Goal: Communication & Community: Answer question/provide support

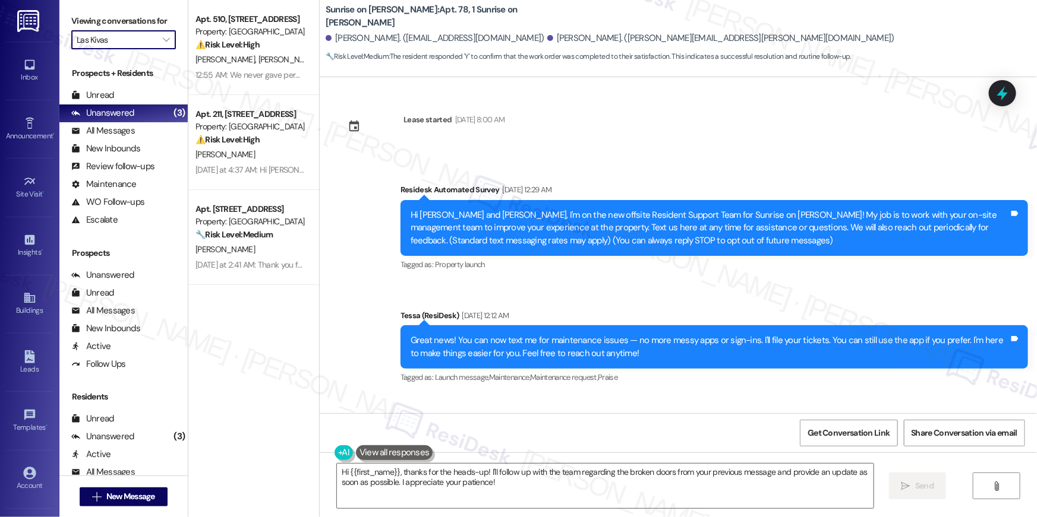
scroll to position [3644, 0]
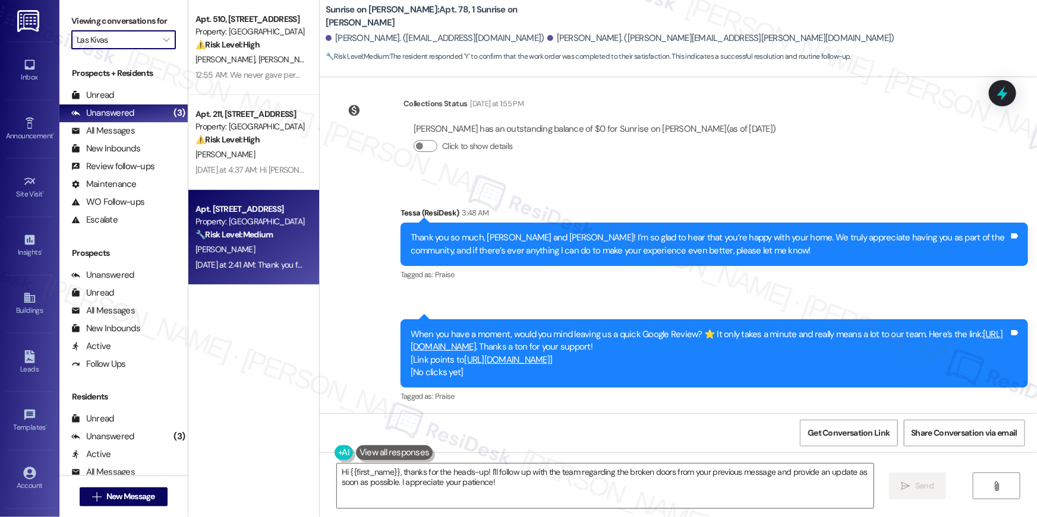
click at [245, 257] on div "[PERSON_NAME]" at bounding box center [250, 249] width 112 height 15
click at [245, 256] on div "[PERSON_NAME]" at bounding box center [250, 249] width 112 height 15
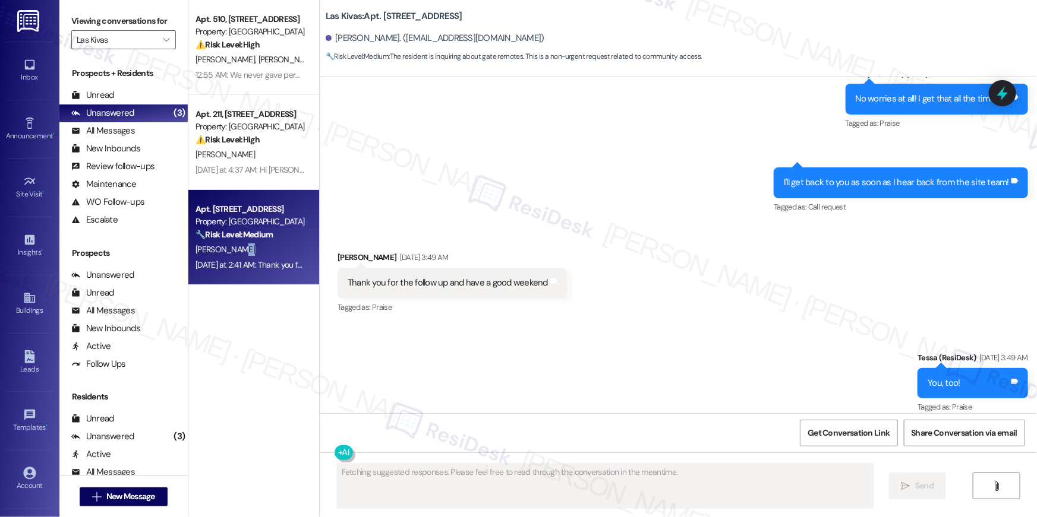
scroll to position [5702, 0]
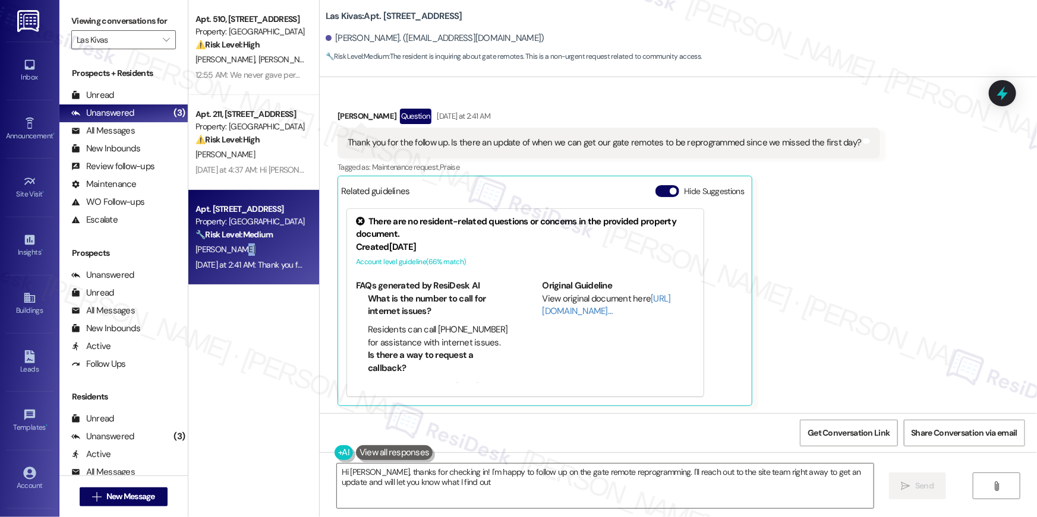
type textarea "Hi [PERSON_NAME], thanks for checking in! I'm happy to follow up on the gate re…"
click at [839, 217] on div "Phillip Morrison Question Yesterday at 2:41 AM Thank you for the follow up. Is …" at bounding box center [608, 258] width 542 height 298
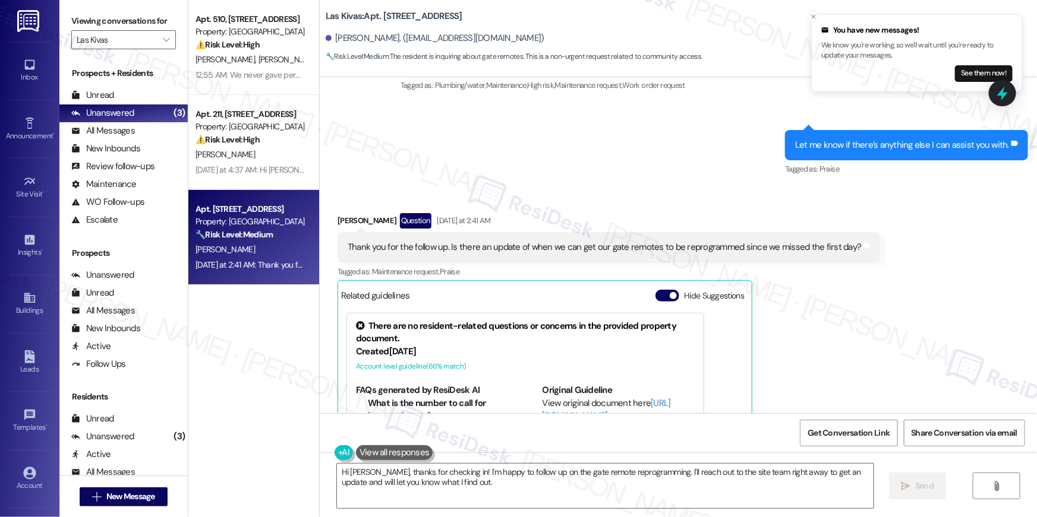
scroll to position [5597, 0]
click at [478, 479] on textarea "Hi Phillip, thanks for checking in! I'm happy to follow up on the gate remote r…" at bounding box center [605, 486] width 536 height 45
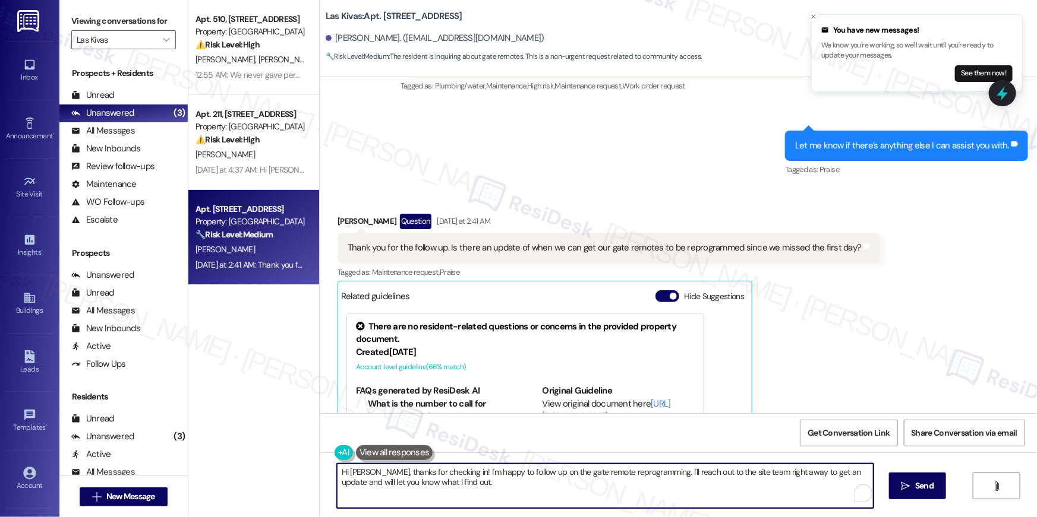
click at [552, 482] on textarea "Hi Phillip, thanks for checking in! I'm happy to follow up on the gate remote r…" at bounding box center [605, 486] width 536 height 45
click at [709, 474] on textarea "Hi Phillip, thanks for checking in! I'm happy to follow up on the gate remote r…" at bounding box center [605, 486] width 536 height 45
click at [918, 482] on span "Send" at bounding box center [916, 486] width 18 height 12
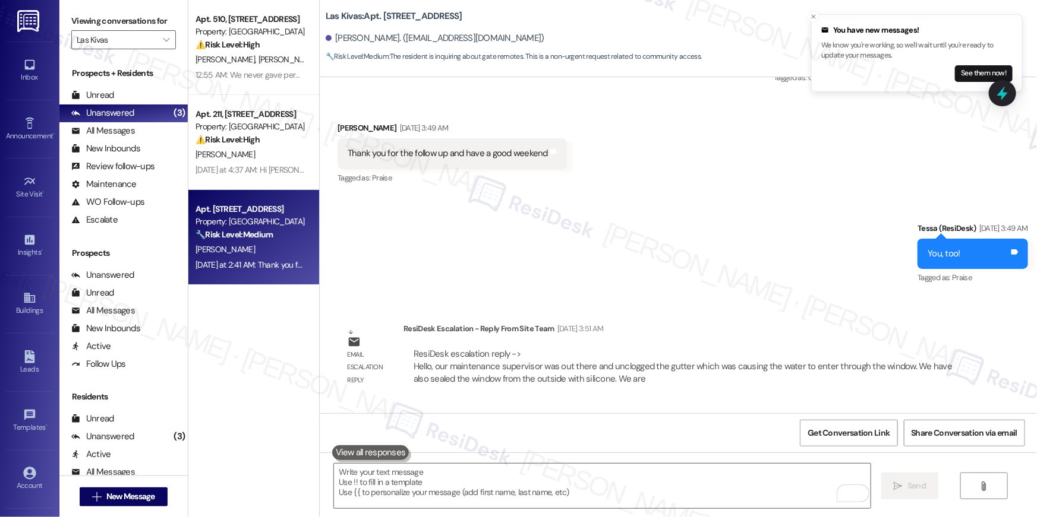
scroll to position [5139, 0]
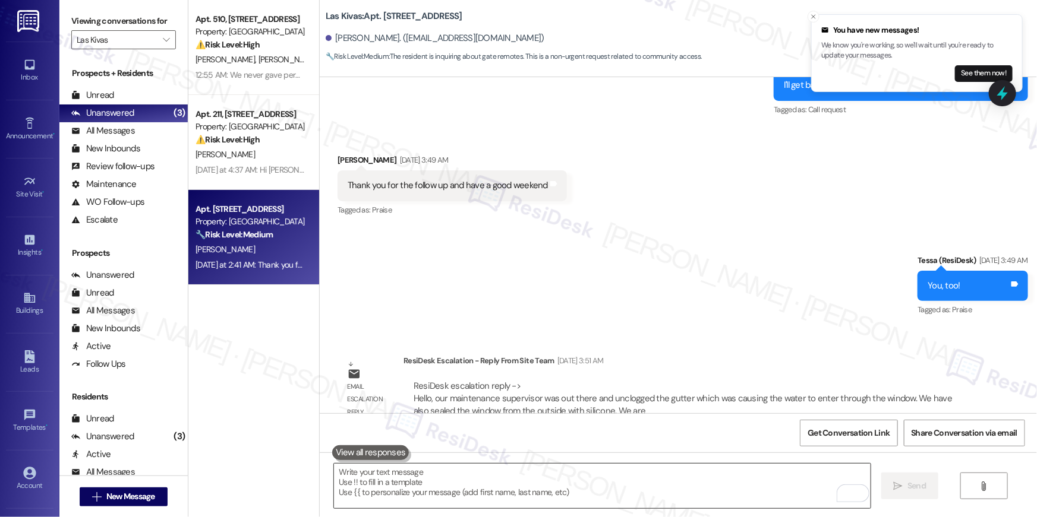
click at [677, 484] on textarea "To enrich screen reader interactions, please activate Accessibility in Grammarl…" at bounding box center [602, 486] width 536 height 45
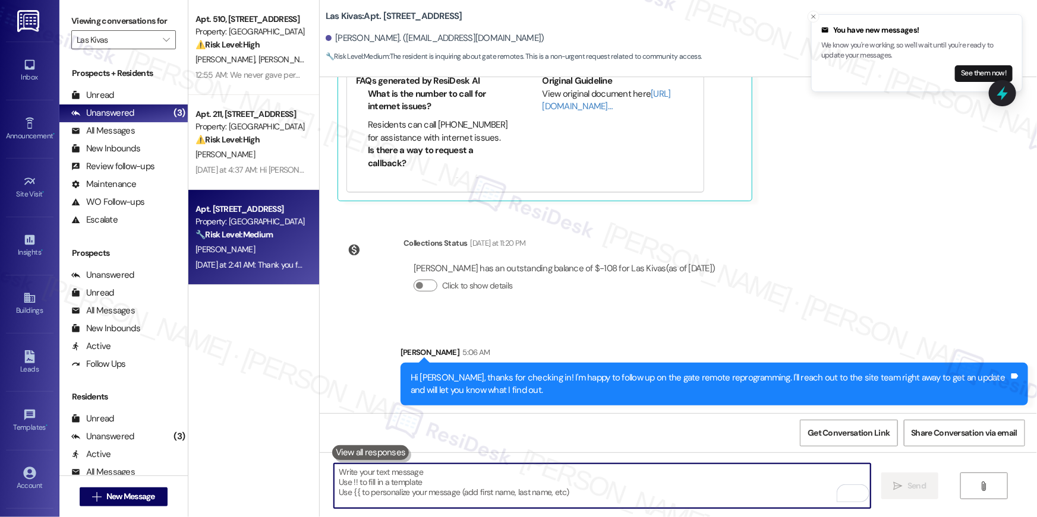
scroll to position [5743, 0]
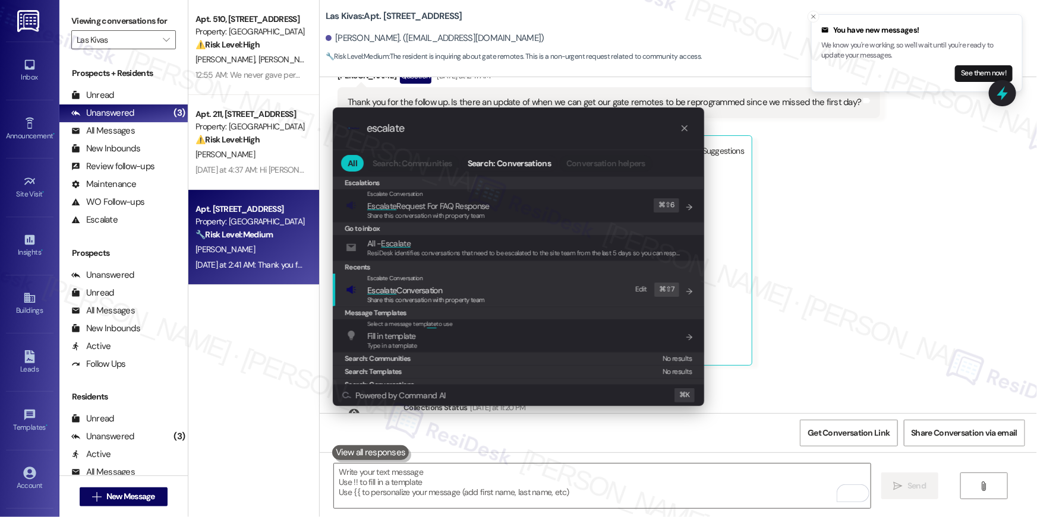
type input "escalate"
click at [463, 289] on span "Escalate Conversation" at bounding box center [426, 290] width 118 height 13
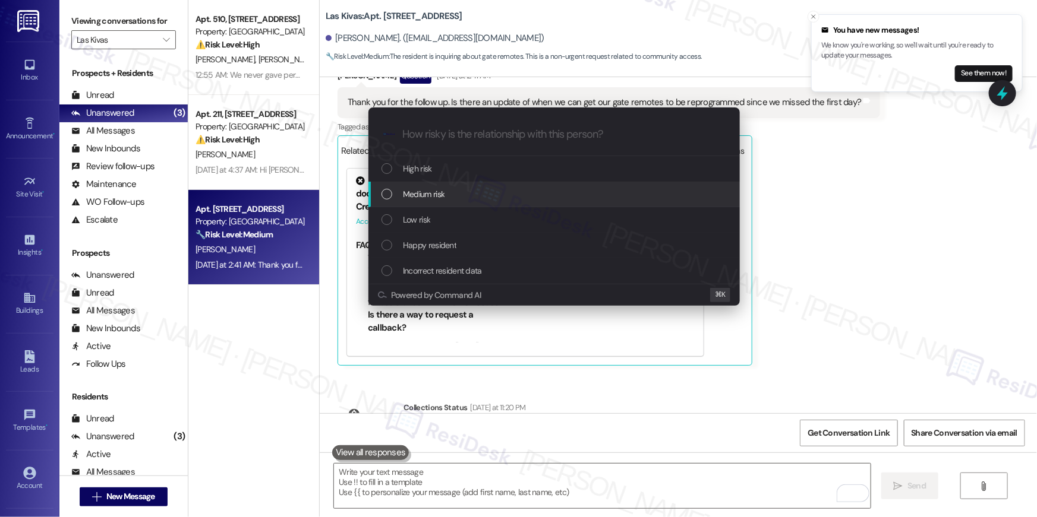
click at [431, 203] on div "Medium risk" at bounding box center [553, 195] width 371 height 26
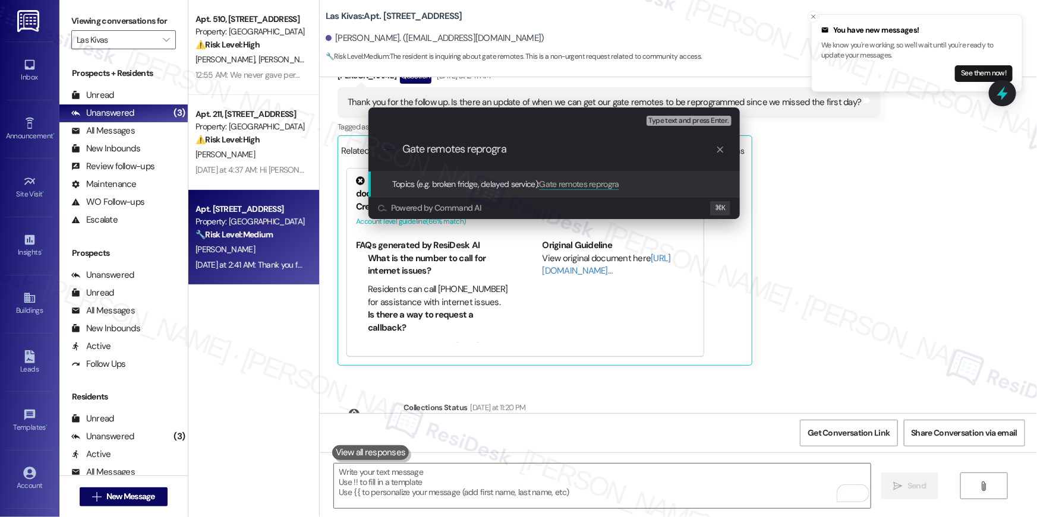
type input "Gate remotes reprogram"
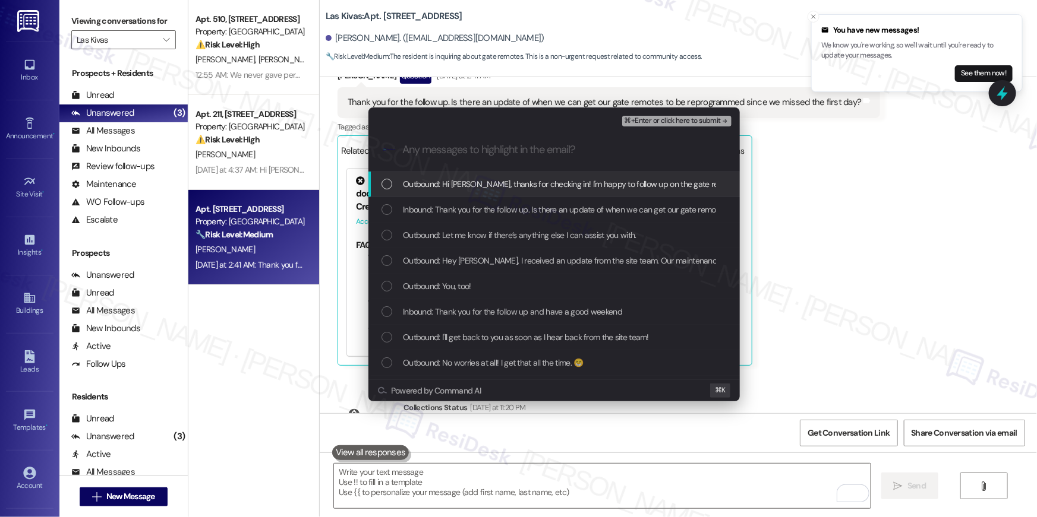
click at [394, 186] on div "Outbound: Hi Phillip, thanks for checking in! I'm happy to follow up on the gat…" at bounding box center [554, 184] width 347 height 13
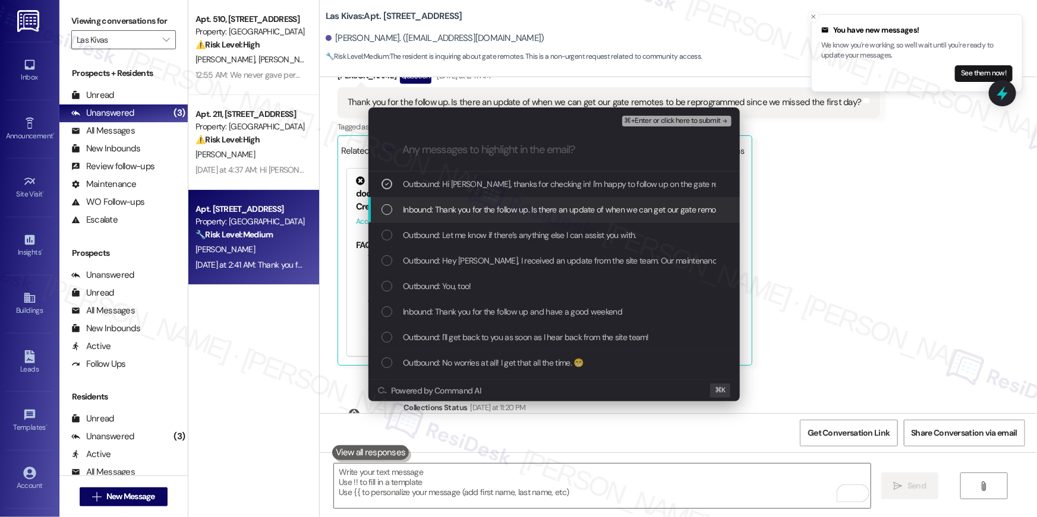
click at [390, 209] on div "List of options" at bounding box center [386, 209] width 11 height 11
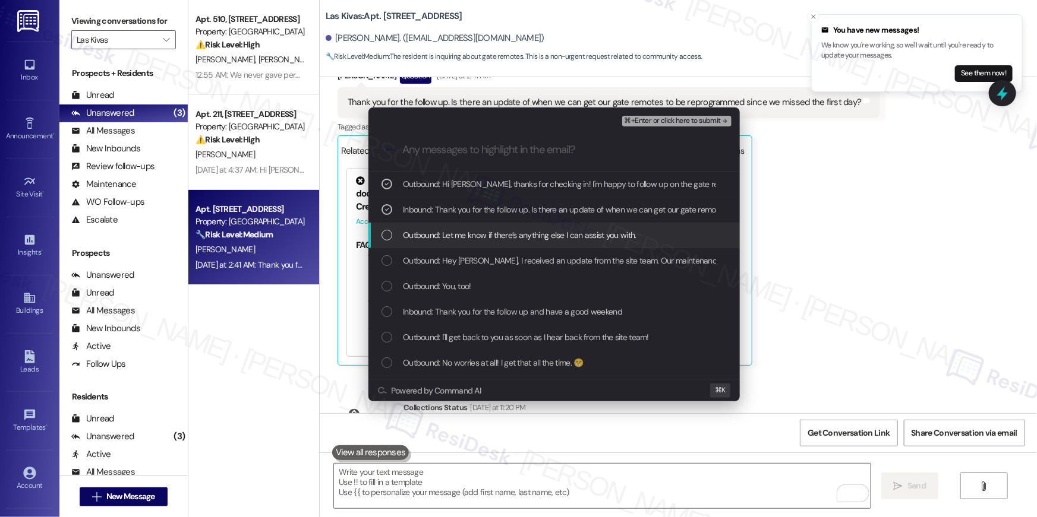
click at [390, 226] on div "Outbound: Let me know if there’s anything else I can assist you with." at bounding box center [553, 236] width 371 height 26
click at [546, 230] on span "Outbound: Let me know if there’s anything else I can assist you with." at bounding box center [519, 235] width 233 height 13
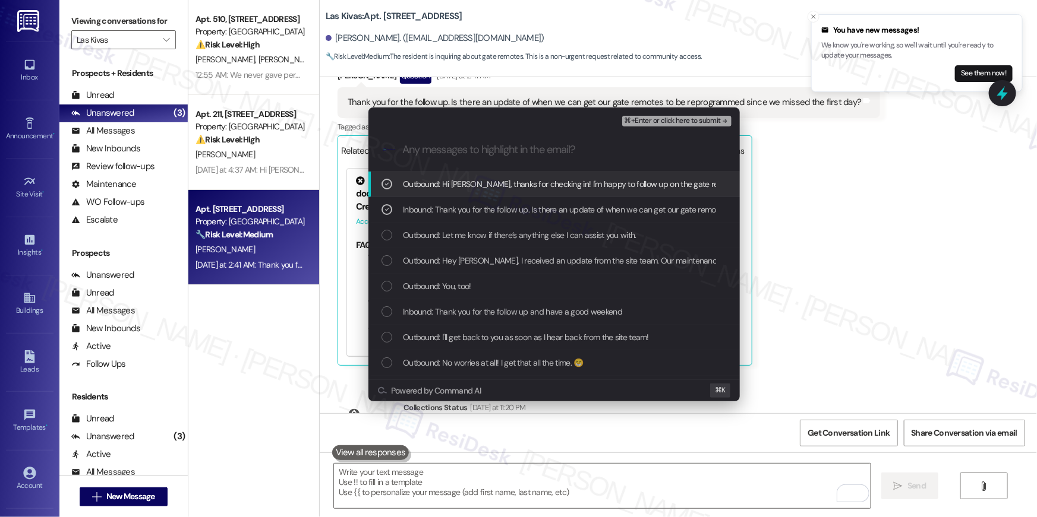
click at [653, 124] on span "⌘+Enter or click here to submit" at bounding box center [672, 121] width 96 height 8
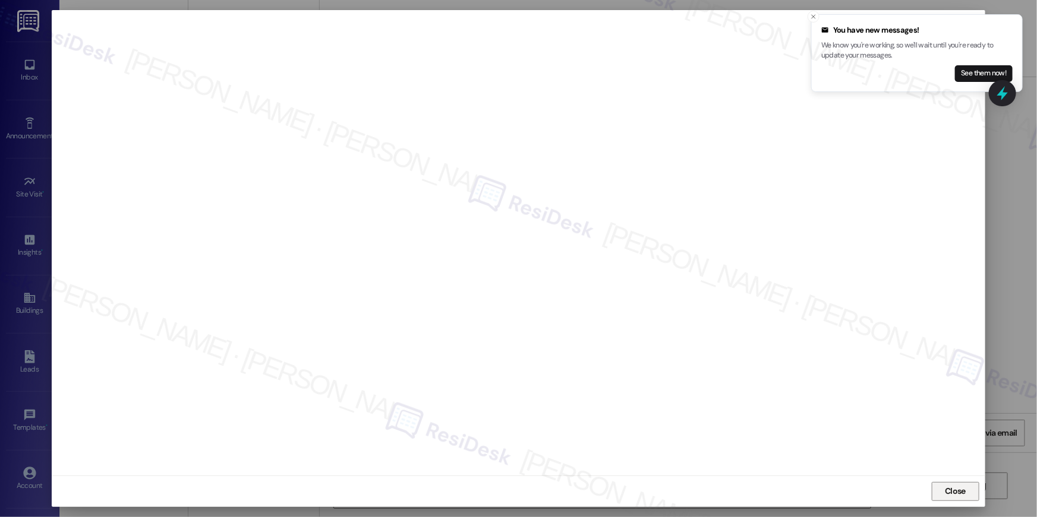
click at [951, 492] on span "Close" at bounding box center [954, 491] width 21 height 12
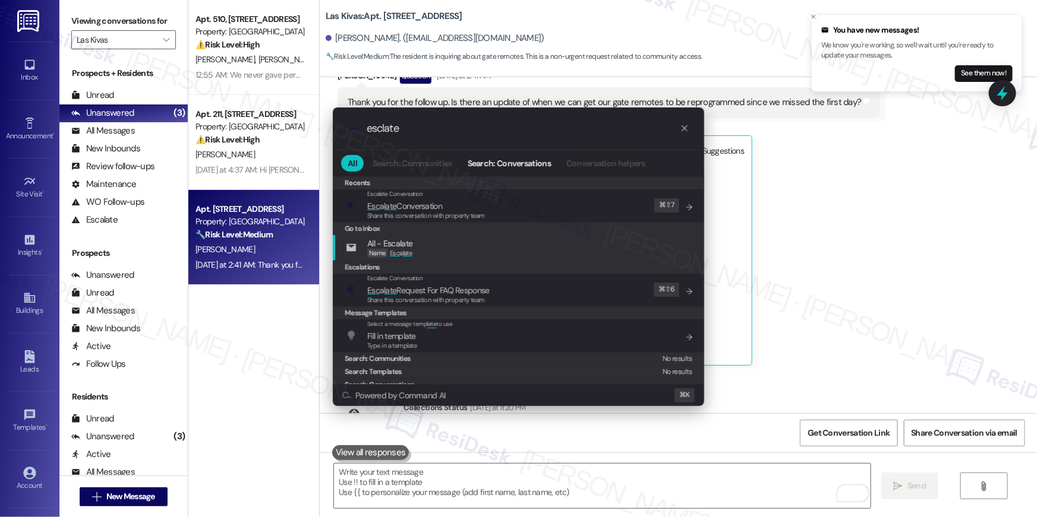
type input "esclate"
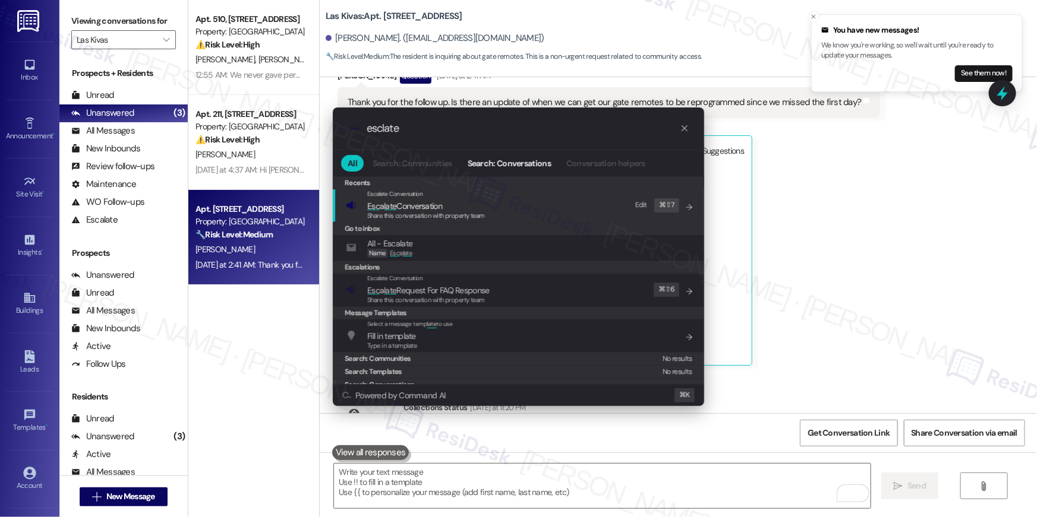
drag, startPoint x: 472, startPoint y: 254, endPoint x: 479, endPoint y: 221, distance: 34.0
click at [479, 221] on div "Recents Escalate Conversation Esc a late Conversation Share this conversation w…" at bounding box center [518, 296] width 371 height 241
click at [479, 221] on div "Share this conversation with property team" at bounding box center [426, 216] width 118 height 11
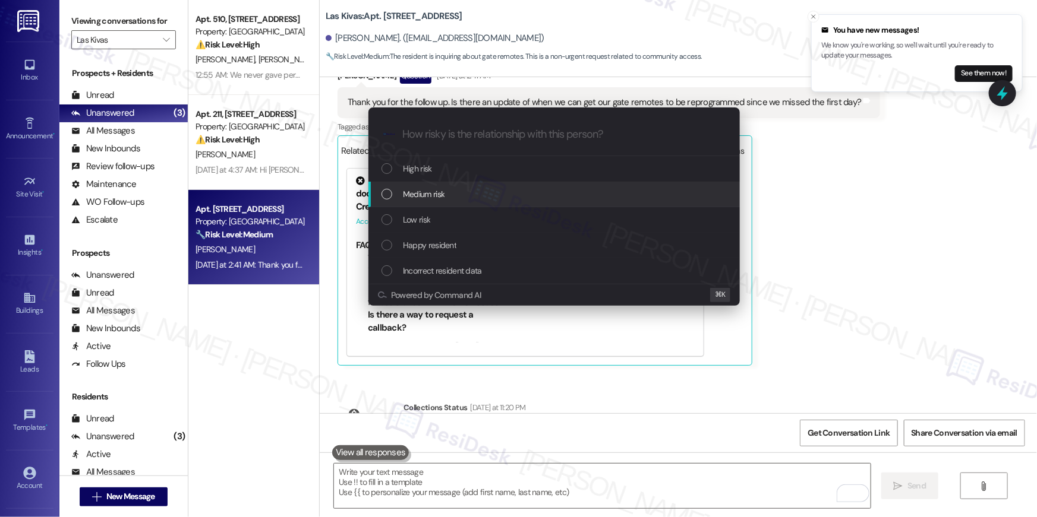
click at [435, 198] on span "Medium risk" at bounding box center [424, 194] width 42 height 13
paste input "Gate remotes reprogram"
type input "Gate remotes reprogram"
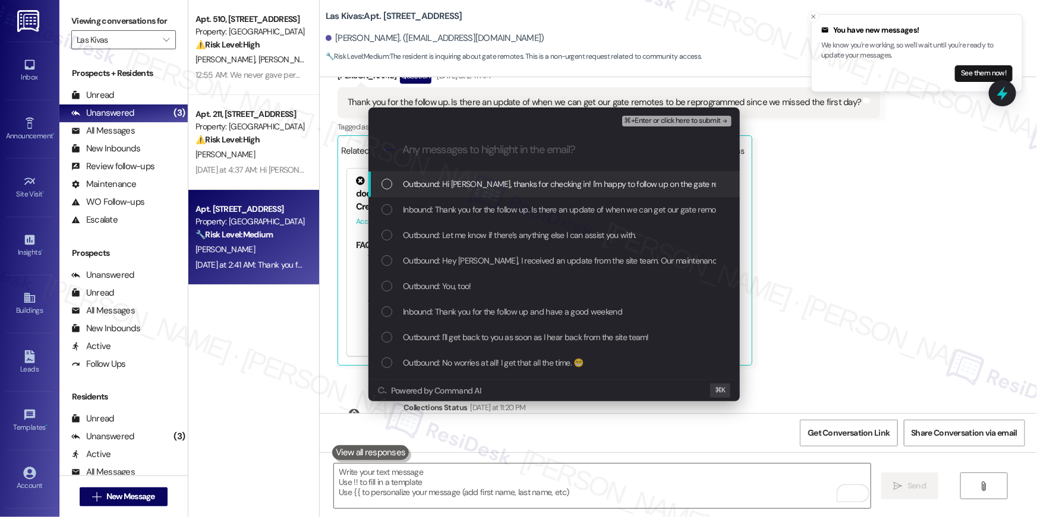
click at [445, 192] on div "Outbound: Hi Phillip, thanks for checking in! I'm happy to follow up on the gat…" at bounding box center [553, 185] width 371 height 26
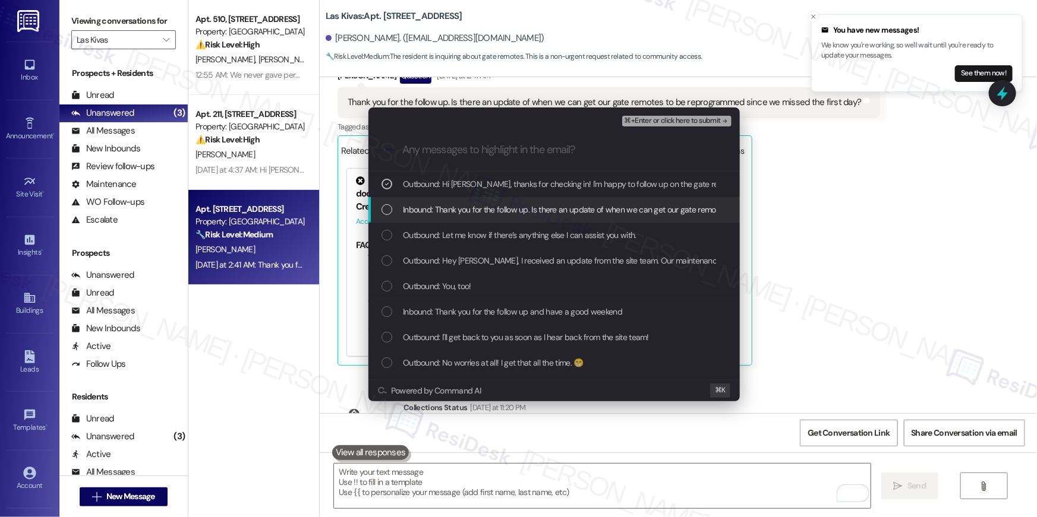
drag, startPoint x: 447, startPoint y: 205, endPoint x: 451, endPoint y: 233, distance: 28.8
click at [447, 206] on span "Inbound: Thank you for the follow up. Is there an update of when we can get our…" at bounding box center [655, 209] width 505 height 13
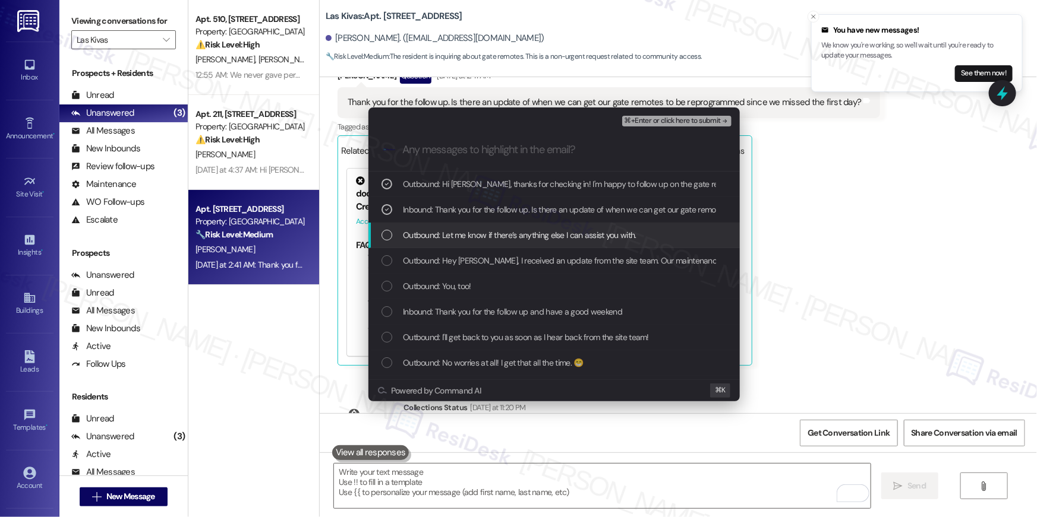
click at [451, 235] on span "Outbound: Let me know if there’s anything else I can assist you with." at bounding box center [519, 235] width 233 height 13
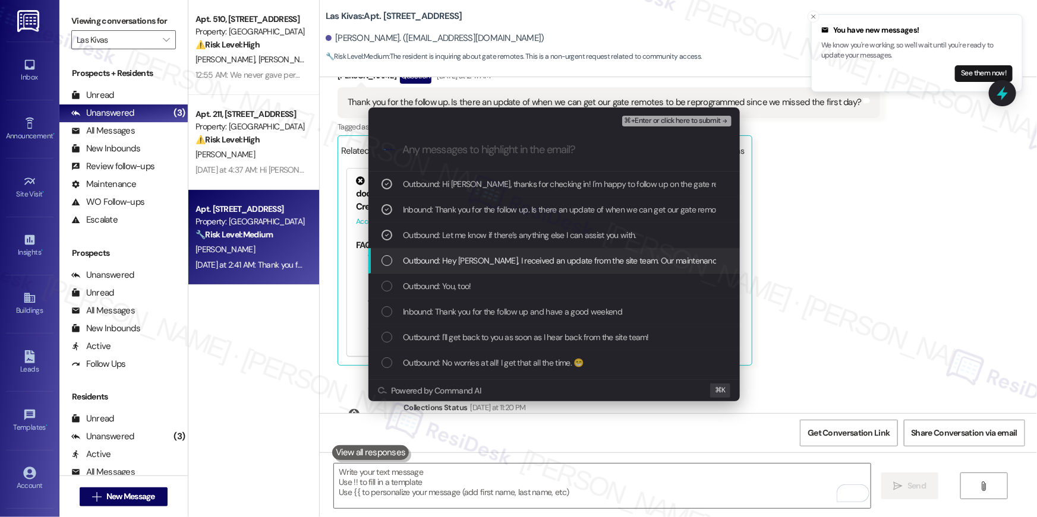
click at [471, 235] on span "Outbound: Let me know if there’s anything else I can assist you with." at bounding box center [519, 235] width 233 height 13
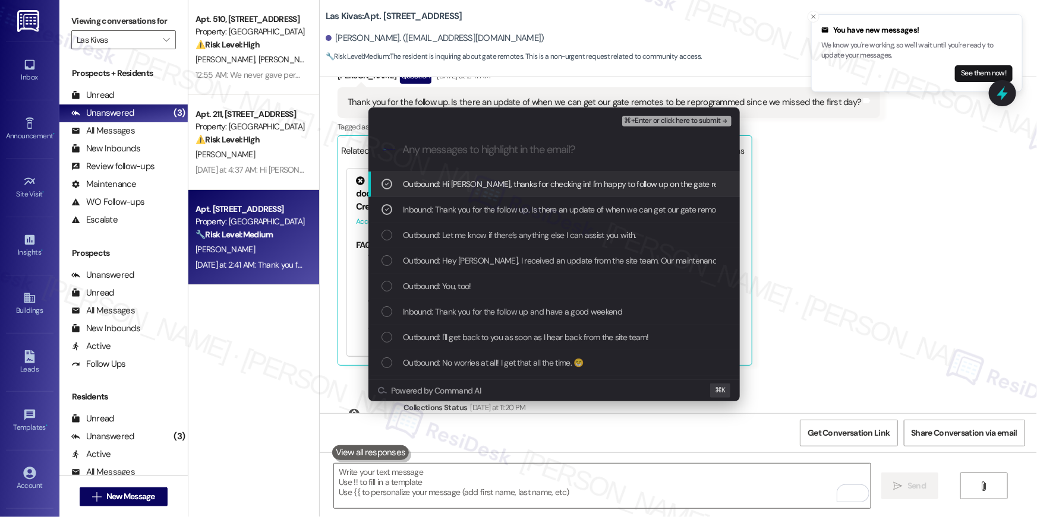
click at [634, 121] on span "⌘+Enter or click here to submit" at bounding box center [672, 121] width 96 height 8
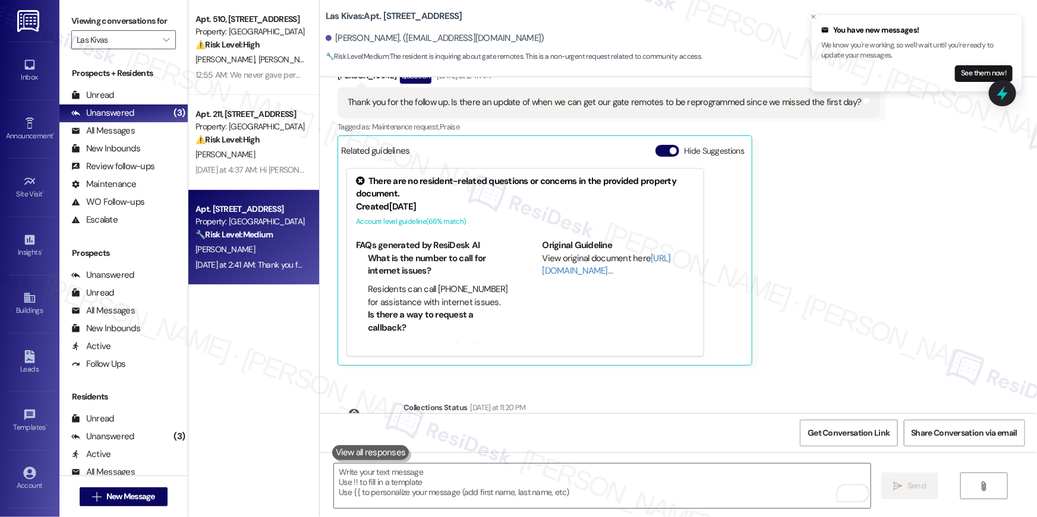
scroll to position [5702, 0]
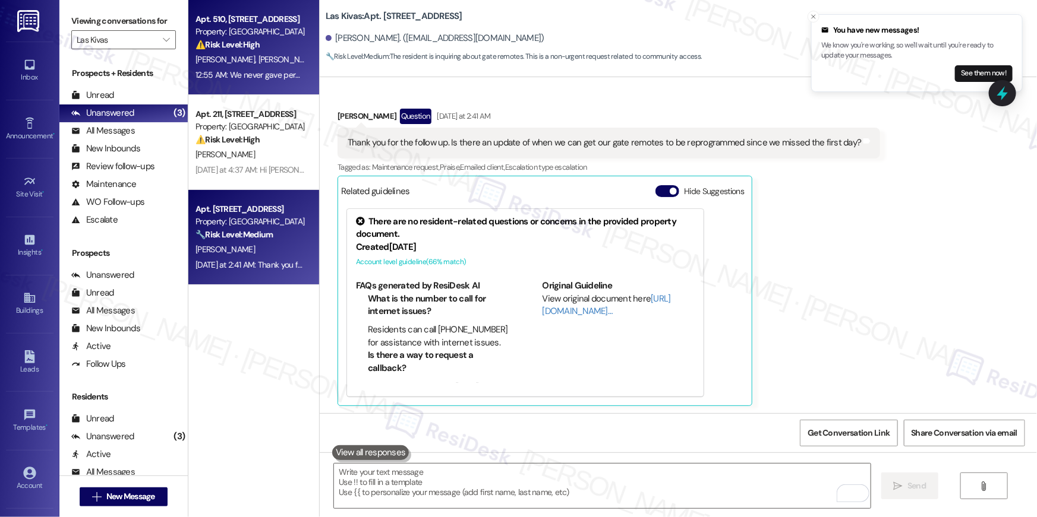
click at [258, 61] on div "A. Sloan M. Campos" at bounding box center [250, 59] width 112 height 15
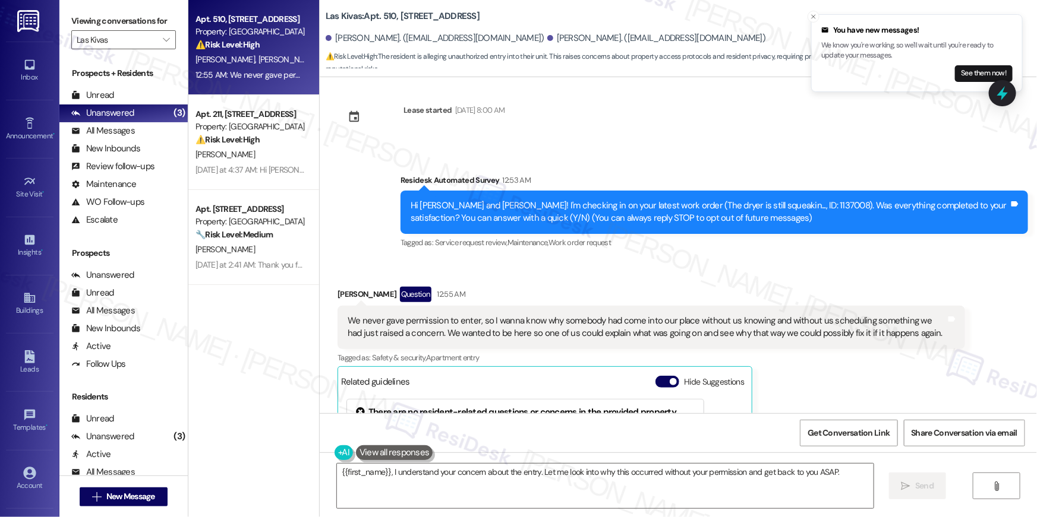
scroll to position [0, 0]
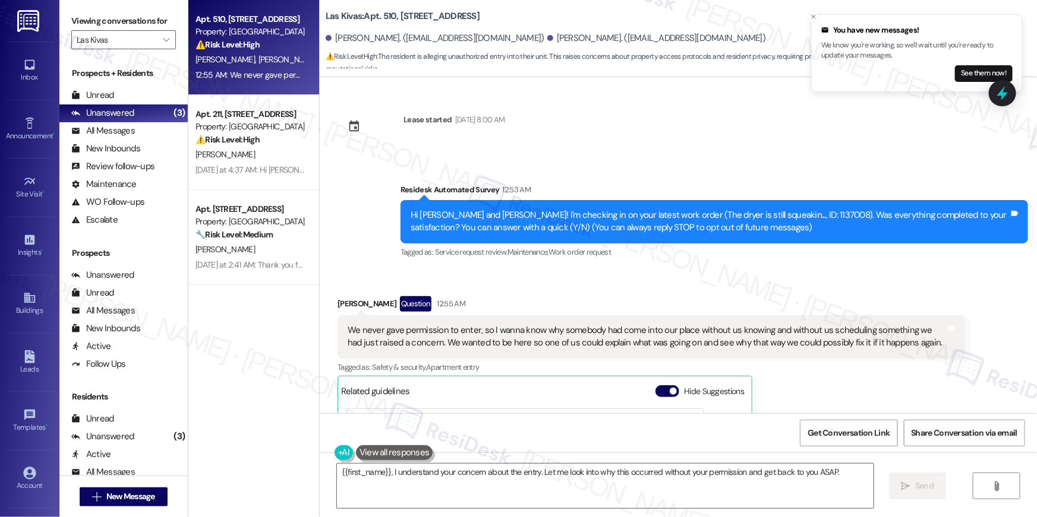
click at [759, 220] on div "Hi Alex and Miranda! I'm checking in on your latest work order (The dryer is st…" at bounding box center [709, 222] width 598 height 26
copy div "1137008"
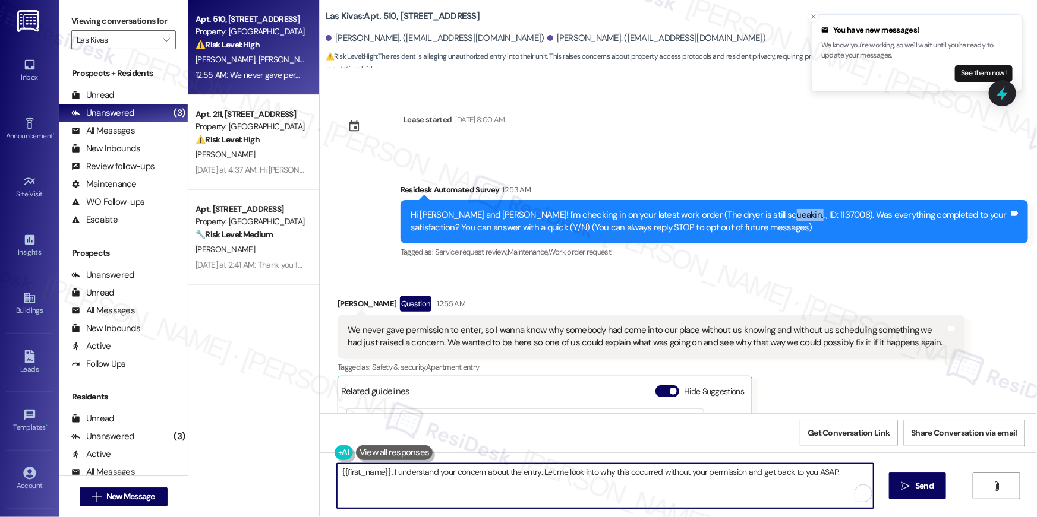
click at [583, 484] on textarea "{{first_name}}, I understand your concern about the entry. Let me look into why…" at bounding box center [605, 486] width 536 height 45
click at [544, 489] on textarea "{{first_name}}, I understand your concern about the entry. Let me look into why…" at bounding box center [605, 486] width 536 height 45
click at [476, 495] on textarea "{{first_name}}, I understand your concern about the entry. Let me look into why…" at bounding box center [602, 486] width 536 height 45
drag, startPoint x: 386, startPoint y: 472, endPoint x: 403, endPoint y: 502, distance: 34.8
click at [403, 502] on textarea "{{first_name}}, I understand your concern about the entry. Let me look into why…" at bounding box center [602, 486] width 536 height 45
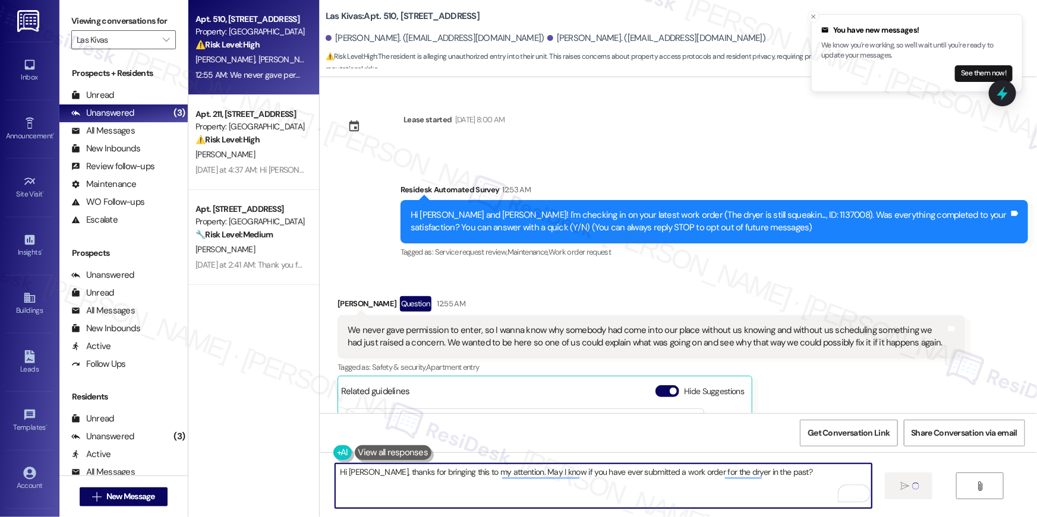
type textarea "Hi Alex, thanks for bringing this to my attention. May I know if you have ever …"
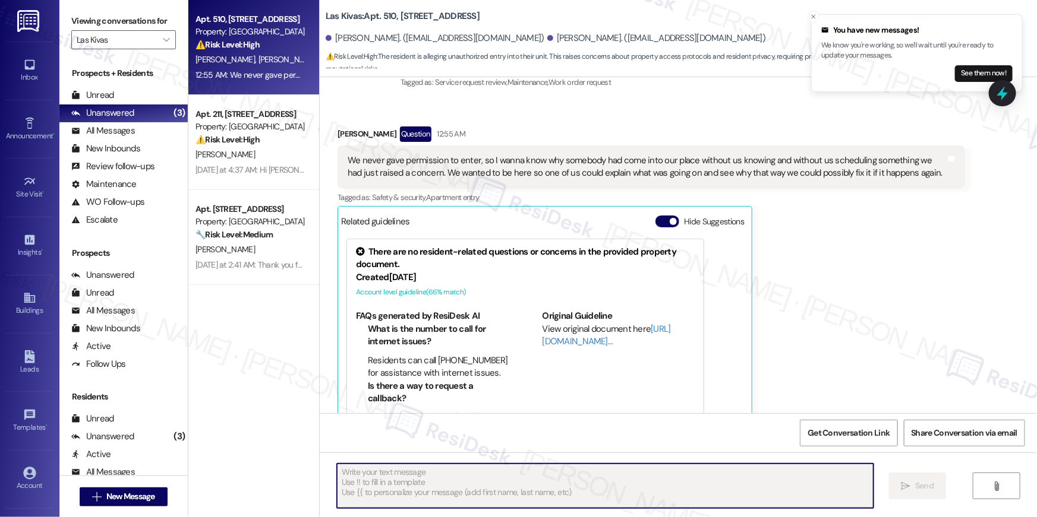
scroll to position [202, 0]
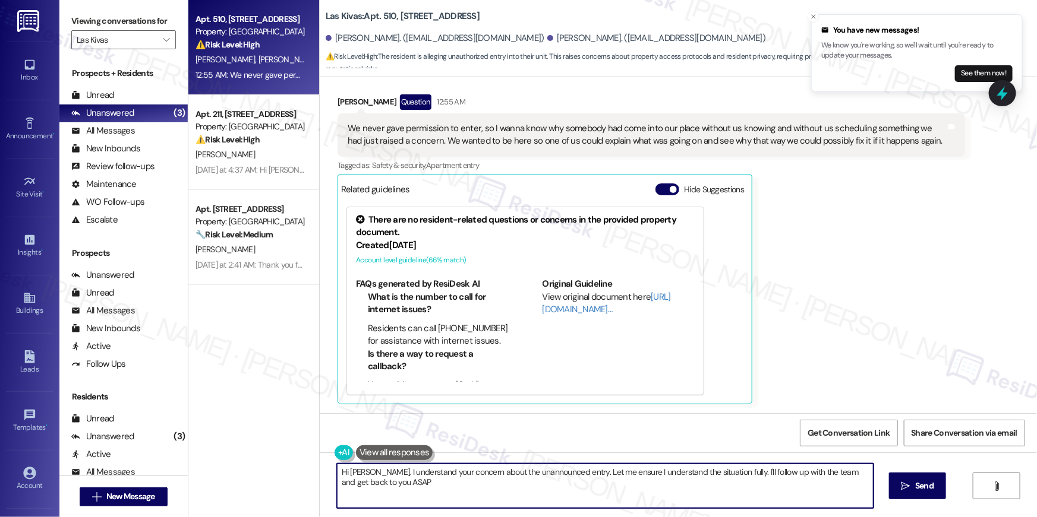
type textarea "Hi Alex, I understand your concern about the unannounced entry. Let me ensure I…"
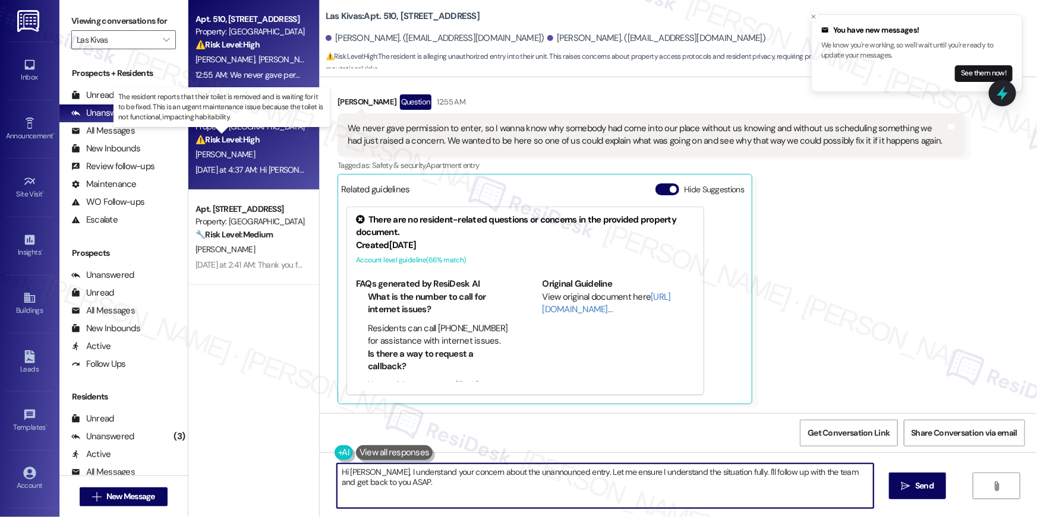
click at [245, 144] on strong "⚠️ Risk Level: High" at bounding box center [227, 139] width 64 height 11
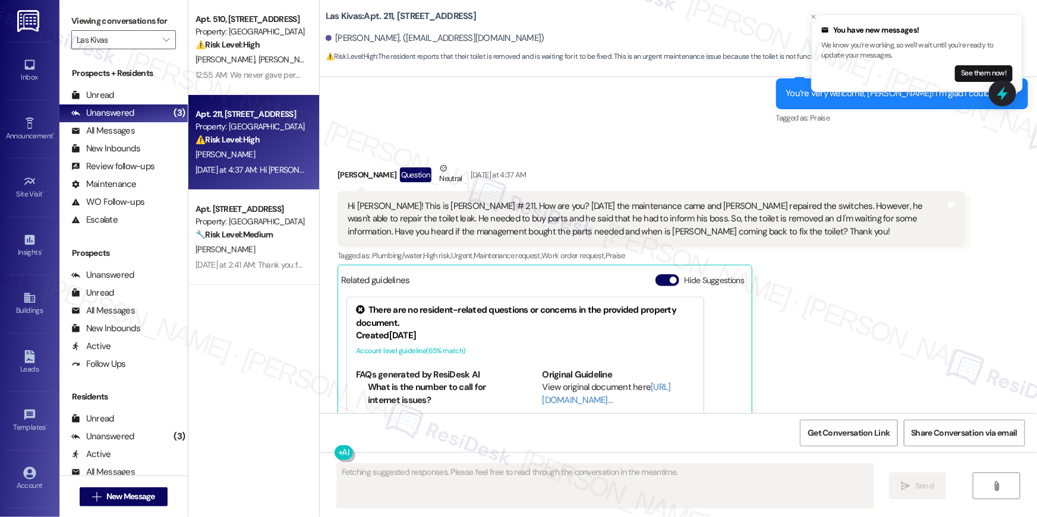
scroll to position [2498, 0]
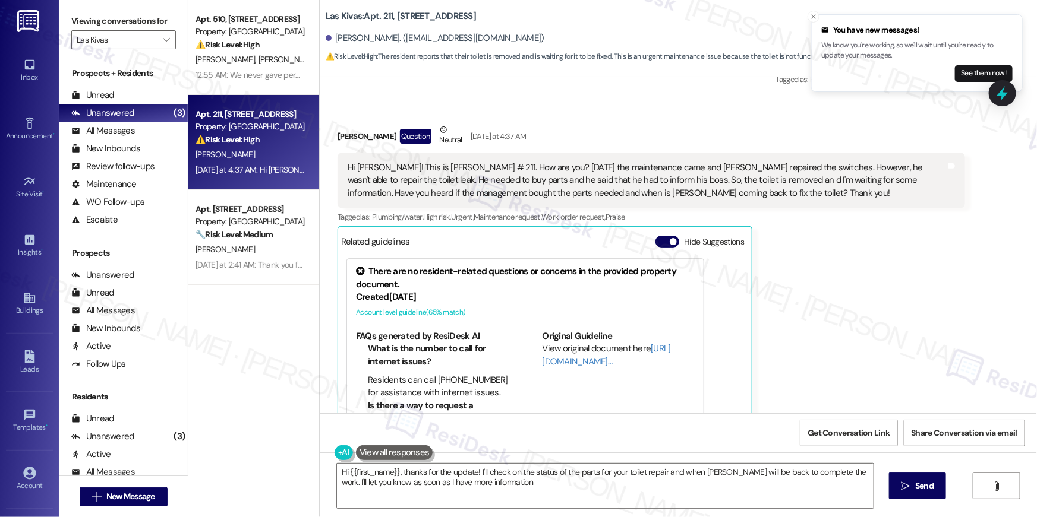
type textarea "Hi {{first_name}}, thanks for the update! I'll check on the status of the parts…"
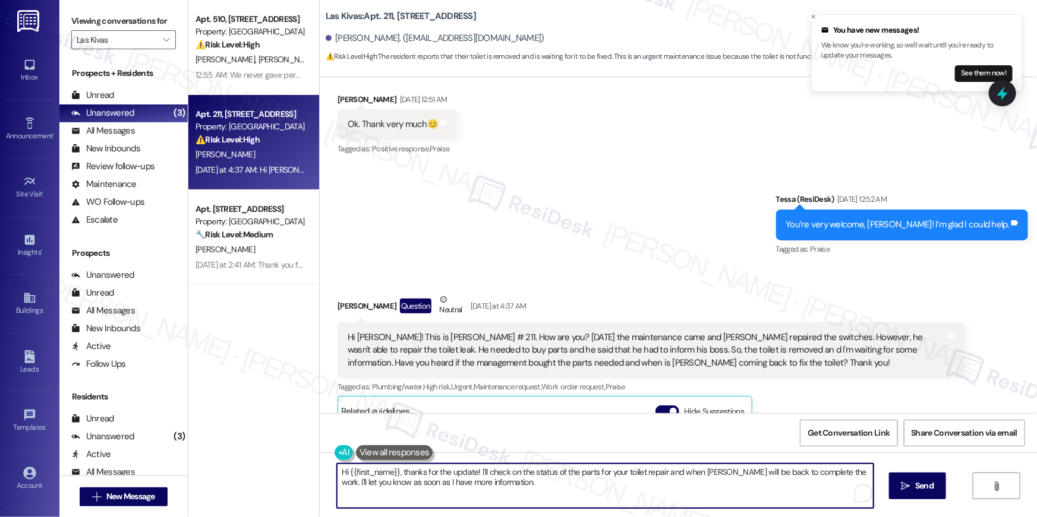
drag, startPoint x: 474, startPoint y: 495, endPoint x: 535, endPoint y: 486, distance: 61.2
click at [474, 495] on textarea "Hi {{first_name}}, thanks for the update! I'll check on the status of the parts…" at bounding box center [605, 486] width 536 height 45
click at [535, 486] on textarea "Hi {{first_name}}, thanks for the update! I'll check on the status of the parts…" at bounding box center [605, 486] width 536 height 45
click at [784, 495] on textarea "Hi {{first_name}}, thanks for the update! I'll check on the status of the parts…" at bounding box center [602, 486] width 536 height 45
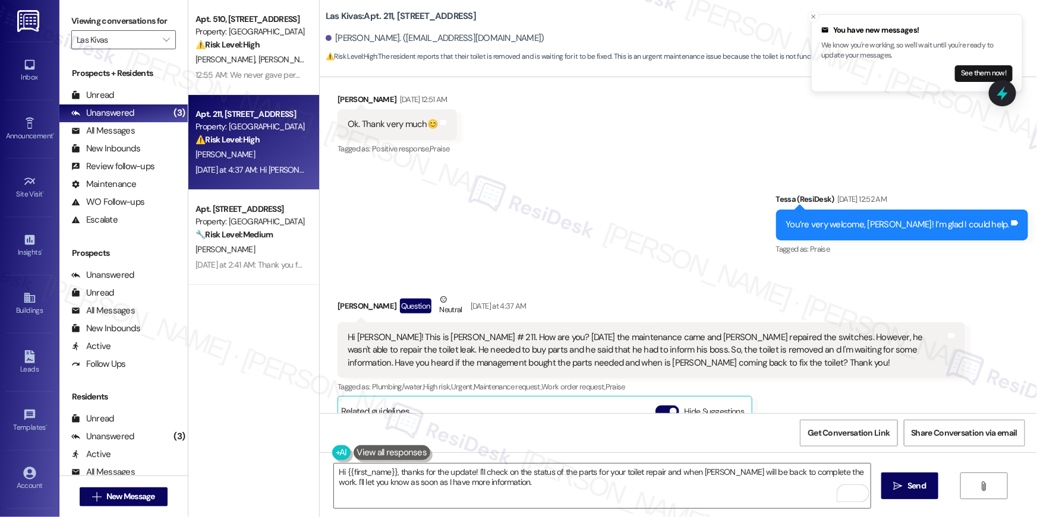
click at [925, 501] on div "Hi {{first_name}}, thanks for the update! I'll check on the status of the parts…" at bounding box center [678, 497] width 717 height 89
click at [918, 495] on button " Send" at bounding box center [910, 486] width 58 height 27
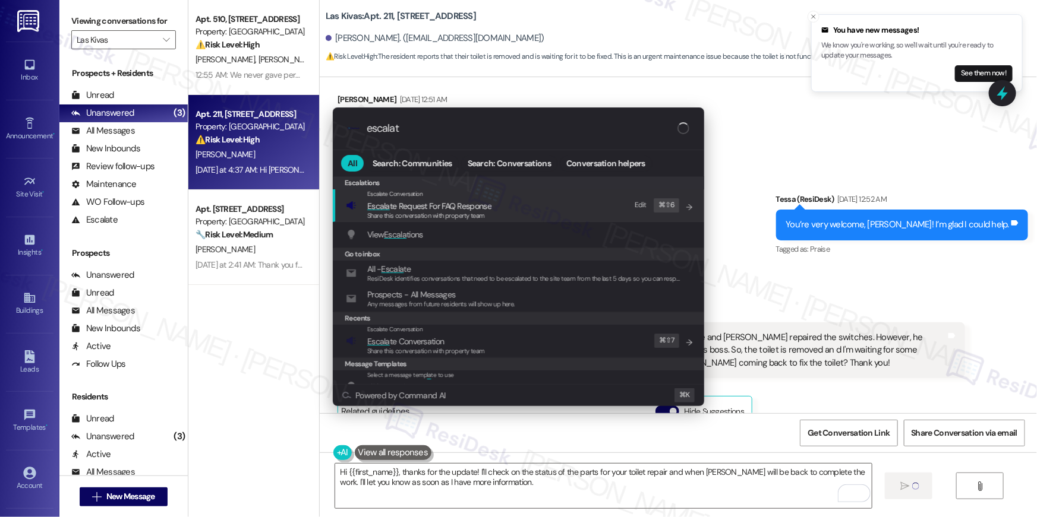
type input "escalate"
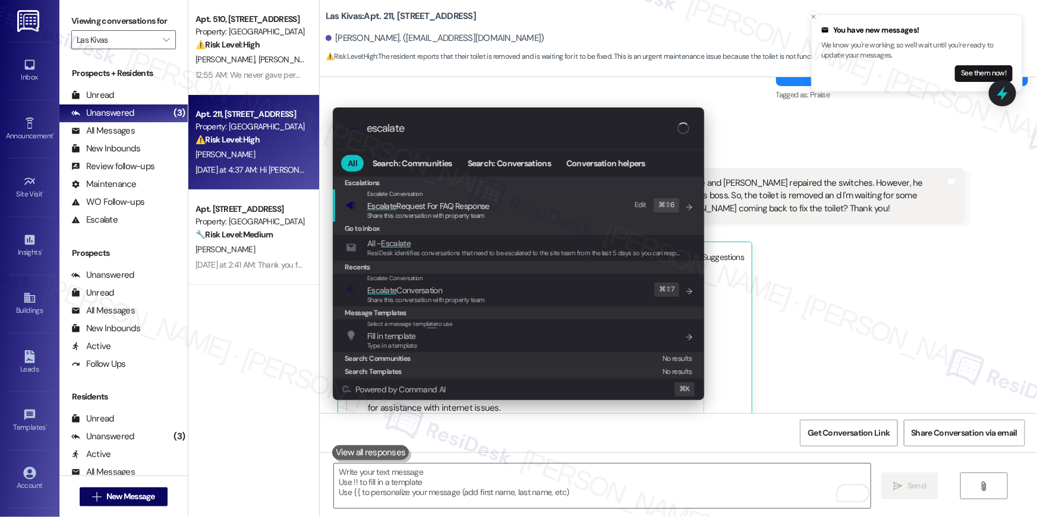
scroll to position [2498, 0]
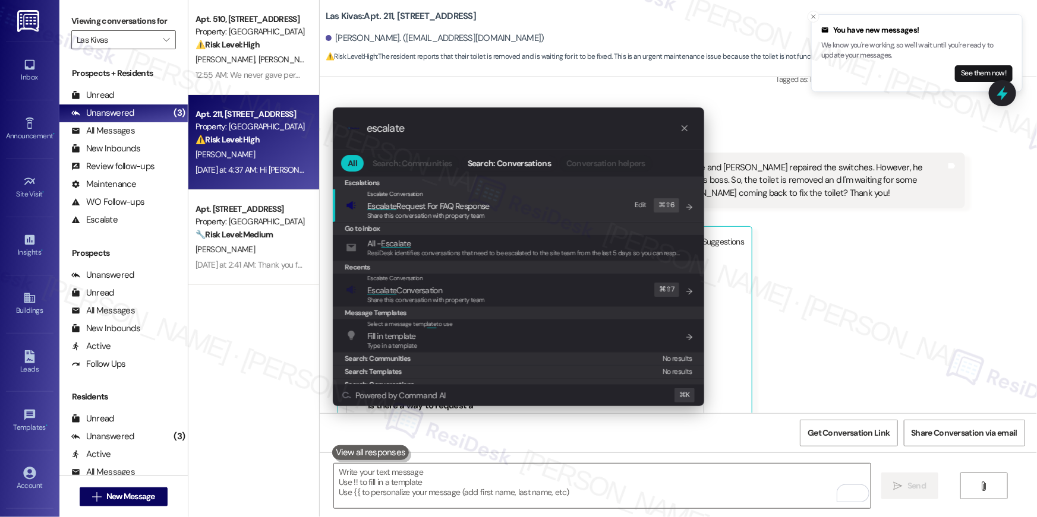
type input "escalate"
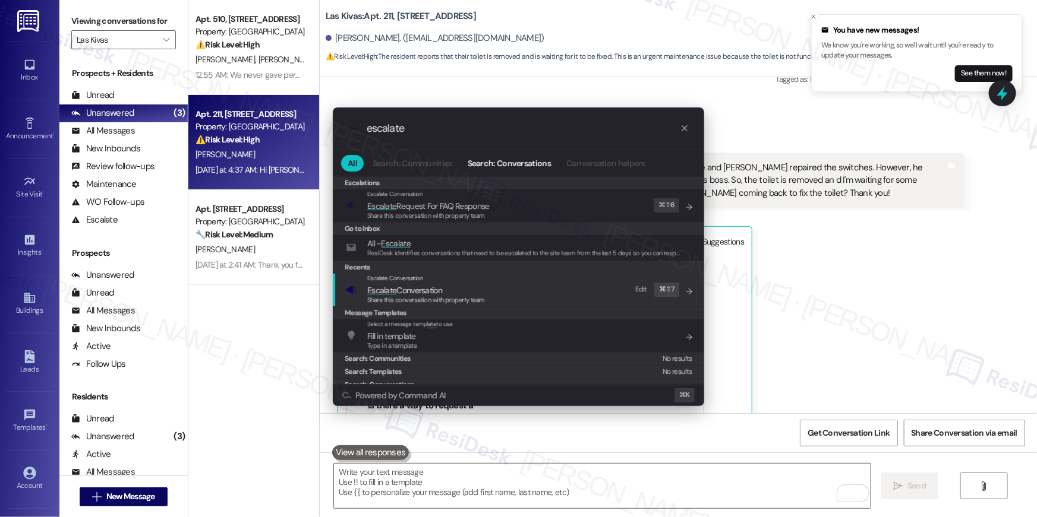
click at [569, 290] on div "Escalate Conversation Escalate Conversation Share this conversation with proper…" at bounding box center [519, 290] width 347 height 32
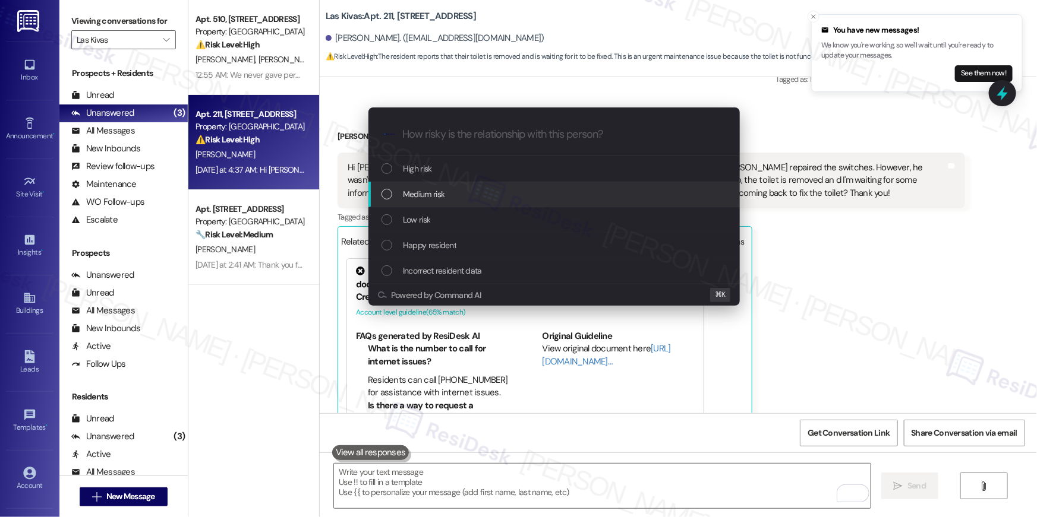
click at [503, 201] on div "Medium risk" at bounding box center [553, 195] width 371 height 26
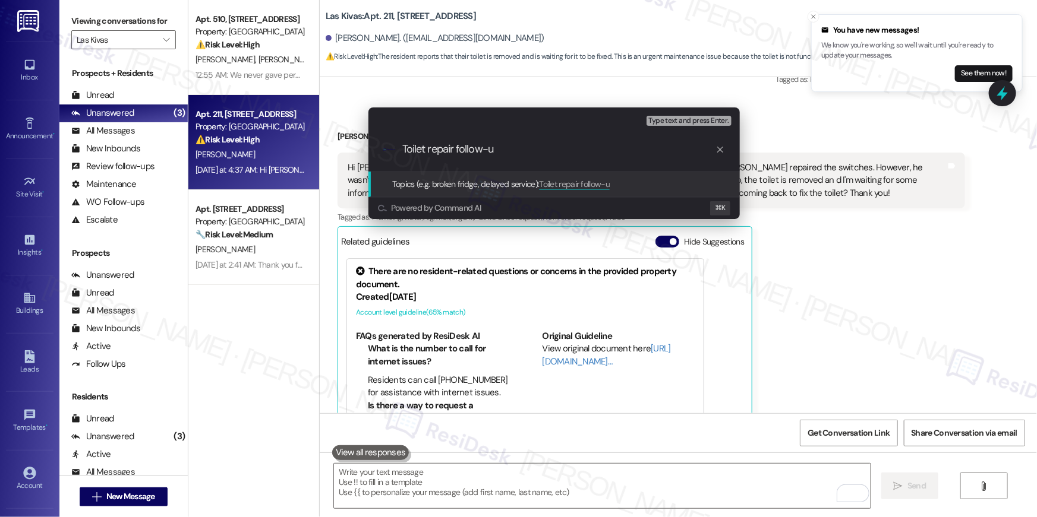
type input "Toilet repair follow-up"
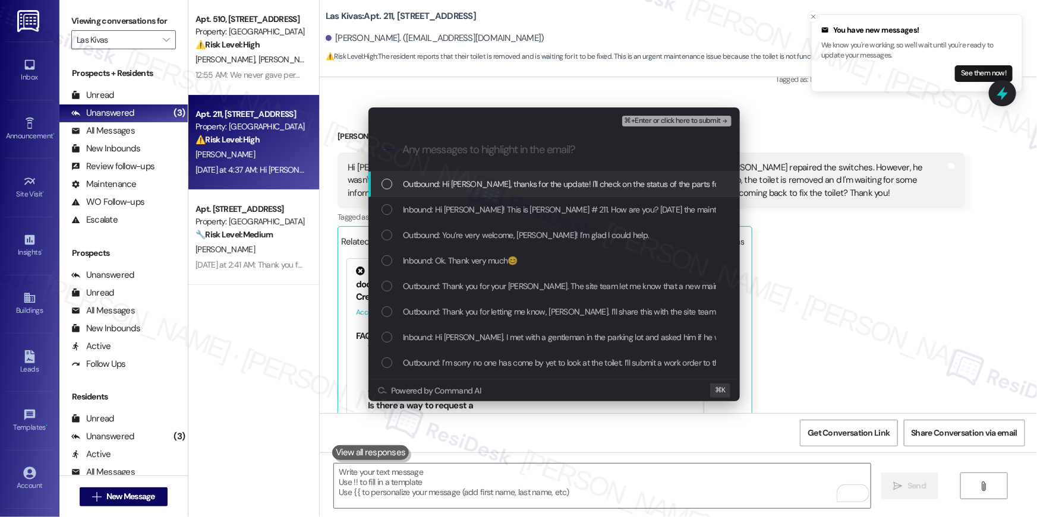
drag, startPoint x: 541, startPoint y: 188, endPoint x: 533, endPoint y: 213, distance: 26.1
click at [541, 190] on span "Outbound: Hi Isabella, thanks for the update! I'll check on the status of the p…" at bounding box center [787, 184] width 768 height 13
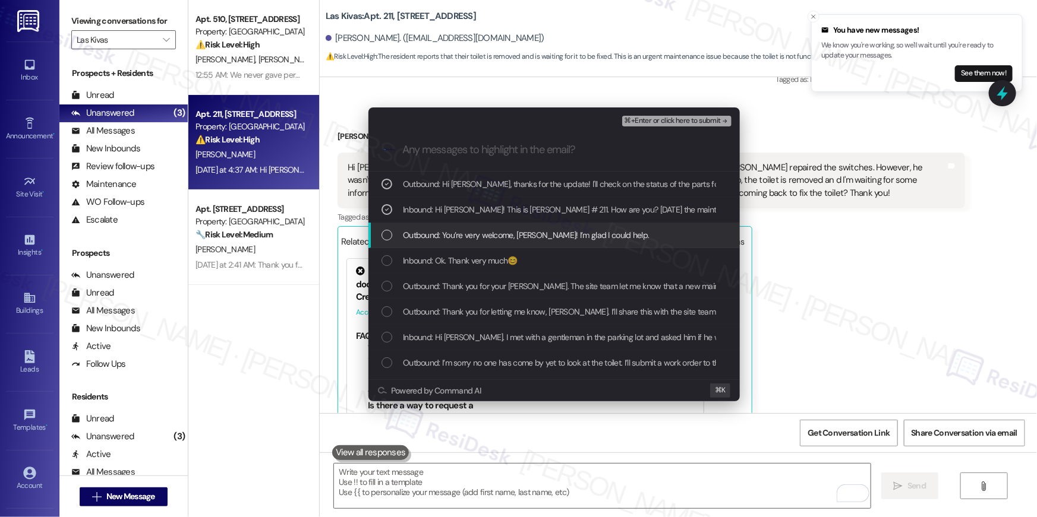
click at [528, 238] on span "Outbound: You’re very welcome, Maria! I’m glad I could help." at bounding box center [526, 235] width 246 height 13
drag, startPoint x: 528, startPoint y: 238, endPoint x: 590, endPoint y: 186, distance: 80.5
click at [529, 238] on span "Outbound: You’re very welcome, Maria! I’m glad I could help." at bounding box center [526, 235] width 246 height 13
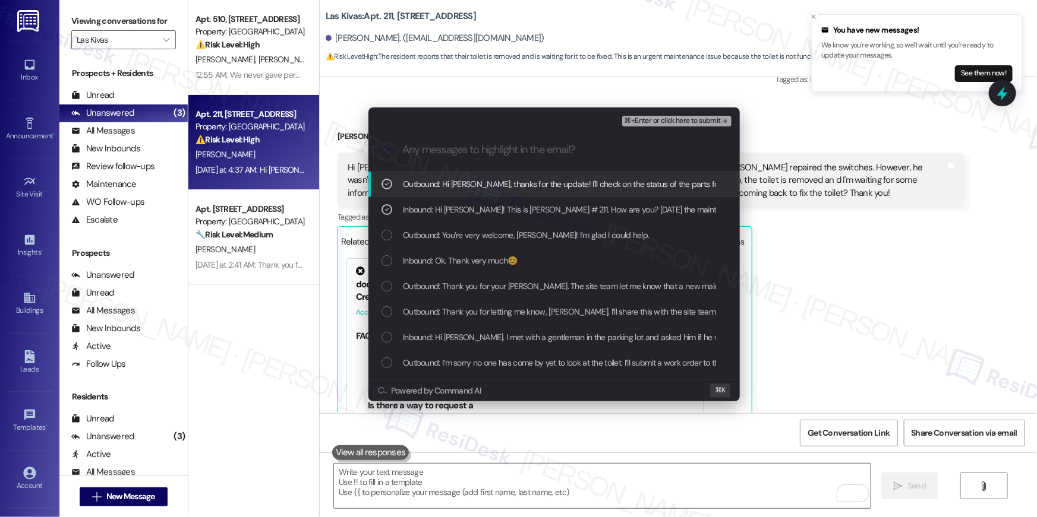
click at [695, 122] on span "⌘+Enter or click here to submit" at bounding box center [672, 121] width 96 height 8
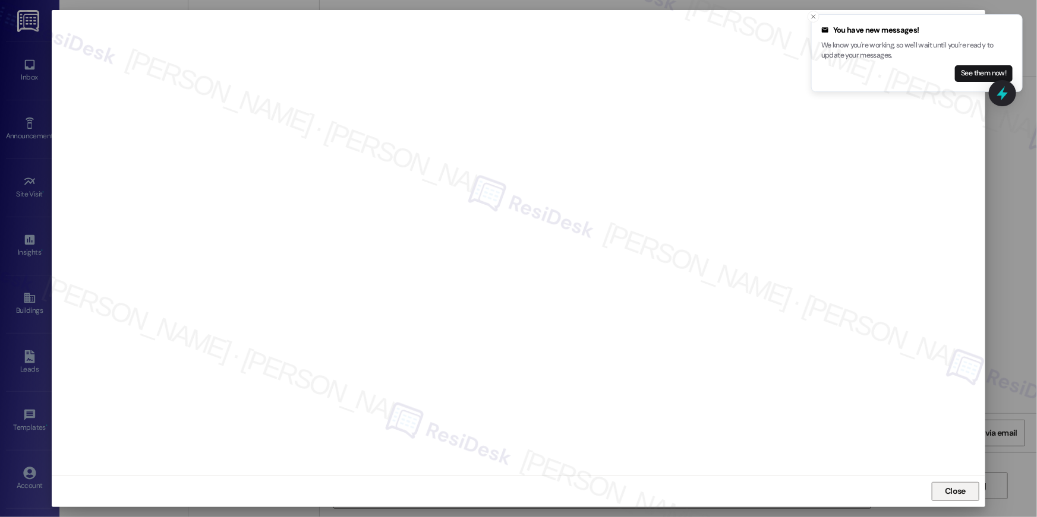
click at [953, 489] on span "Close" at bounding box center [954, 491] width 21 height 12
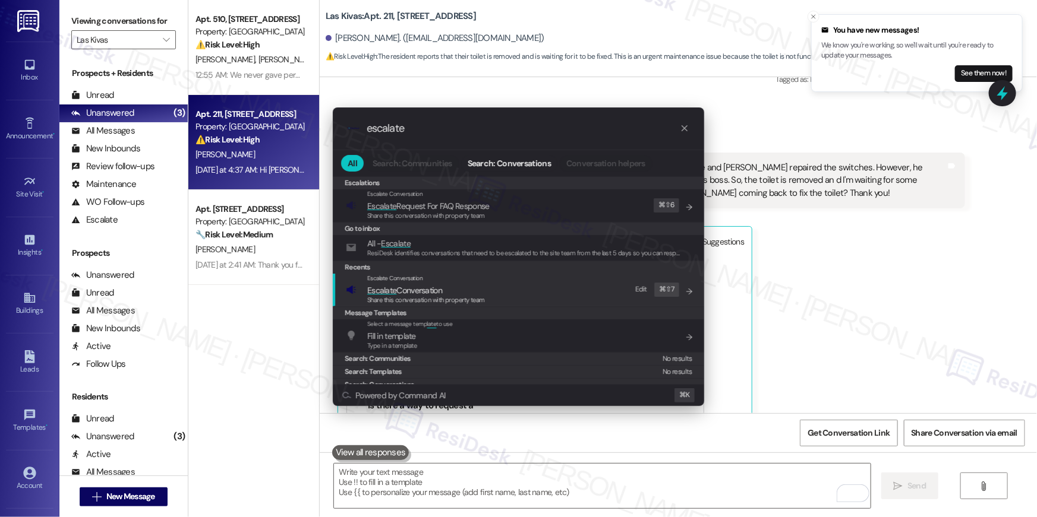
type input "escalate"
click at [479, 299] on span "Share this conversation with property team" at bounding box center [426, 300] width 118 height 8
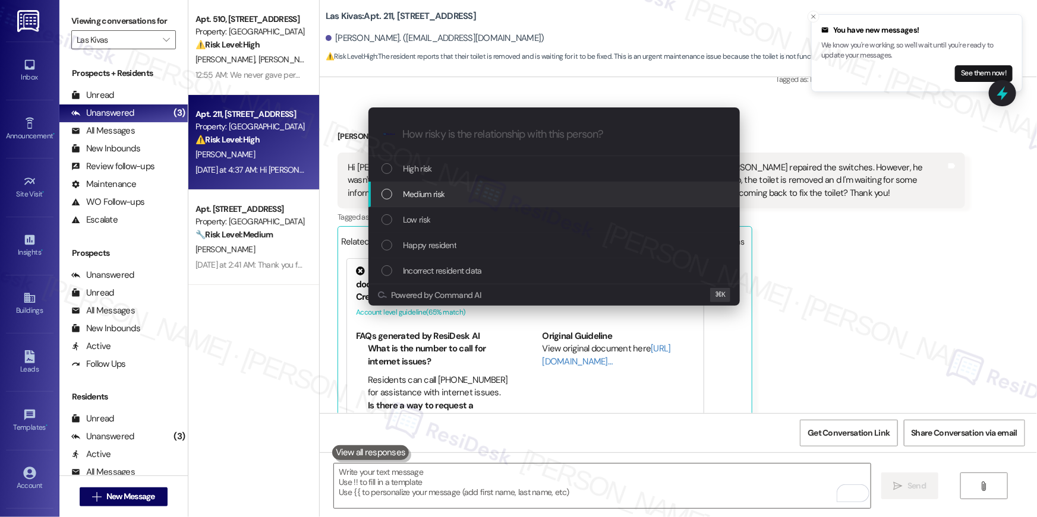
click at [427, 203] on div "Medium risk" at bounding box center [553, 195] width 371 height 26
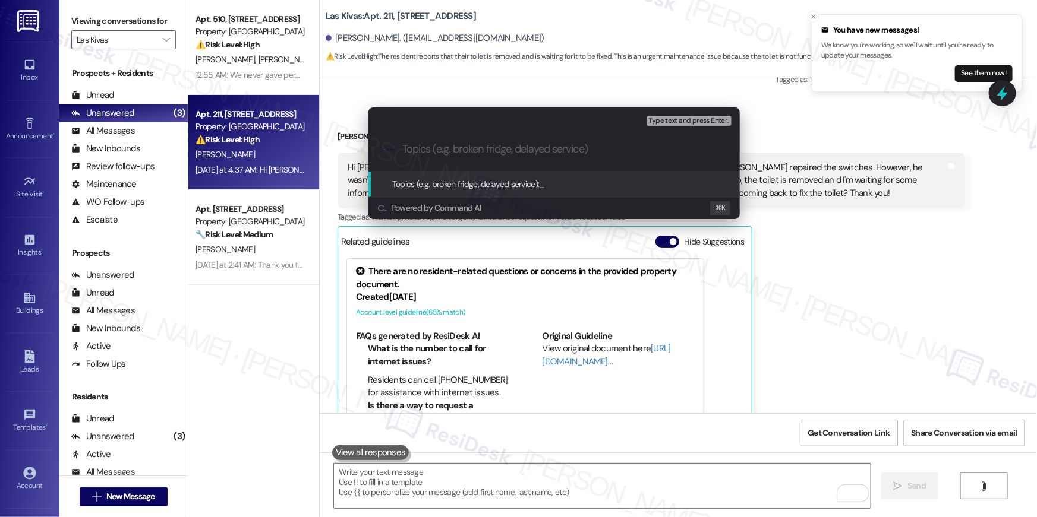
paste input "Toilet repair follow-up"
type input "Toilet repair follow-up"
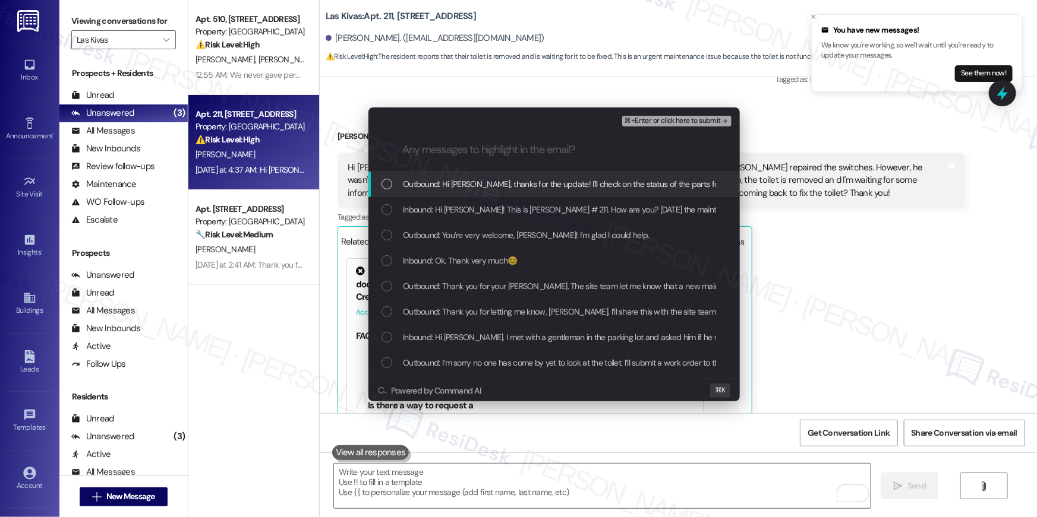
click at [501, 187] on span "Outbound: Hi Isabella, thanks for the update! I'll check on the status of the p…" at bounding box center [787, 184] width 768 height 13
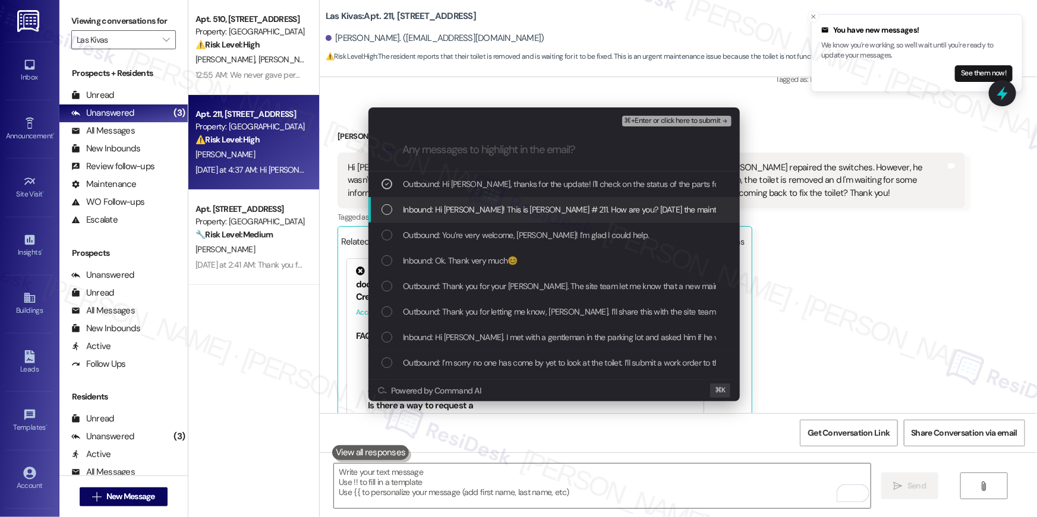
click at [492, 199] on div "Inbound: Hi Tessa! This is Maria Peterson # 211. How are you? On Thursday the m…" at bounding box center [553, 210] width 371 height 26
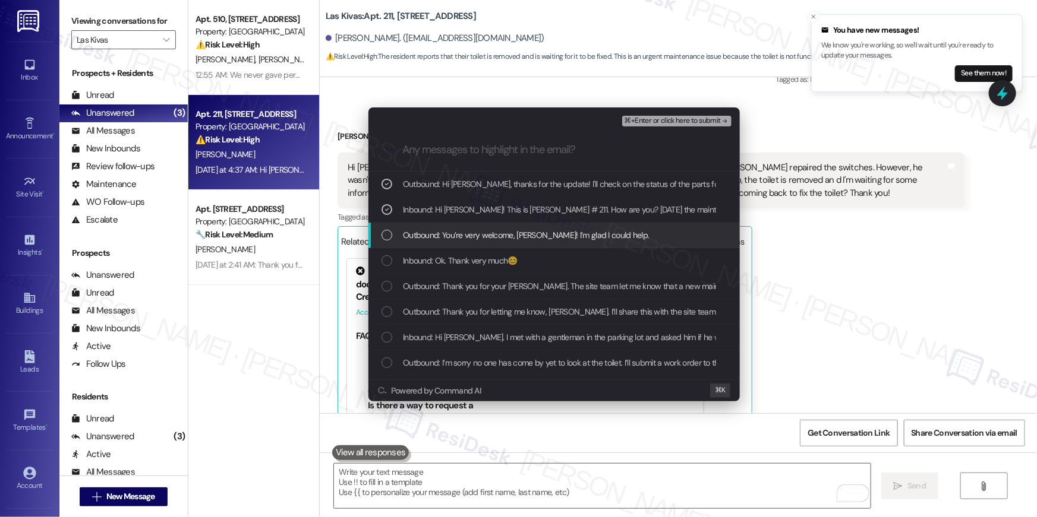
click at [476, 238] on span "Outbound: You’re very welcome, Maria! I’m glad I could help." at bounding box center [526, 235] width 246 height 13
click at [491, 235] on span "Outbound: You’re very welcome, Maria! I’m glad I could help." at bounding box center [526, 235] width 246 height 13
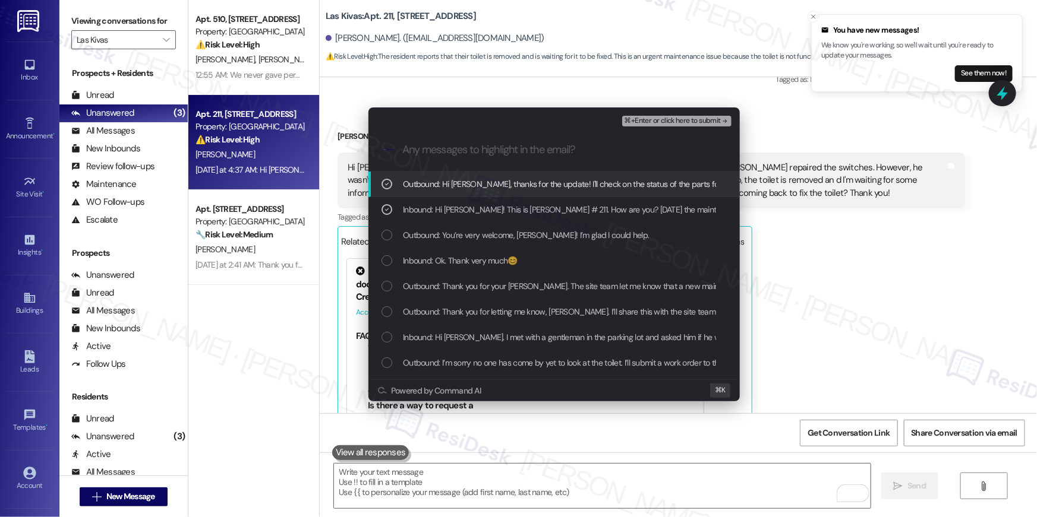
click at [696, 122] on span "⌘+Enter or click here to submit" at bounding box center [672, 121] width 96 height 8
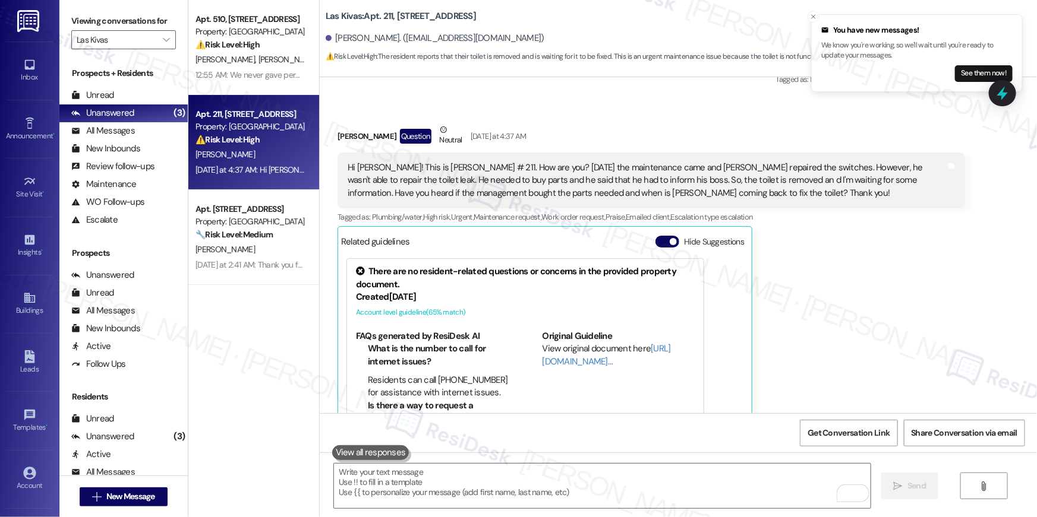
scroll to position [2611, 0]
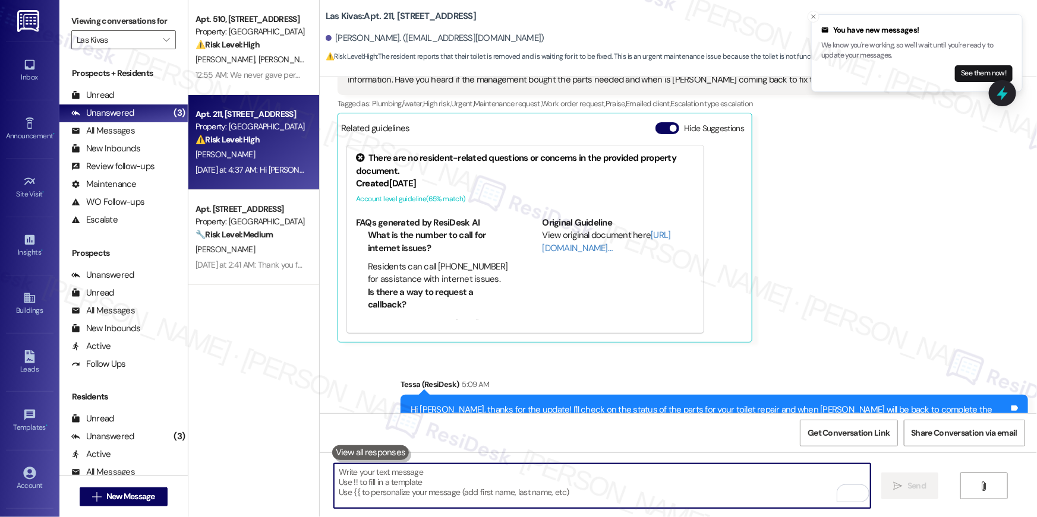
click at [690, 481] on textarea "To enrich screen reader interactions, please activate Accessibility in Grammarl…" at bounding box center [602, 486] width 536 height 45
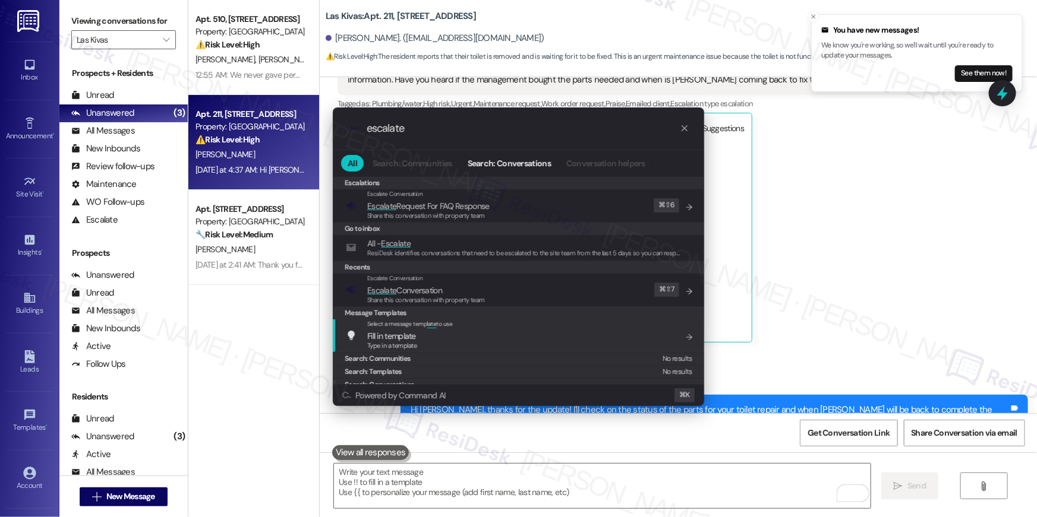
type input "escalate"
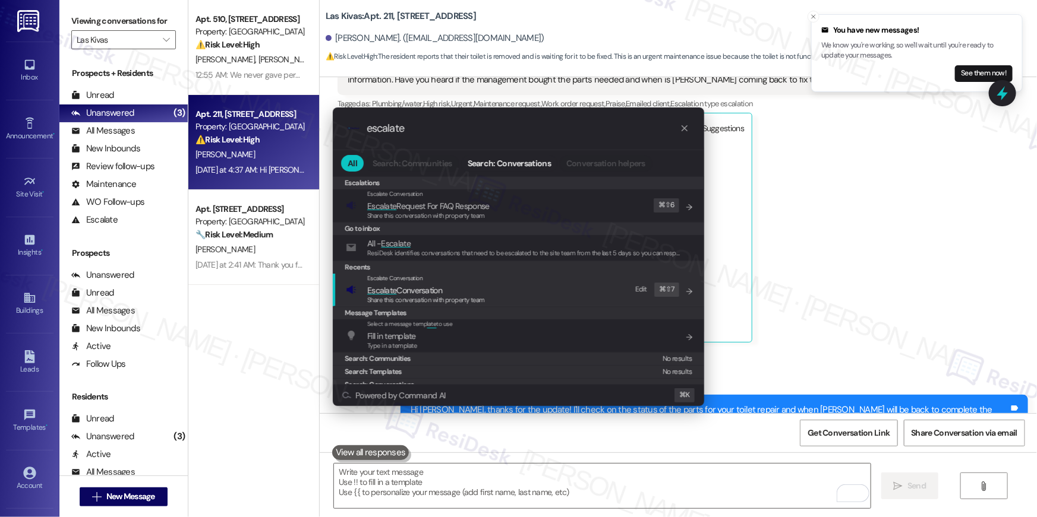
click at [430, 299] on span "Share this conversation with property team" at bounding box center [426, 300] width 118 height 8
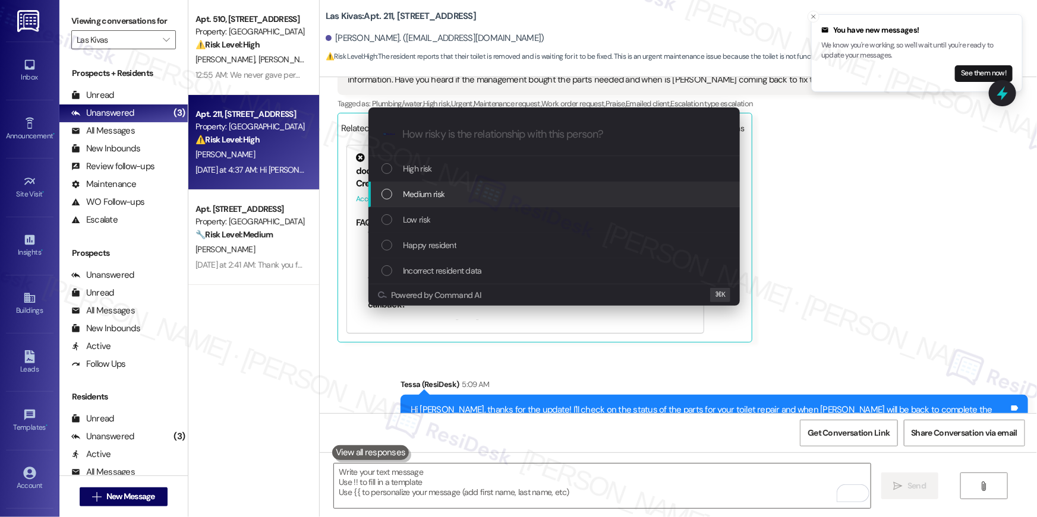
click at [426, 191] on span "Medium risk" at bounding box center [424, 194] width 42 height 13
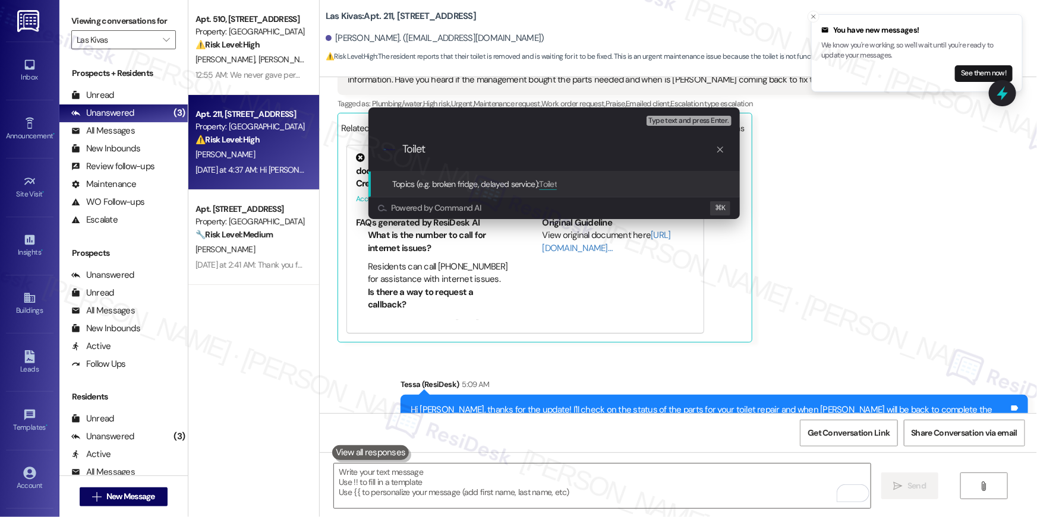
paste input "repair follow-up"
type input "Toilet repair follow-up"
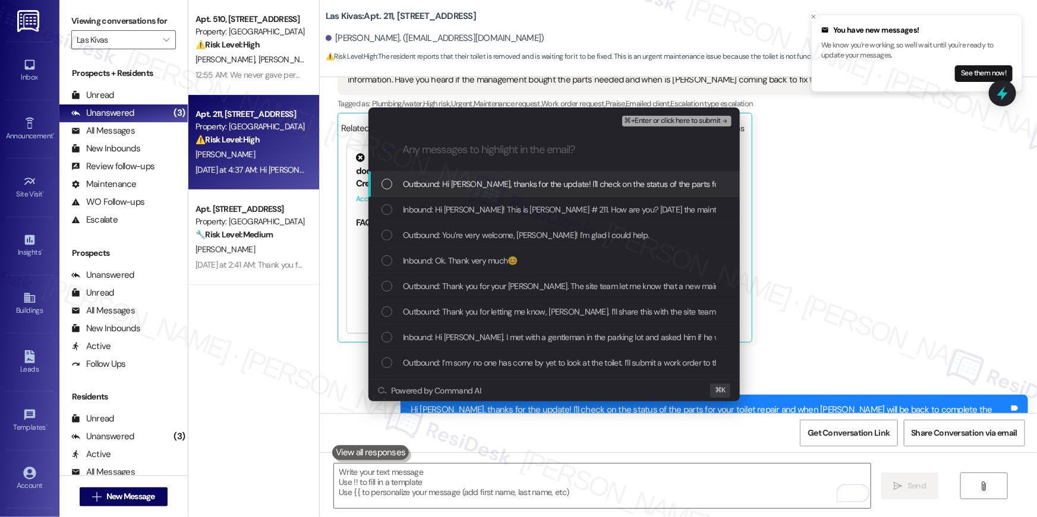
click at [557, 186] on span "Outbound: Hi Isabella, thanks for the update! I'll check on the status of the p…" at bounding box center [787, 184] width 768 height 13
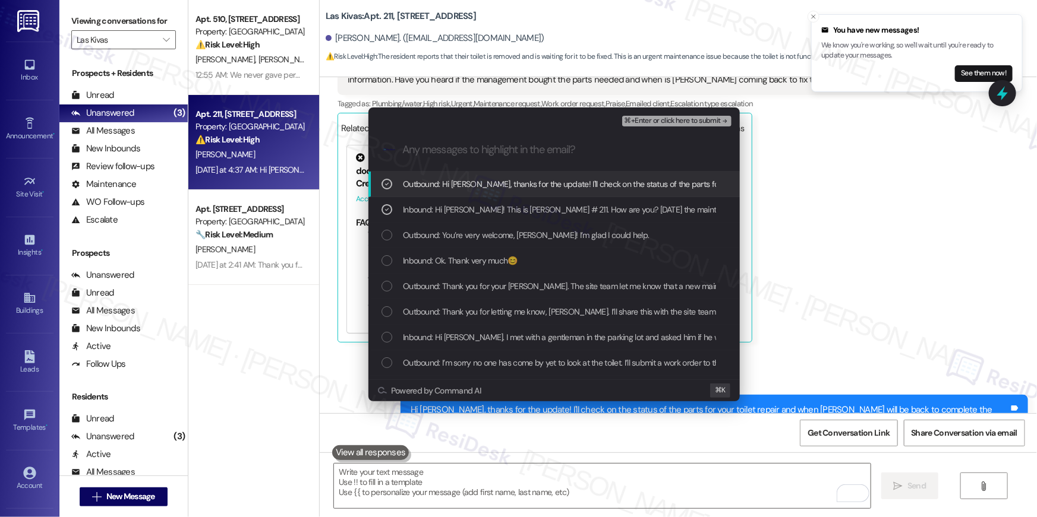
click at [674, 125] on span "⌘+Enter or click here to submit" at bounding box center [672, 121] width 96 height 8
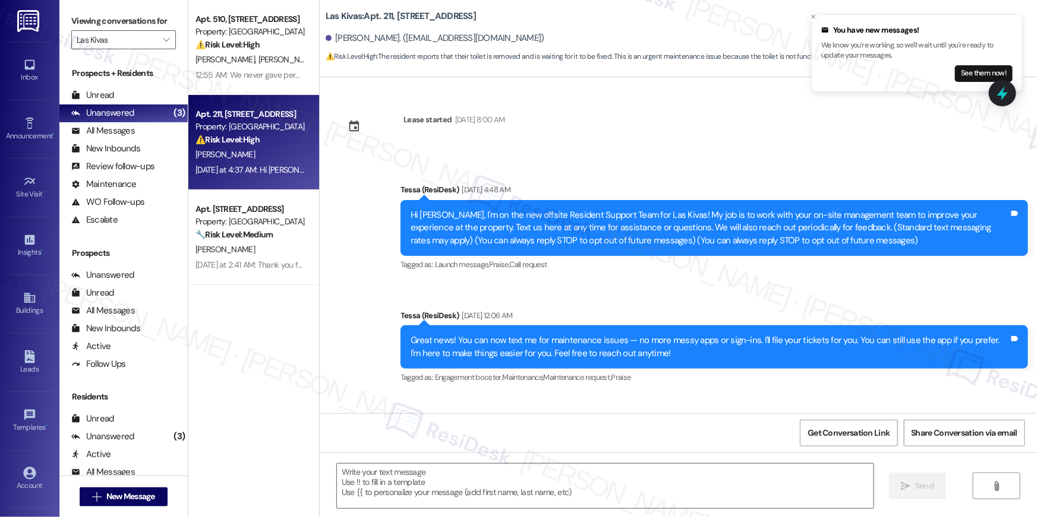
type textarea "Fetching suggested responses. Please feel free to read through the conversation…"
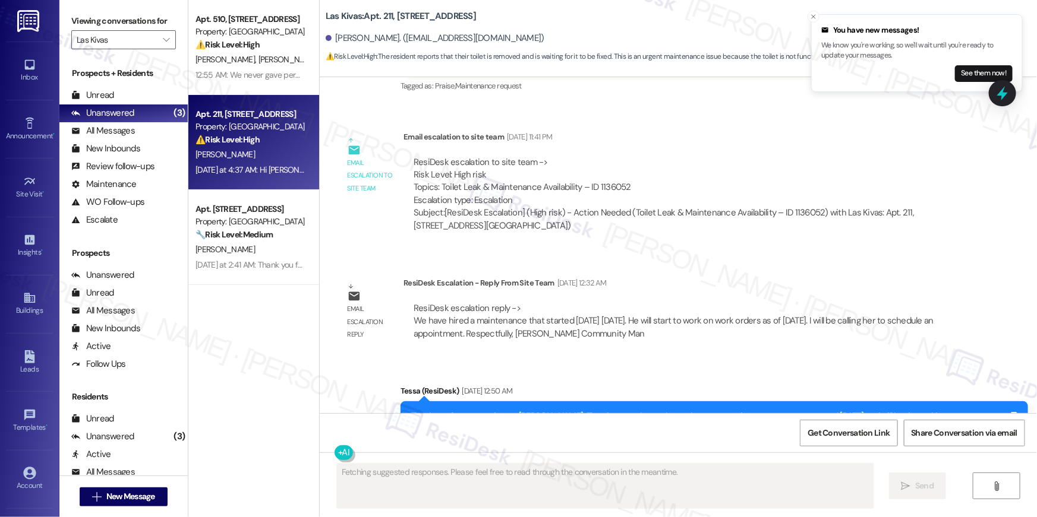
scroll to position [2498, 0]
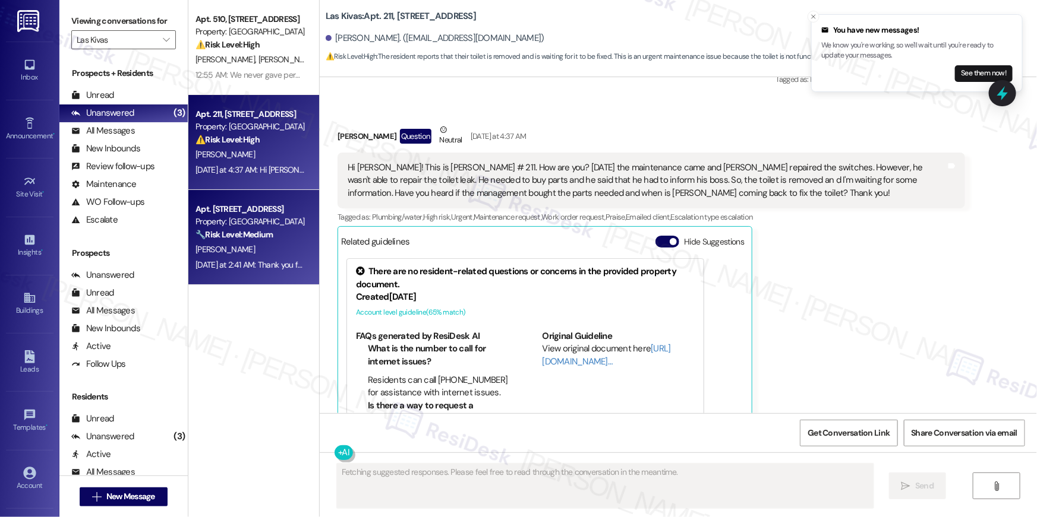
click at [287, 239] on div "🔧 Risk Level: Medium The resident is inquiring about gate remotes. This is a no…" at bounding box center [250, 235] width 110 height 12
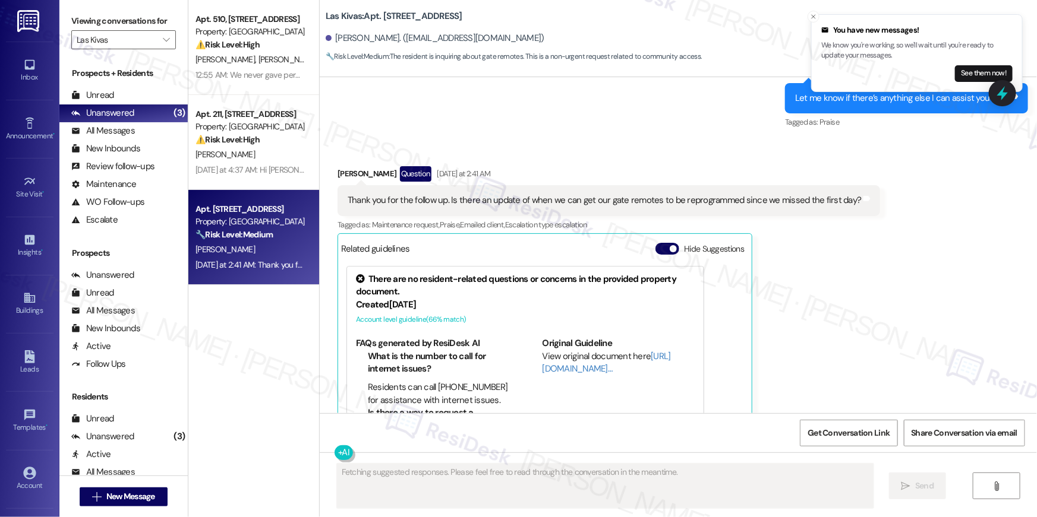
scroll to position [6059, 0]
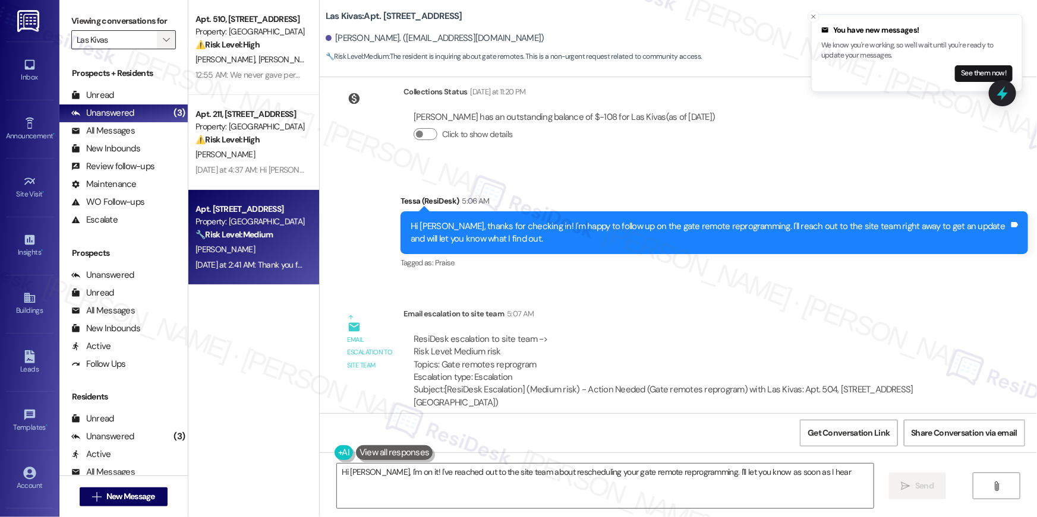
click at [163, 43] on icon "" at bounding box center [166, 40] width 7 height 10
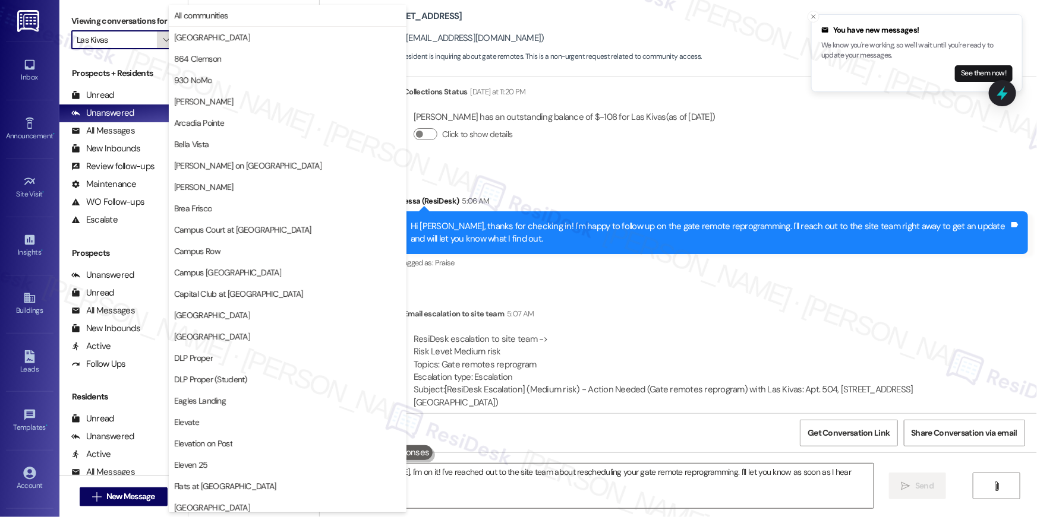
type textarea "Hi Phillip, I'm on it! I've reached out to the site team about rescheduling you…"
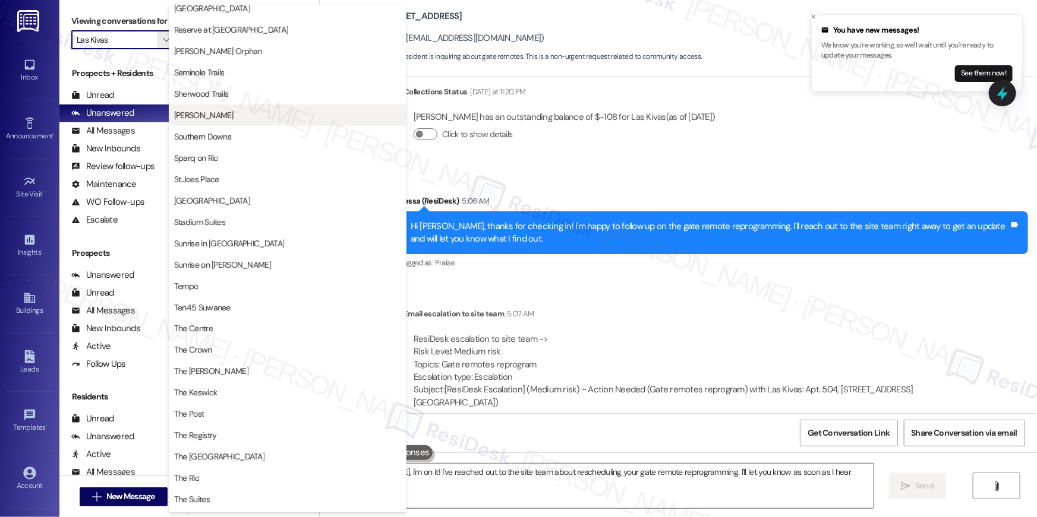
scroll to position [808, 0]
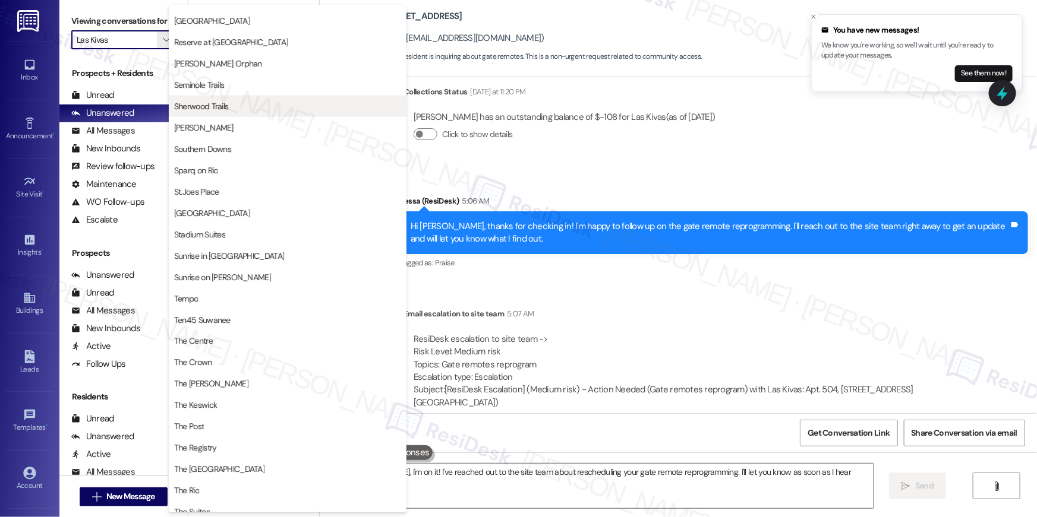
click at [226, 107] on span "Sherwood Trails" at bounding box center [201, 106] width 55 height 12
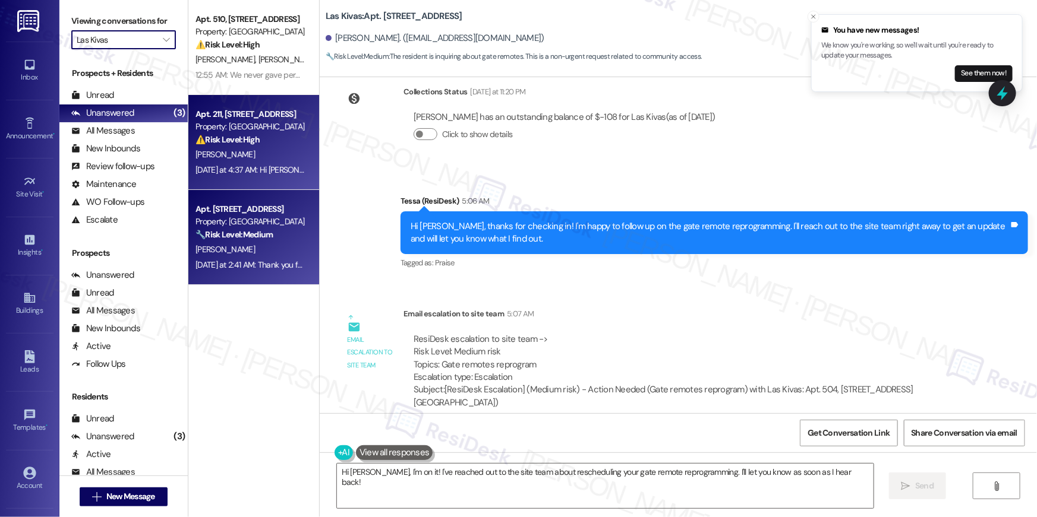
type input "Sherwood Trails"
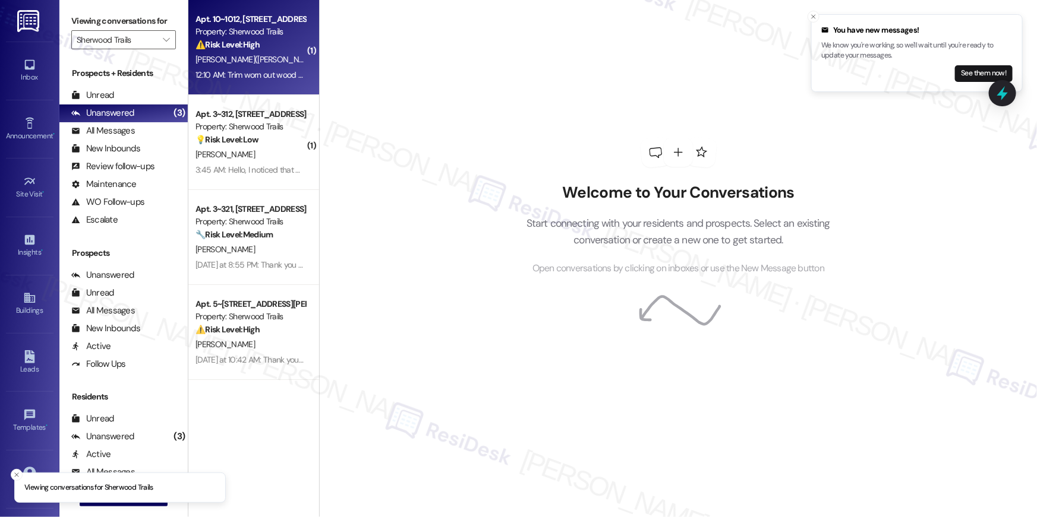
click at [250, 44] on strong "⚠️ Risk Level: High" at bounding box center [227, 44] width 64 height 11
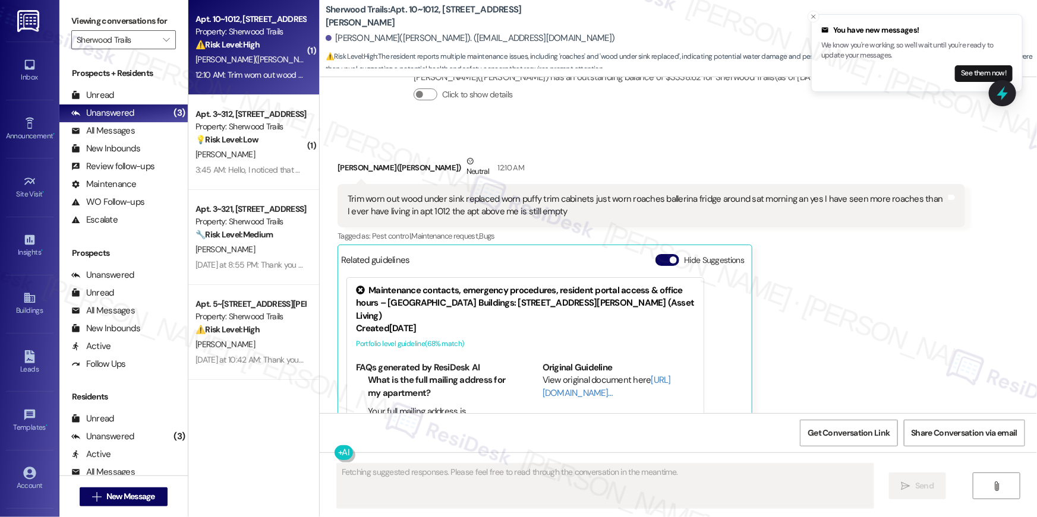
scroll to position [2257, 0]
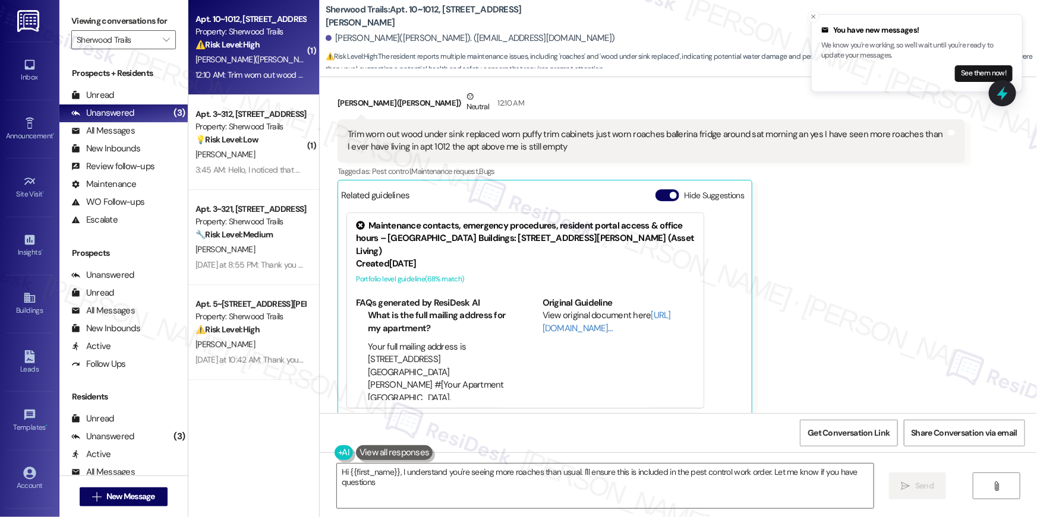
type textarea "Hi {{first_name}}, I understand you're seeing more roaches than usual. I'll ens…"
click at [529, 493] on textarea "Hi {{first_name}}, I understand you're seeing more roaches than usual. I'll ens…" at bounding box center [605, 486] width 536 height 45
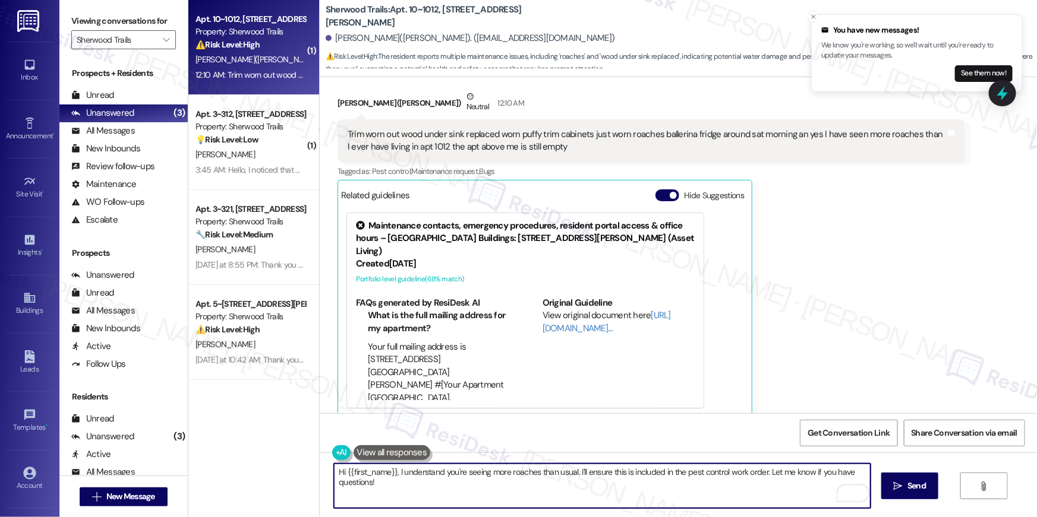
click at [596, 484] on textarea "Hi {{first_name}}, I understand you're seeing more roaches than usual. I'll ens…" at bounding box center [602, 486] width 536 height 45
click at [762, 492] on textarea "Hi {{first_name}}, I understand you're seeing more roaches than usual. I'll ens…" at bounding box center [602, 486] width 536 height 45
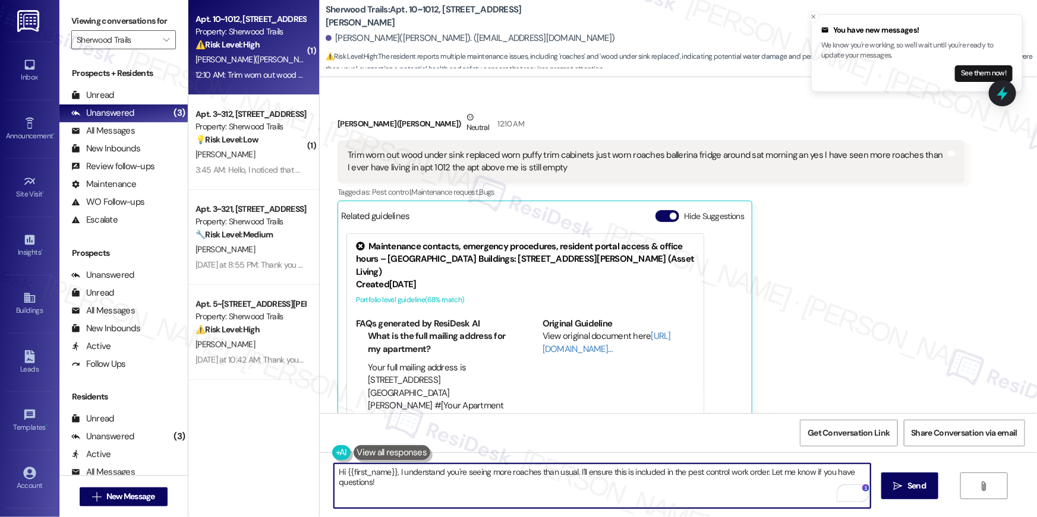
scroll to position [2018, 0]
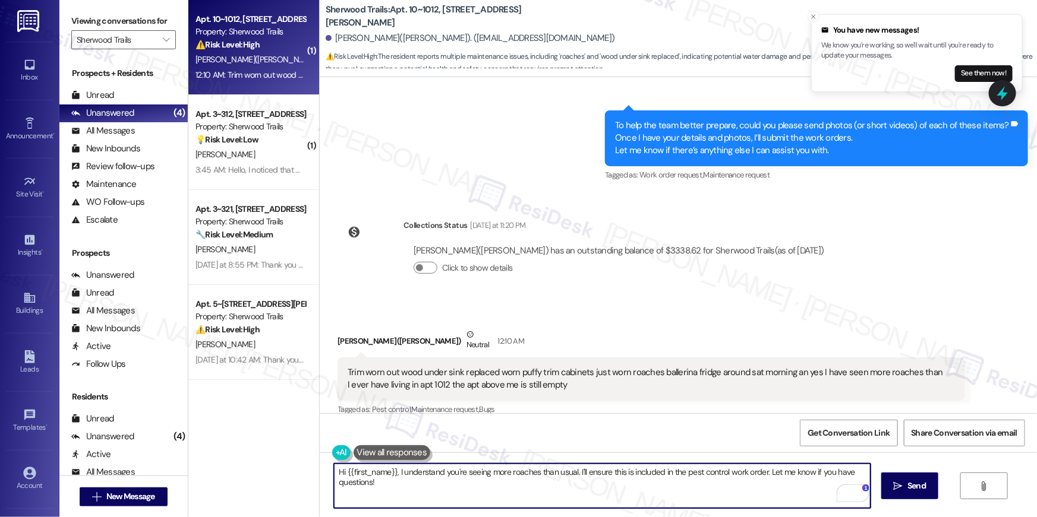
click at [427, 485] on textarea "Hi {{first_name}}, I understand you're seeing more roaches than usual. I'll ens…" at bounding box center [602, 486] width 536 height 45
click at [575, 480] on textarea "Hi {{first_name}}, I understand you're seeing more roaches than usual. I'll ens…" at bounding box center [602, 486] width 536 height 45
click at [916, 484] on span "Send" at bounding box center [916, 486] width 18 height 12
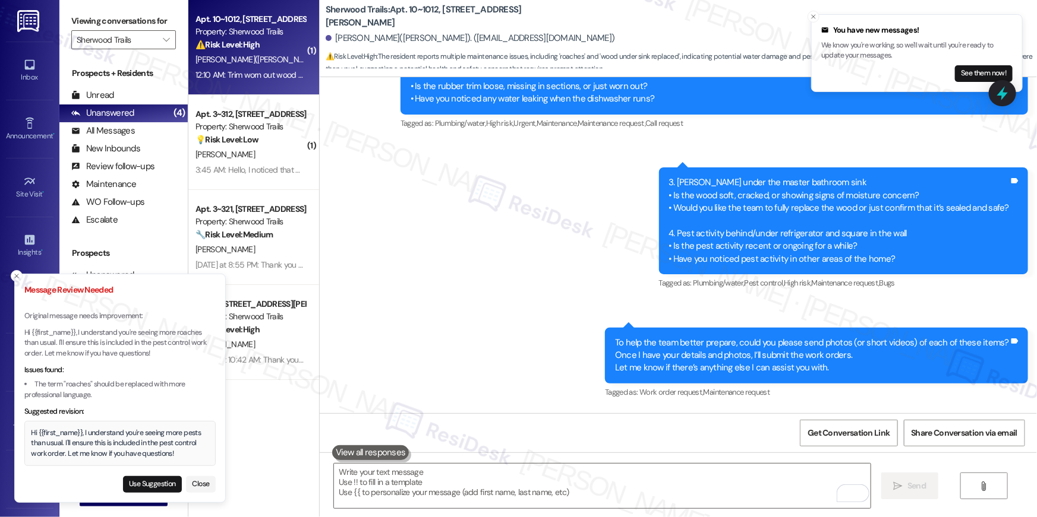
scroll to position [2033, 0]
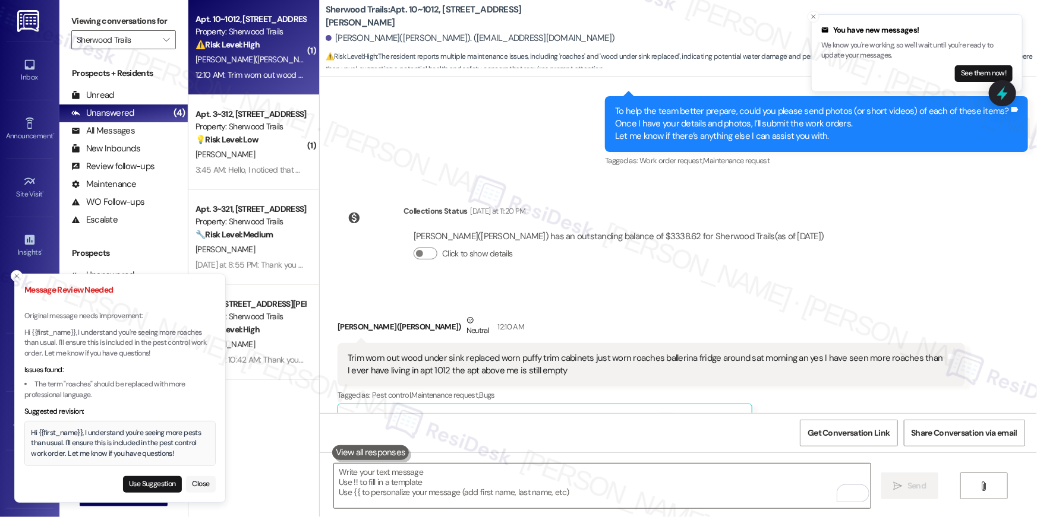
click at [197, 486] on button "Close" at bounding box center [201, 484] width 30 height 17
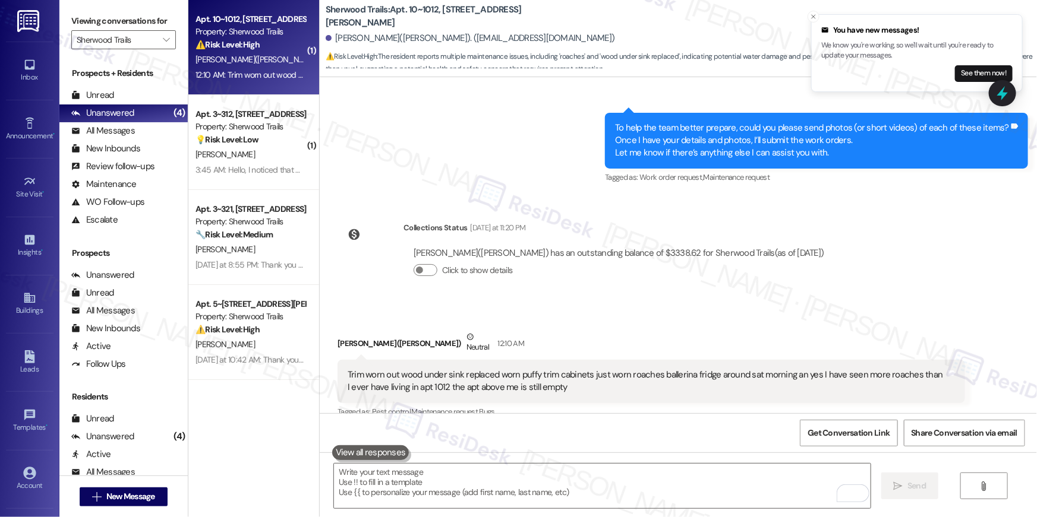
scroll to position [2049, 0]
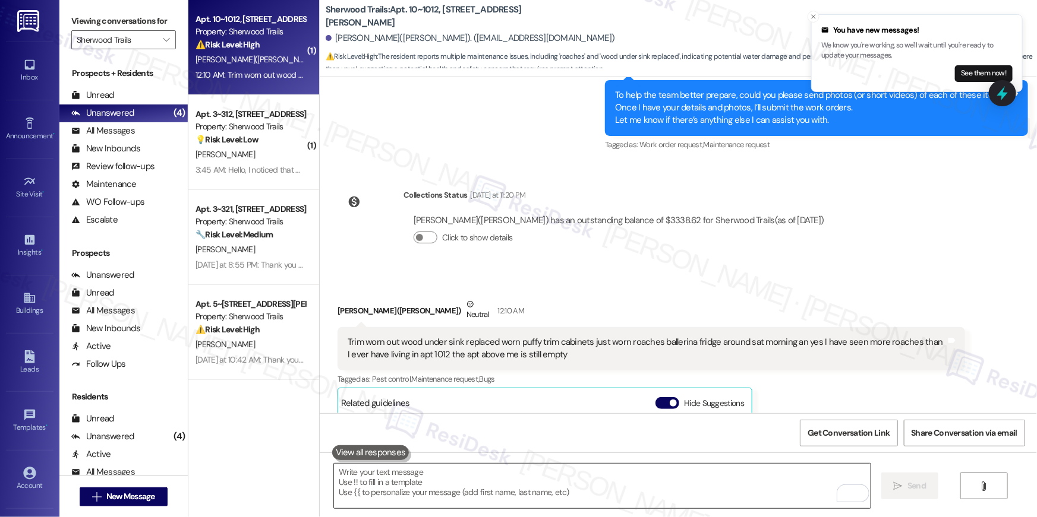
click at [590, 499] on textarea "To enrich screen reader interactions, please activate Accessibility in Grammarl…" at bounding box center [602, 486] width 536 height 45
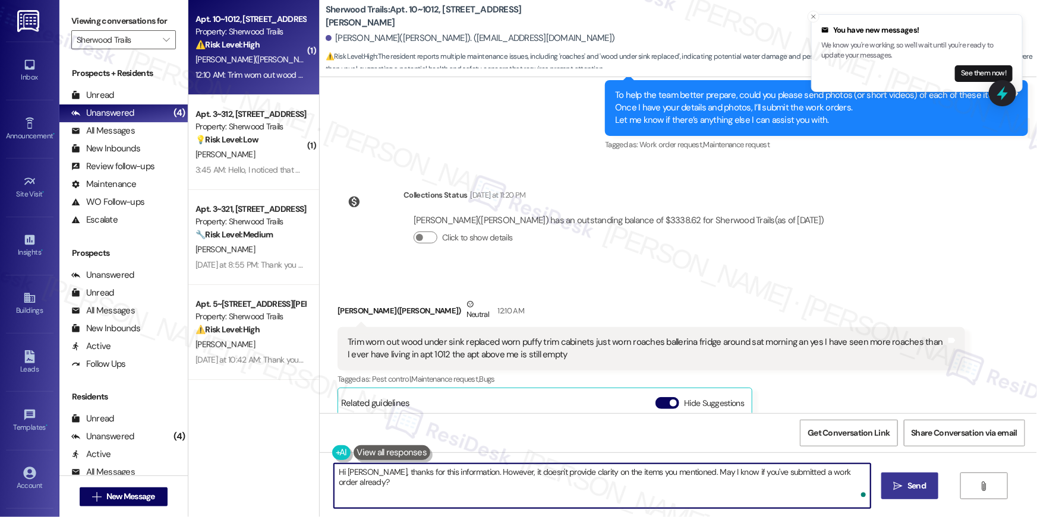
type textarea "Hi Barbara, thanks for this information. However, it doesn't provide clarity on…"
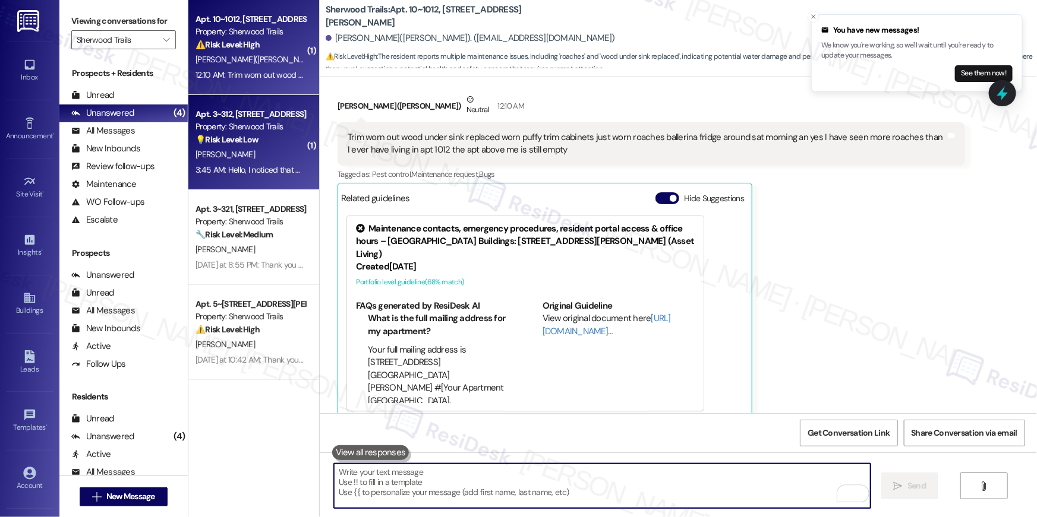
scroll to position [2257, 0]
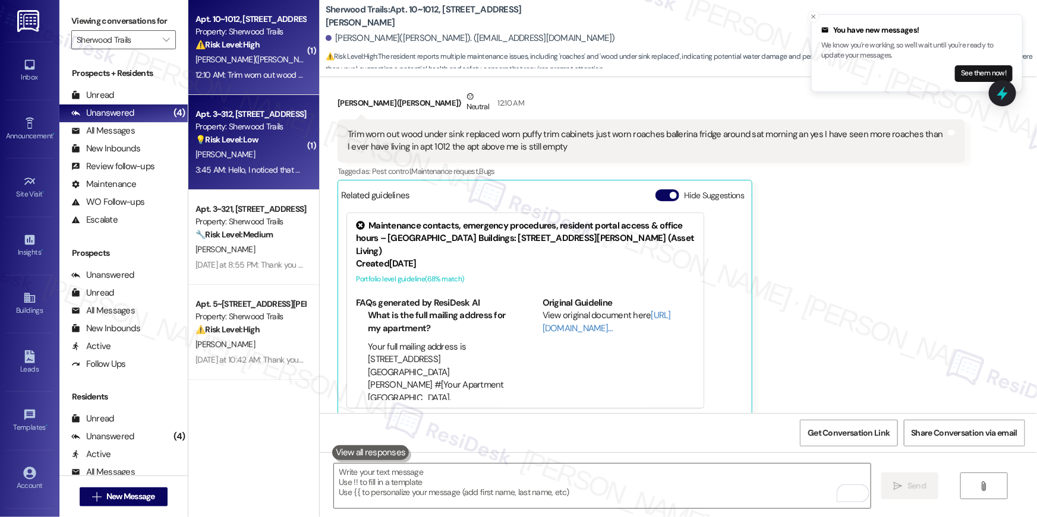
click at [270, 132] on div "Property: Sherwood Trails" at bounding box center [250, 127] width 110 height 12
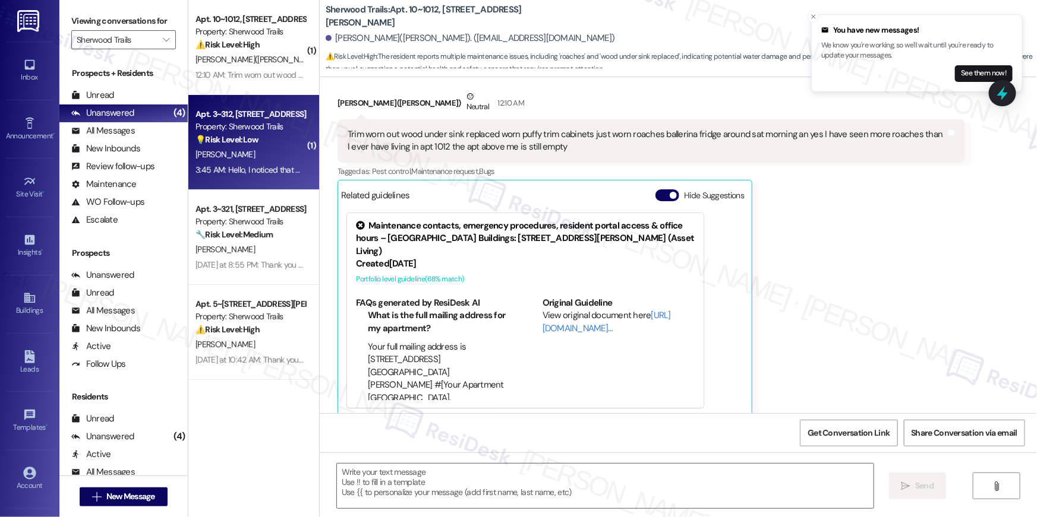
type textarea "Fetching suggested responses. Please feel free to read through the conversation…"
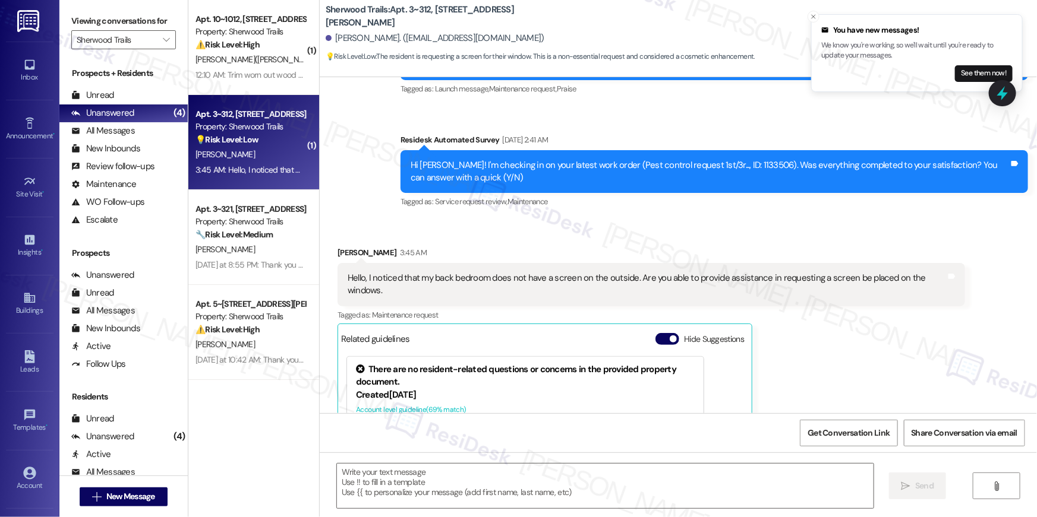
scroll to position [425, 0]
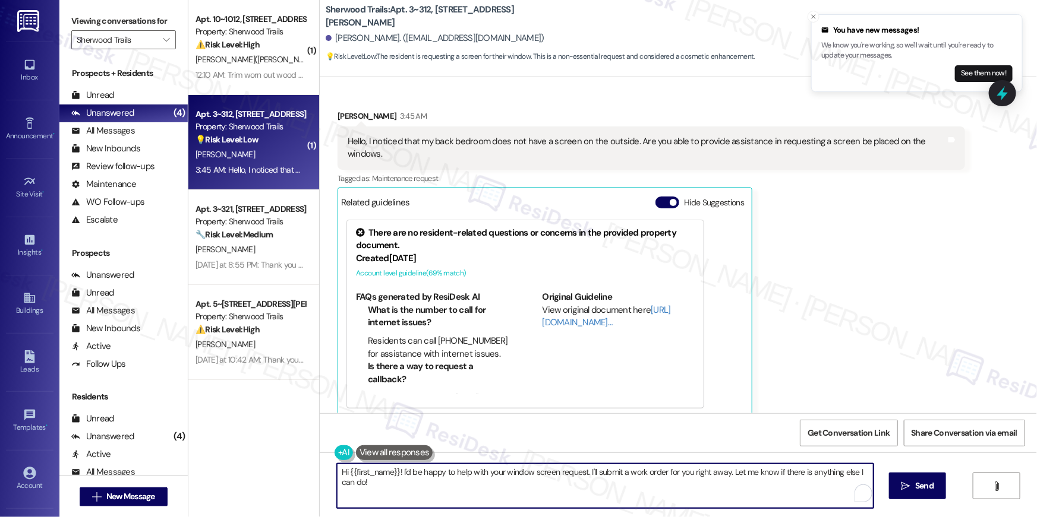
click at [601, 506] on textarea "Hi {{first_name}}! I'd be happy to help with your window screen request. I'll s…" at bounding box center [605, 486] width 536 height 45
click at [524, 497] on textarea "Hi {{first_name}}! I'd be happy to help with your window screen request. I'll s…" at bounding box center [602, 486] width 536 height 45
click at [605, 493] on textarea "Hi {{first_name}}! I'd be happy to help with your window screen request. I'll s…" at bounding box center [602, 486] width 536 height 45
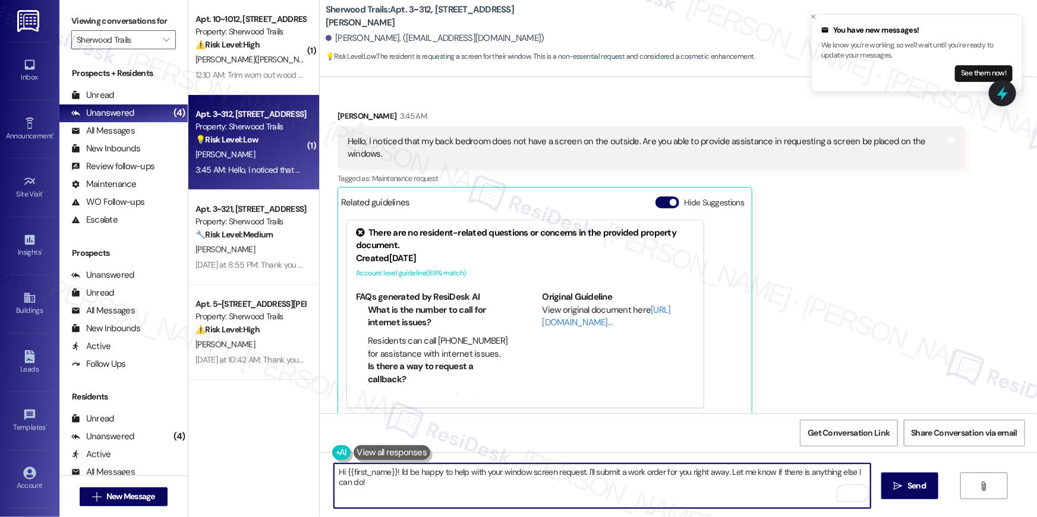
click at [721, 472] on textarea "Hi {{first_name}}! I'd be happy to help with your window screen request. I'll s…" at bounding box center [602, 486] width 536 height 45
type textarea "Hi {{first_name}}! I'd be happy to help with your window screen request. I'll s…"
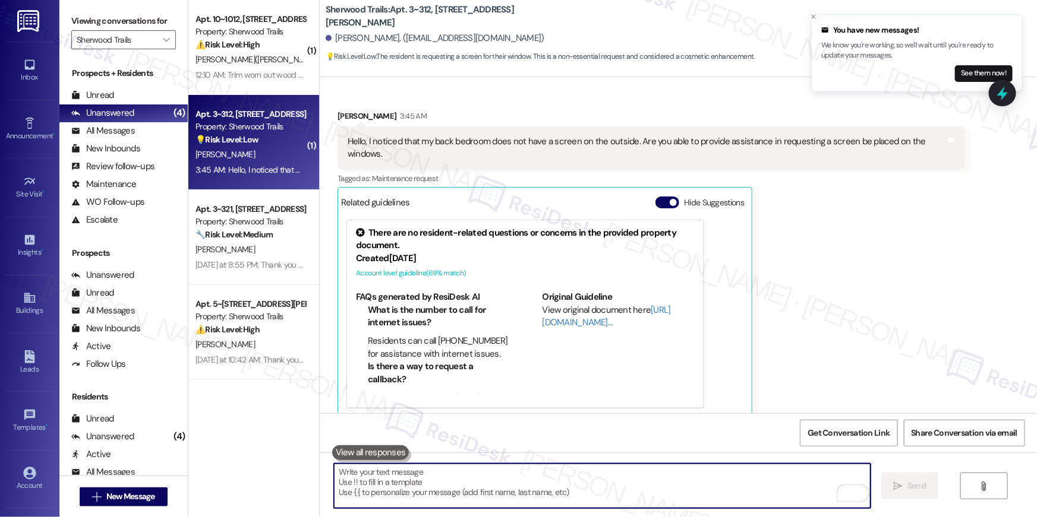
click at [578, 144] on div "Hello, I noticed that my back bedroom does not have a screen on the outside. Ar…" at bounding box center [646, 148] width 598 height 26
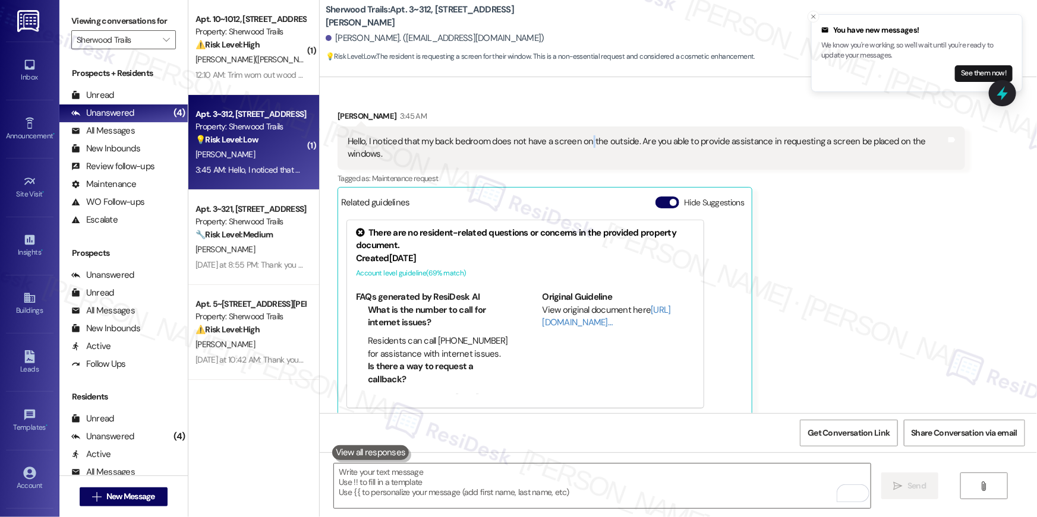
click at [578, 144] on div "Hello, I noticed that my back bedroom does not have a screen on the outside. Ar…" at bounding box center [646, 148] width 598 height 26
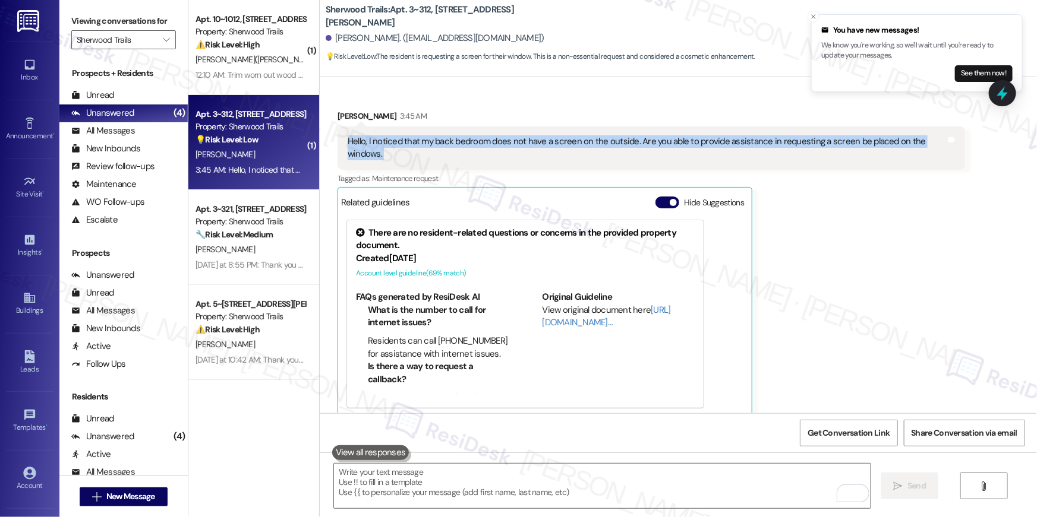
click at [578, 144] on div "Hello, I noticed that my back bedroom does not have a screen on the outside. Ar…" at bounding box center [646, 148] width 598 height 26
copy div "Hello, I noticed that my back bedroom does not have a screen on the outside. Ar…"
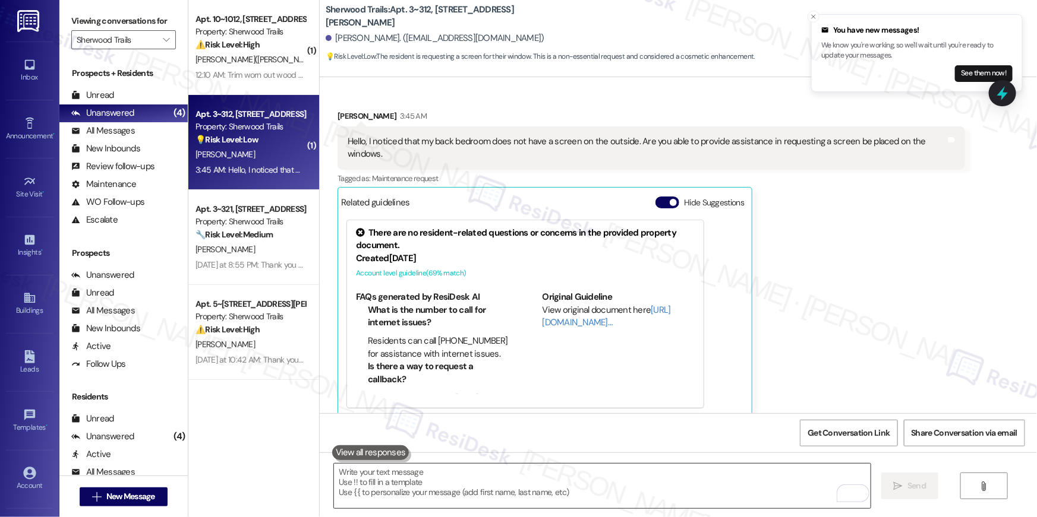
click at [582, 487] on textarea "To enrich screen reader interactions, please activate Accessibility in Grammarl…" at bounding box center [602, 486] width 536 height 45
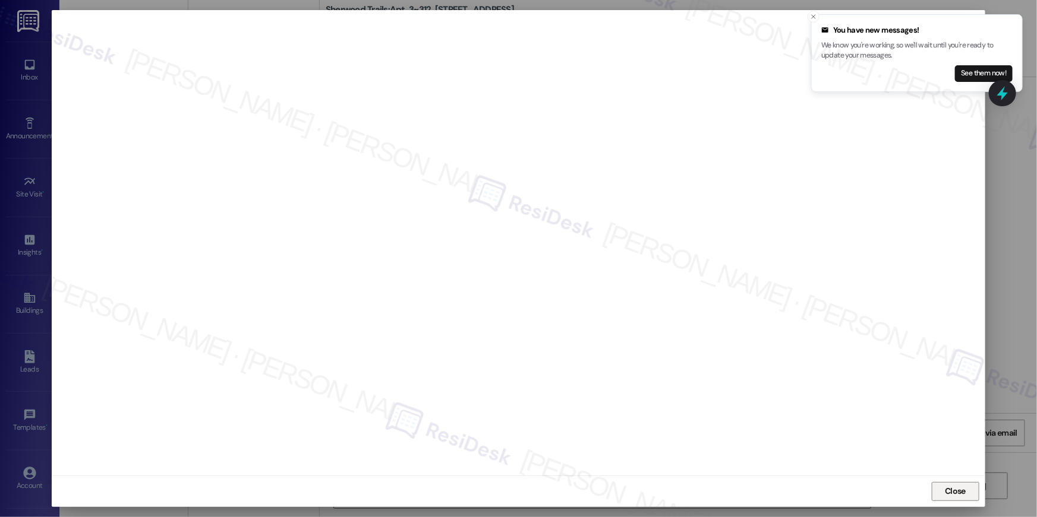
click at [963, 488] on span "Close" at bounding box center [954, 491] width 21 height 12
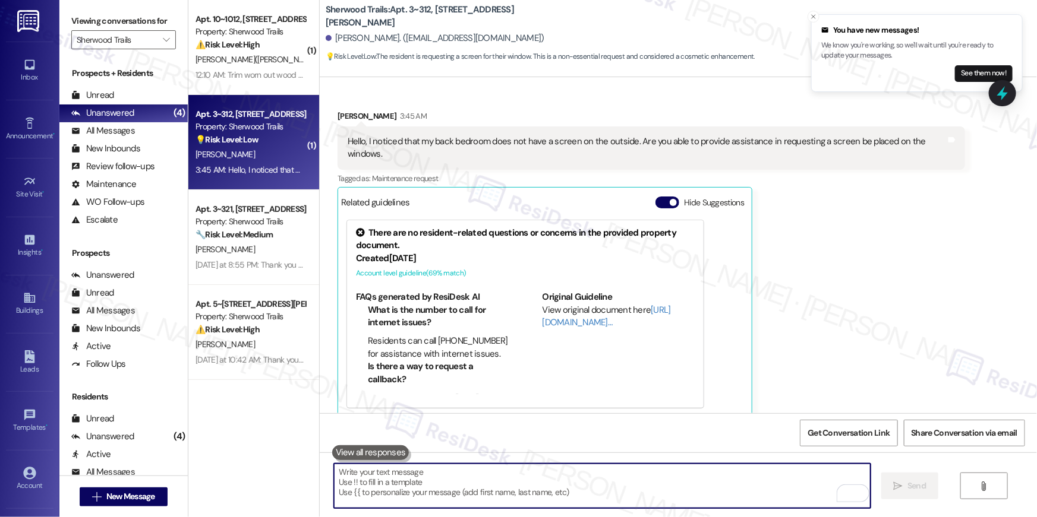
click at [642, 490] on textarea "To enrich screen reader interactions, please activate Accessibility in Grammarl…" at bounding box center [602, 486] width 536 height 45
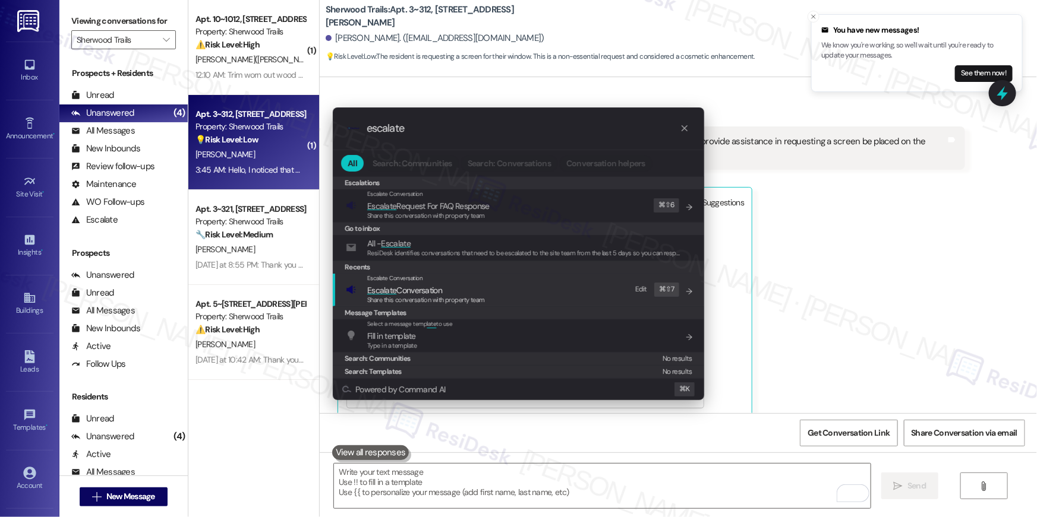
type input "escalate"
click at [447, 297] on span "Share this conversation with property team" at bounding box center [426, 300] width 118 height 8
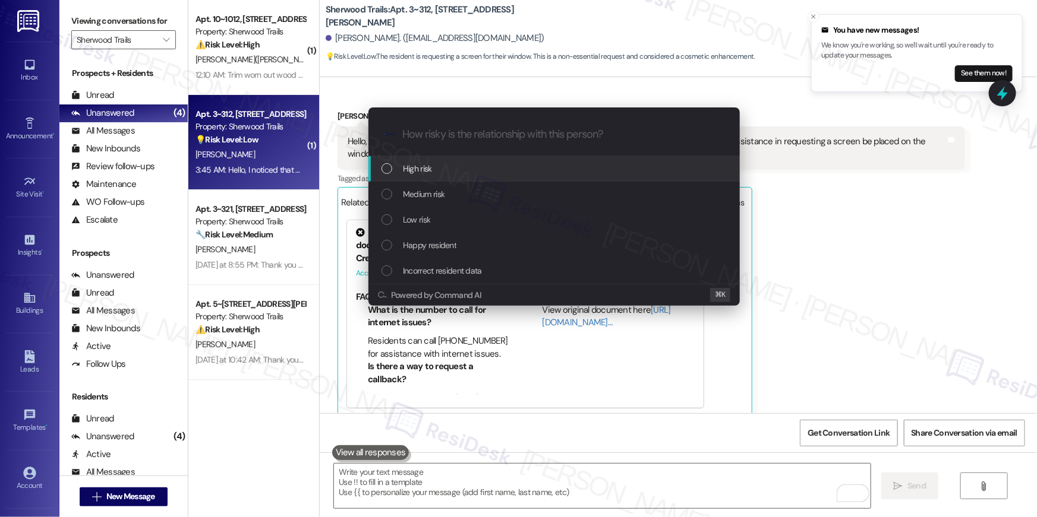
click at [420, 197] on span "Medium risk" at bounding box center [424, 194] width 42 height 13
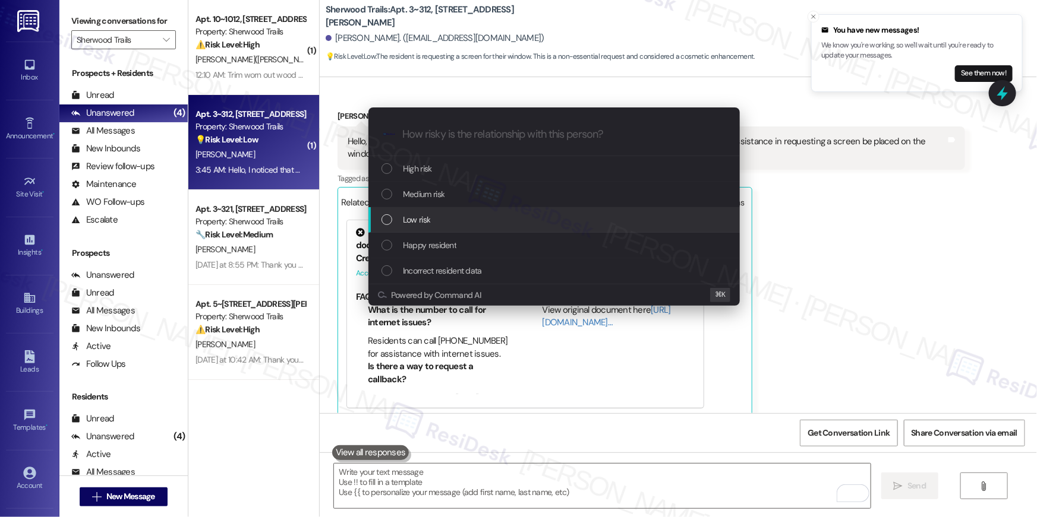
click at [414, 221] on span "Low risk" at bounding box center [416, 219] width 27 height 13
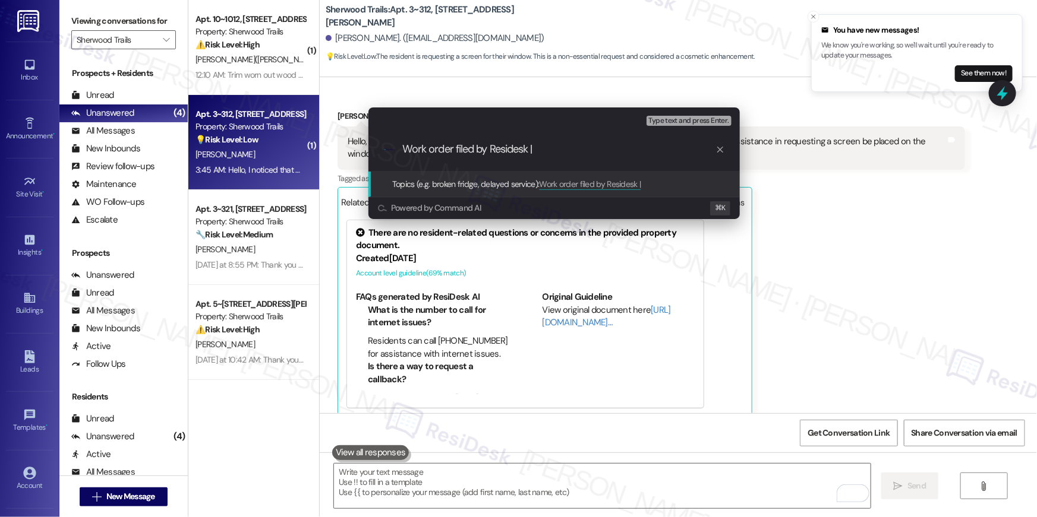
paste input "serviceRequestId:"1138612""
click at [582, 148] on input "Work order filed by Residesk | serviceRequestId:"1138612"" at bounding box center [558, 149] width 313 height 12
type input "Work order filed by Residesk | WO # :"1138612""
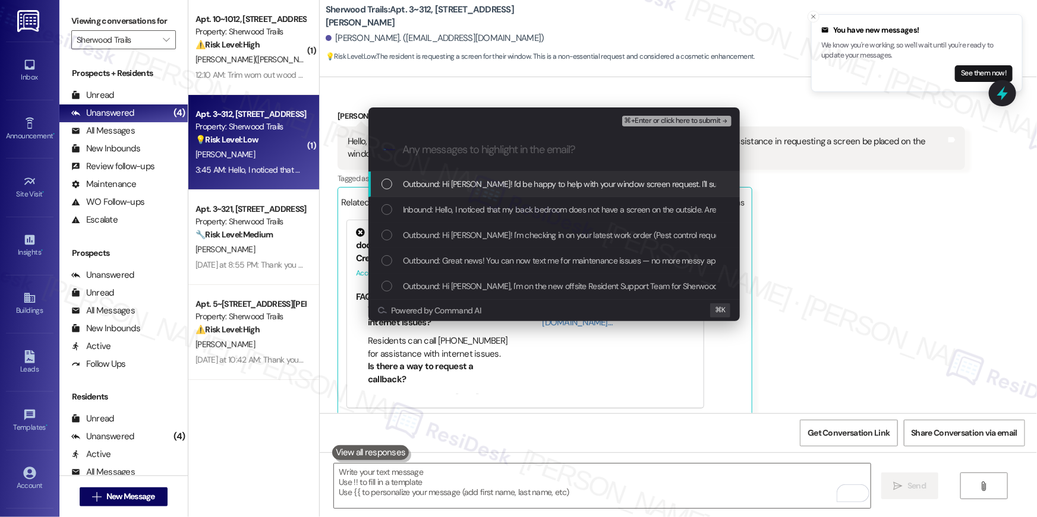
drag, startPoint x: 391, startPoint y: 187, endPoint x: 390, endPoint y: 219, distance: 32.1
click at [390, 187] on div "List of options" at bounding box center [386, 184] width 11 height 11
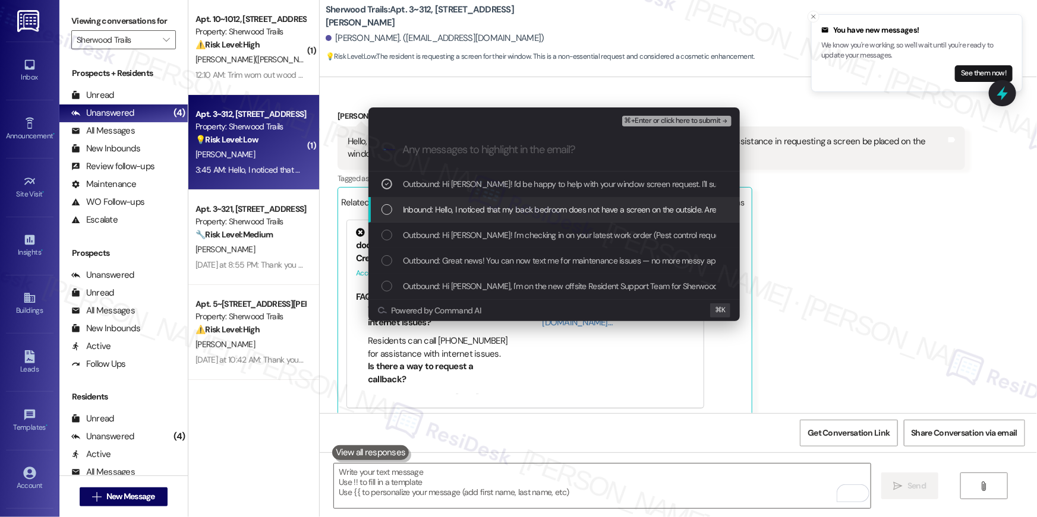
click at [390, 219] on div "Inbound: Hello, I noticed that my back bedroom does not have a screen on the ou…" at bounding box center [553, 210] width 371 height 26
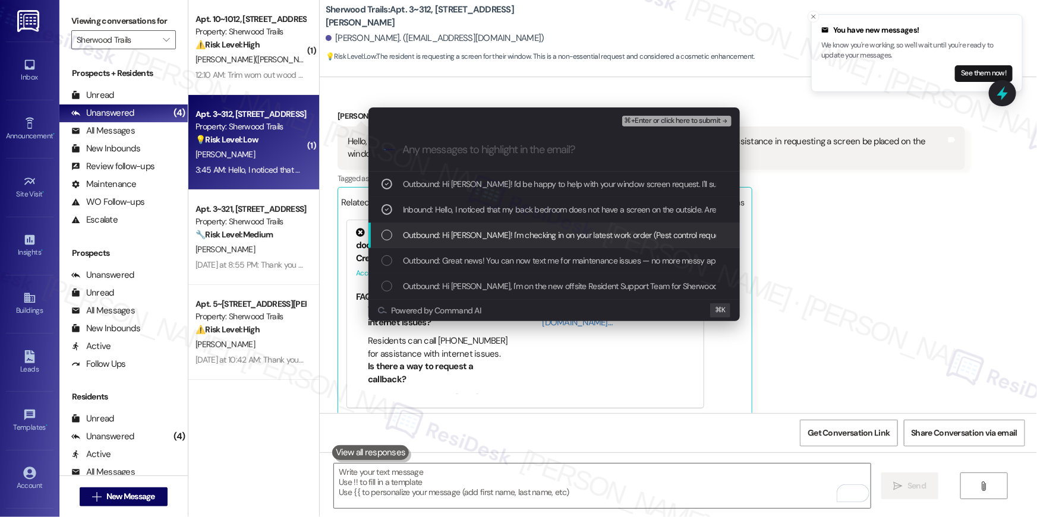
click at [388, 241] on div "Outbound: Hi Karmen! I'm checking in on your latest work order (Pest control re…" at bounding box center [554, 235] width 347 height 13
click at [388, 236] on icon "List of options" at bounding box center [387, 235] width 8 height 8
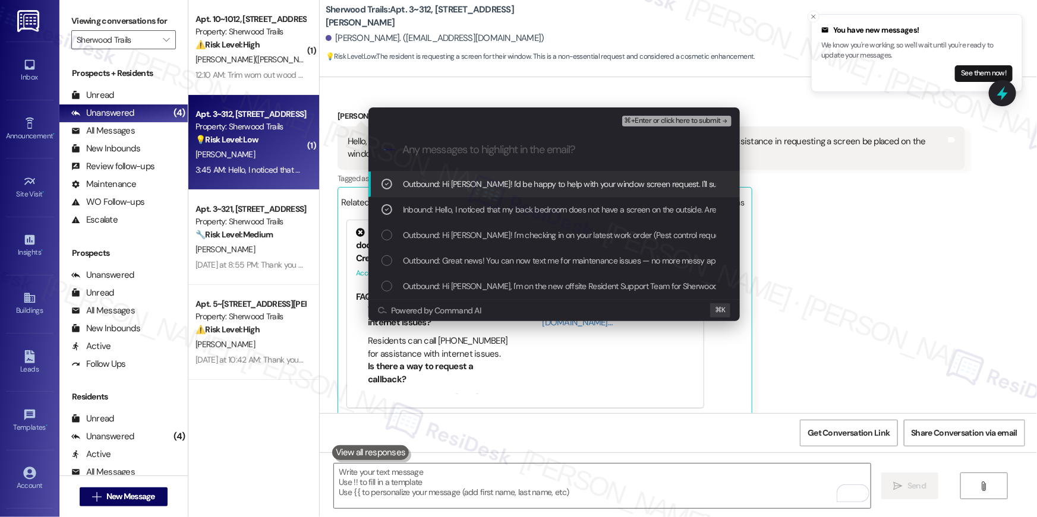
click at [671, 124] on span "⌘+Enter or click here to submit" at bounding box center [672, 121] width 96 height 8
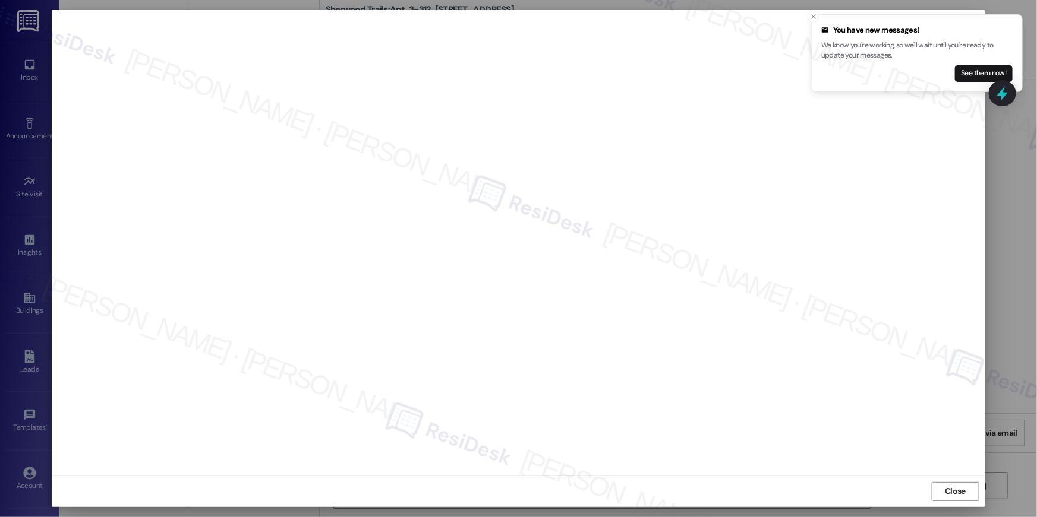
click at [953, 501] on div "Close" at bounding box center [518, 491] width 933 height 31
click at [953, 499] on span "Close" at bounding box center [955, 492] width 26 height 18
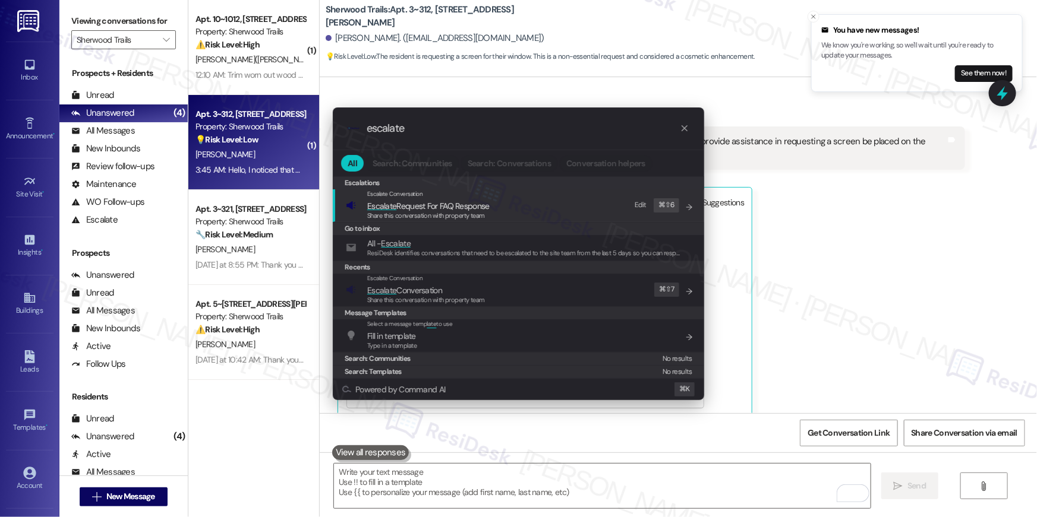
type input "escalate"
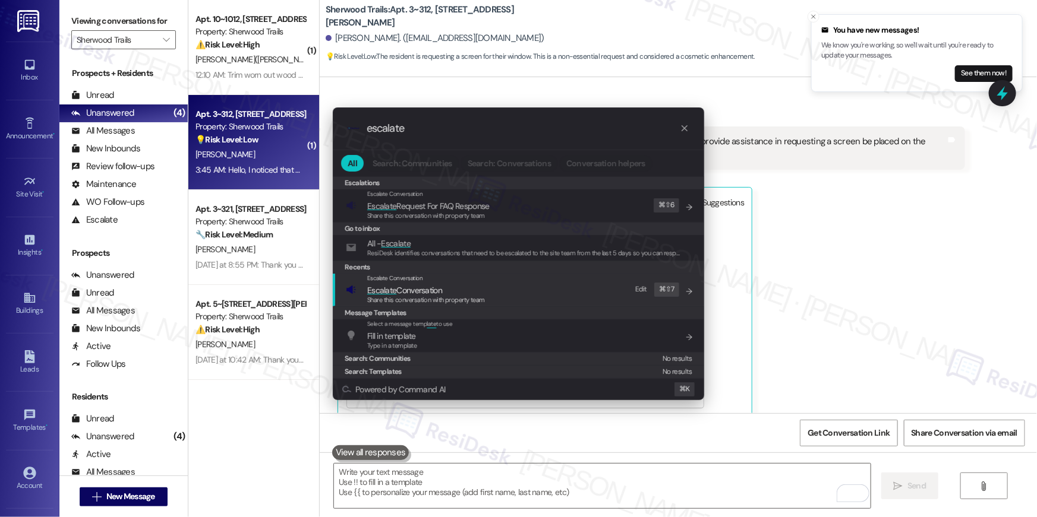
click at [524, 300] on div "Escalate Conversation Escalate Conversation Share this conversation with proper…" at bounding box center [519, 290] width 347 height 32
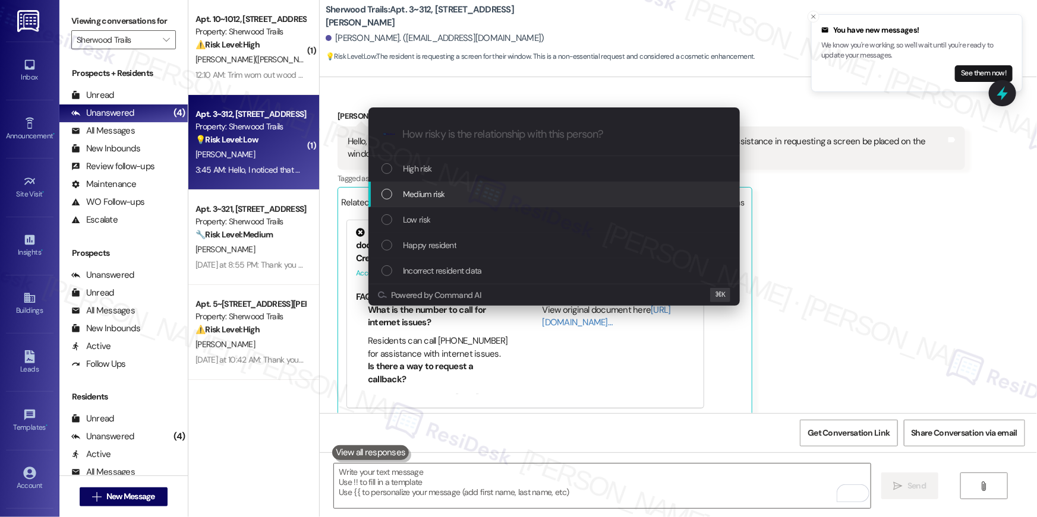
click at [432, 200] on span "Medium risk" at bounding box center [424, 194] width 42 height 13
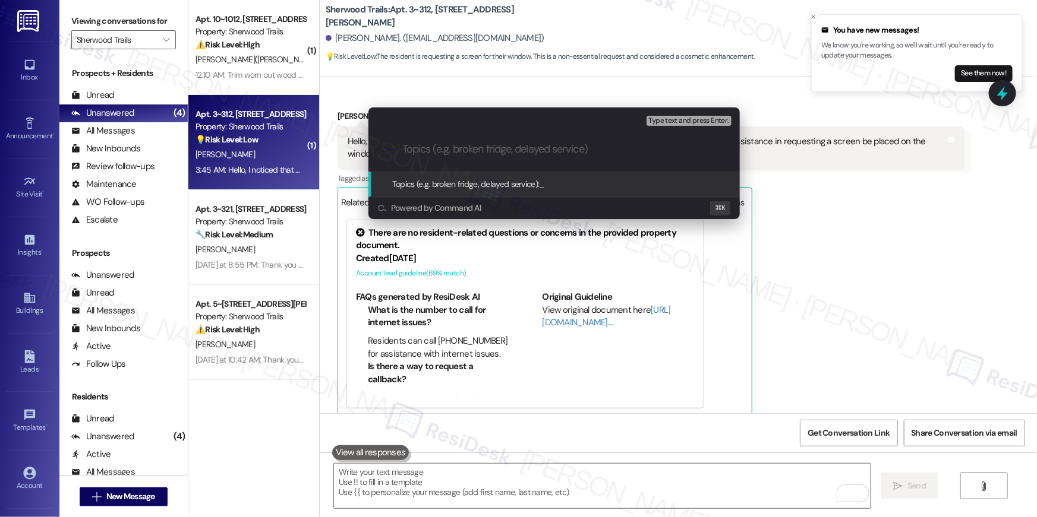
paste input "Work order filed by Residesk | WO # :"1138612""
type input "Work order filed by Residesk | WO # :"1138612""
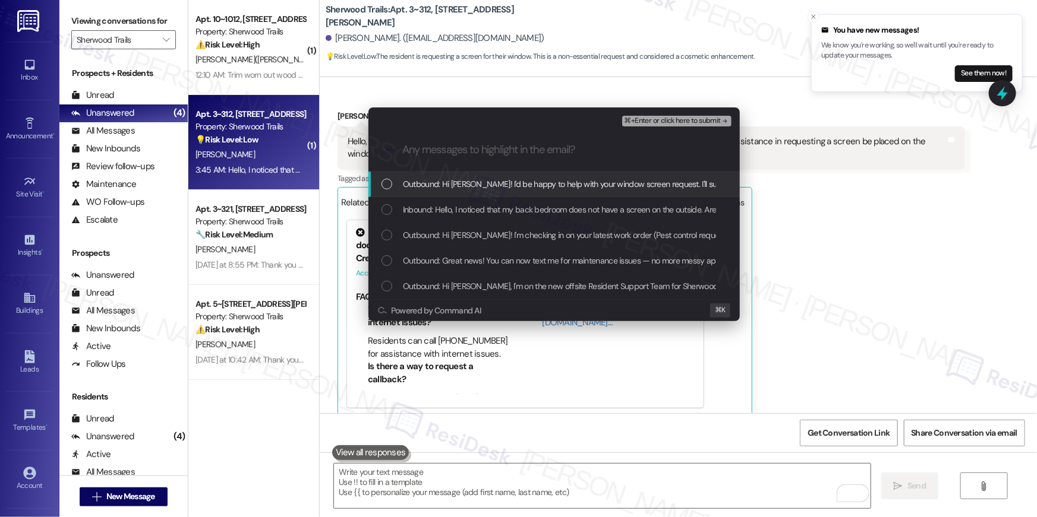
click at [494, 187] on span "Outbound: Hi Karmen! I'd be happy to help with your window screen request. I'll…" at bounding box center [707, 184] width 609 height 13
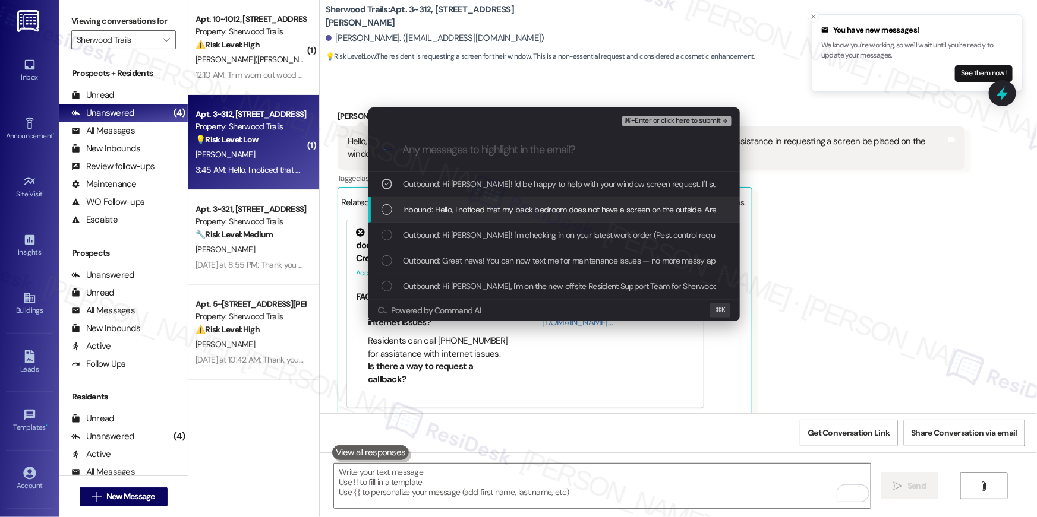
drag, startPoint x: 491, startPoint y: 214, endPoint x: 491, endPoint y: 236, distance: 22.0
click at [491, 214] on span "Inbound: Hello, I noticed that my back bedroom does not have a screen on the ou…" at bounding box center [700, 209] width 595 height 13
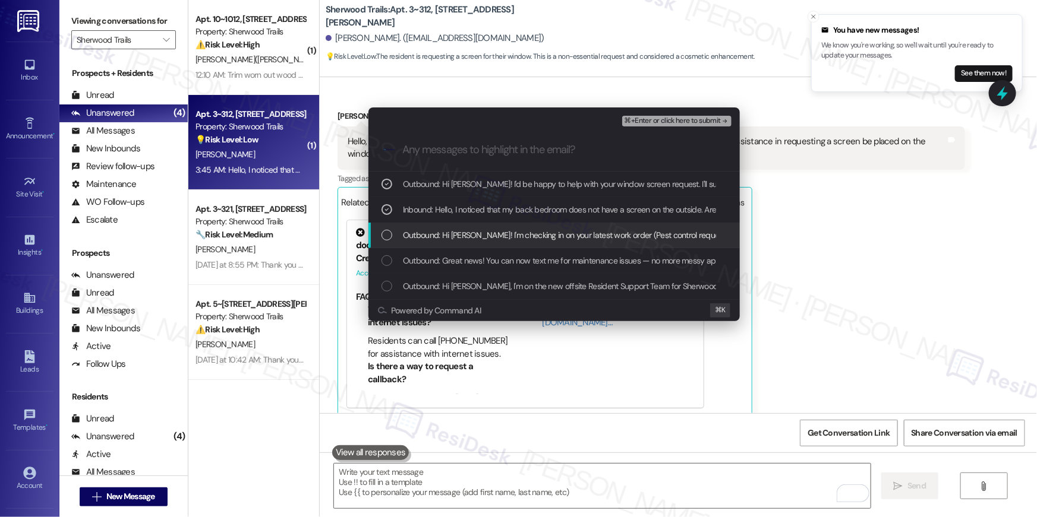
click at [490, 238] on span "Outbound: Hi Karmen! I'm checking in on your latest work order (Pest control re…" at bounding box center [741, 235] width 677 height 13
click at [492, 235] on span "Outbound: Hi Karmen! I'm checking in on your latest work order (Pest control re…" at bounding box center [741, 235] width 677 height 13
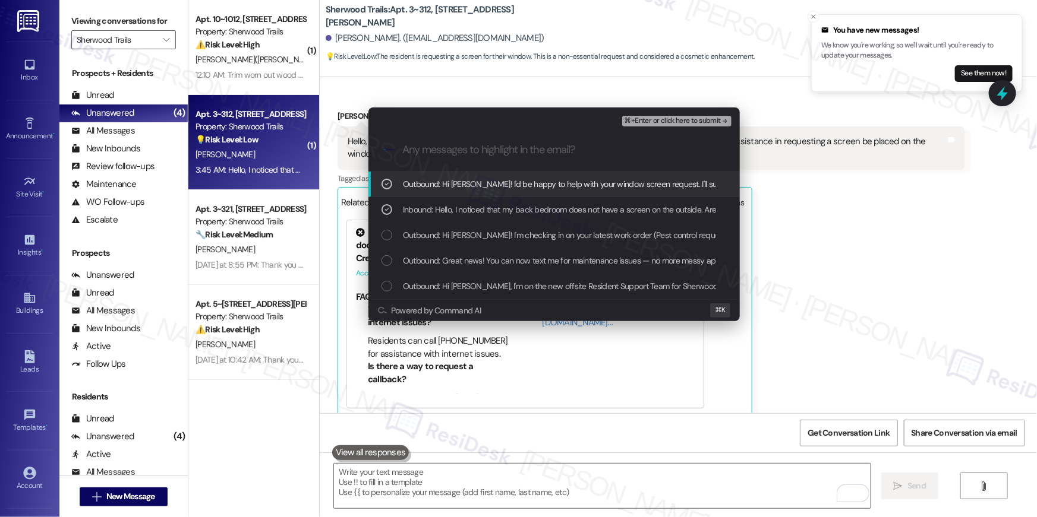
click at [653, 120] on span "⌘+Enter or click here to submit" at bounding box center [672, 121] width 96 height 8
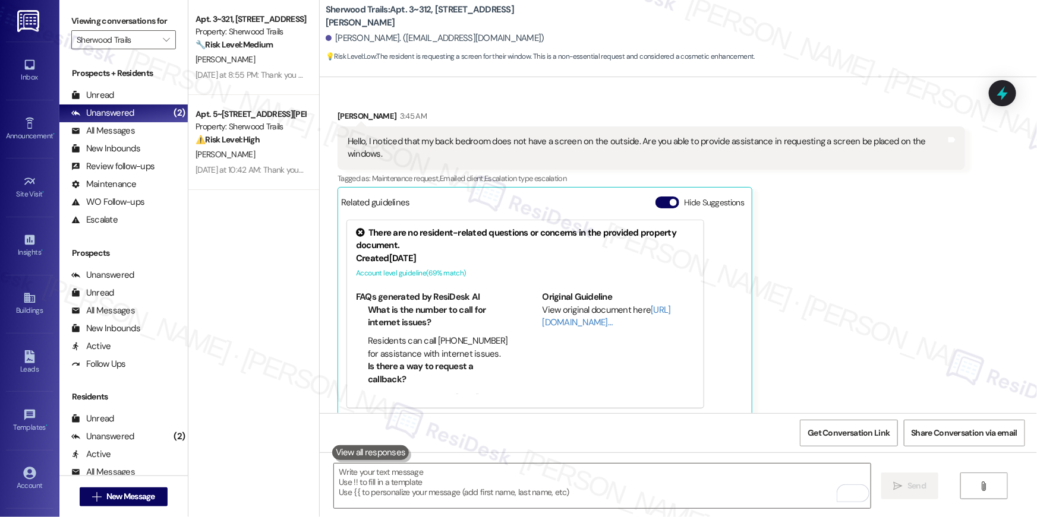
click at [864, 238] on div "Karmen Faucette 3:45 AM Hello, I noticed that my back bedroom does not have a s…" at bounding box center [650, 264] width 627 height 308
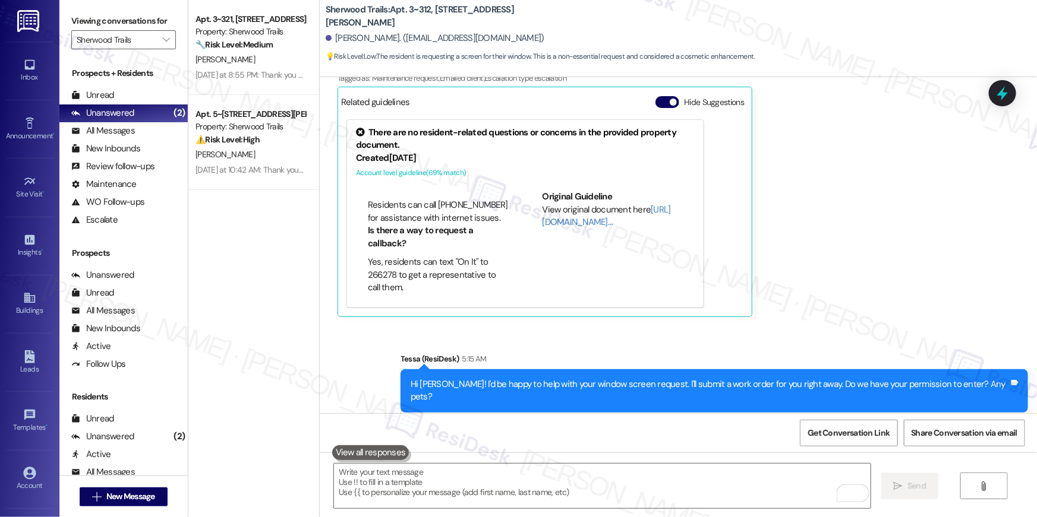
scroll to position [42, 0]
click at [355, 354] on div "Sent via SMS Tessa (ResiDesk) 5:15 AM Hi Karmen! I'd be happy to help with your…" at bounding box center [678, 382] width 717 height 113
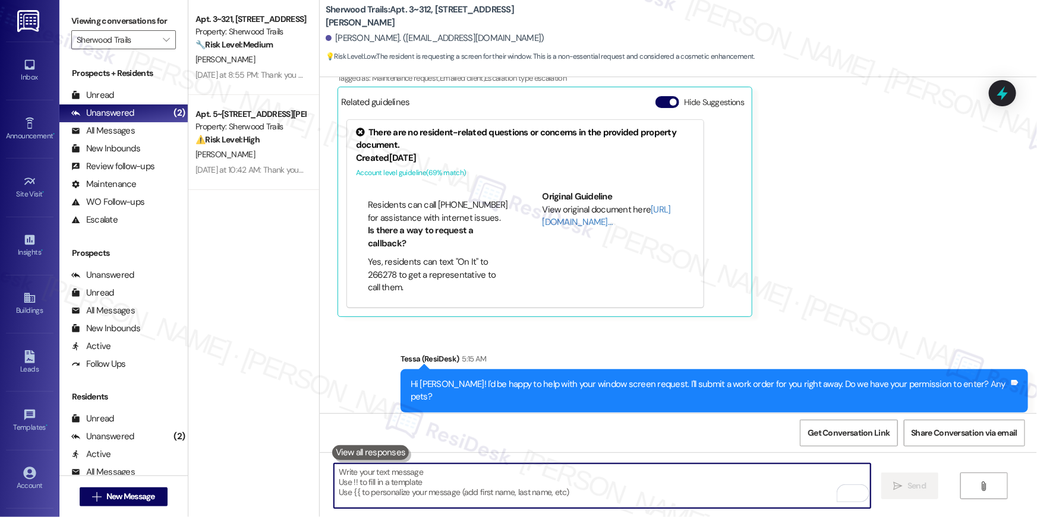
click at [678, 497] on textarea "To enrich screen reader interactions, please activate Accessibility in Grammarl…" at bounding box center [602, 486] width 536 height 45
click at [665, 498] on textarea "To enrich screen reader interactions, please activate Accessibility in Grammarl…" at bounding box center [602, 486] width 536 height 45
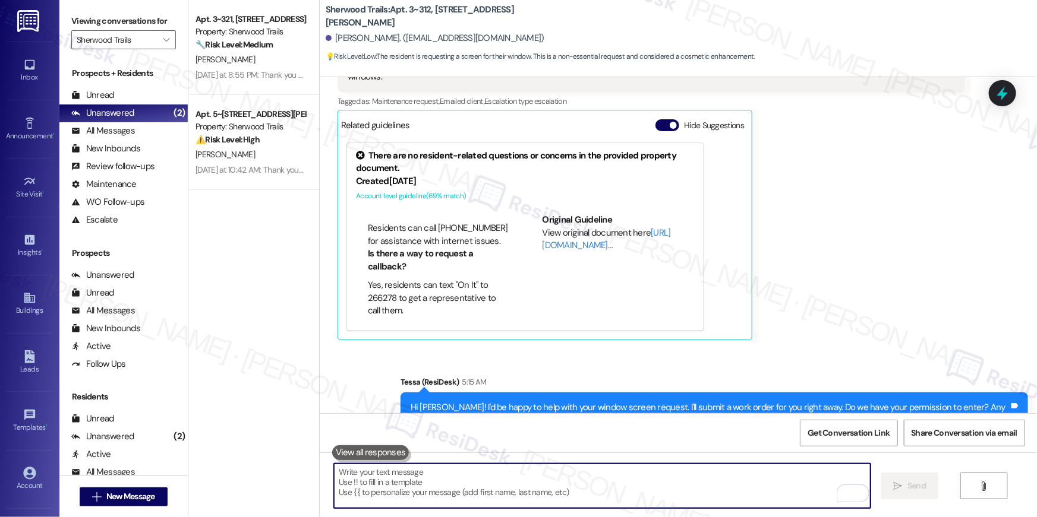
scroll to position [526, 0]
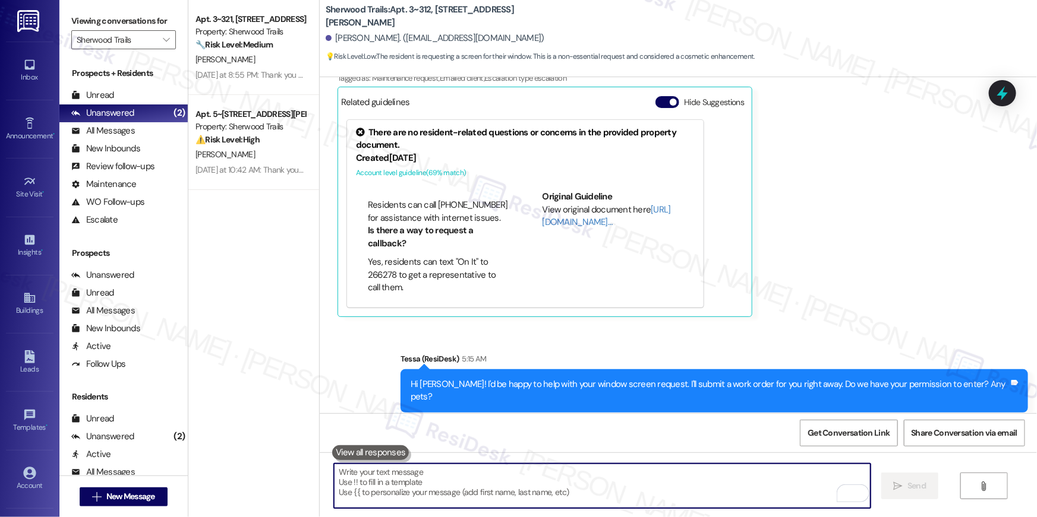
click at [667, 493] on textarea "To enrich screen reader interactions, please activate Accessibility in Grammarl…" at bounding box center [602, 486] width 536 height 45
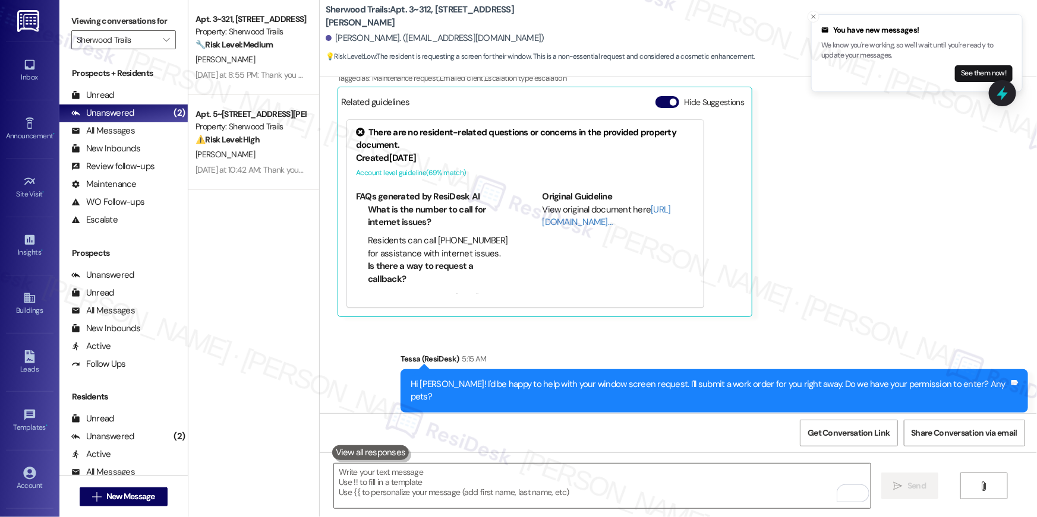
click at [838, 255] on div "Karmen Faucette 3:45 AM Hello, I noticed that my back bedroom does not have a s…" at bounding box center [650, 164] width 627 height 308
click at [711, 491] on textarea "To enrich screen reader interactions, please activate Accessibility in Grammarl…" at bounding box center [602, 486] width 536 height 45
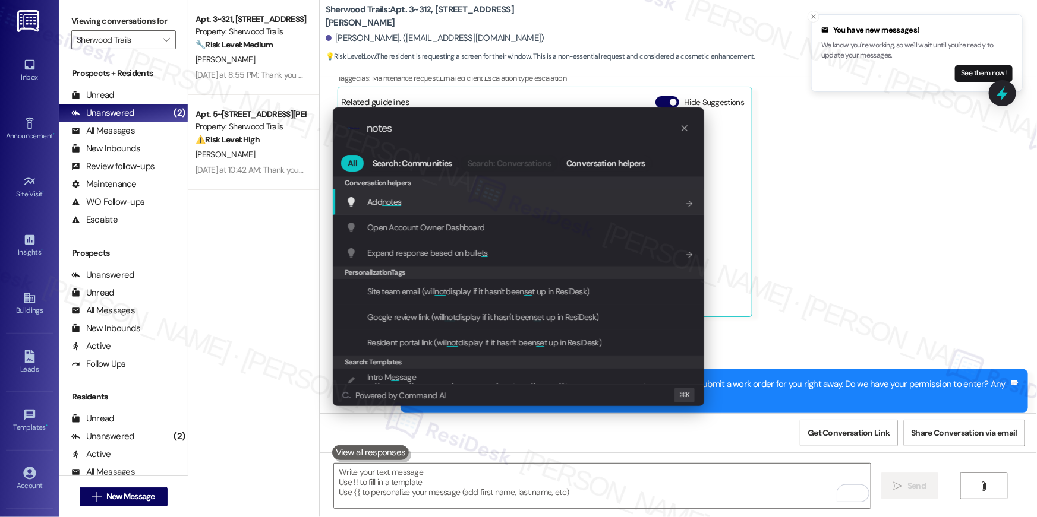
type input "notes"
click at [444, 185] on div "Conversation helpers" at bounding box center [518, 182] width 371 height 13
click at [443, 193] on div "Add notes Add shortcut" at bounding box center [518, 202] width 371 height 26
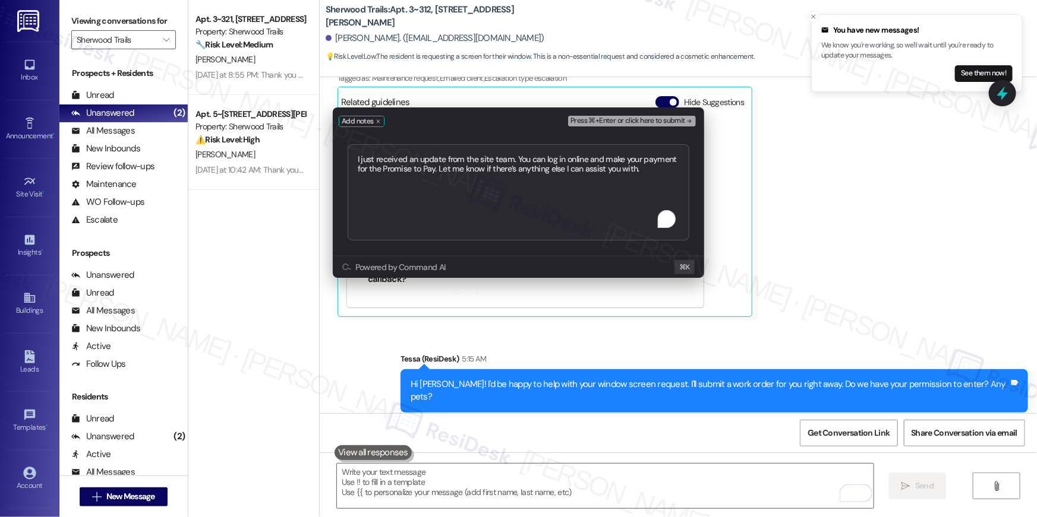
type textarea "I just received an update from the site team. You can log in online and make yo…"
click at [872, 226] on div "Add notes Press ⌘+Enter or click here to submit I just received an update from …" at bounding box center [518, 258] width 1037 height 517
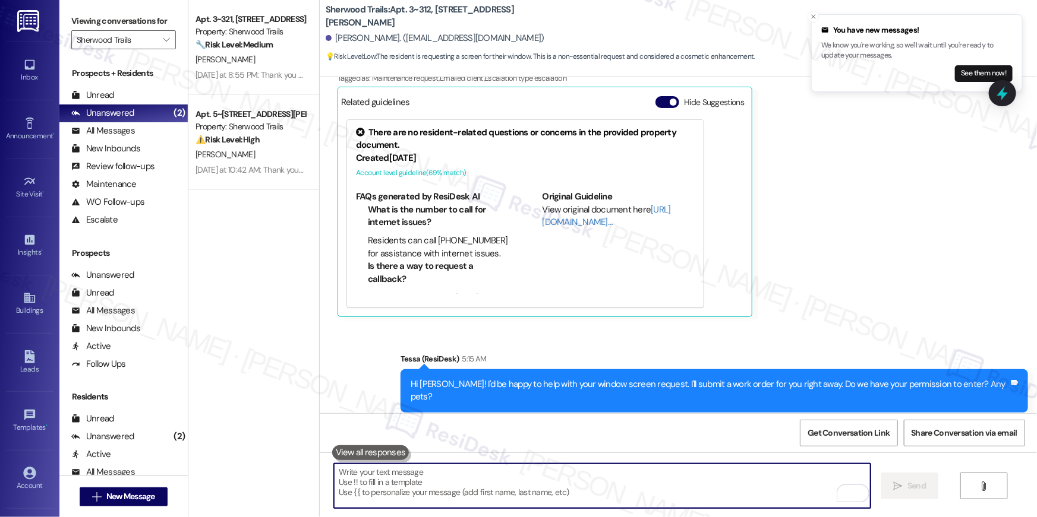
click at [606, 486] on textarea "To enrich screen reader interactions, please activate Accessibility in Grammarl…" at bounding box center [602, 486] width 536 height 45
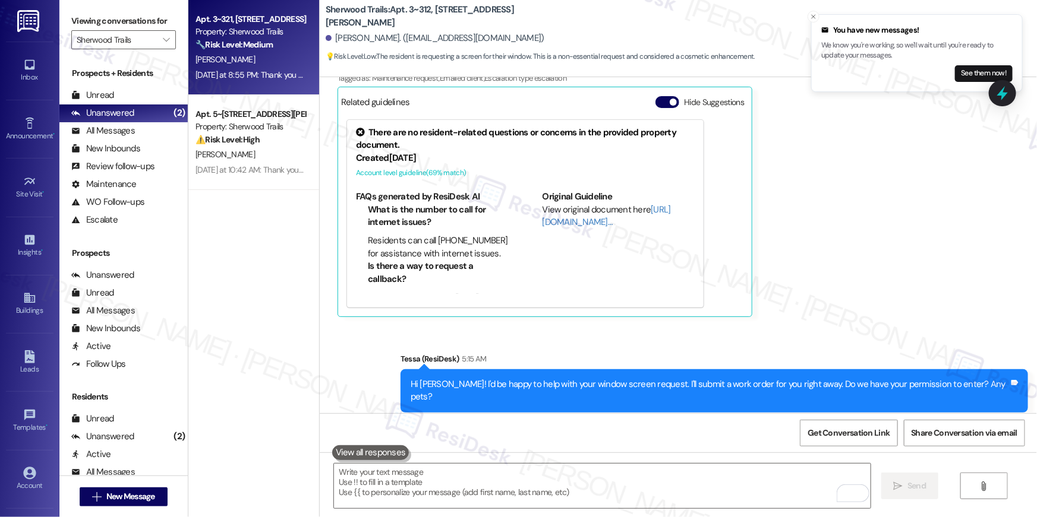
click at [279, 61] on div "M. Nepomuceno" at bounding box center [250, 59] width 112 height 15
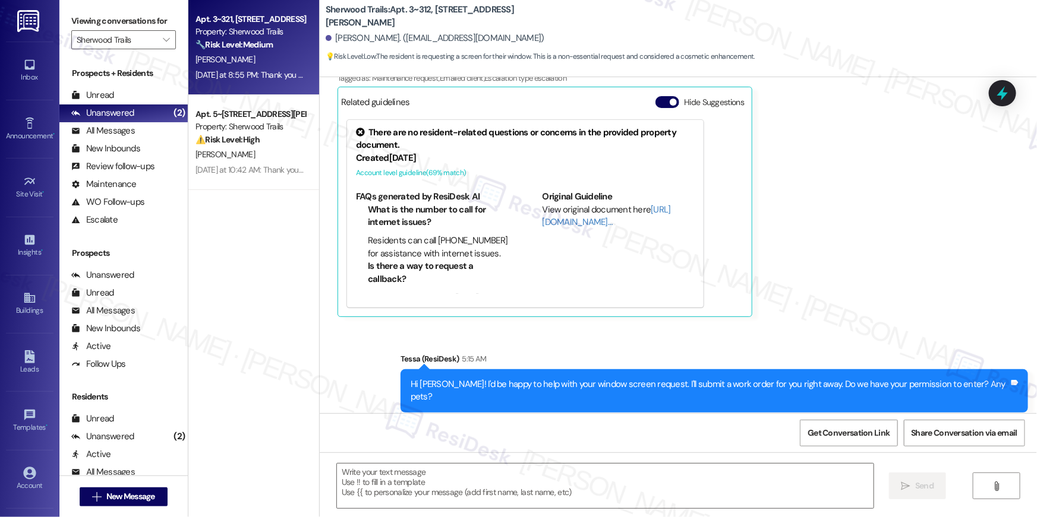
type textarea "Fetching suggested responses. Please feel free to read through the conversation…"
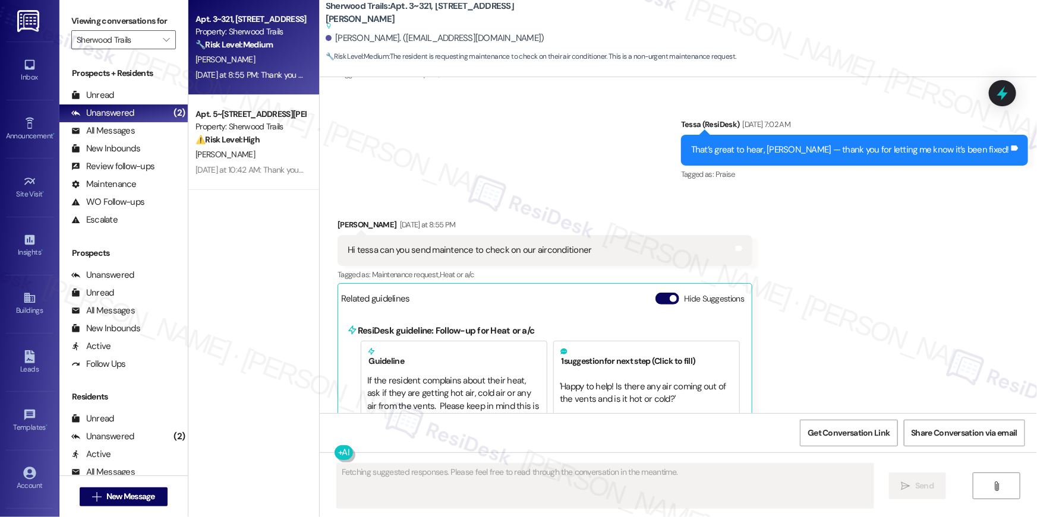
scroll to position [678, 0]
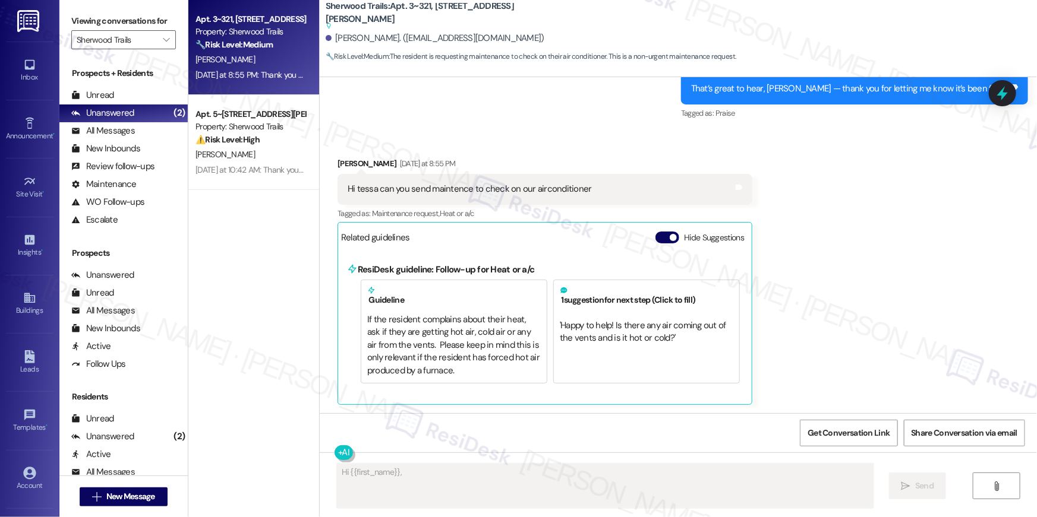
type textarea "Hi {{first_name}}, I'll"
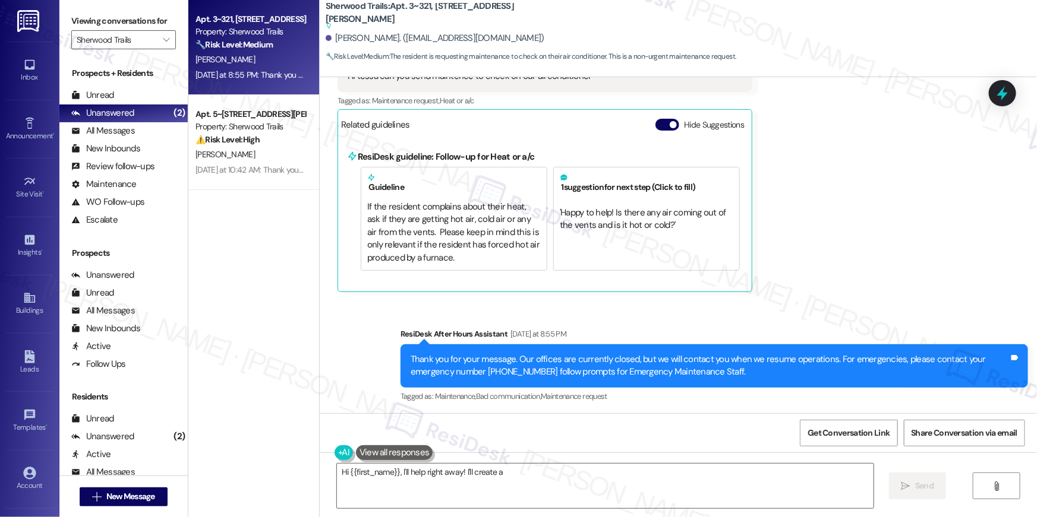
scroll to position [751, 0]
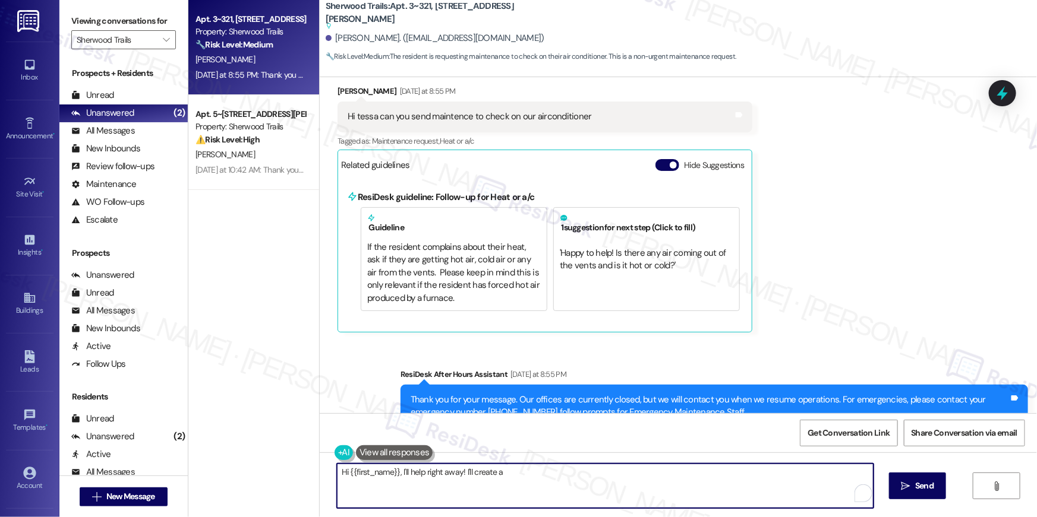
drag, startPoint x: 464, startPoint y: 478, endPoint x: 460, endPoint y: 489, distance: 12.4
click at [464, 478] on textarea "Hi {{first_name}}, I'll help right away! I'll create a maintenance request for …" at bounding box center [605, 486] width 536 height 45
click at [460, 490] on textarea "Hi {{first_name}}, I'll help right away! I'll create a maintenance request for …" at bounding box center [605, 486] width 536 height 45
drag, startPoint x: 407, startPoint y: 491, endPoint x: 413, endPoint y: 500, distance: 11.0
click at [413, 500] on textarea "Hi {{first_name}}, I'll help right away! I'll create a maintenance request for …" at bounding box center [602, 486] width 536 height 45
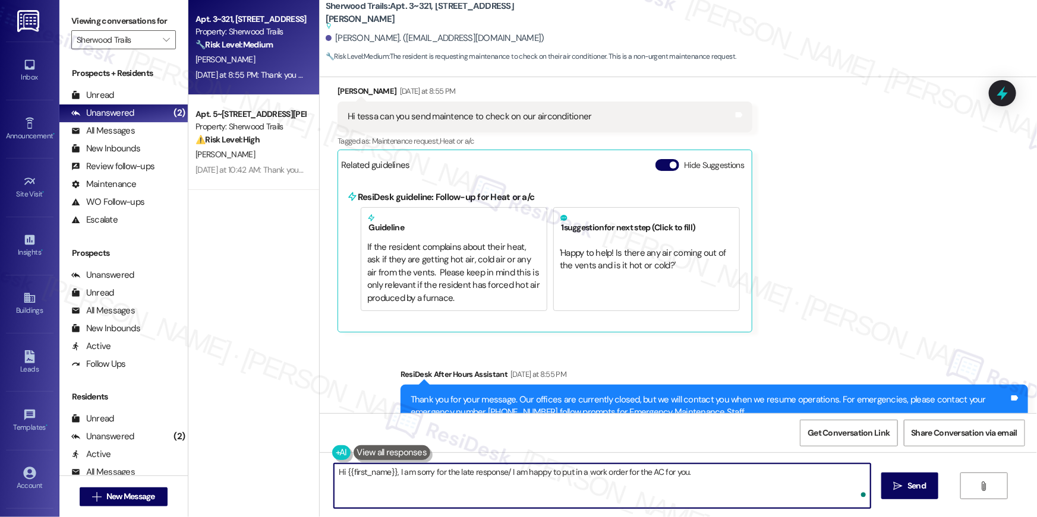
type textarea "Hi {{first_name}}, I am sorry for the late response/ I am happy to put in a wor…"
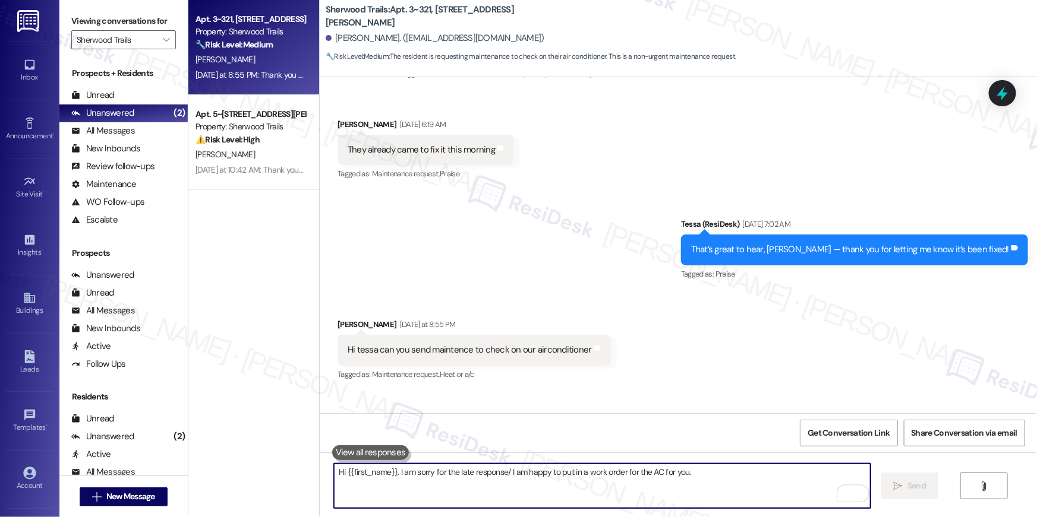
scroll to position [495, 0]
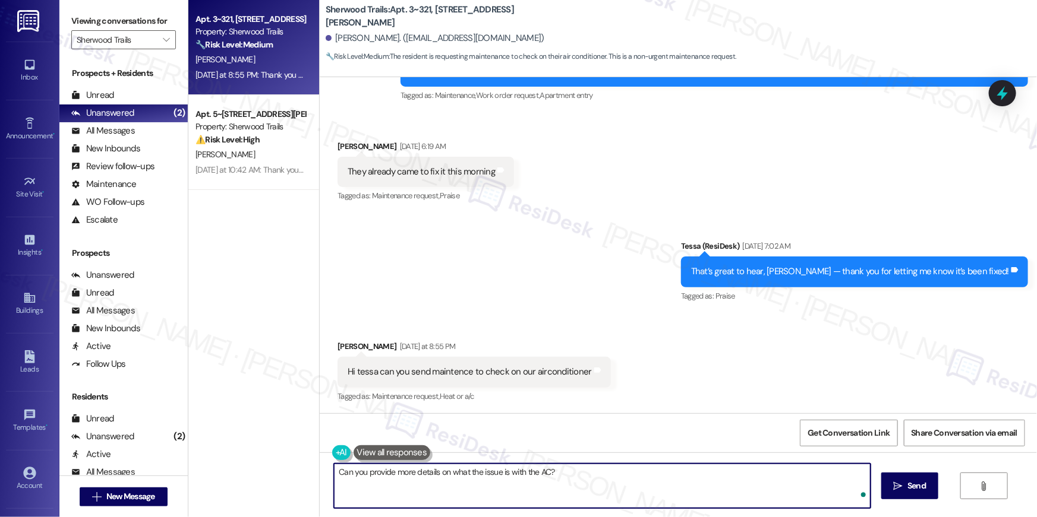
type textarea "Can you provide more details on what the issue is with the AC?"
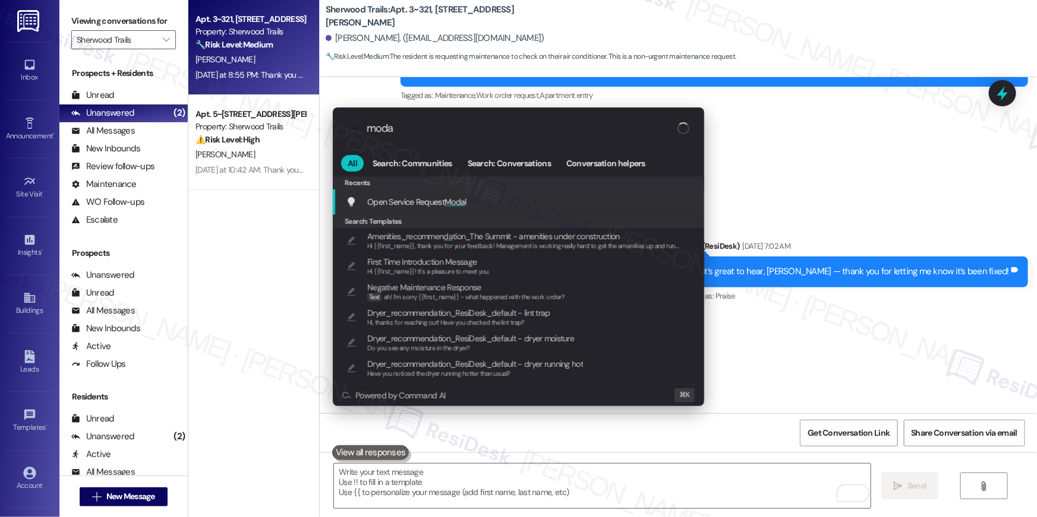
type input "modal"
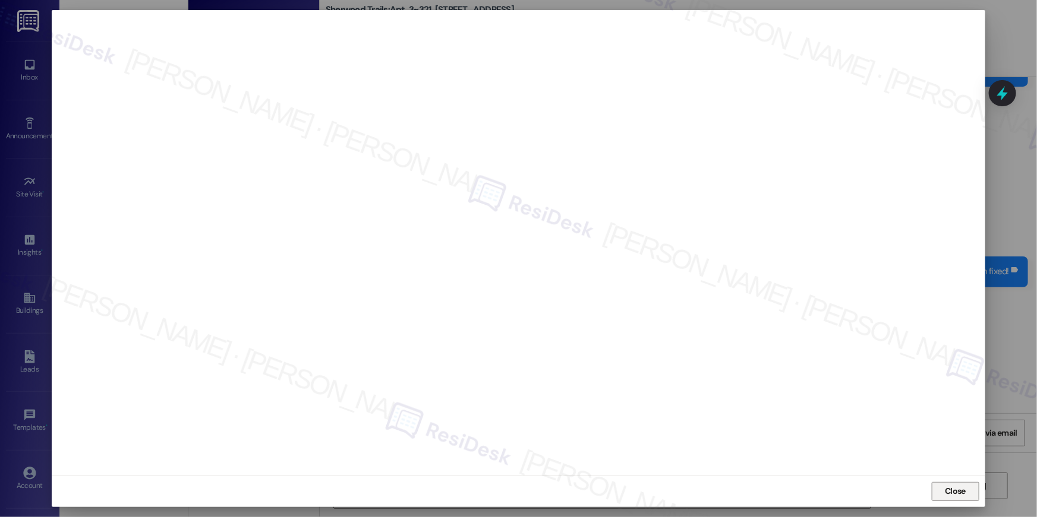
click at [943, 484] on span "Close" at bounding box center [955, 492] width 26 height 18
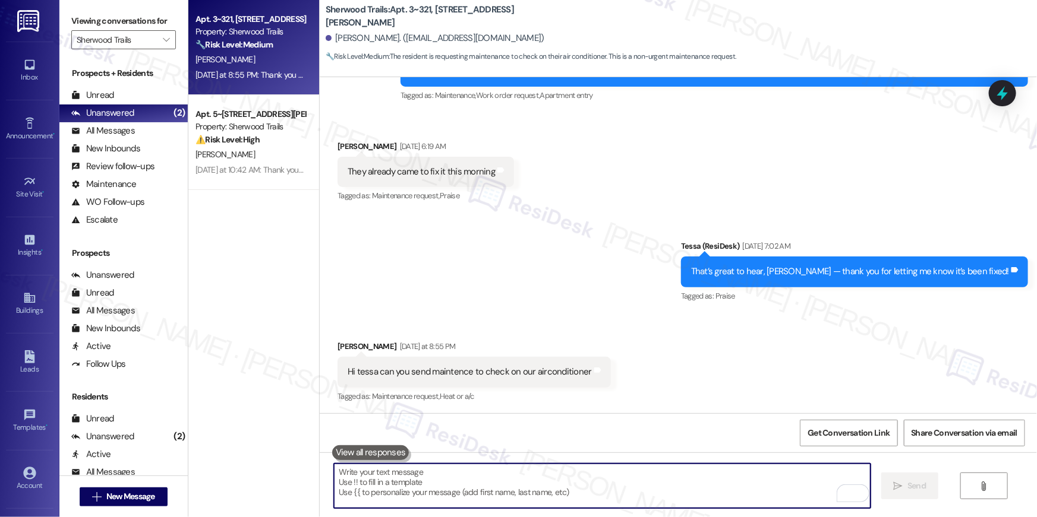
scroll to position [775, 0]
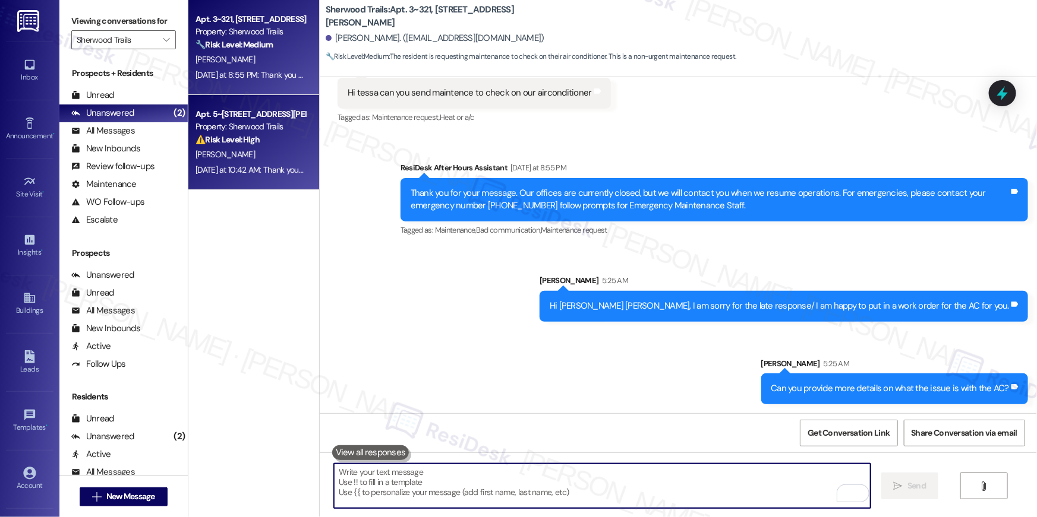
click at [285, 162] on div "S. Eperson" at bounding box center [250, 154] width 112 height 15
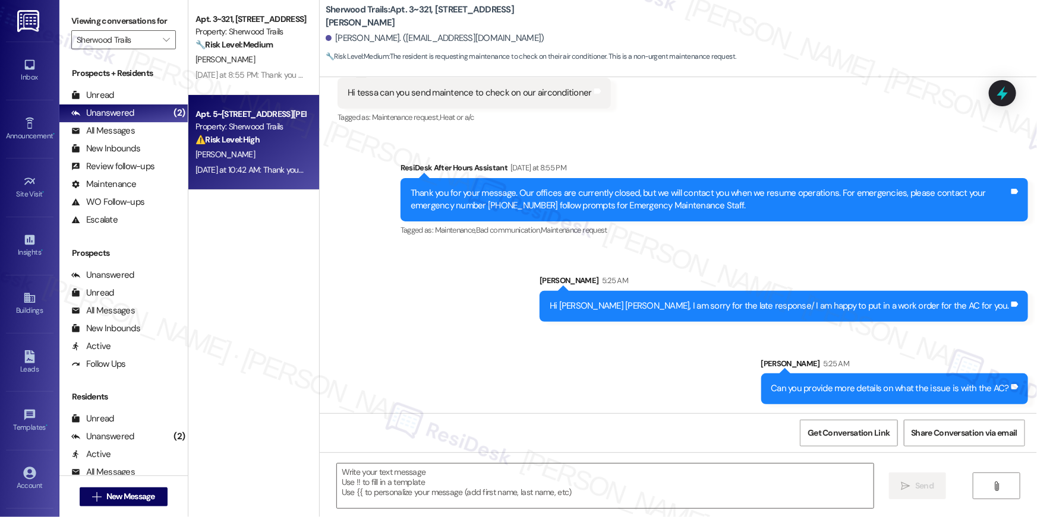
type textarea "Fetching suggested responses. Please feel free to read through the conversation…"
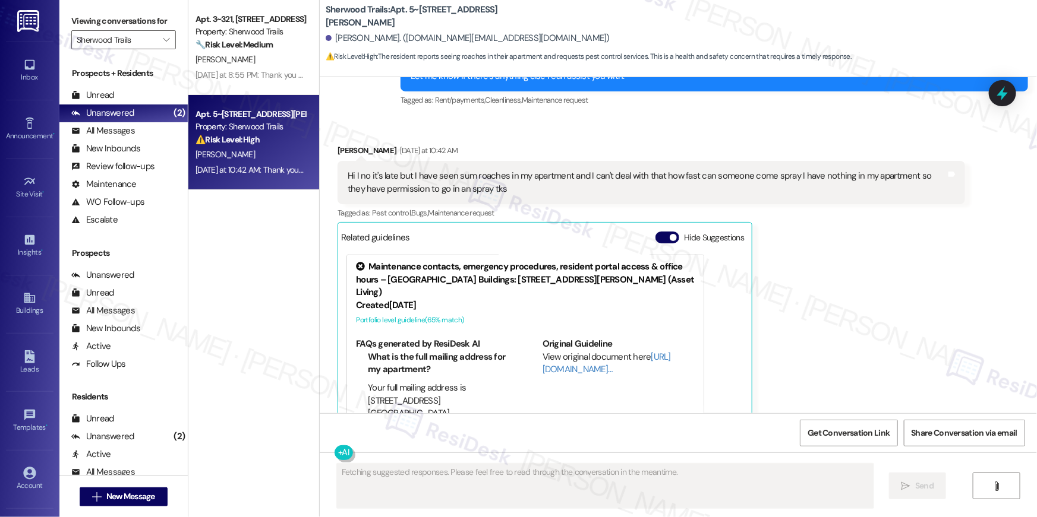
scroll to position [10270, 0]
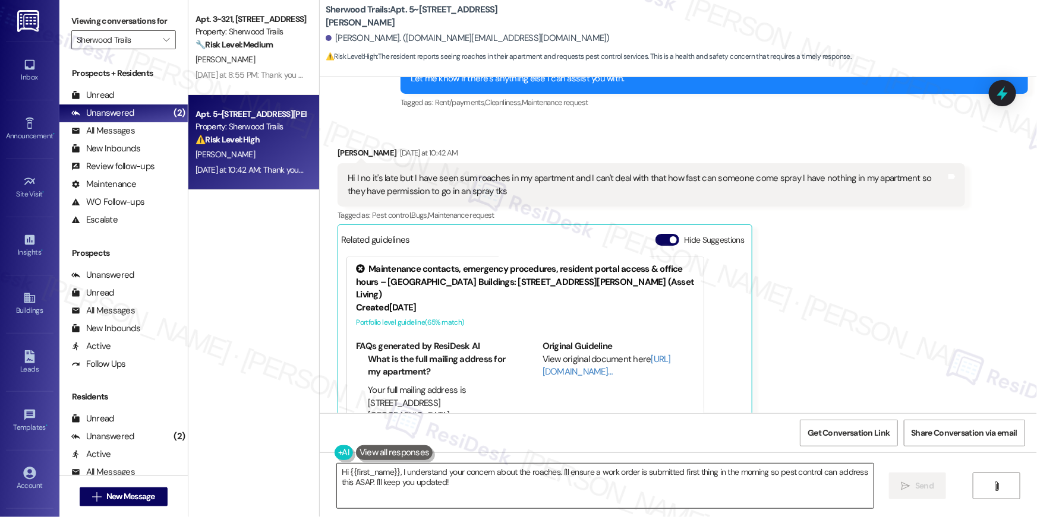
click at [506, 506] on textarea "Hi {{first_name}}, I understand your concern about the roaches. I'll ensure a w…" at bounding box center [605, 486] width 536 height 45
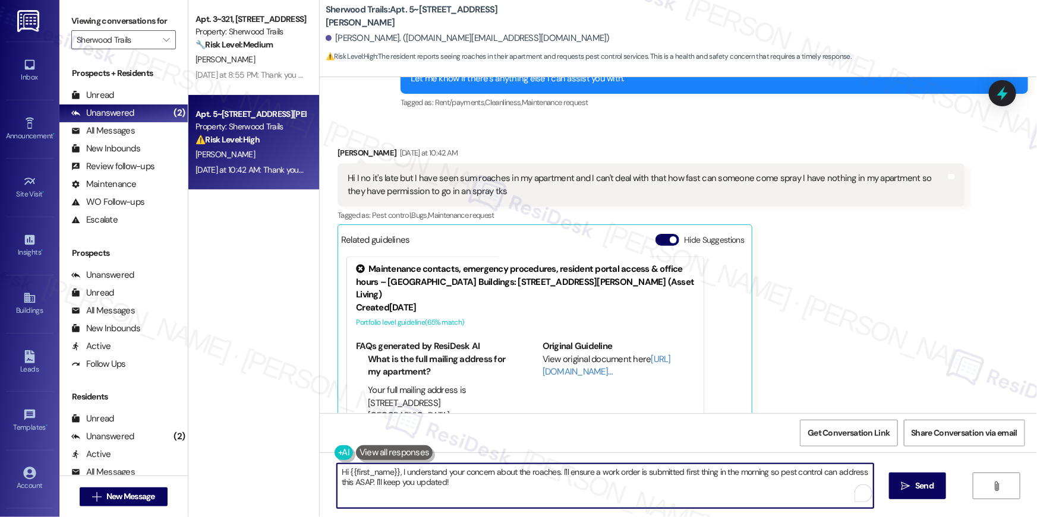
click at [506, 506] on textarea "Hi {{first_name}}, I understand your concern about the roaches. I'll ensure a w…" at bounding box center [605, 486] width 536 height 45
click at [497, 492] on textarea "Hi {{first_name}}, I understand your concern about the roaches. I'll ensure a w…" at bounding box center [605, 486] width 536 height 45
click at [536, 487] on textarea "Hi {{first_name}}, I understand your concern about the roaches. I'll ensure a w…" at bounding box center [602, 486] width 536 height 45
click at [569, 485] on textarea "Hi {{first_name}}, I understand your concern about the roaches. I'll ensure a w…" at bounding box center [602, 486] width 536 height 45
click at [726, 491] on textarea "Hi {{first_name}}, I understand your concern about the roaches. I'll ensure a w…" at bounding box center [602, 486] width 536 height 45
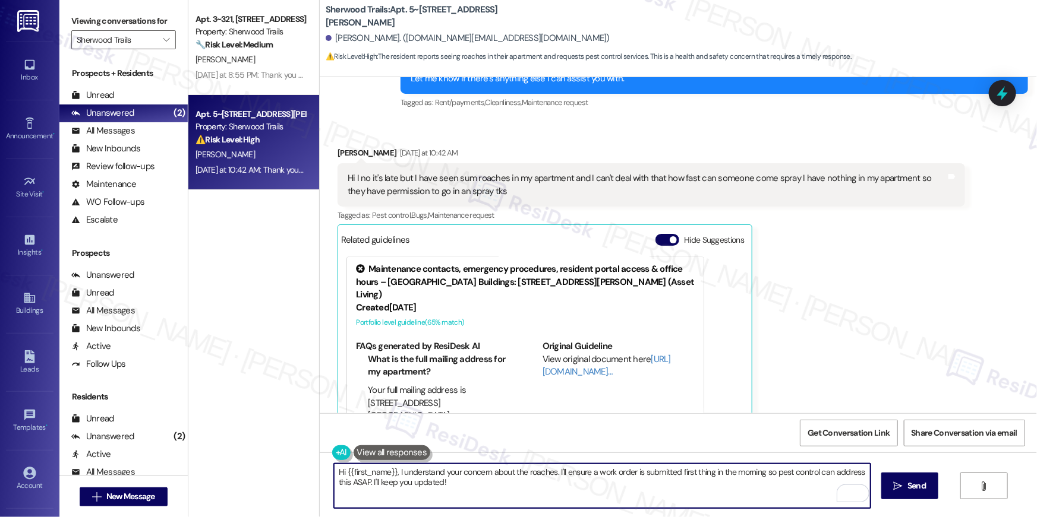
click at [742, 473] on textarea "Hi {{first_name}}, I understand your concern about the roaches. I'll ensure a w…" at bounding box center [602, 486] width 536 height 45
type textarea "Hi {{first_name}}, I understand your concern about the roaches. I'll ensure a w…"
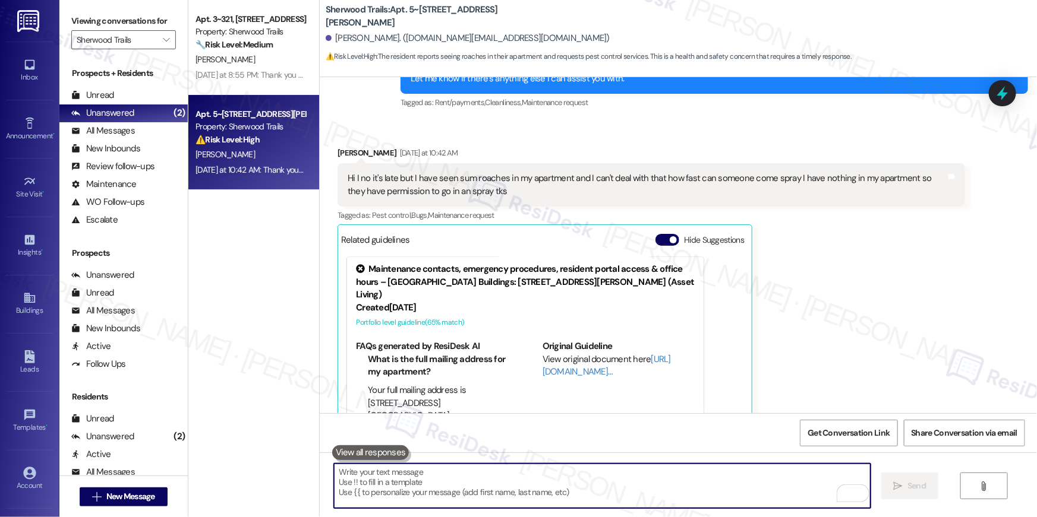
click at [741, 482] on textarea "To enrich screen reader interactions, please activate Accessibility in Grammarl…" at bounding box center [602, 486] width 536 height 45
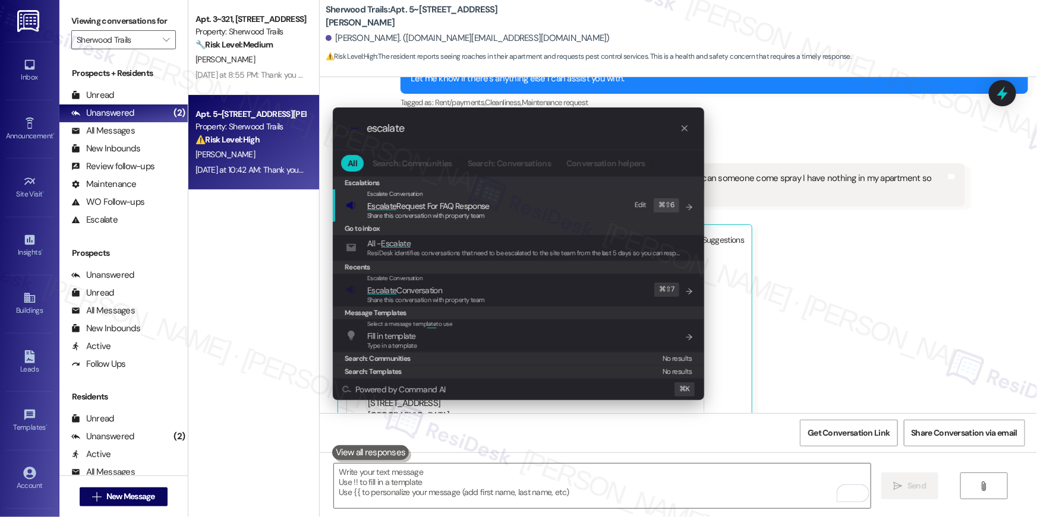
type input "escalate"
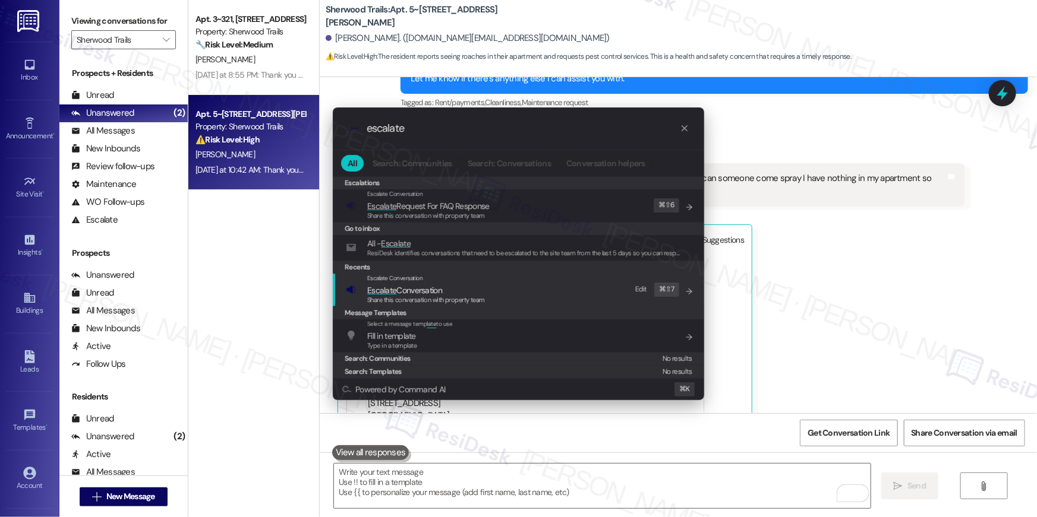
click at [579, 289] on div "Escalate Conversation Escalate Conversation Share this conversation with proper…" at bounding box center [519, 290] width 347 height 32
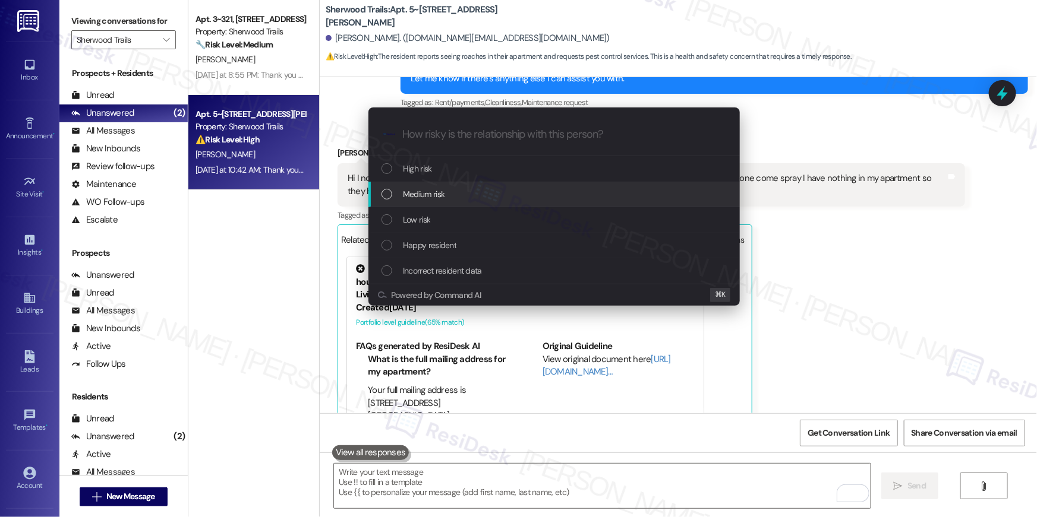
click at [482, 196] on div "Medium risk" at bounding box center [554, 194] width 347 height 13
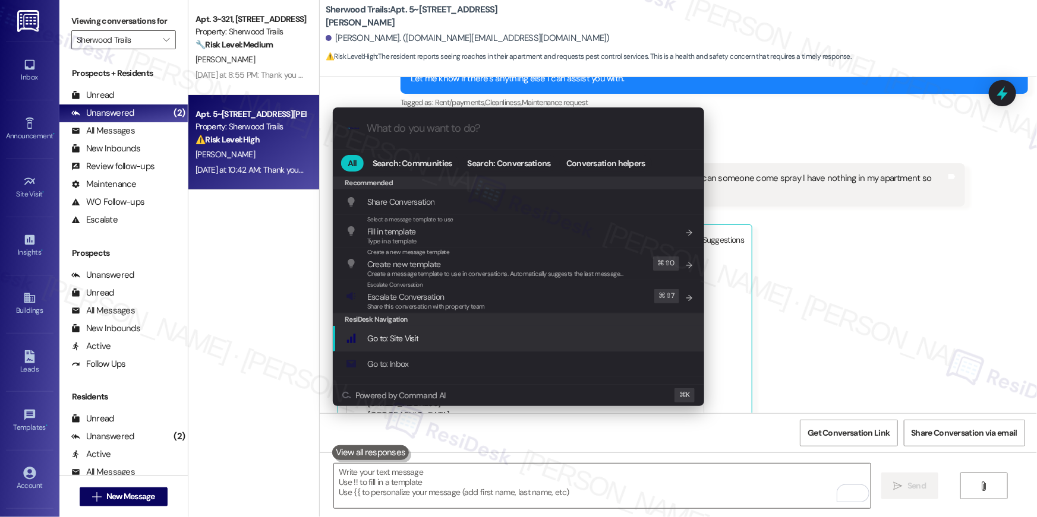
click at [807, 330] on div ".cls-1{fill:#0a055f;}.cls-2{fill:#0cc4c4;} resideskLogoBlueOrange All Search: C…" at bounding box center [518, 258] width 1037 height 517
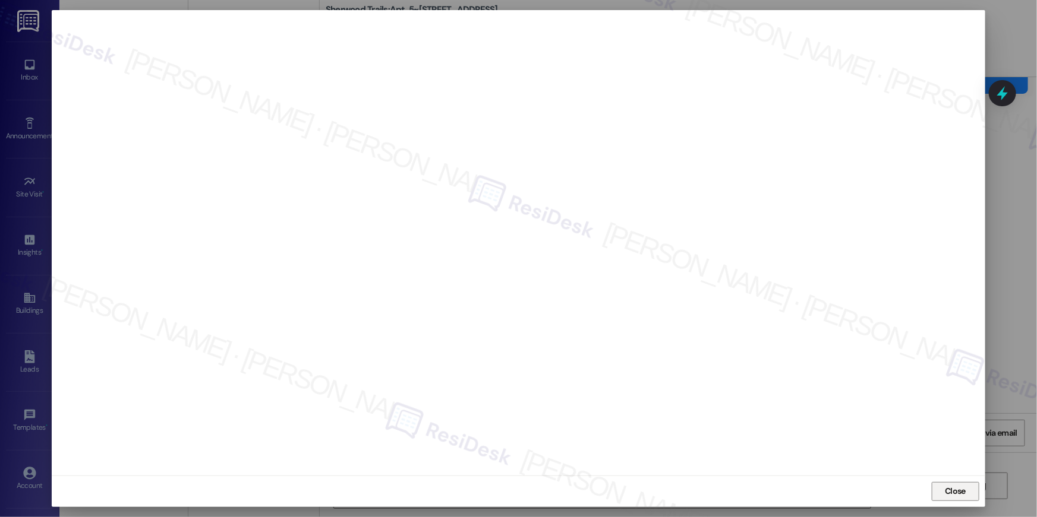
click at [959, 494] on span "Close" at bounding box center [954, 491] width 21 height 12
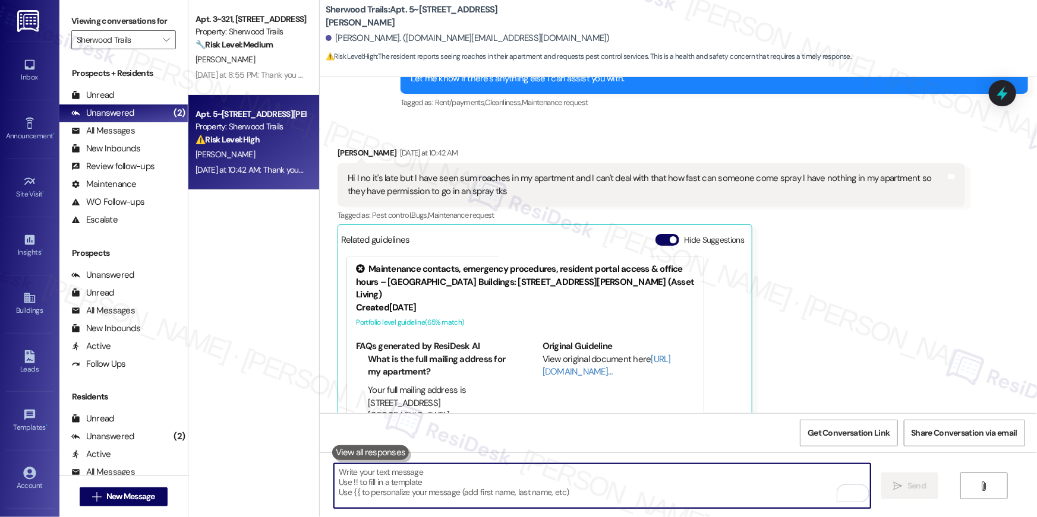
click at [702, 489] on textarea "To enrich screen reader interactions, please activate Accessibility in Grammarl…" at bounding box center [602, 486] width 536 height 45
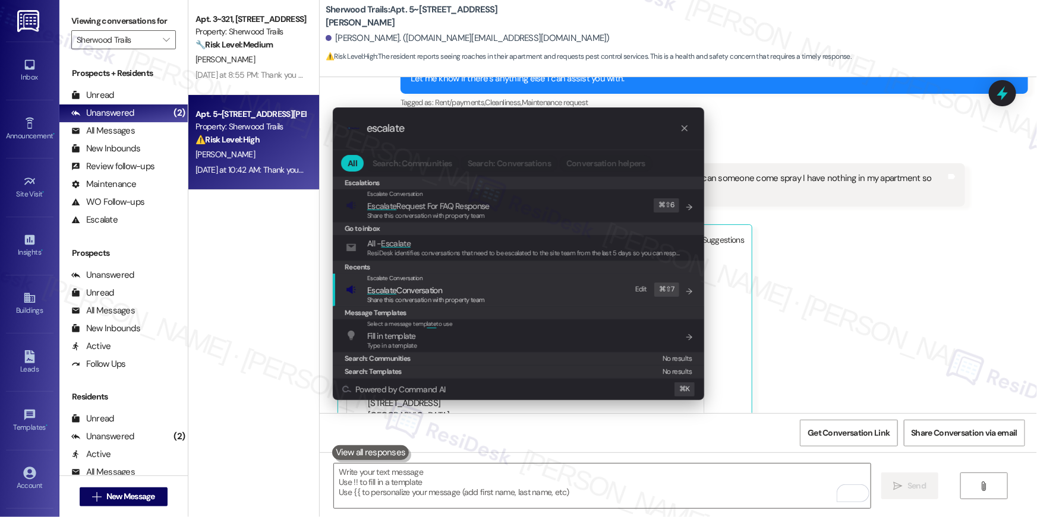
type input "escalate"
click at [495, 298] on div "Escalate Conversation Escalate Conversation Share this conversation with proper…" at bounding box center [519, 290] width 347 height 32
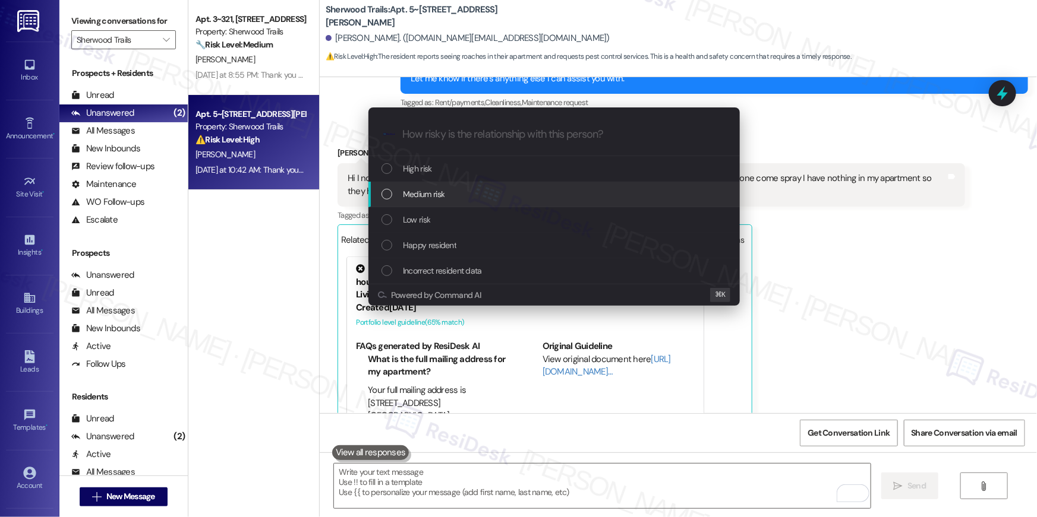
click at [445, 203] on div "Medium risk" at bounding box center [553, 195] width 371 height 26
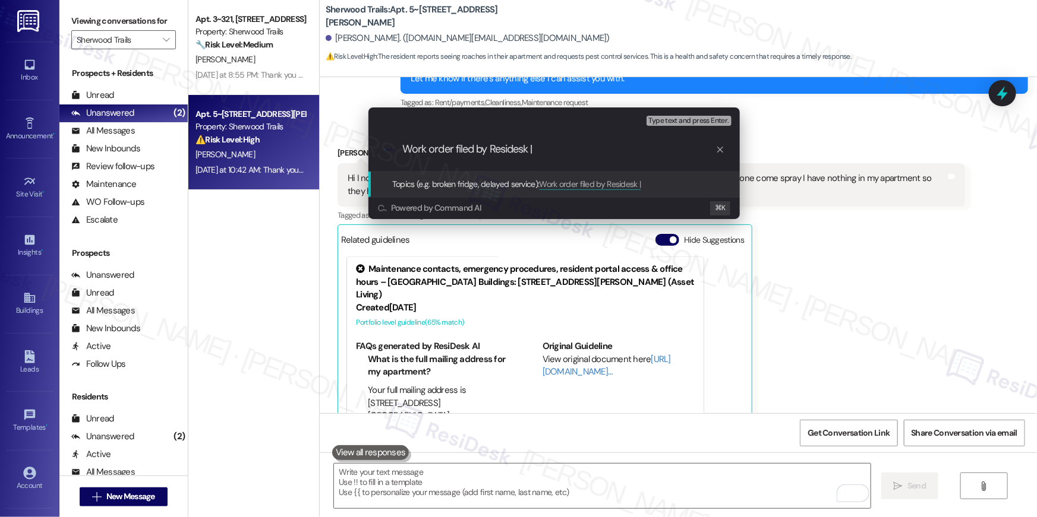
paste input "serviceRequestId:"1138617""
click at [568, 156] on input "Work order filed by Residesk | serviceRequestId:"1138617"" at bounding box center [558, 149] width 313 height 12
click at [593, 143] on input "Work order filed by Residesk | WO # :"1138617"" at bounding box center [558, 149] width 313 height 12
click at [568, 149] on input "Work order filed by Residesk | WO # :"1138617"" at bounding box center [558, 149] width 313 height 12
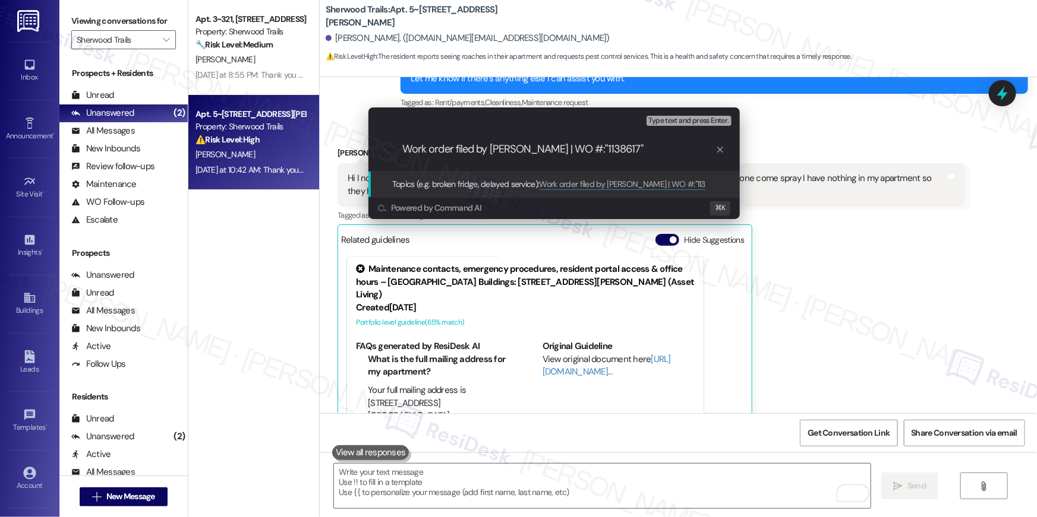
type input "Work order filed by Residesk | WO #: "1138617""
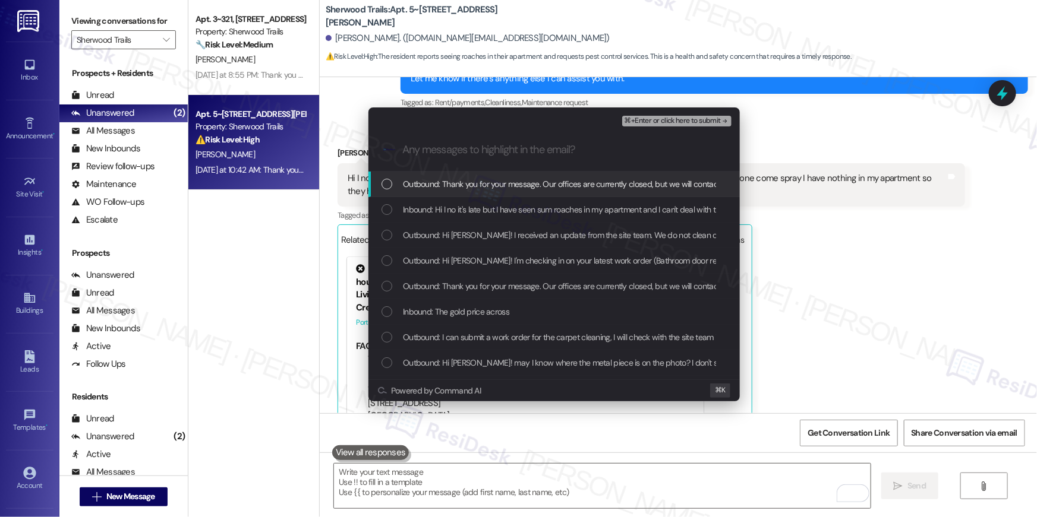
click at [619, 189] on span "Outbound: Thank you for your message. Our offices are currently closed, but we …" at bounding box center [841, 184] width 876 height 13
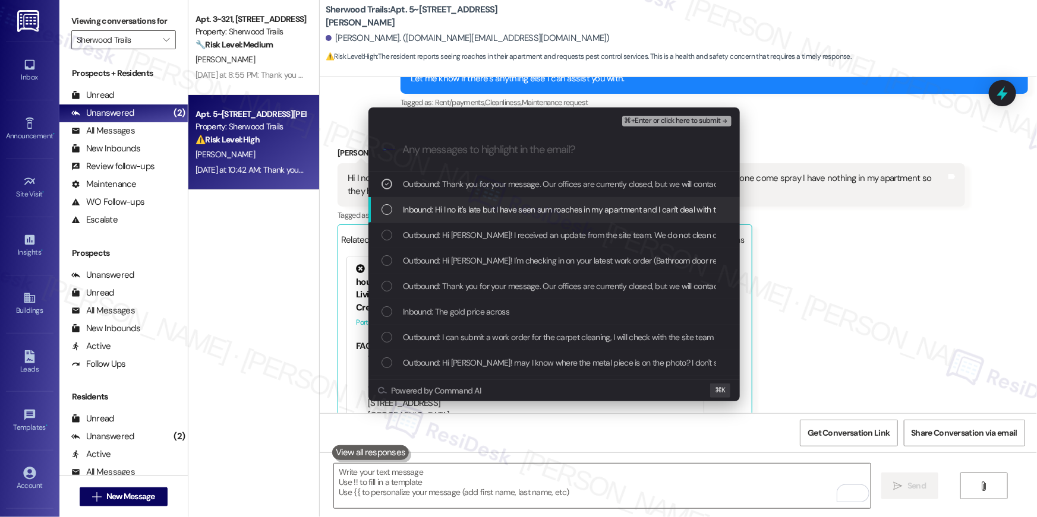
click at [595, 211] on span "Inbound: Hi I no it's late but I have seen sum roaches in my apartment and I ca…" at bounding box center [760, 209] width 715 height 13
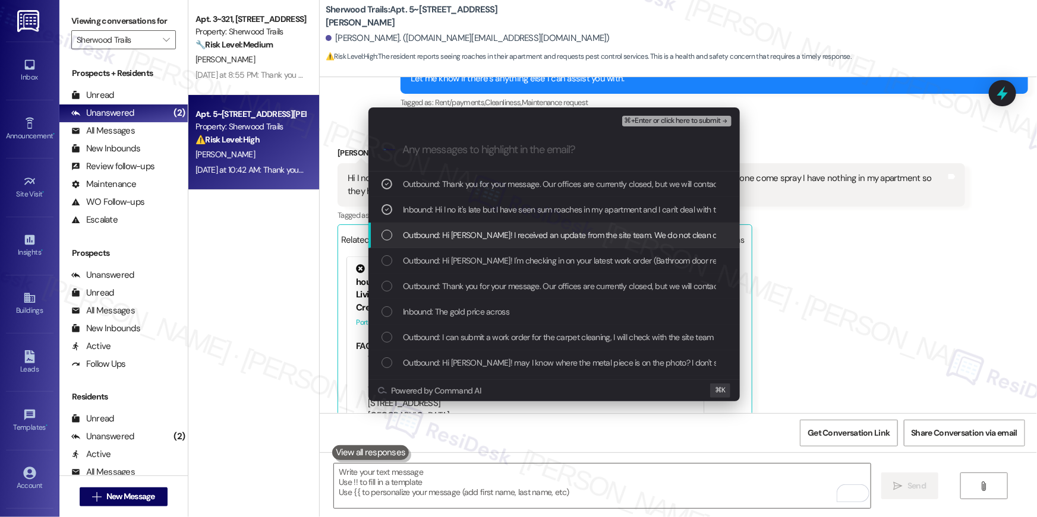
click at [578, 235] on span "Outbound: Hi Stephanie! I received an update from the site team. We do not clea…" at bounding box center [912, 235] width 1019 height 13
click at [577, 236] on span "Outbound: Hi Stephanie! I received an update from the site team. We do not clea…" at bounding box center [912, 235] width 1019 height 13
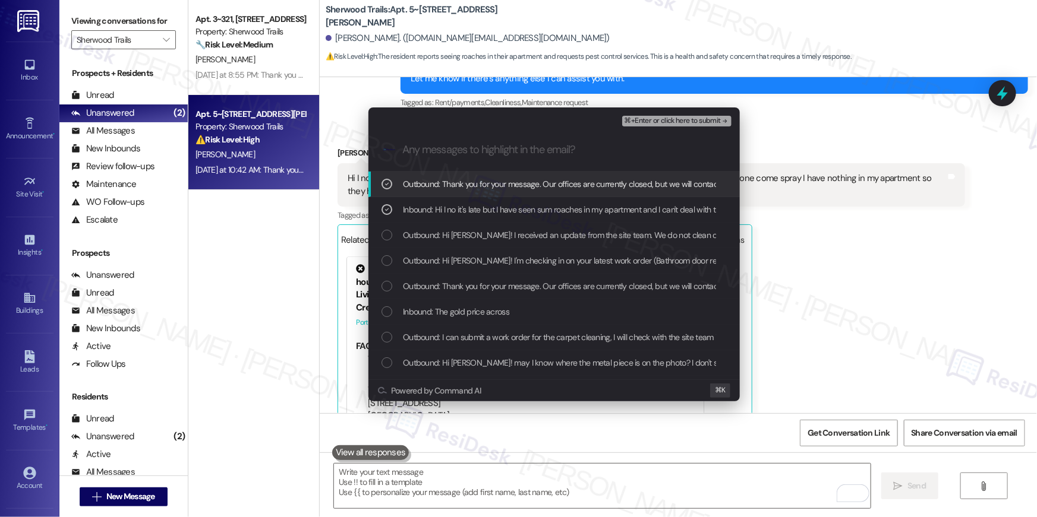
click at [660, 121] on span "⌘+Enter or click here to submit" at bounding box center [672, 121] width 96 height 8
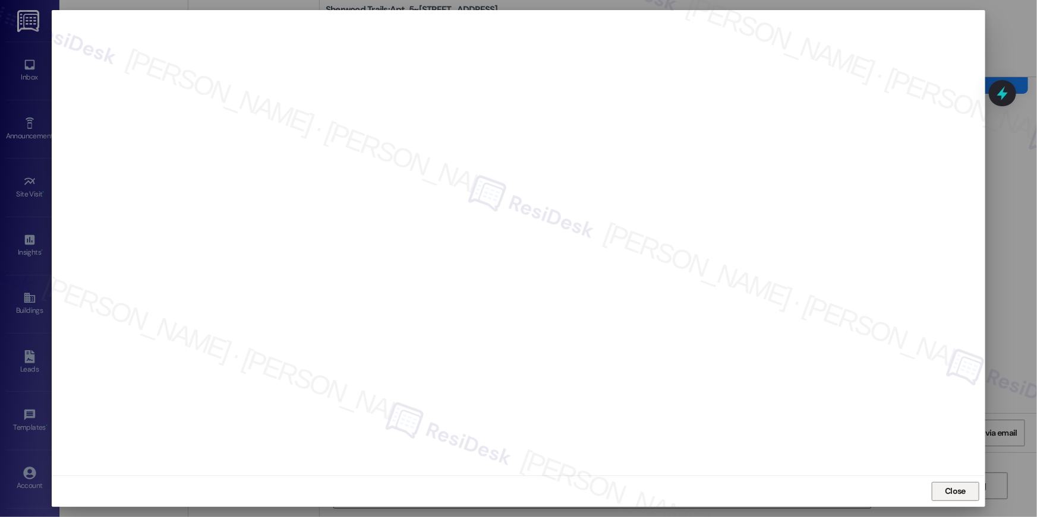
click at [965, 495] on span "Close" at bounding box center [954, 491] width 21 height 12
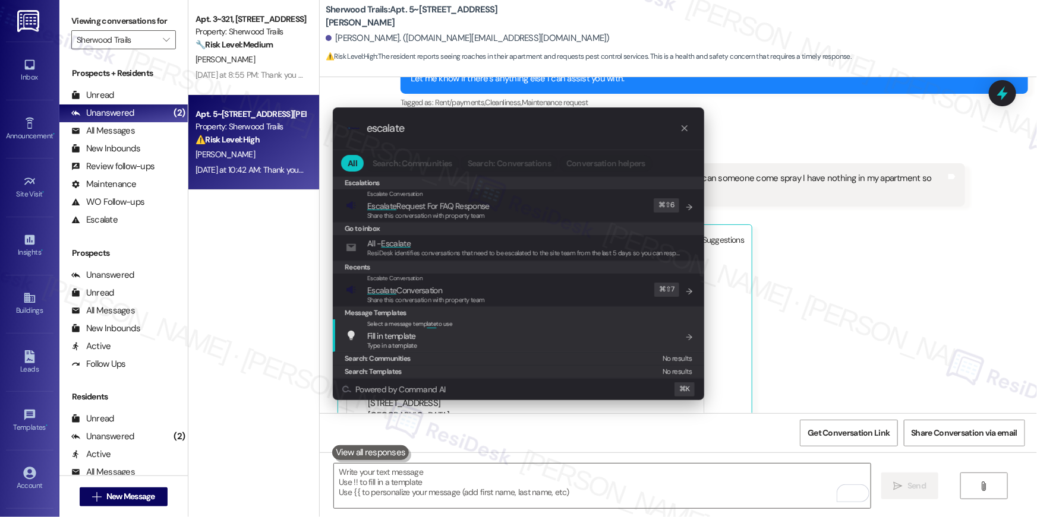
type input "escalate"
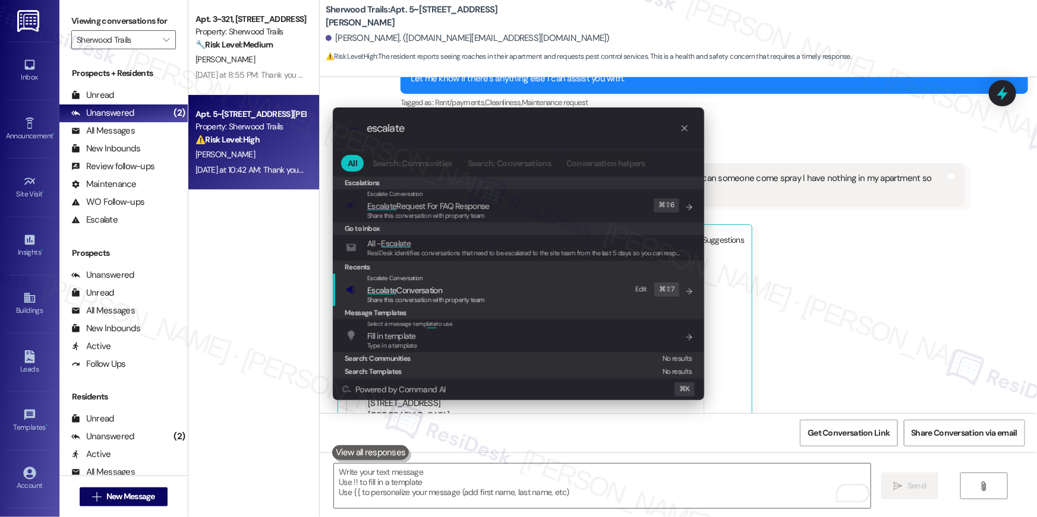
click at [493, 299] on div "Escalate Conversation Escalate Conversation Share this conversation with proper…" at bounding box center [519, 290] width 347 height 32
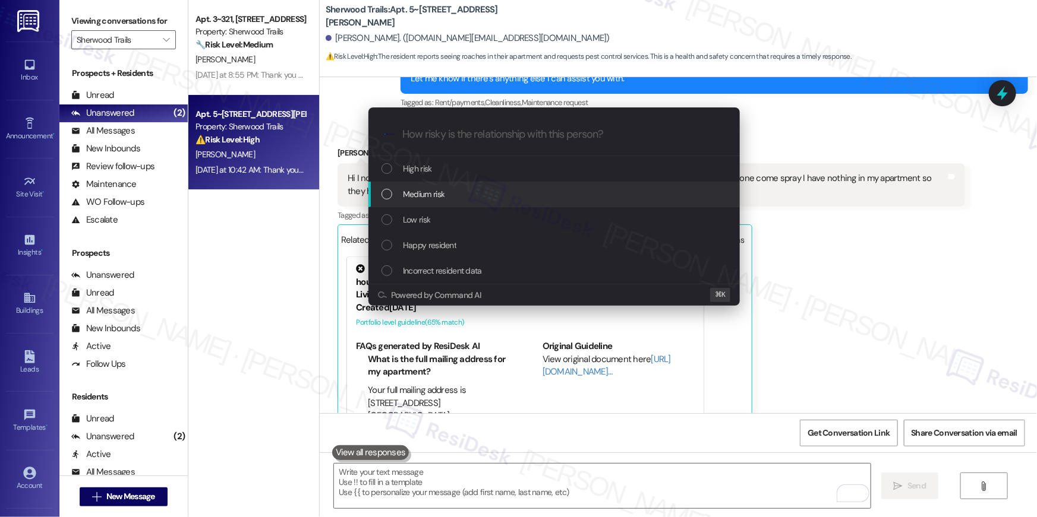
click at [443, 200] on span "Medium risk" at bounding box center [424, 194] width 42 height 13
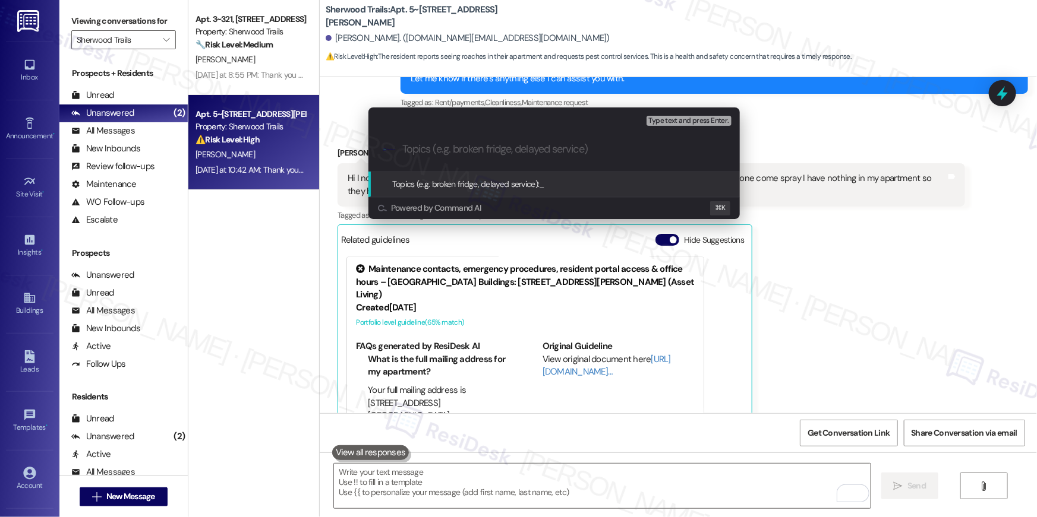
paste input "Work order filed by Residesk | WO #: "1138617""
type input "Work order filed by Residesk | WO #: "1138617""
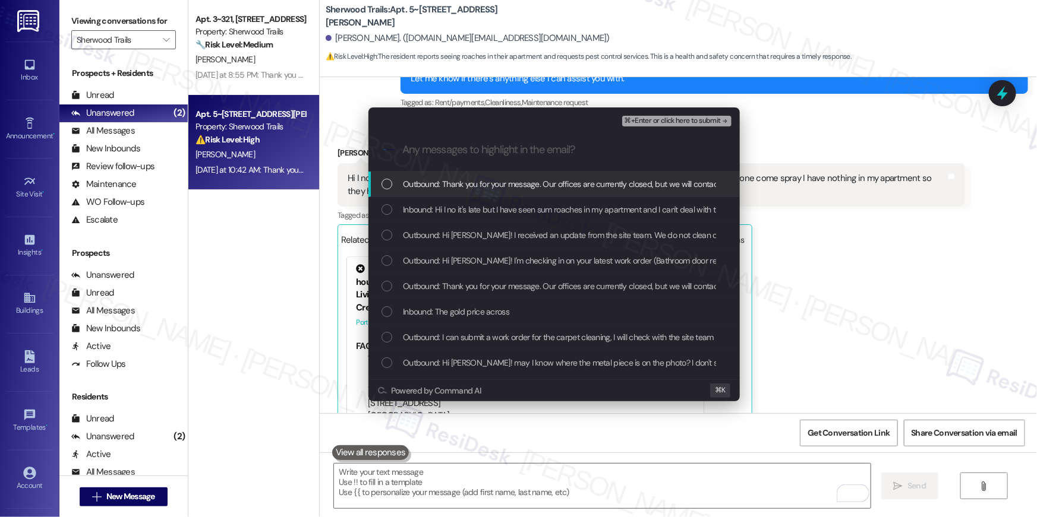
click at [489, 178] on span "Outbound: Thank you for your message. Our offices are currently closed, but we …" at bounding box center [841, 184] width 876 height 13
drag, startPoint x: 487, startPoint y: 192, endPoint x: 491, endPoint y: 211, distance: 18.8
click at [487, 194] on div "Outbound: Thank you for your message. Our offices are currently closed, but we …" at bounding box center [553, 185] width 371 height 26
click at [491, 193] on div "Outbound: Thank you for your message. Our offices are currently closed, but we …" at bounding box center [553, 185] width 371 height 26
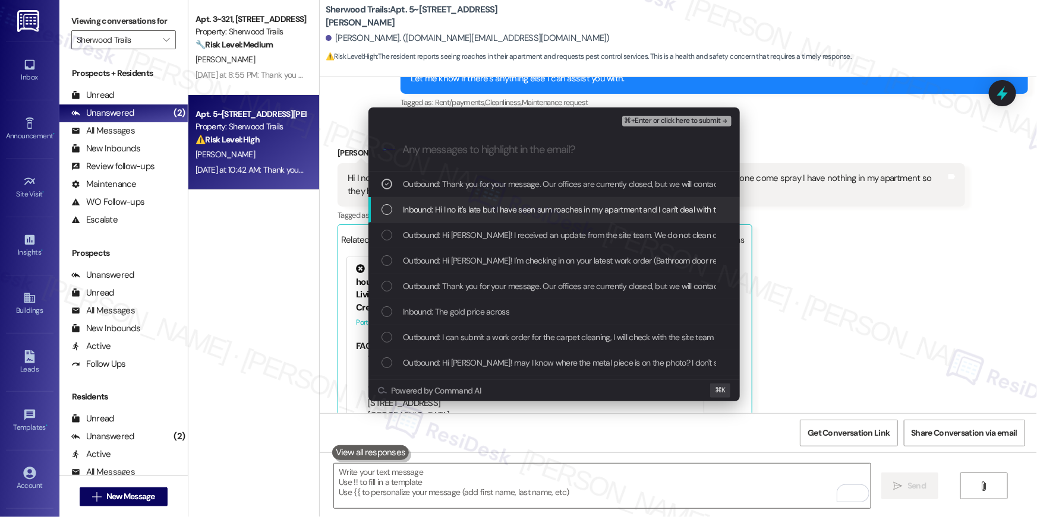
click at [489, 200] on div "Inbound: Hi I no it's late but I have seen sum roaches in my apartment and I ca…" at bounding box center [553, 210] width 371 height 26
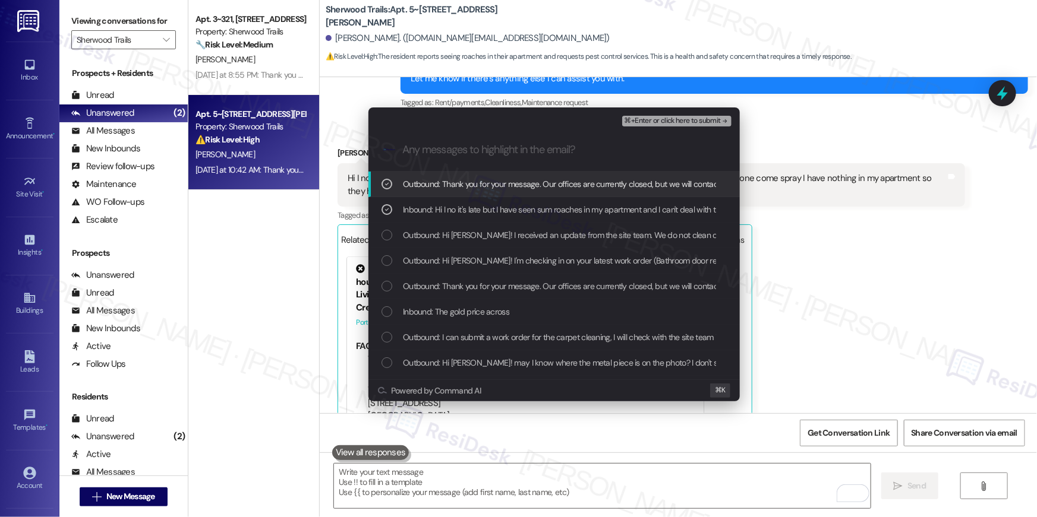
click at [672, 131] on div ".cls-1{fill:#0a055f;}.cls-2{fill:#0cc4c4;} resideskLogoBlueOrange" at bounding box center [553, 150] width 371 height 42
click at [674, 129] on div ".cls-1{fill:#0a055f;}.cls-2{fill:#0cc4c4;} resideskLogoBlueOrange" at bounding box center [553, 150] width 371 height 42
click at [675, 126] on div "⌘+Enter or click here to submit" at bounding box center [678, 120] width 112 height 15
click at [684, 118] on span "⌘+Enter or click here to submit" at bounding box center [672, 121] width 96 height 8
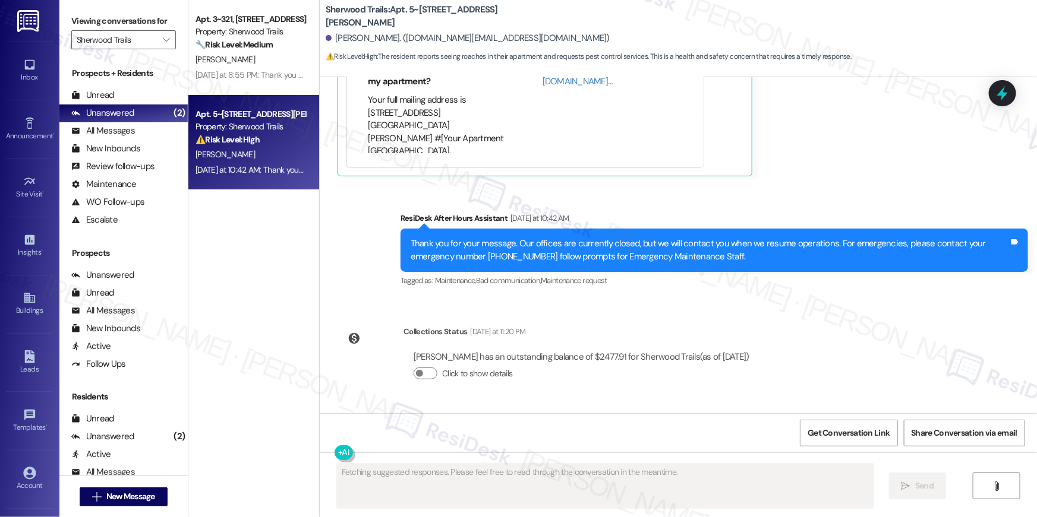
scroll to position [10577, 0]
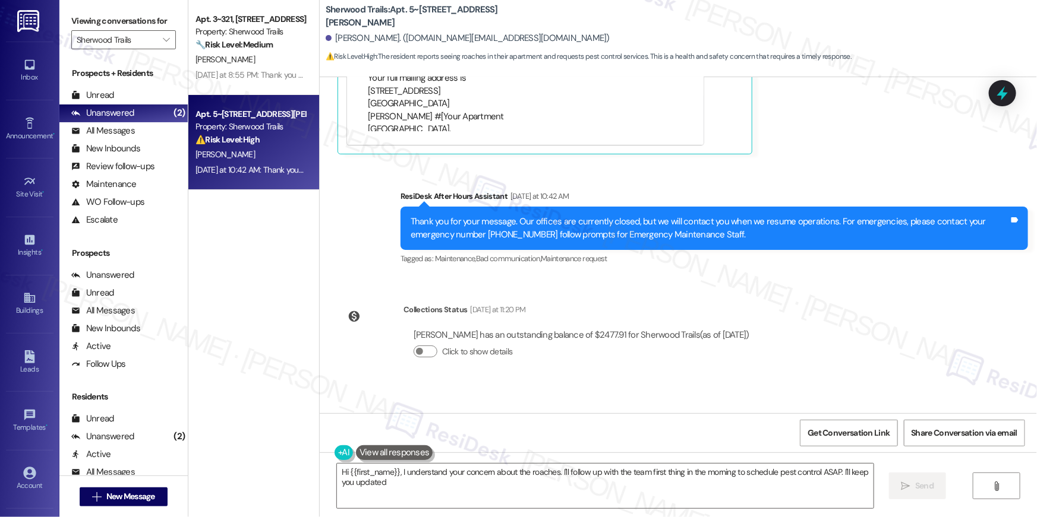
type textarea "Hi {{first_name}}, I understand your concern about the roaches. I'll follow up …"
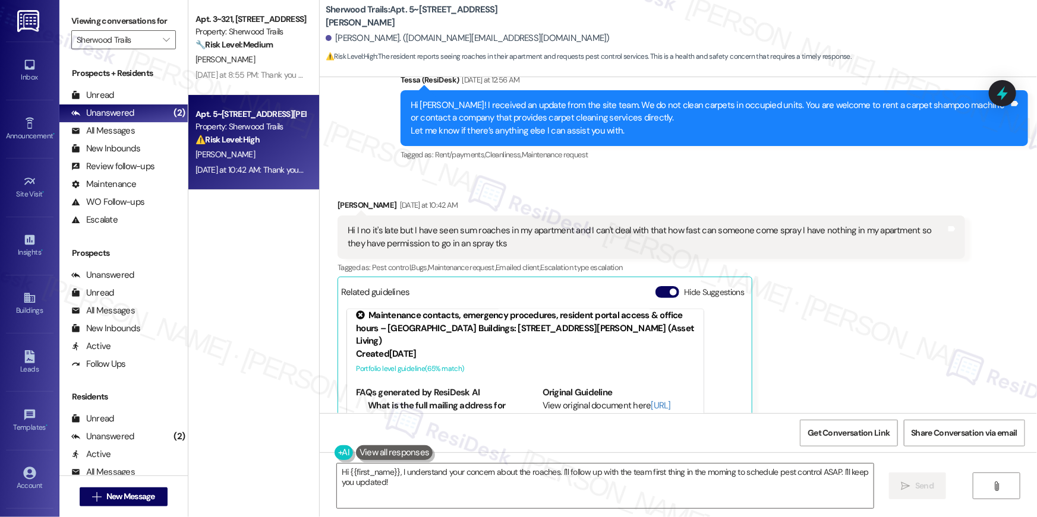
scroll to position [10216, 0]
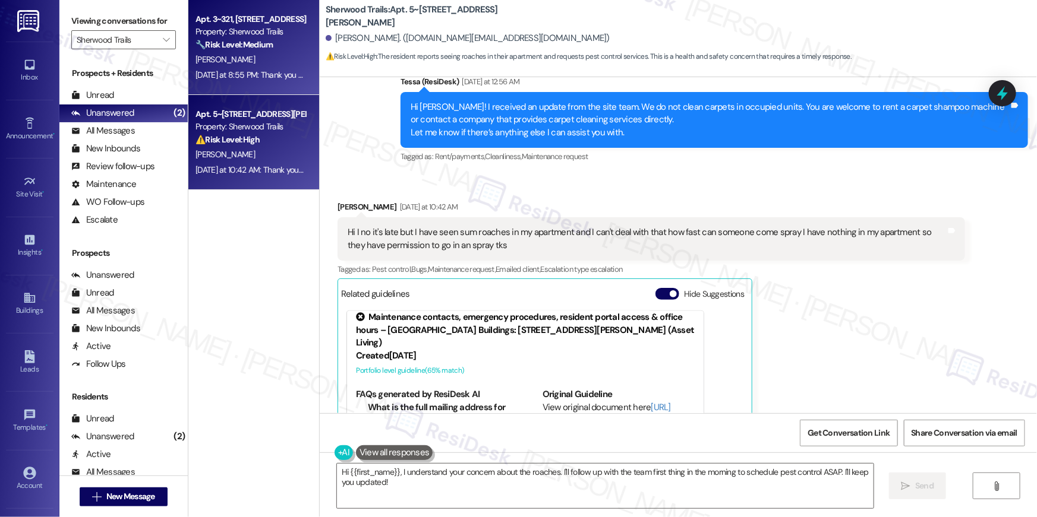
click at [286, 58] on div "M. Nepomuceno" at bounding box center [250, 59] width 112 height 15
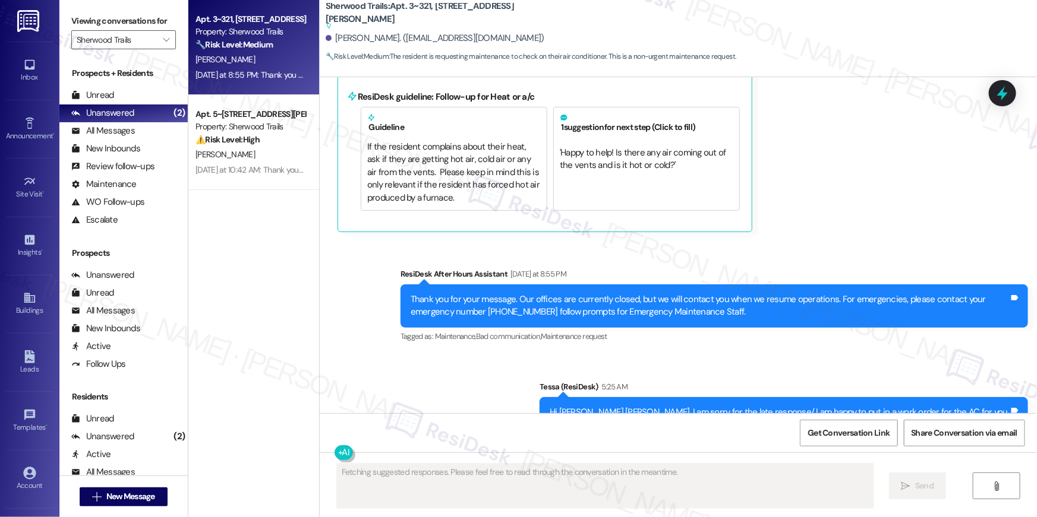
scroll to position [975, 0]
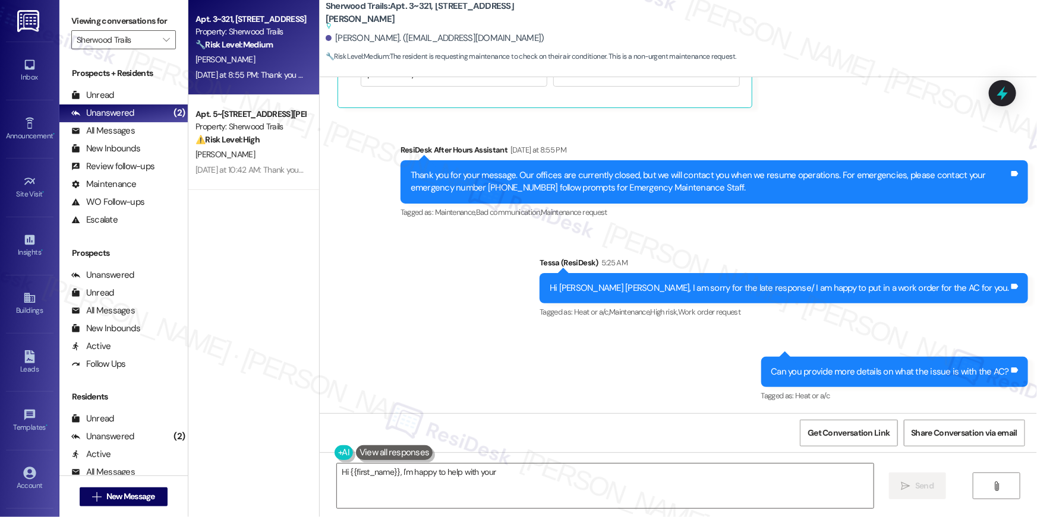
click at [170, 41] on div "Viewing conversations for Sherwood Trails " at bounding box center [123, 30] width 128 height 61
click at [163, 39] on icon "" at bounding box center [166, 40] width 7 height 10
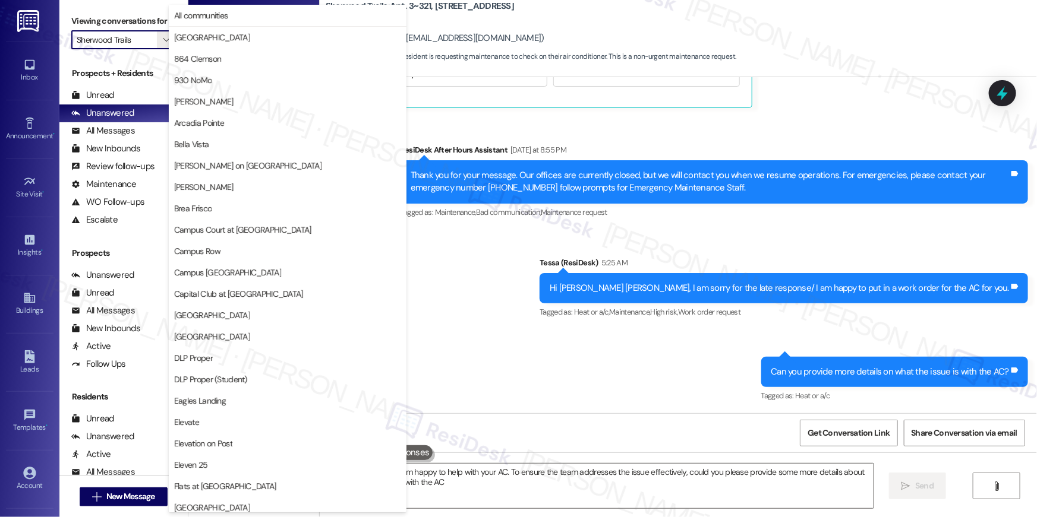
type textarea "Hi {{first_name}}, I'm happy to help with your AC. To ensure the team addresses…"
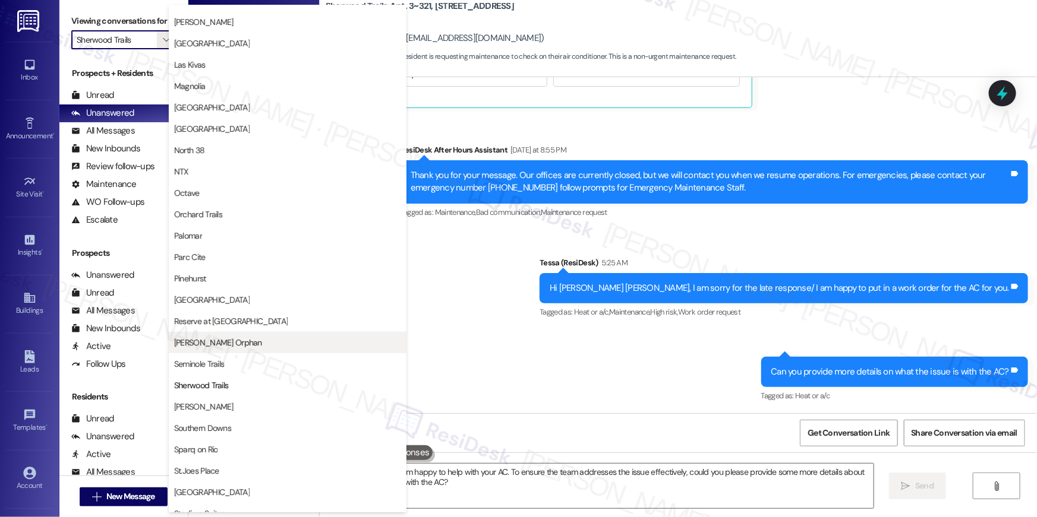
scroll to position [565, 0]
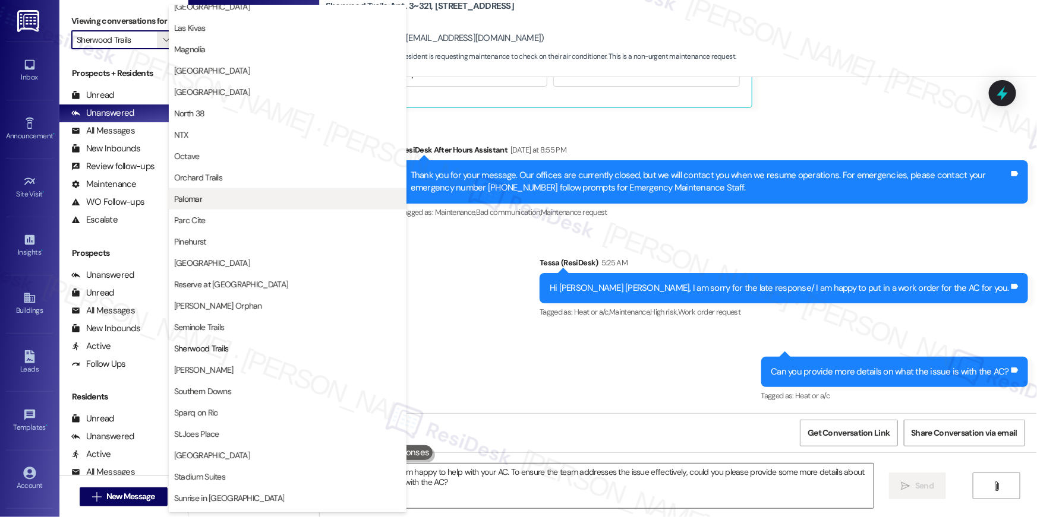
click at [242, 197] on span "Palomar" at bounding box center [287, 199] width 227 height 12
click at [242, 197] on div "Apt. 3~321, 10401 Brockington Road Property: Sherwood Trails 🔧 Risk Level: Medi…" at bounding box center [253, 216] width 131 height 433
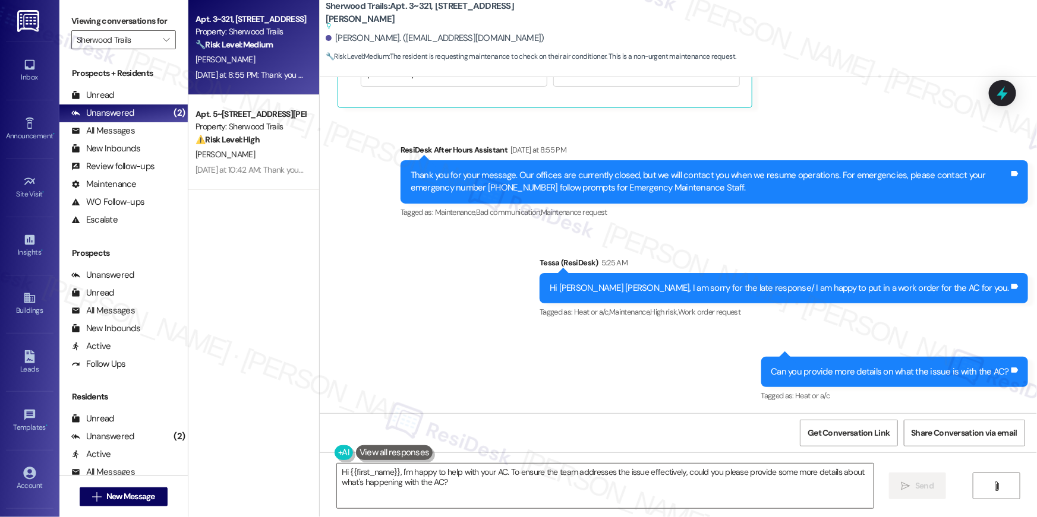
type input "Palomar"
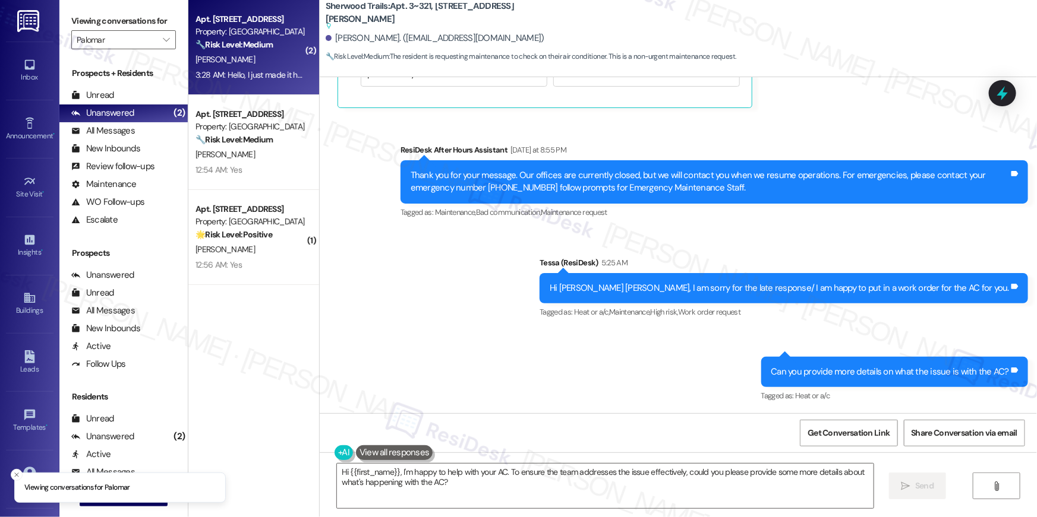
click at [276, 62] on div "E. Hernandez" at bounding box center [250, 59] width 112 height 15
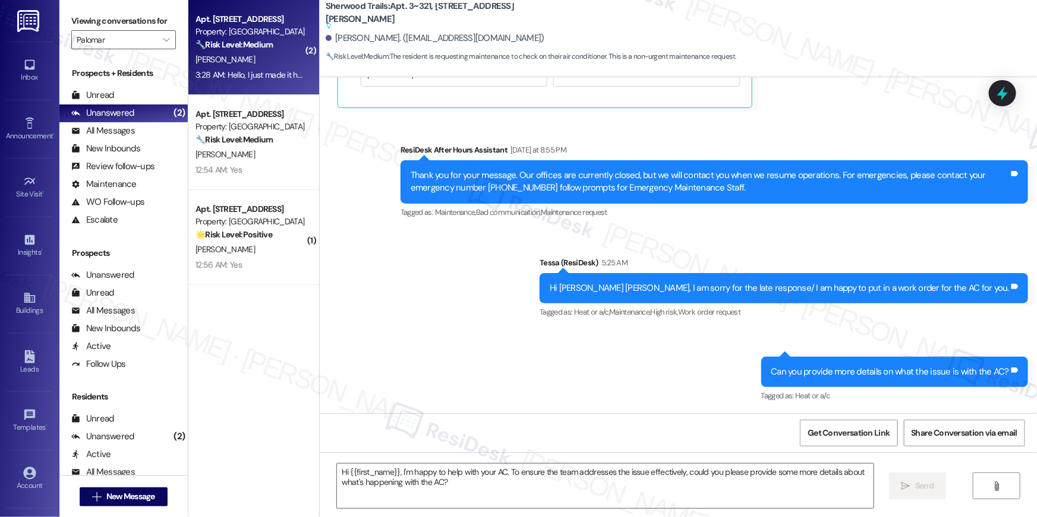
type textarea "Fetching suggested responses. Please feel free to read through the conversation…"
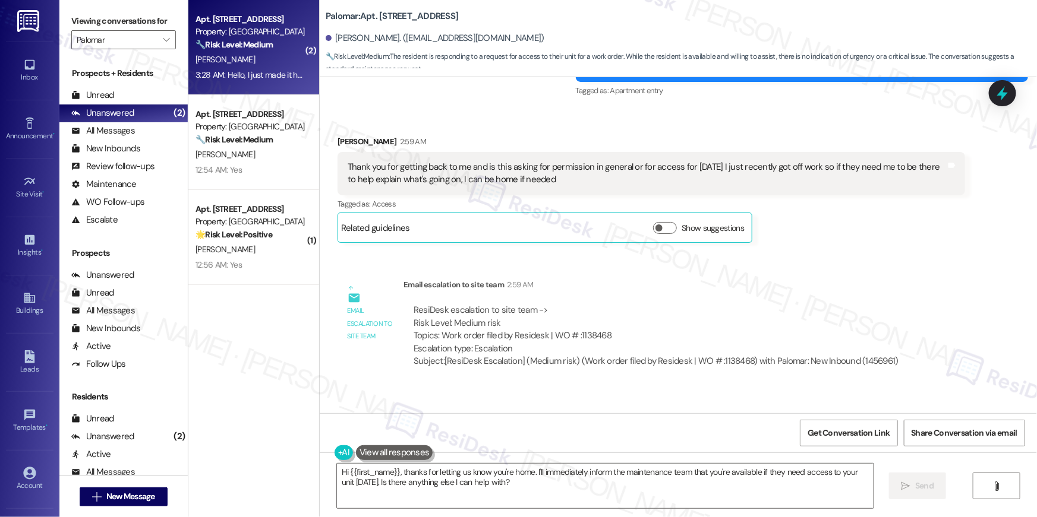
scroll to position [4017, 0]
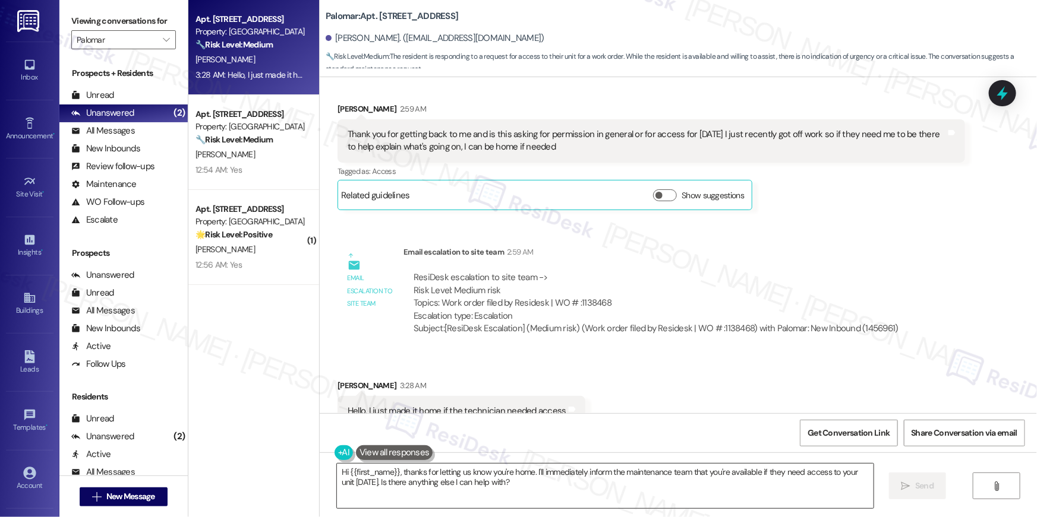
click at [570, 489] on textarea "Hi {{first_name}}, thanks for letting us know you're home. I'll immediately inf…" at bounding box center [605, 486] width 536 height 45
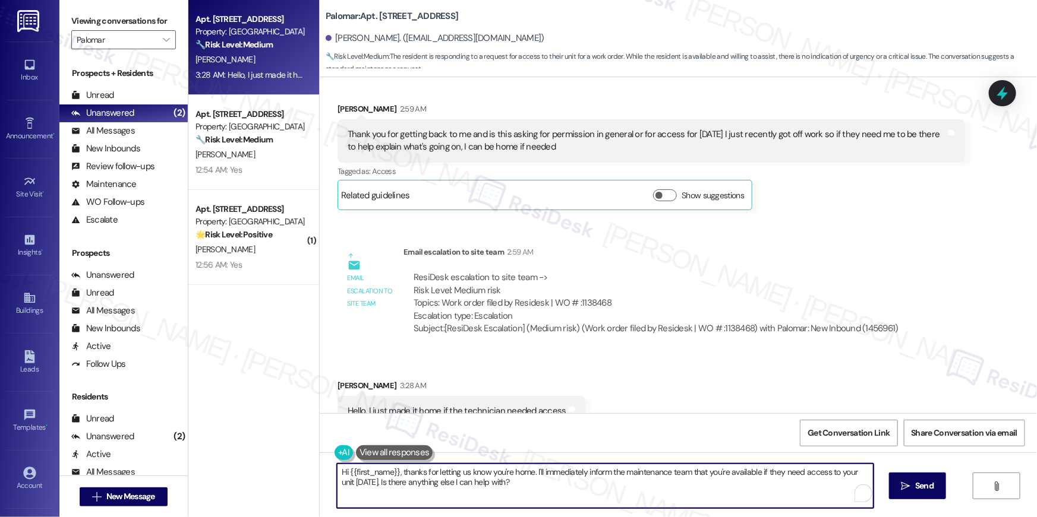
click at [570, 489] on textarea "Hi {{first_name}}, thanks for letting us know you're home. I'll immediately inf…" at bounding box center [605, 486] width 536 height 45
paste textarea "Thank you, {{first_name}}! I’ve submitted your request, and our maintenance tea…"
type textarea "Thank you, {{first_name}}! I’ve submitted your request, and our maintenance tea…"
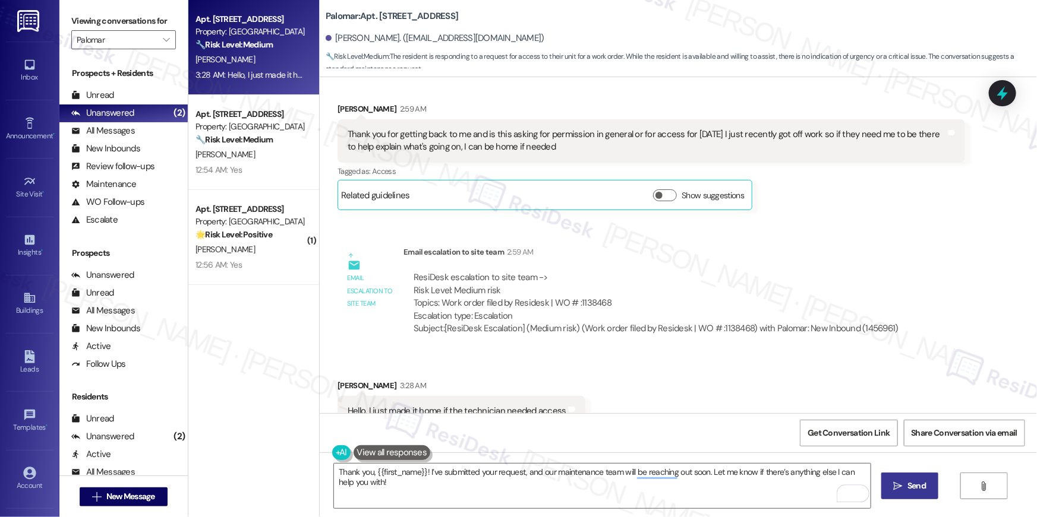
click at [902, 486] on span " Send" at bounding box center [909, 486] width 37 height 12
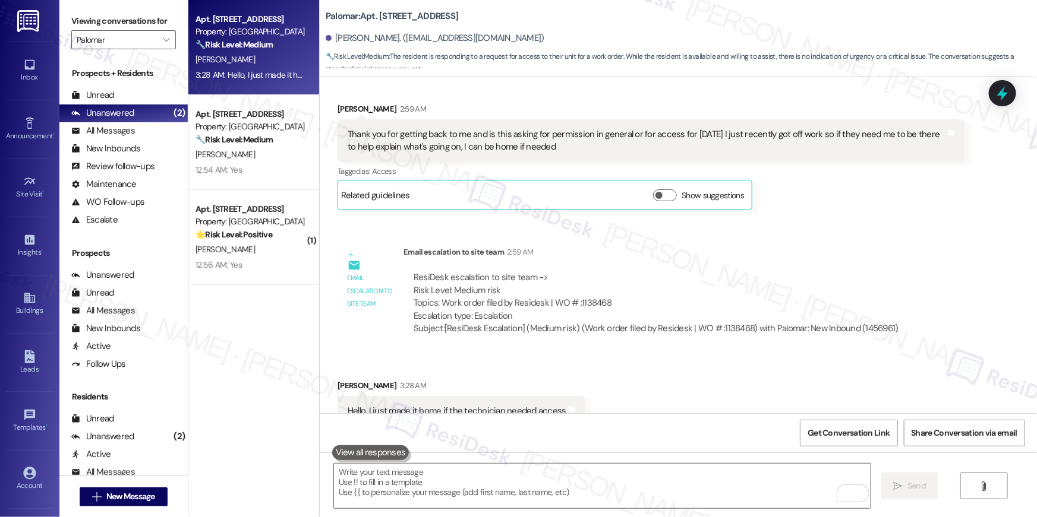
scroll to position [4017, 0]
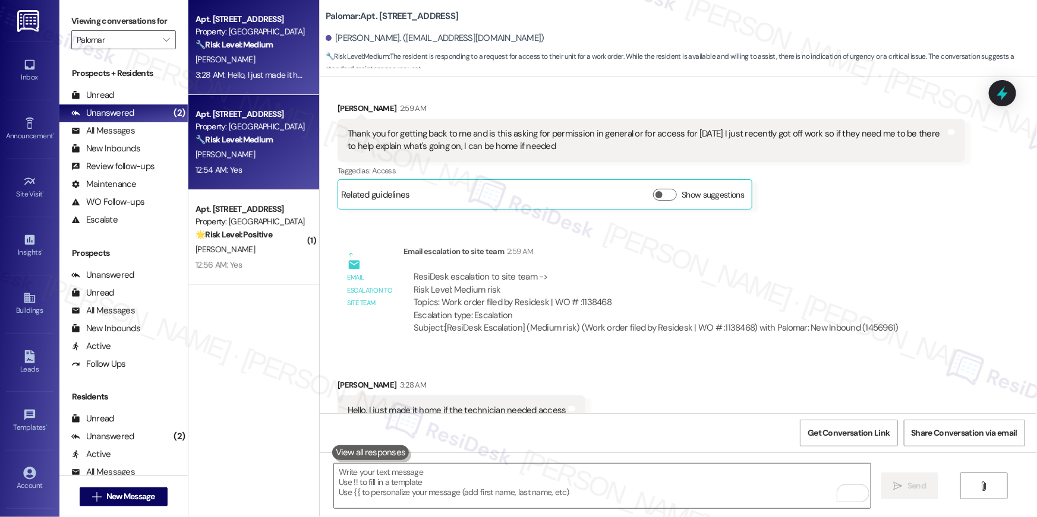
click at [281, 119] on div "Apt. 4103, 6250 S Commerce Ct" at bounding box center [250, 114] width 110 height 12
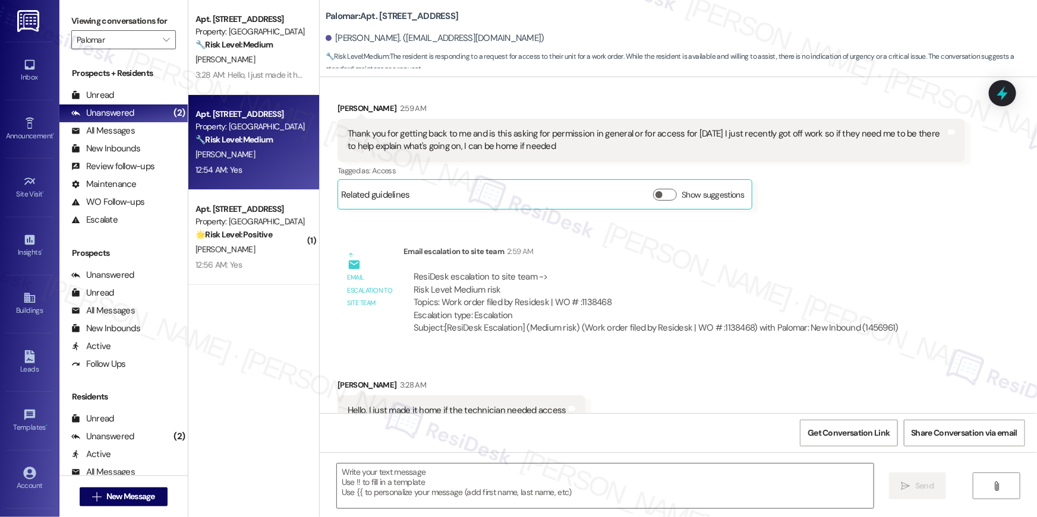
type textarea "Fetching suggested responses. Please feel free to read through the conversation…"
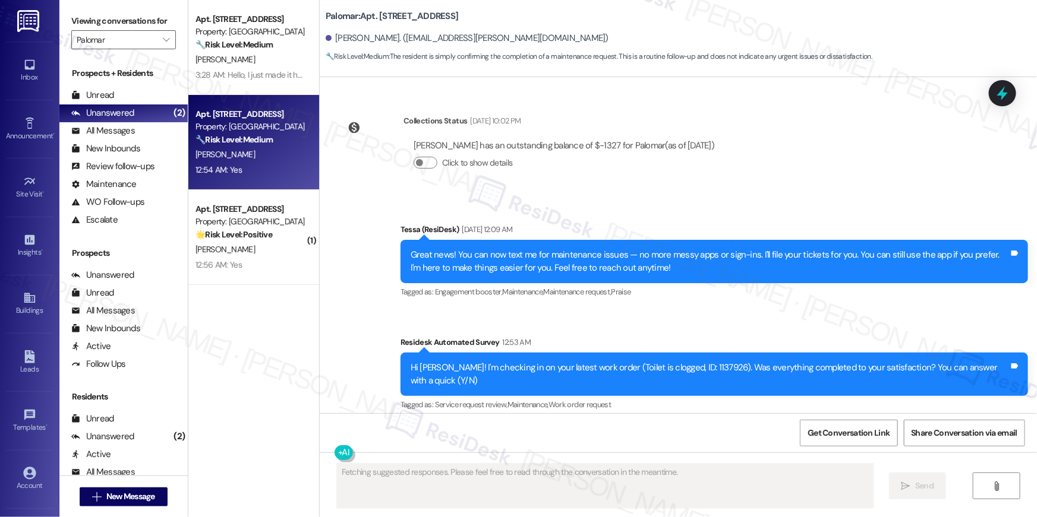
type textarea "Fetching suggested responses. Please feel free to read through the conversation…"
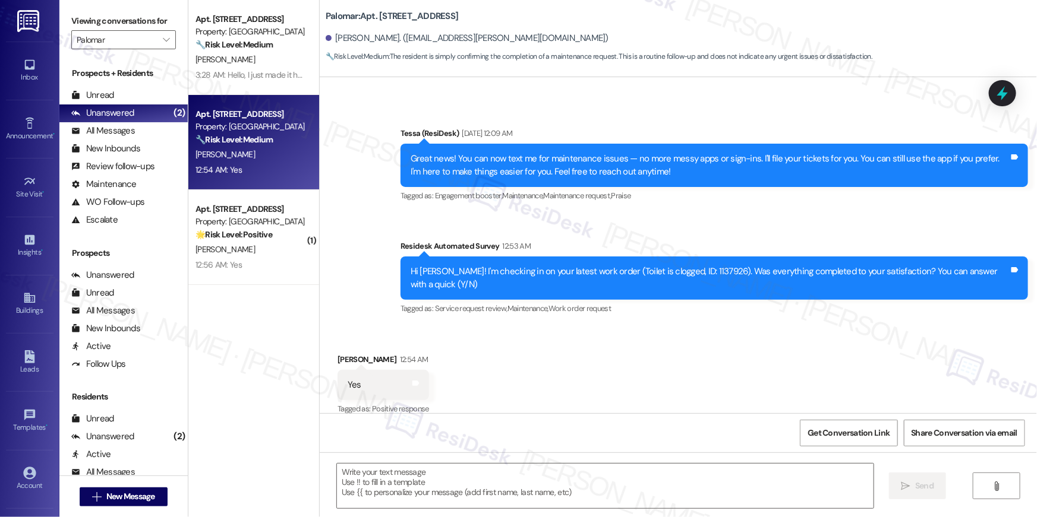
scroll to position [292, 0]
click at [664, 491] on textarea at bounding box center [605, 486] width 536 height 45
paste textarea "Hi {{first_name}}, I’m glad to hear your work order has been completed! If anyt…"
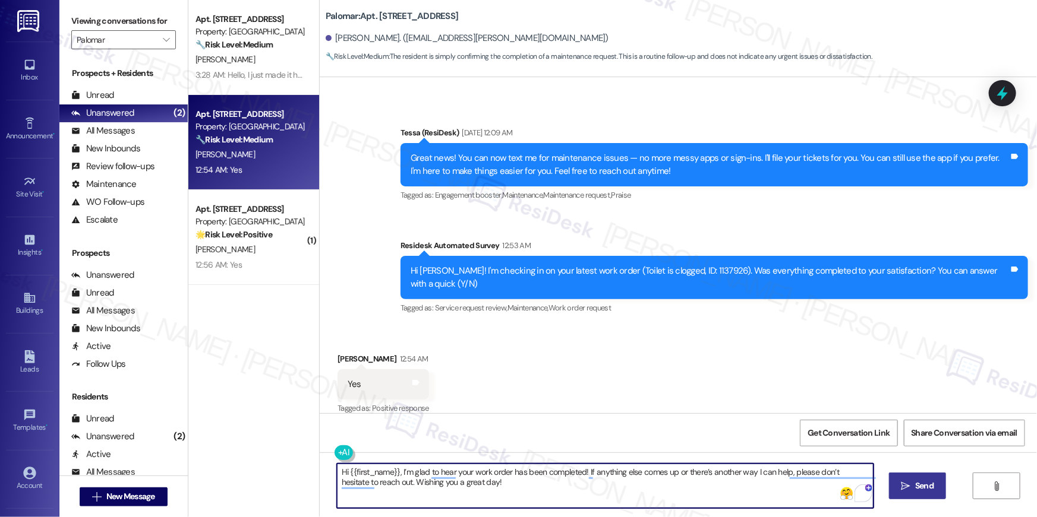
type textarea "Hi {{first_name}}, I’m glad to hear your work order has been completed! If anyt…"
click at [904, 487] on icon "" at bounding box center [905, 487] width 9 height 10
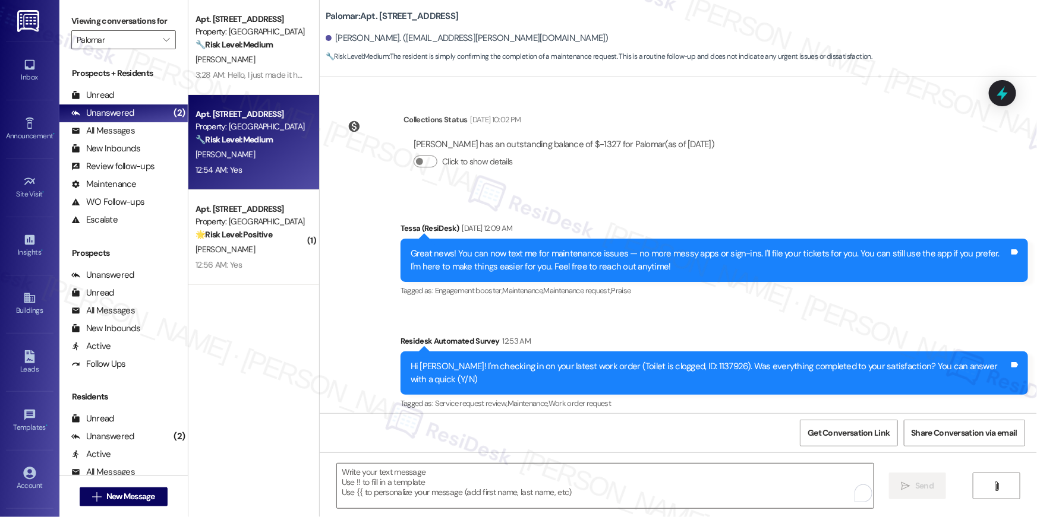
scroll to position [291, 0]
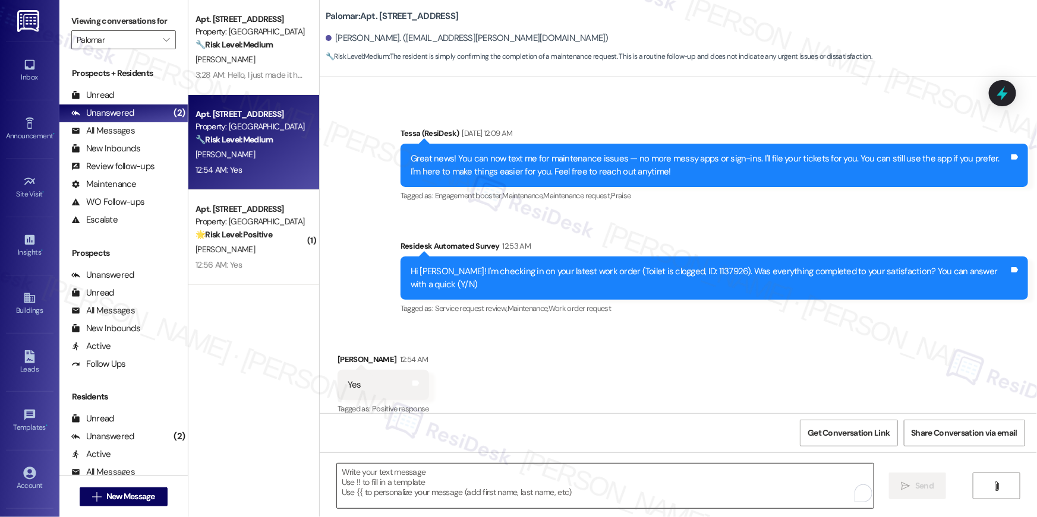
click at [597, 492] on textarea "To enrich screen reader interactions, please activate Accessibility in Grammarl…" at bounding box center [605, 486] width 536 height 45
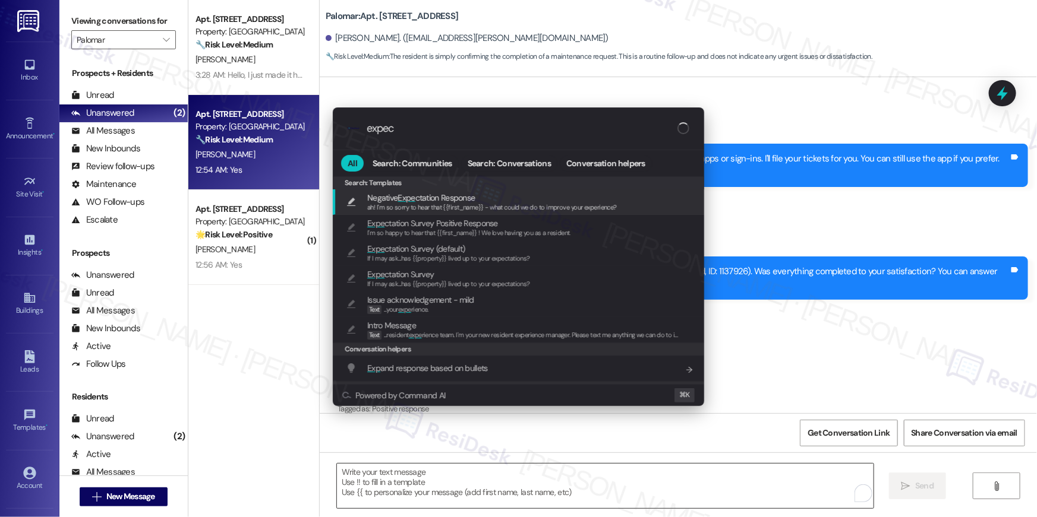
type input "expect"
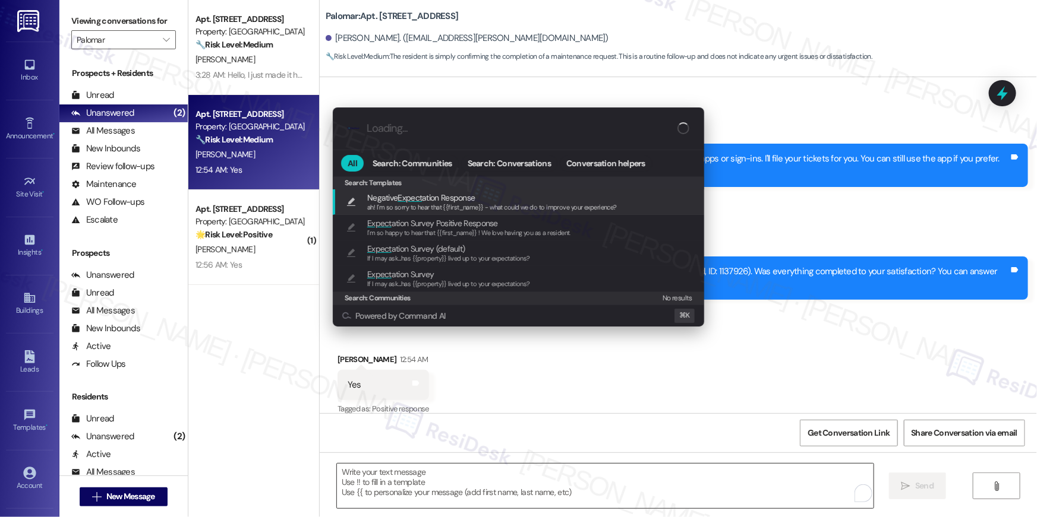
type textarea "ah! I'm so sorry to hear that {{first_name}} - what could we do to improve your…"
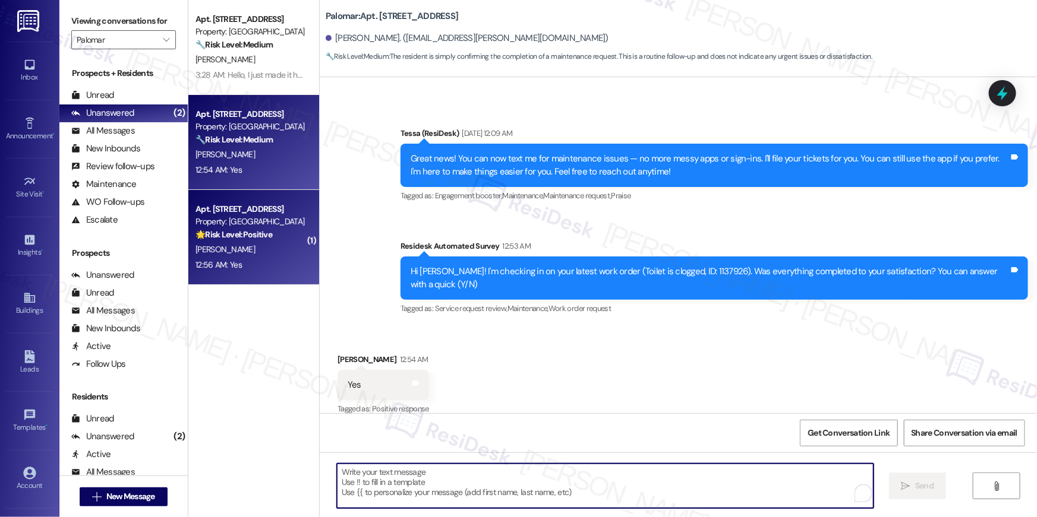
click at [254, 223] on div "Property: Palomar" at bounding box center [250, 222] width 110 height 12
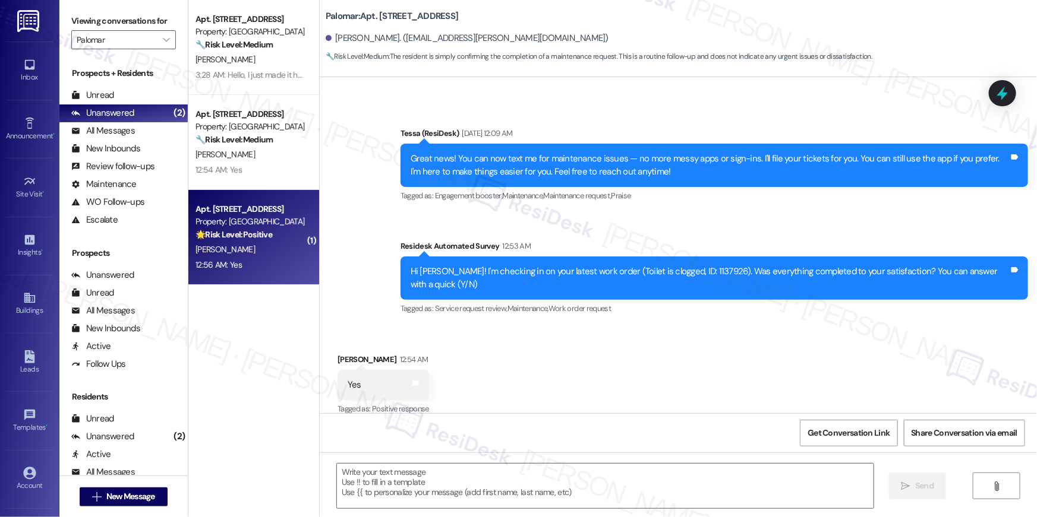
type textarea "Fetching suggested responses. Please feel free to read through the conversation…"
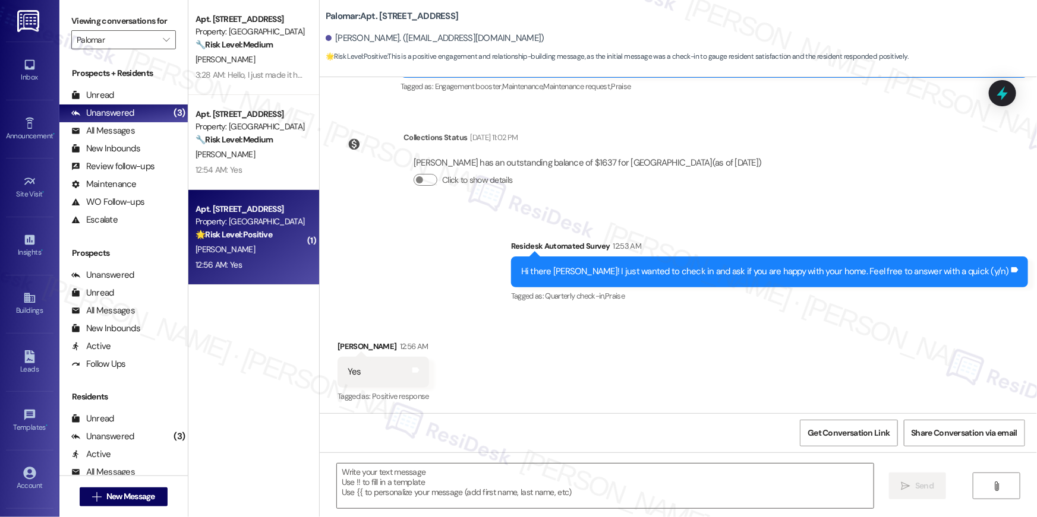
scroll to position [292, 0]
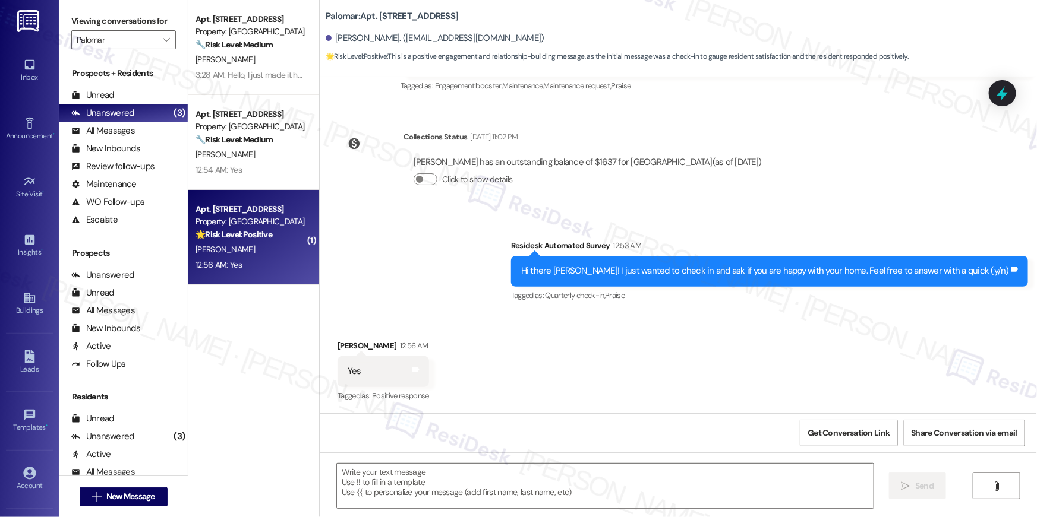
click at [546, 347] on div "Received via SMS Olvia Santiago 12:56 AM Yes Tags and notes Tagged as: Positive…" at bounding box center [678, 363] width 717 height 100
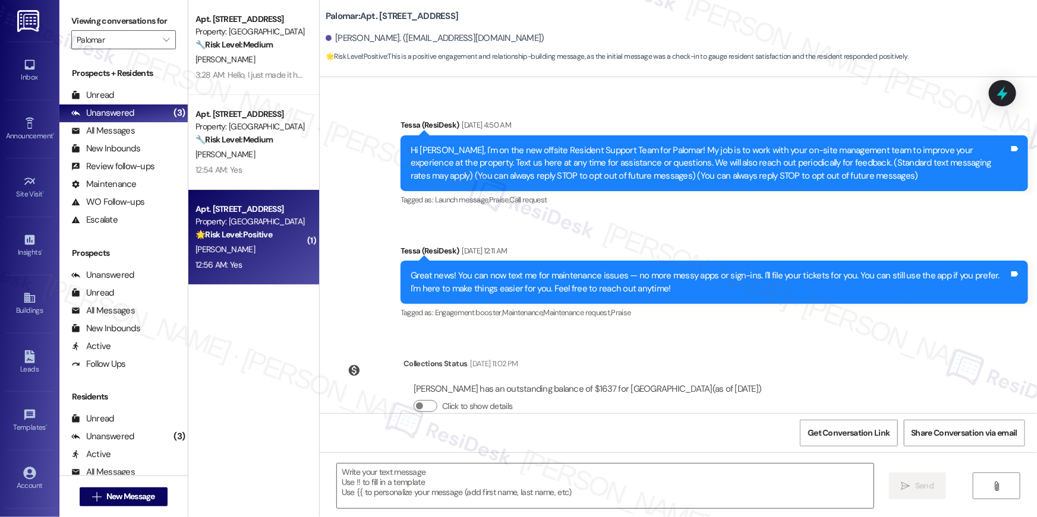
scroll to position [0, 0]
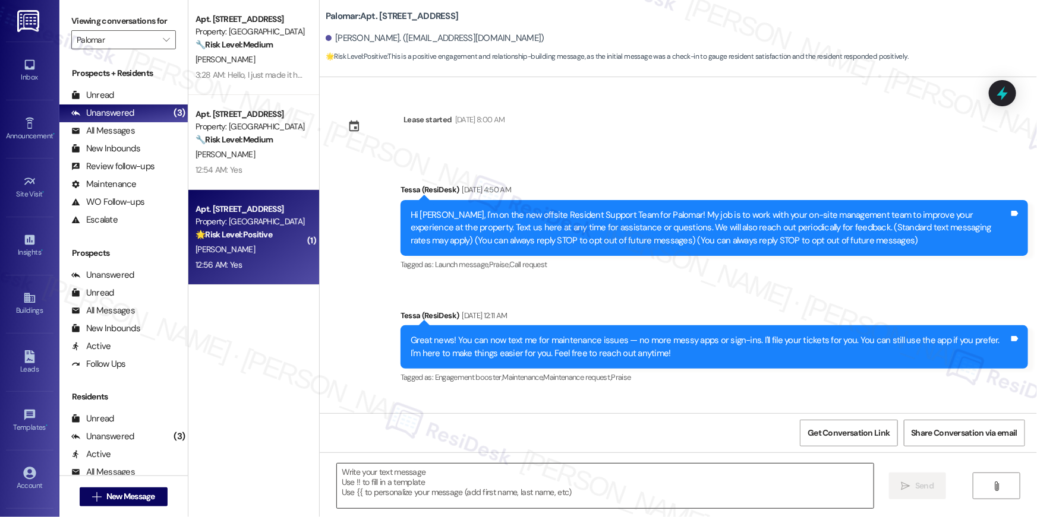
click at [666, 481] on textarea at bounding box center [605, 486] width 536 height 45
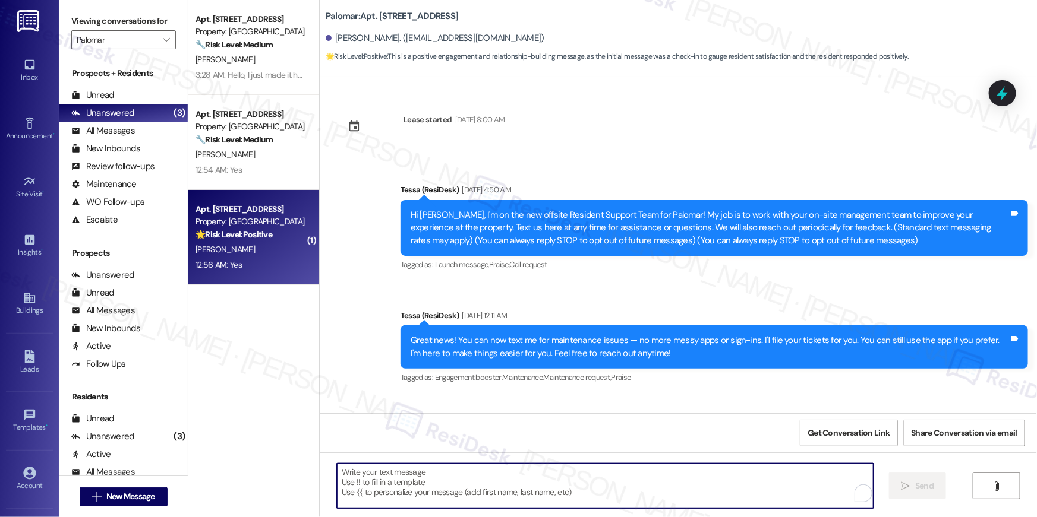
click at [666, 481] on textarea "To enrich screen reader interactions, please activate Accessibility in Grammarl…" at bounding box center [605, 486] width 536 height 45
paste textarea "Thank you so much, {{first_name}}! I’m so glad to hear that you’re happy with y…"
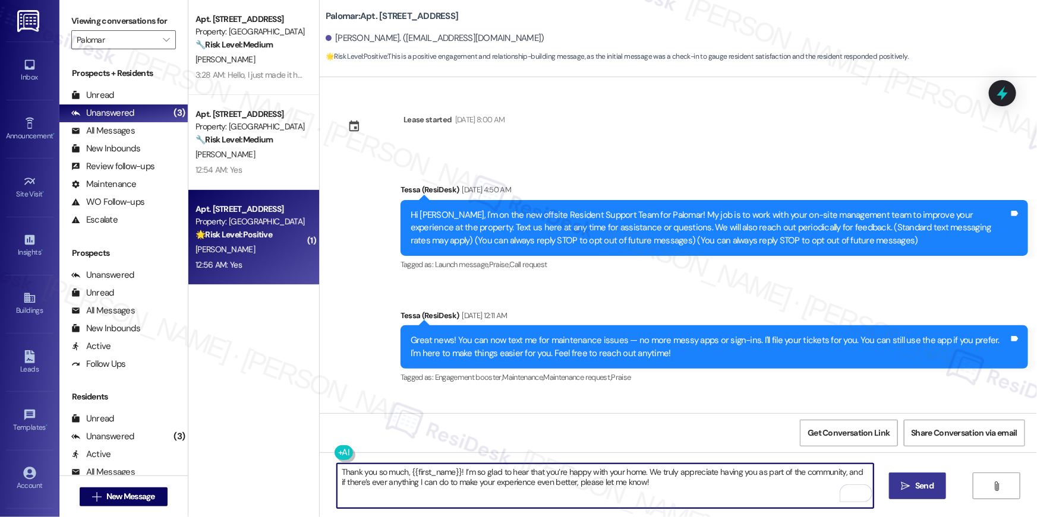
type textarea "Thank you so much, {{first_name}}! I’m so glad to hear that you’re happy with y…"
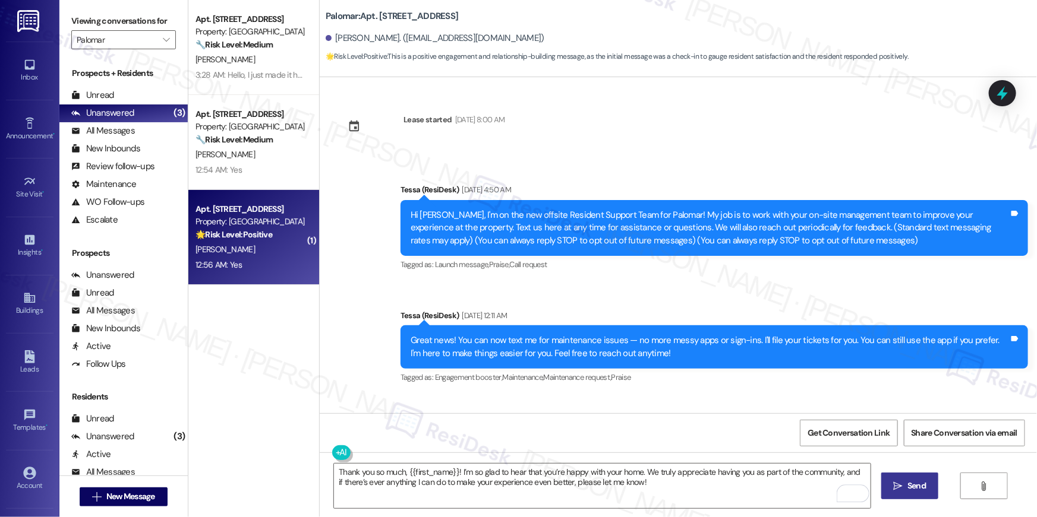
click at [896, 493] on button " Send" at bounding box center [910, 486] width 58 height 27
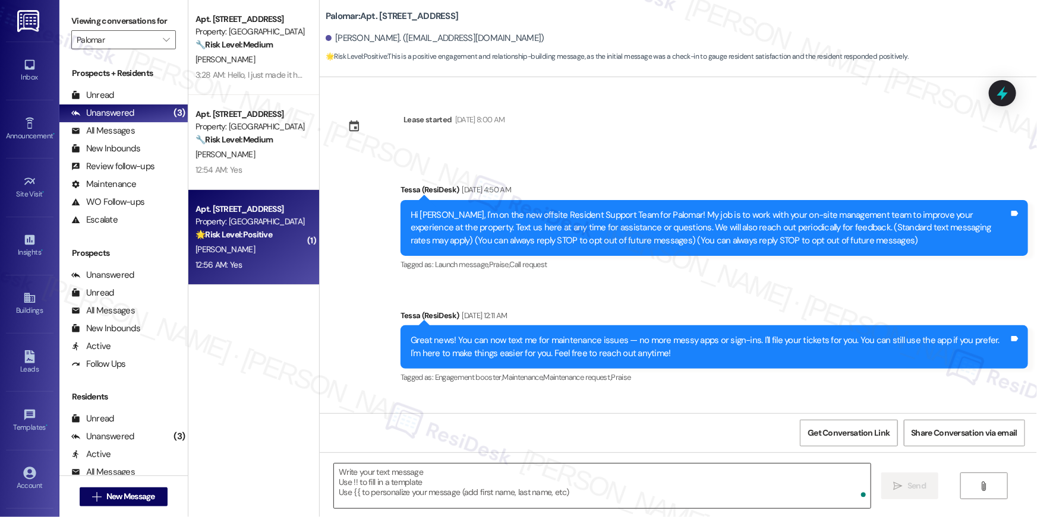
scroll to position [291, 0]
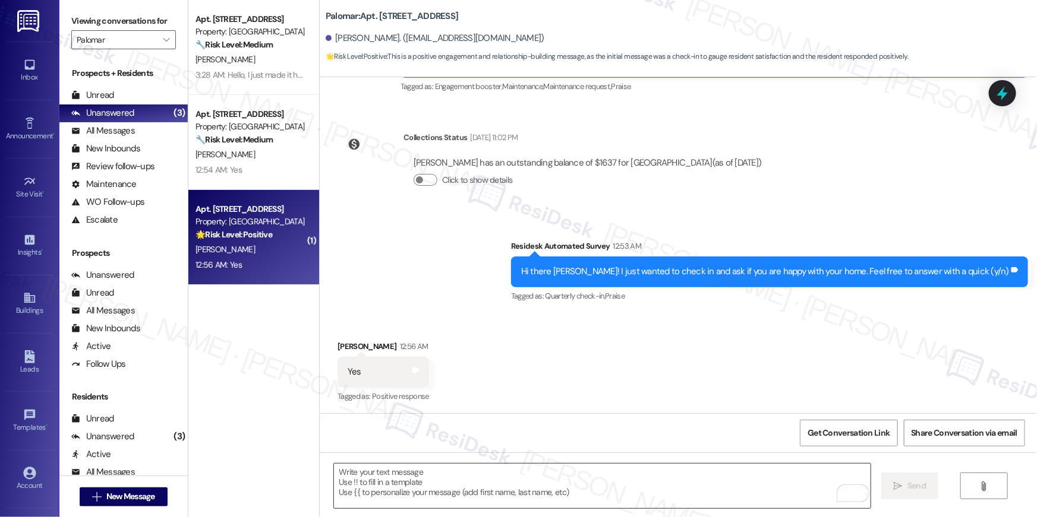
click at [696, 476] on textarea "To enrich screen reader interactions, please activate Accessibility in Grammarl…" at bounding box center [602, 486] width 536 height 45
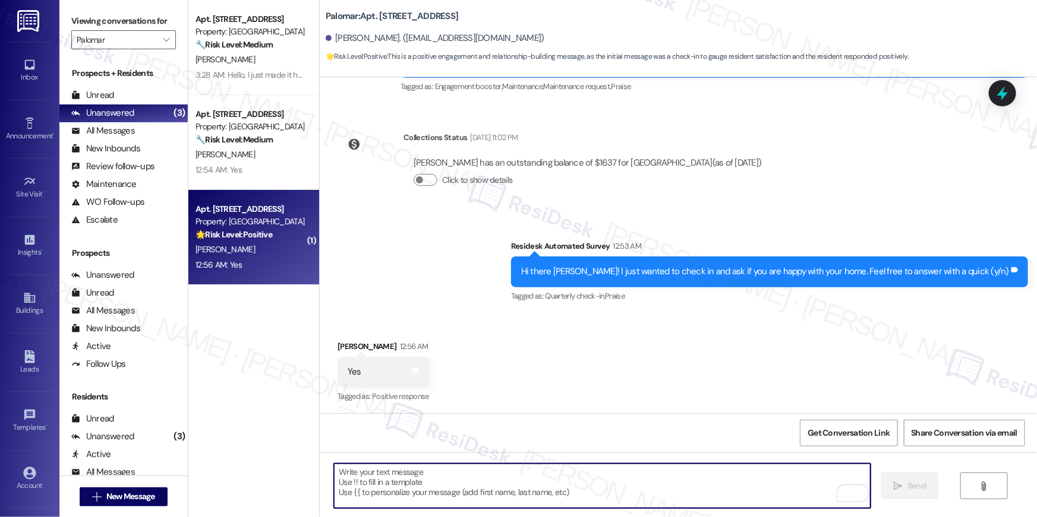
paste textarea "When you have a moment, would you mind leaving us a quick Google Review? ⭐ It o…"
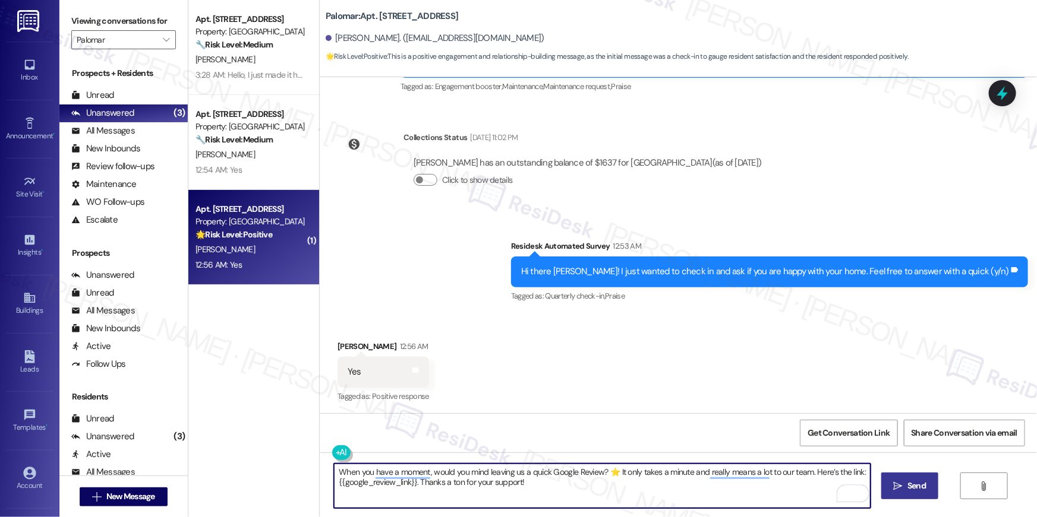
type textarea "When you have a moment, would you mind leaving us a quick Google Review? ⭐ It o…"
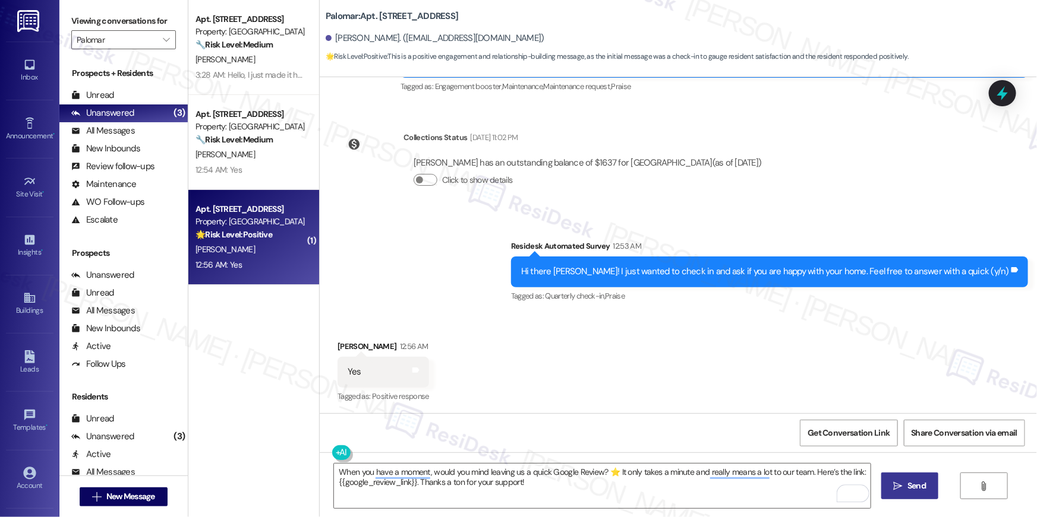
click at [908, 482] on span "Send" at bounding box center [916, 486] width 18 height 12
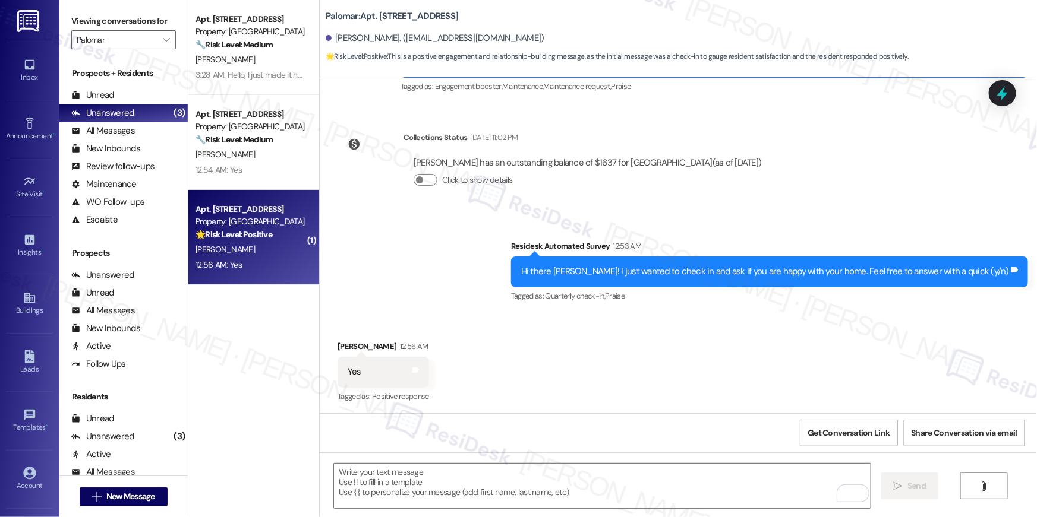
scroll to position [482, 0]
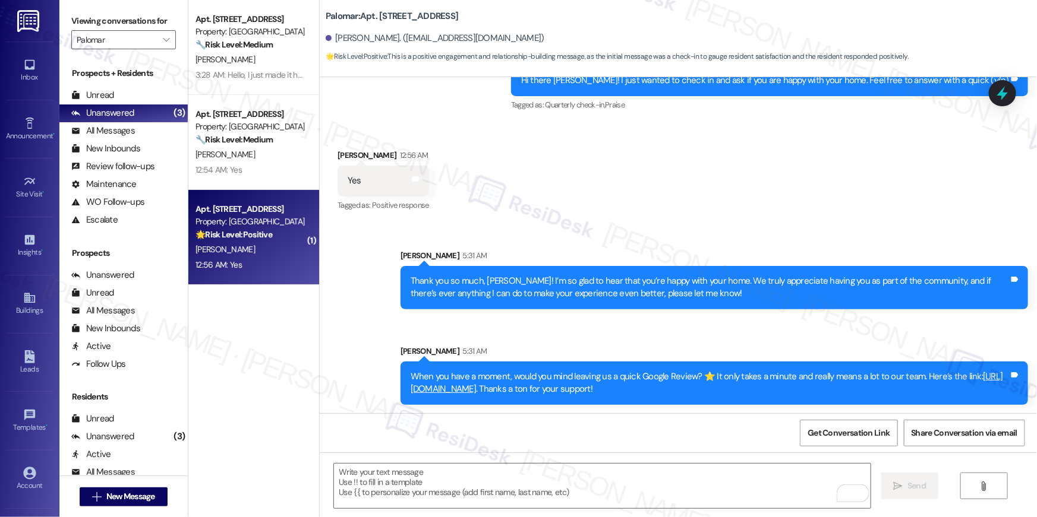
click at [580, 389] on link "https://www.theresidesk.com/links/review-ddSrd22y0" at bounding box center [706, 383] width 592 height 24
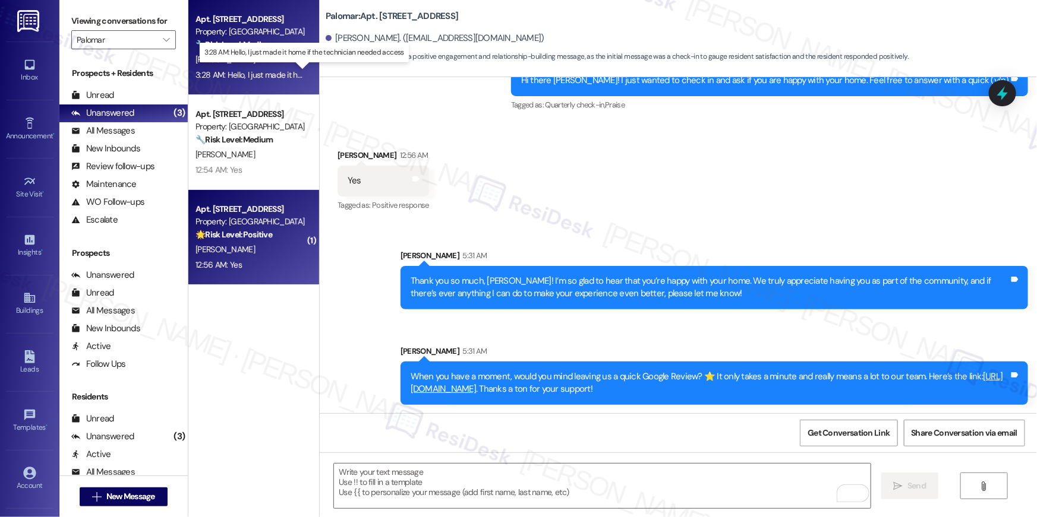
click at [233, 69] on div "3:28 AM: Hello, I just made it home if the technician needed access 3:28 AM: He…" at bounding box center [310, 74] width 230 height 11
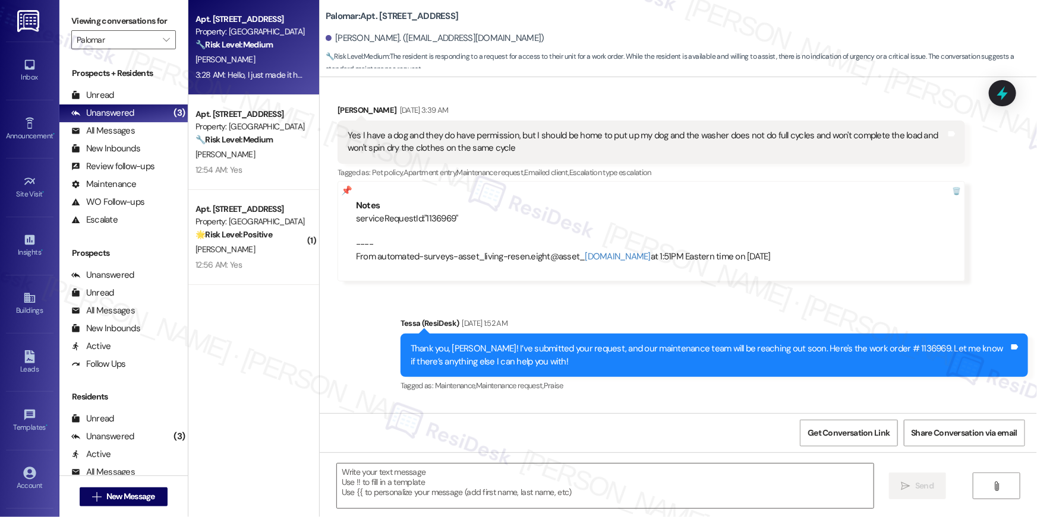
type textarea "Fetching suggested responses. Please feel free to read through the conversation…"
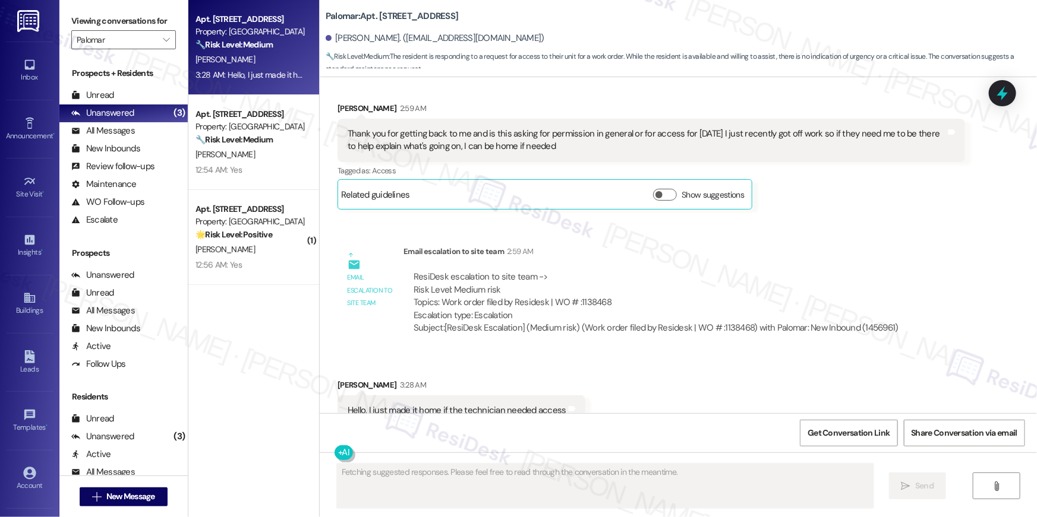
scroll to position [4118, 0]
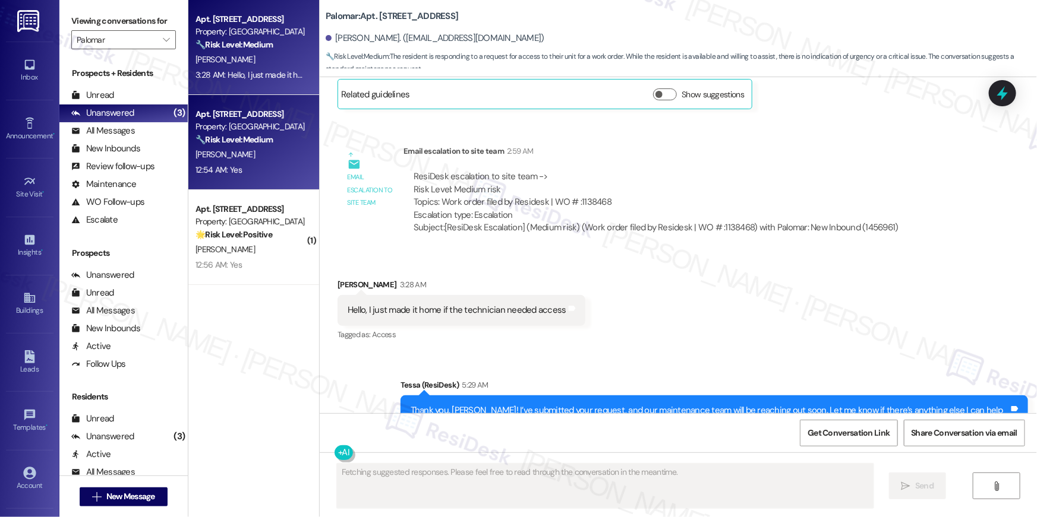
click at [287, 132] on div "Property: Palomar" at bounding box center [250, 127] width 110 height 12
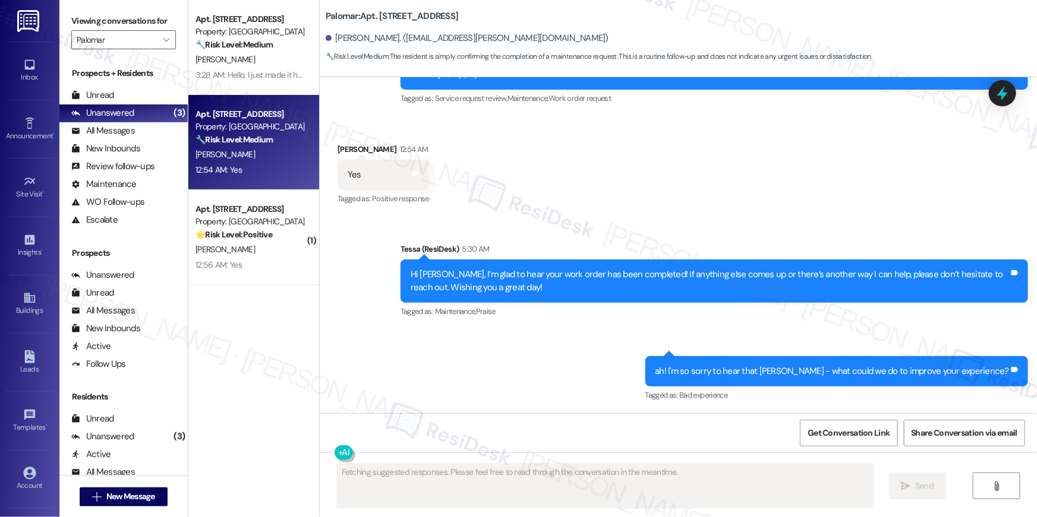
scroll to position [488, 0]
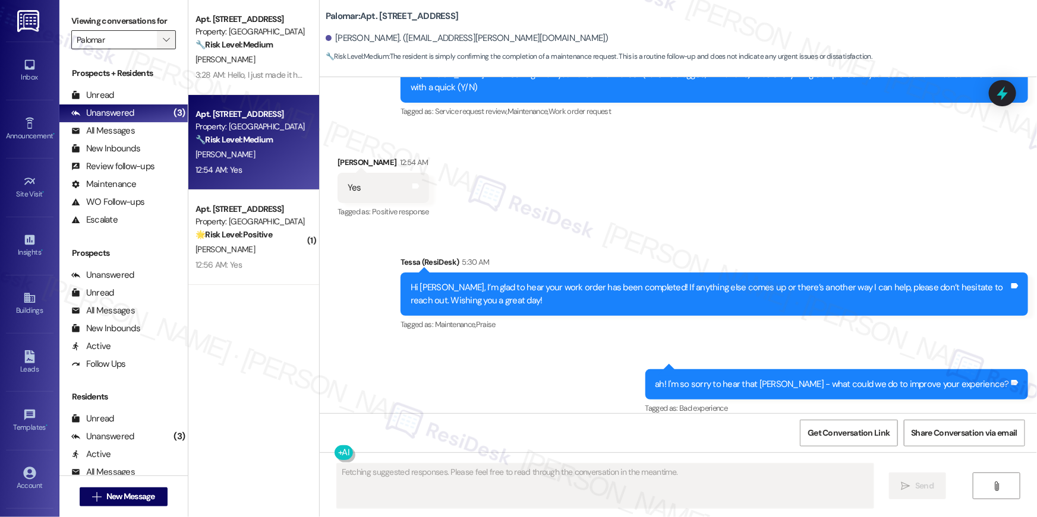
click at [163, 39] on icon "" at bounding box center [166, 40] width 7 height 10
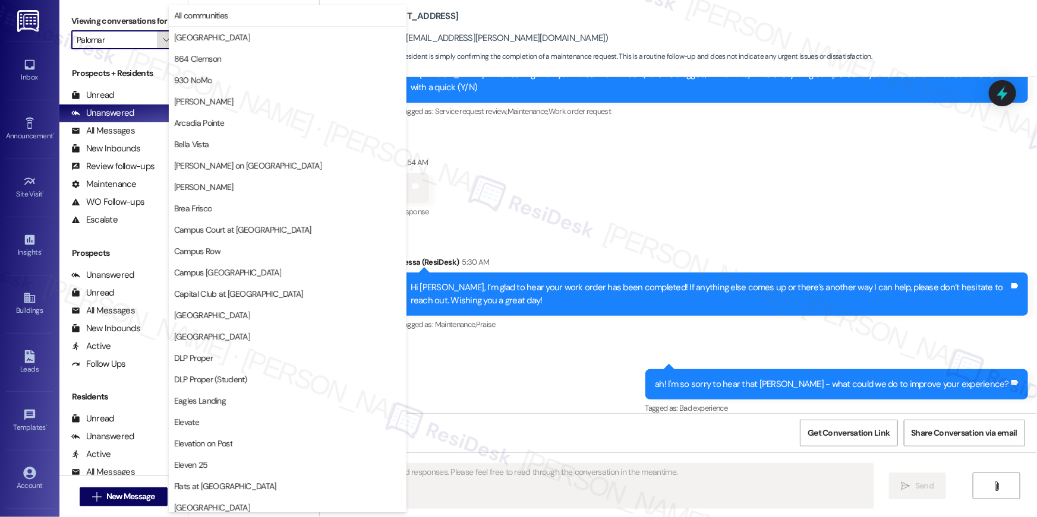
scroll to position [621, 0]
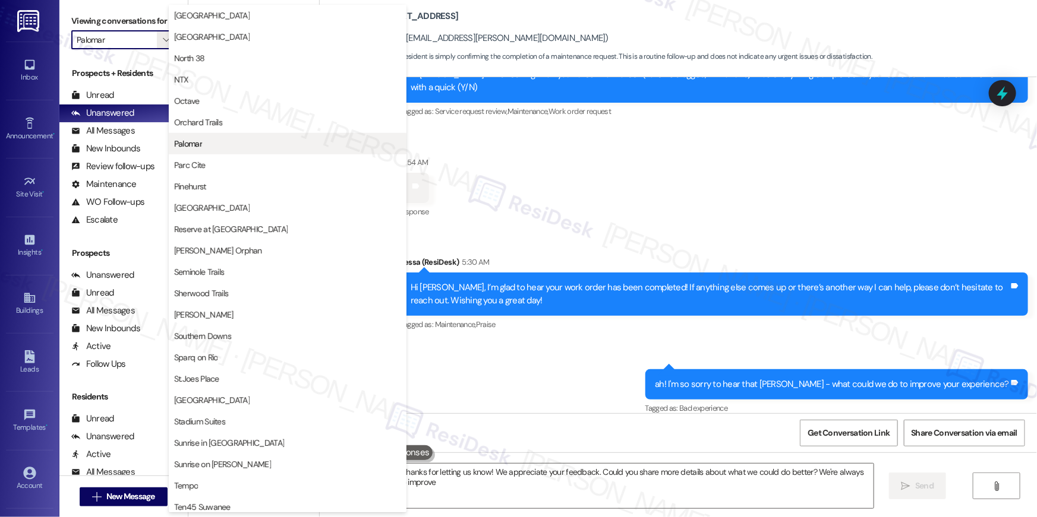
type textarea "Hi {{first_name}}, thanks for letting us know! We appreciate your feedback. Cou…"
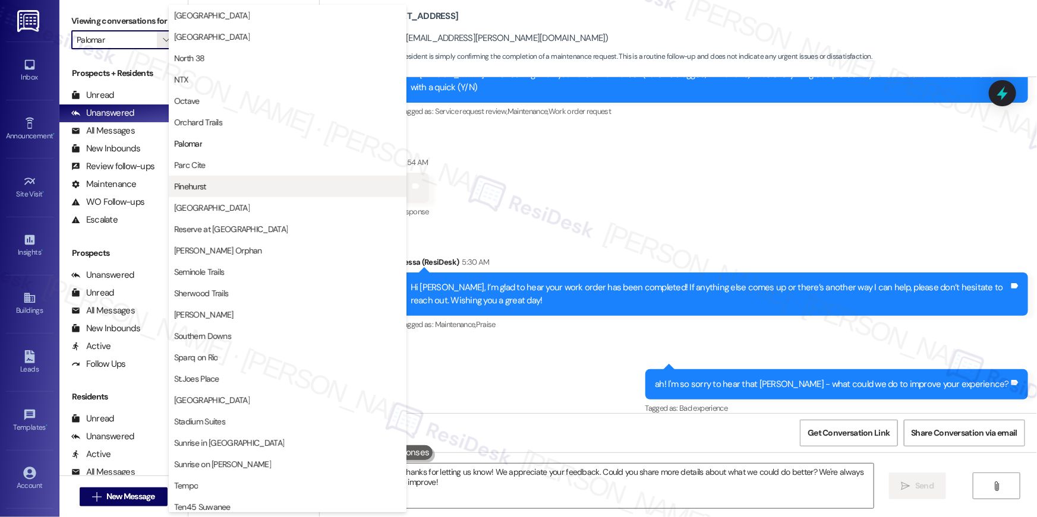
click at [228, 182] on span "Pinehurst" at bounding box center [287, 187] width 227 height 12
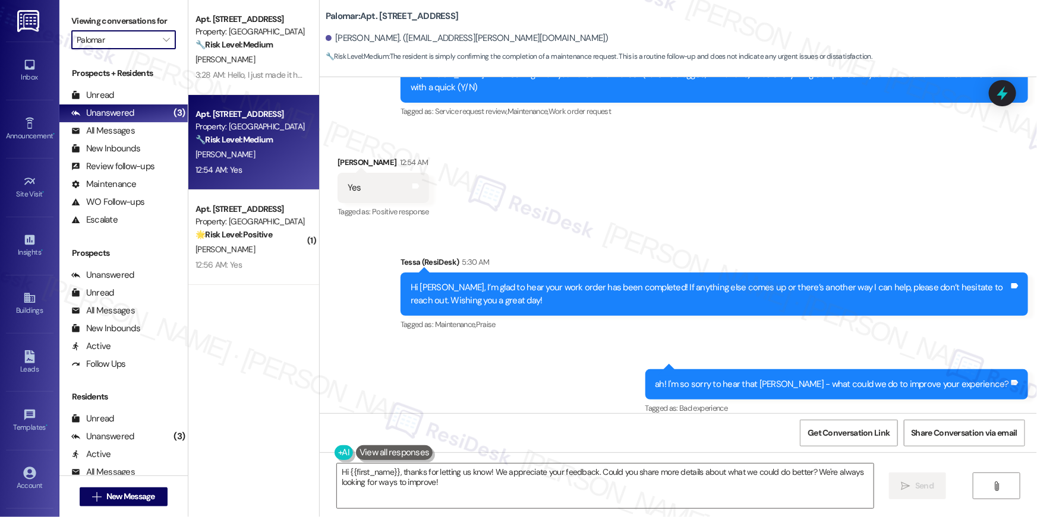
type input "Pinehurst"
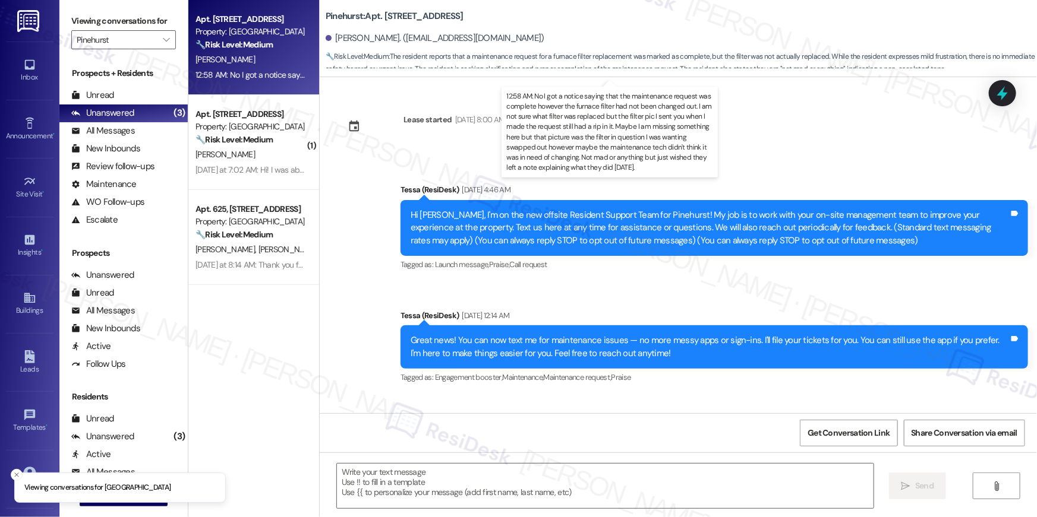
scroll to position [2683, 0]
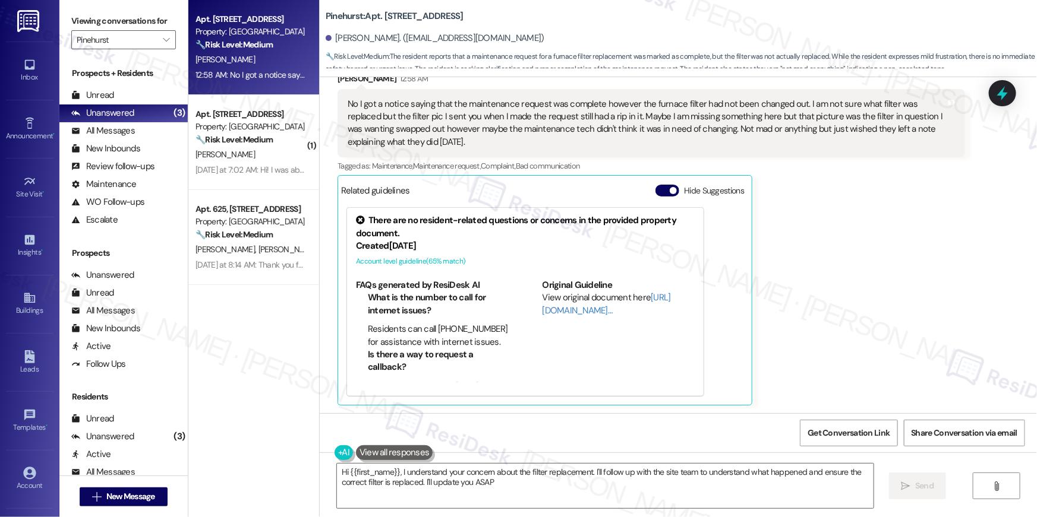
type textarea "Hi {{first_name}}, I understand your concern about the filter replacement. I'll…"
click at [1018, 234] on div "Received via SMS Kyle Collins 12:58 AM No I got a notice saying that the mainte…" at bounding box center [678, 230] width 717 height 369
click at [939, 255] on div "Kyle Collins 12:58 AM No I got a notice saying that the maintenance request was…" at bounding box center [650, 238] width 627 height 333
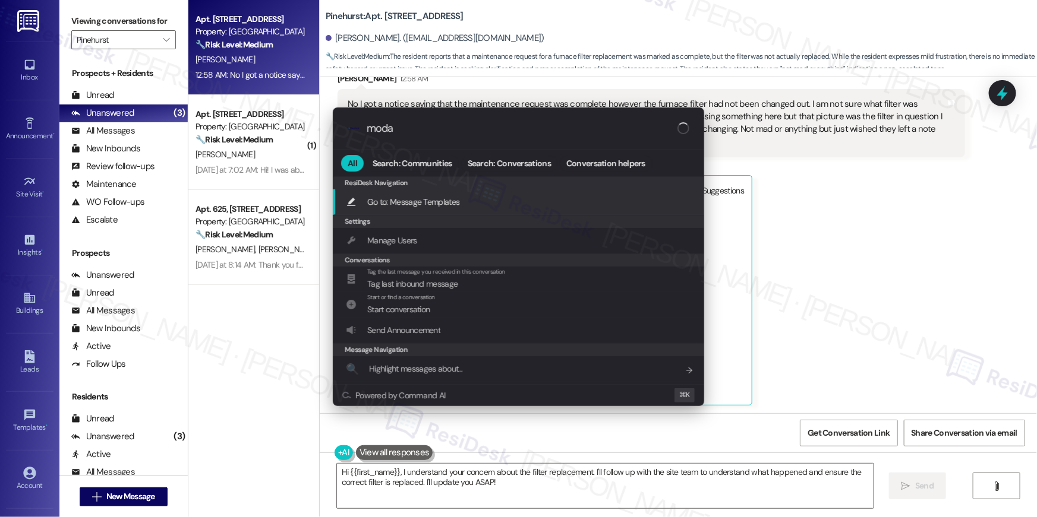
type input "modal"
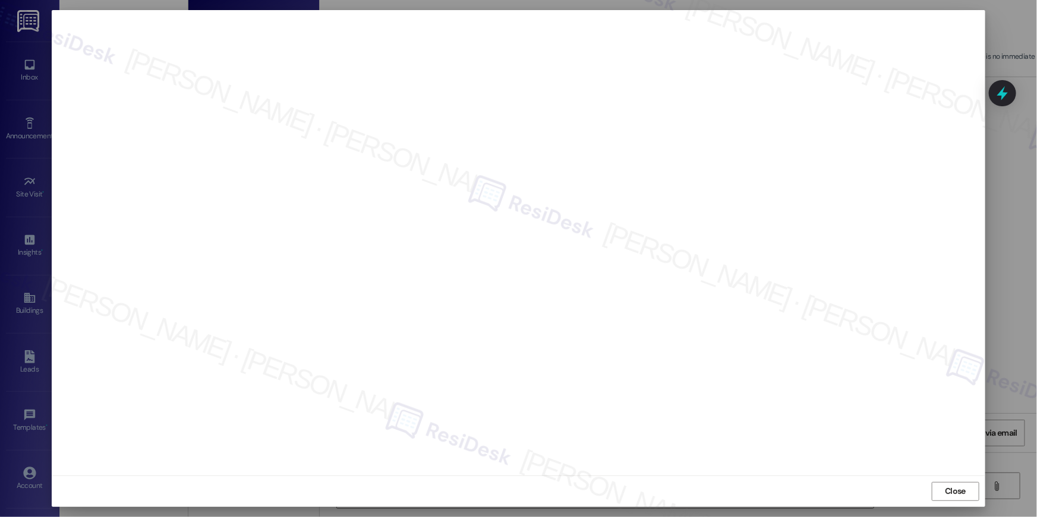
click at [944, 503] on div "Close" at bounding box center [518, 491] width 933 height 31
click at [948, 497] on span "Close" at bounding box center [954, 491] width 21 height 12
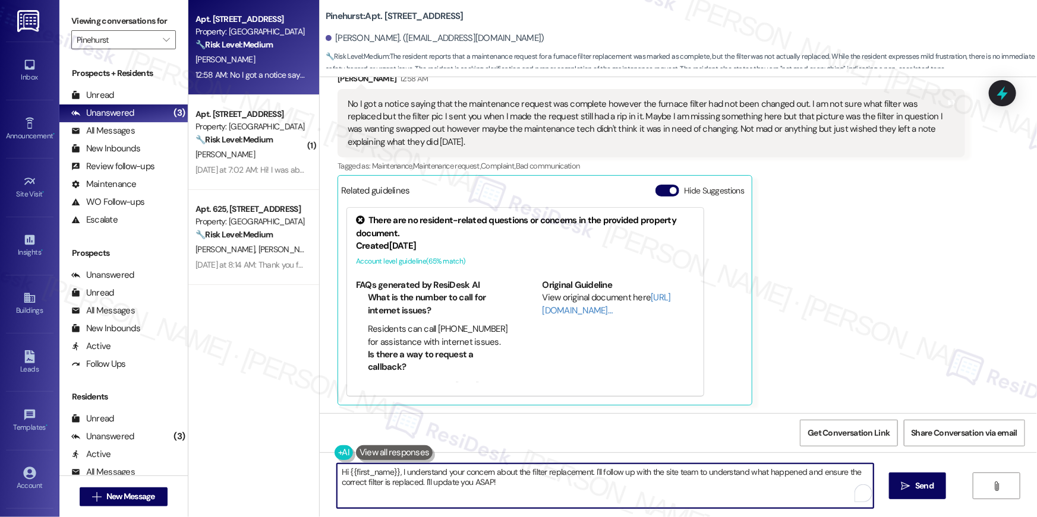
click at [512, 496] on textarea "Hi {{first_name}}, I understand your concern about the filter replacement. I'll…" at bounding box center [605, 486] width 536 height 45
click at [519, 488] on textarea "Hi {{first_name}}, I understand your concern about the filter replacement. I'll…" at bounding box center [605, 486] width 536 height 45
drag, startPoint x: 520, startPoint y: 482, endPoint x: 586, endPoint y: 475, distance: 66.3
click at [586, 475] on textarea "Hi {{first_name}}, I understand your concern about the filter replacement. I'll…" at bounding box center [602, 486] width 536 height 45
type textarea "Hi {{first_name}}, I understand your concern about the filter replacement. I wi…"
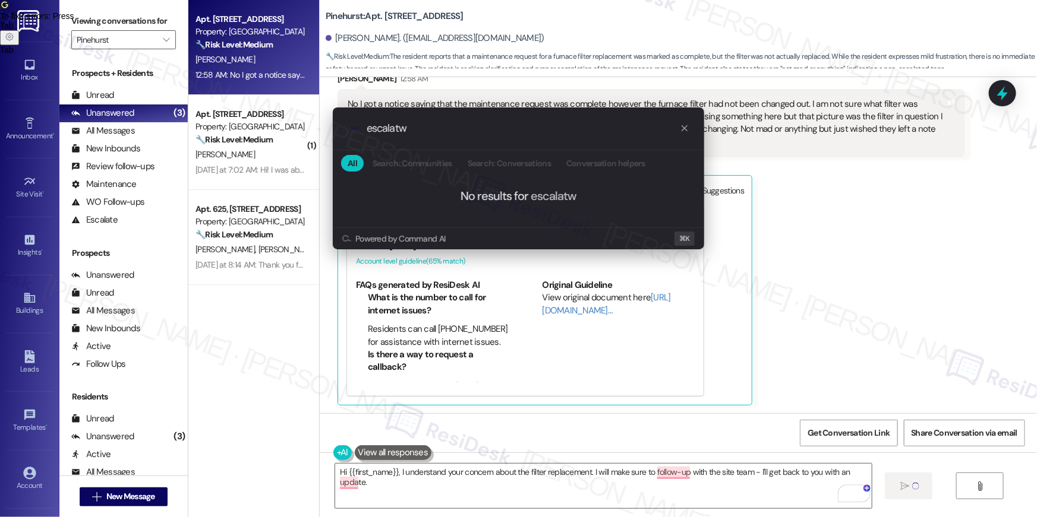
type input "escalat"
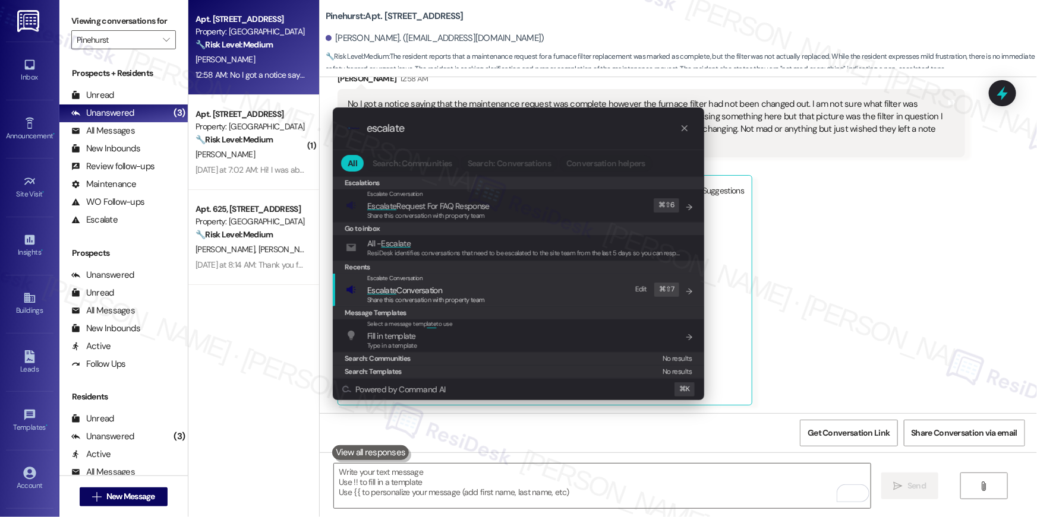
type input "escalate"
click at [471, 293] on span "Escalate Conversation" at bounding box center [426, 290] width 118 height 13
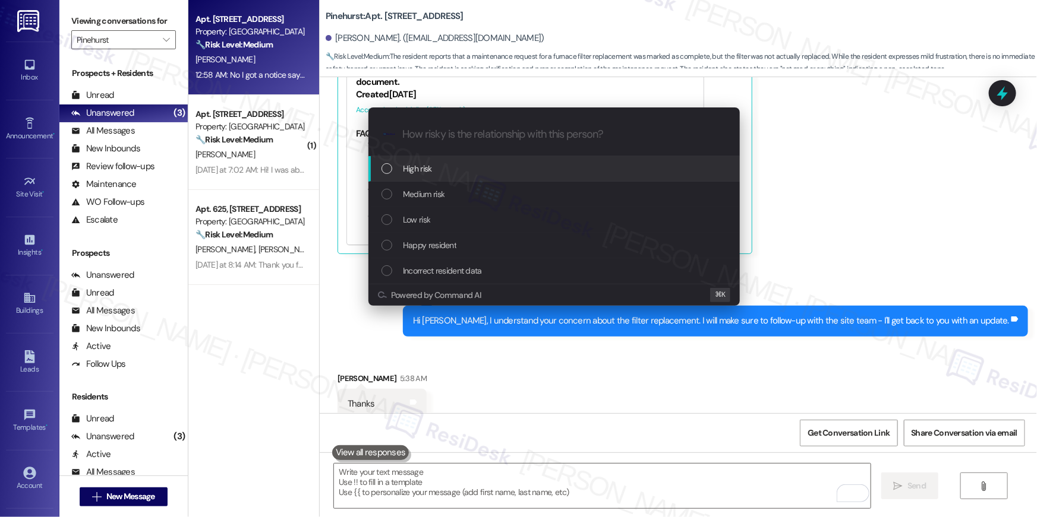
scroll to position [2848, 0]
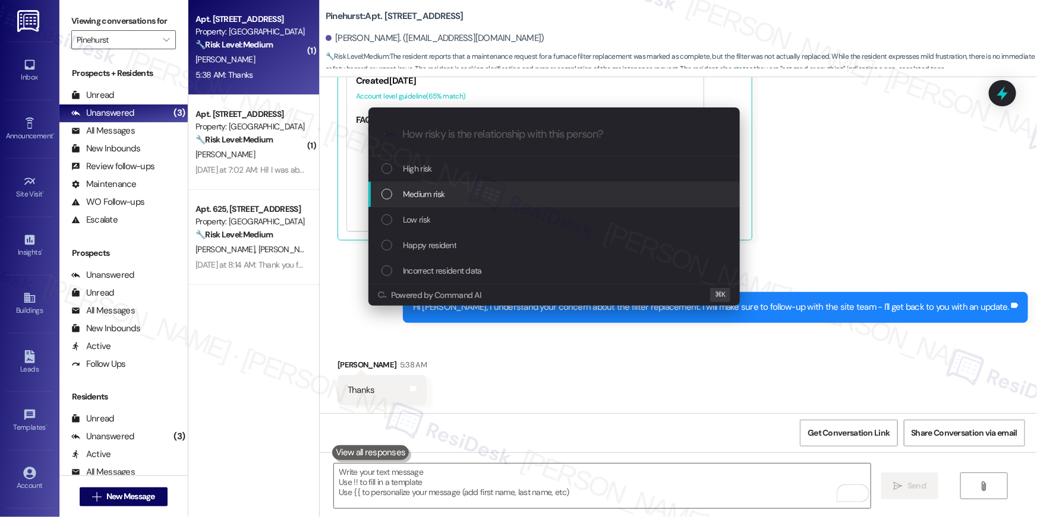
click at [390, 195] on div "List of options" at bounding box center [386, 194] width 11 height 11
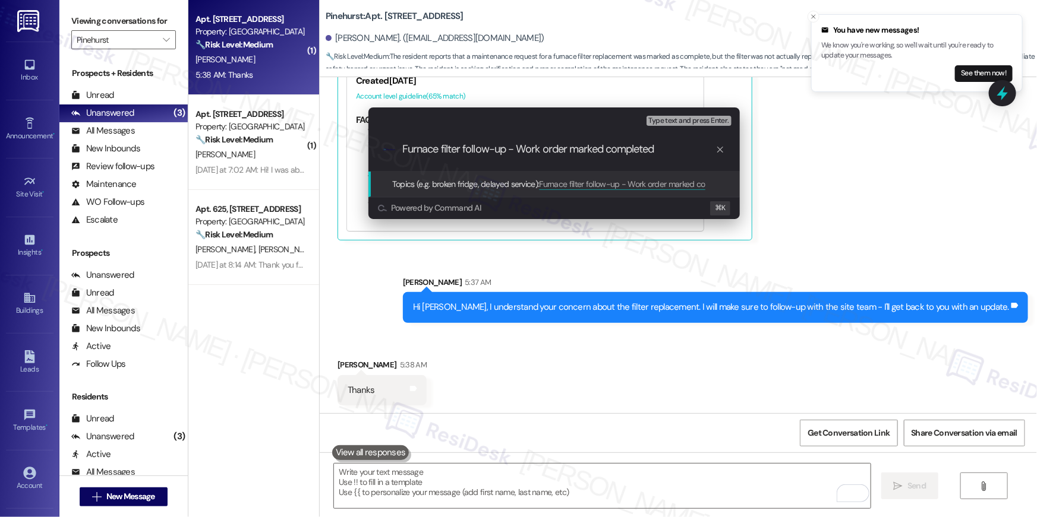
type input "Furnace filter follow-up - Work order marked completed"
click at [530, 157] on div ".cls-1{fill:#0a055f;}.cls-2{fill:#0cc4c4;} resideskLogoBlueOrange Furnace filte…" at bounding box center [553, 149] width 371 height 42
click at [539, 150] on input "Furnace filter follow-up - Work order marked completed" at bounding box center [558, 149] width 313 height 12
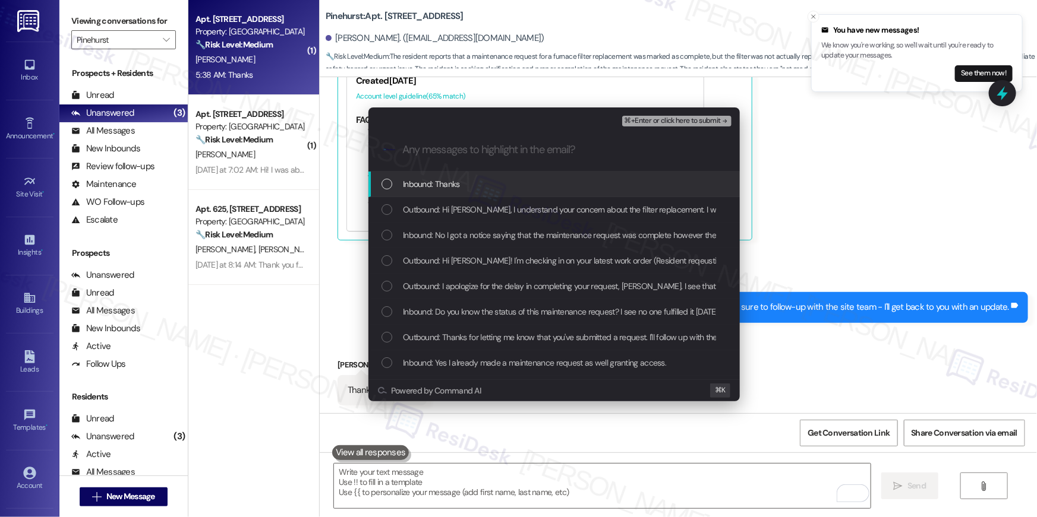
click at [481, 194] on div "Inbound: Thanks" at bounding box center [553, 185] width 371 height 26
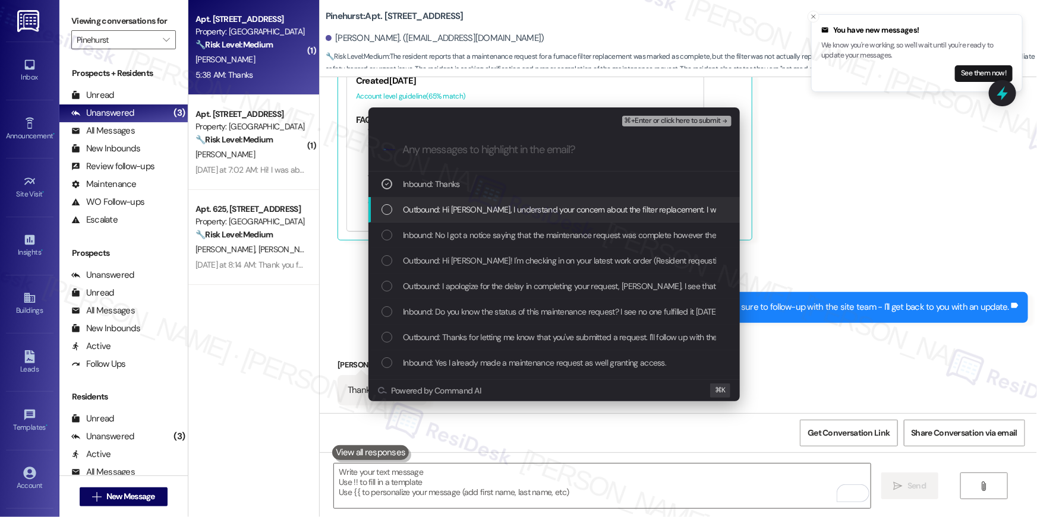
click at [480, 216] on span "Outbound: Hi Kyle, I understand your concern about the filter replacement. I wi…" at bounding box center [696, 209] width 587 height 13
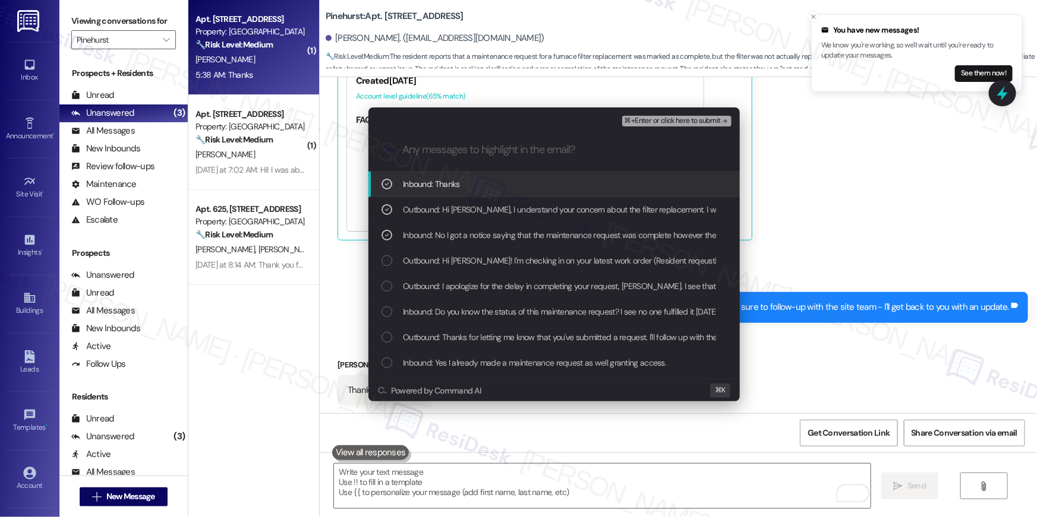
click at [650, 122] on span "⌘+Enter or click here to submit" at bounding box center [672, 121] width 96 height 8
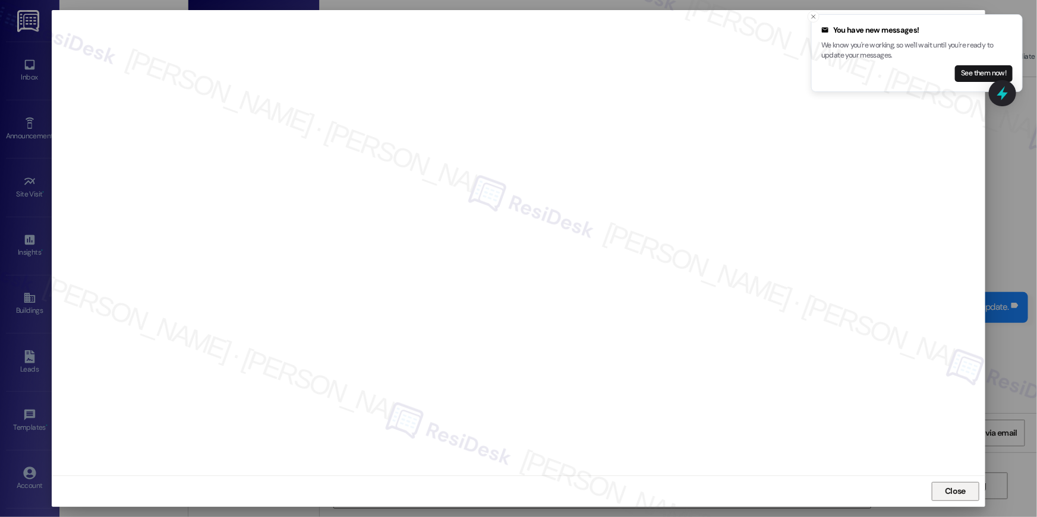
click at [953, 490] on span "Close" at bounding box center [954, 491] width 21 height 12
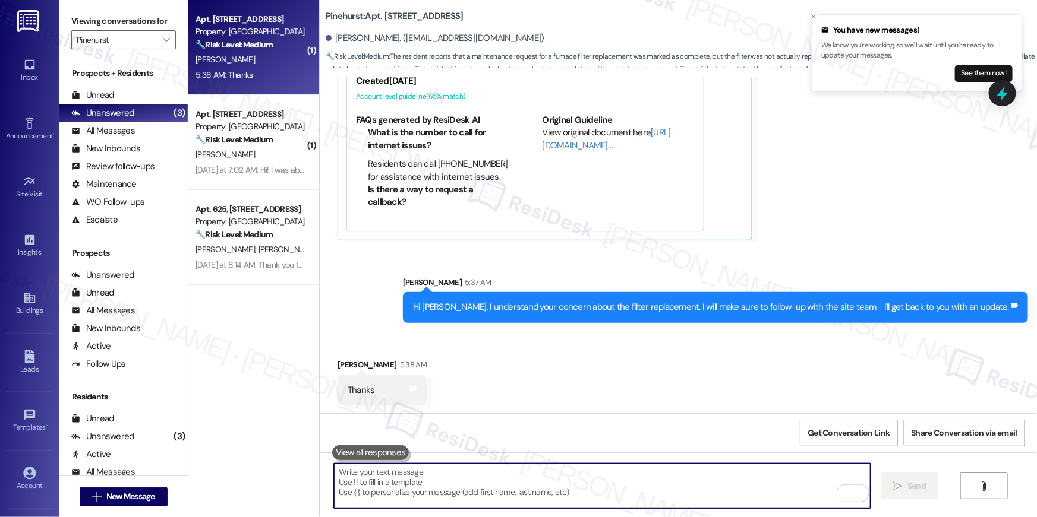
scroll to position [2849, 0]
click at [612, 479] on textarea "To enrich screen reader interactions, please activate Accessibility in Grammarl…" at bounding box center [602, 486] width 536 height 45
paste textarea "Furnace filter follow-up - Work order marked completed"
type textarea "Furnace filter follow-up - Work order marked completed"
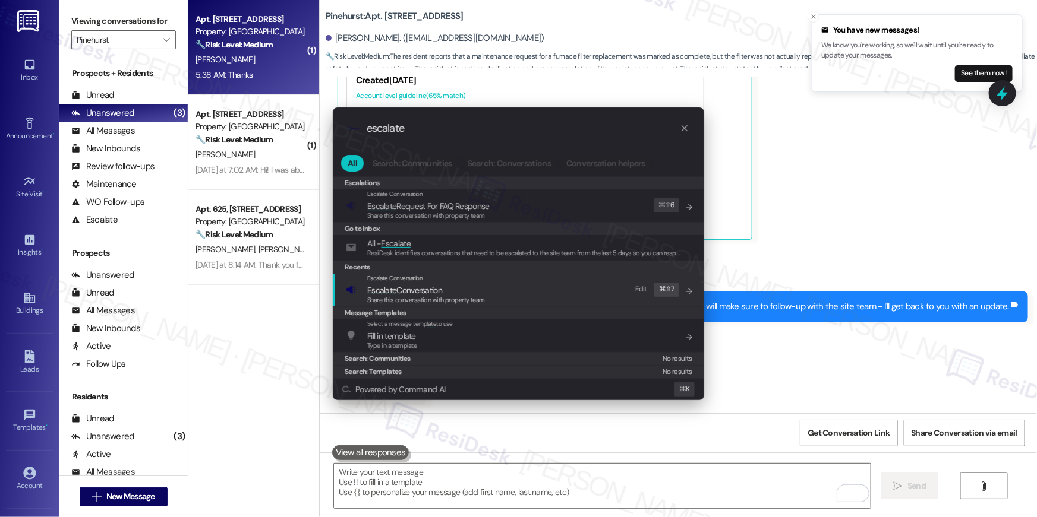
type input "escalate"
click at [425, 293] on span "Escalate Conversation" at bounding box center [404, 290] width 75 height 11
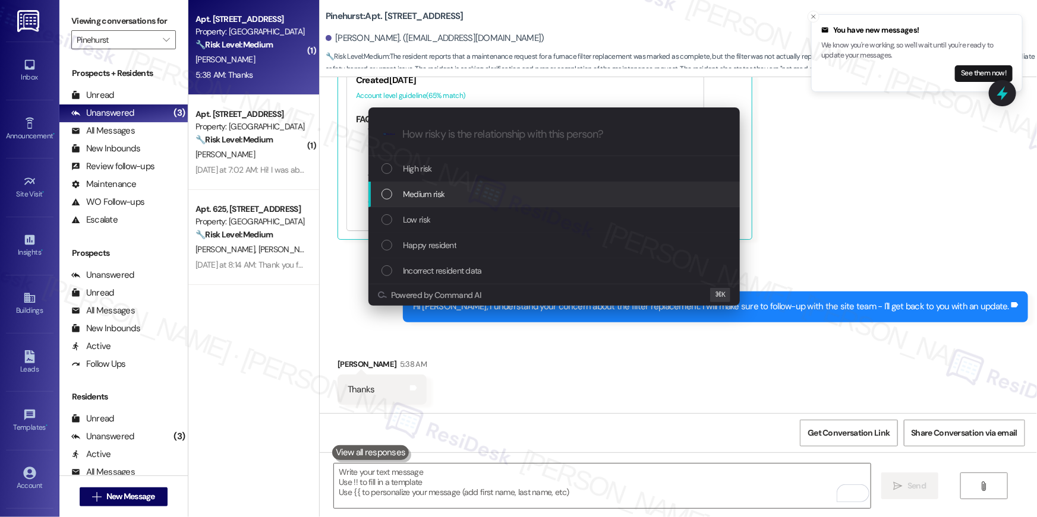
click at [438, 198] on span "Medium risk" at bounding box center [424, 194] width 42 height 13
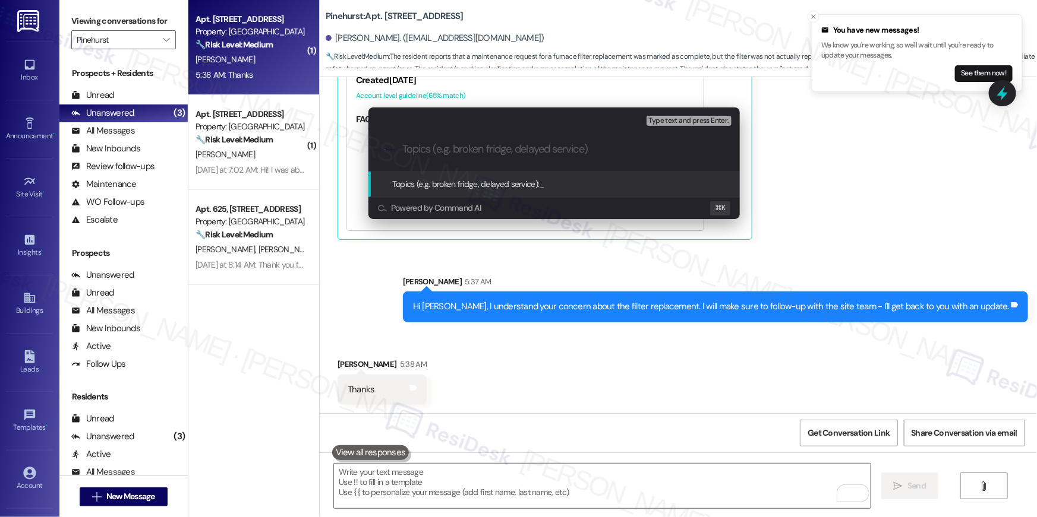
paste input "Furnace filter follow-up - Work order marked completed"
type input "Furnace filter follow-up - Work order marked completed"
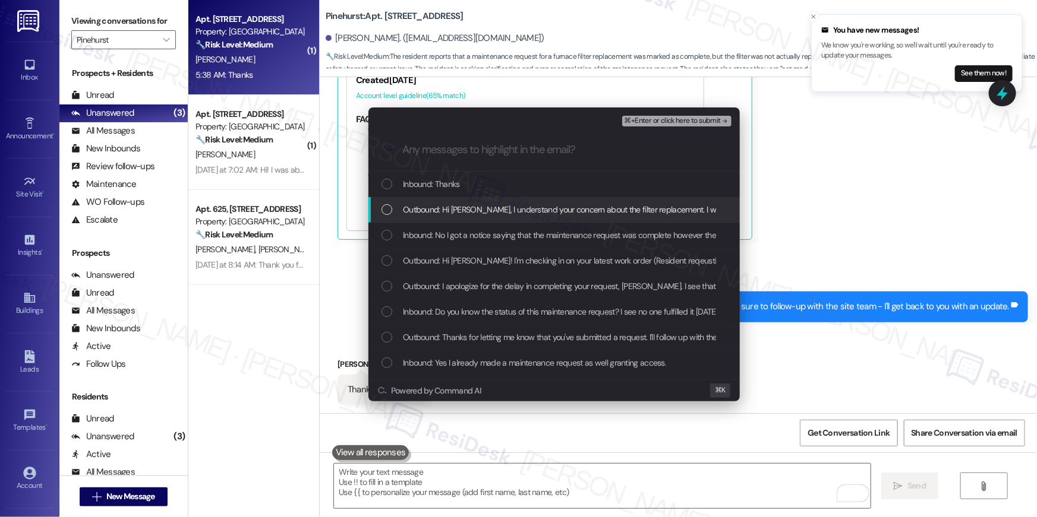
drag, startPoint x: 438, startPoint y: 197, endPoint x: 438, endPoint y: 217, distance: 20.2
click at [438, 198] on div "Outbound: Hi Kyle, I understand your concern about the filter replacement. I wi…" at bounding box center [553, 210] width 371 height 26
click at [438, 217] on div "Outbound: Hi Kyle, I understand your concern about the filter replacement. I wi…" at bounding box center [553, 210] width 371 height 26
drag, startPoint x: 434, startPoint y: 188, endPoint x: 435, endPoint y: 208, distance: 20.8
click at [434, 188] on span "Inbound: Thanks" at bounding box center [431, 184] width 57 height 13
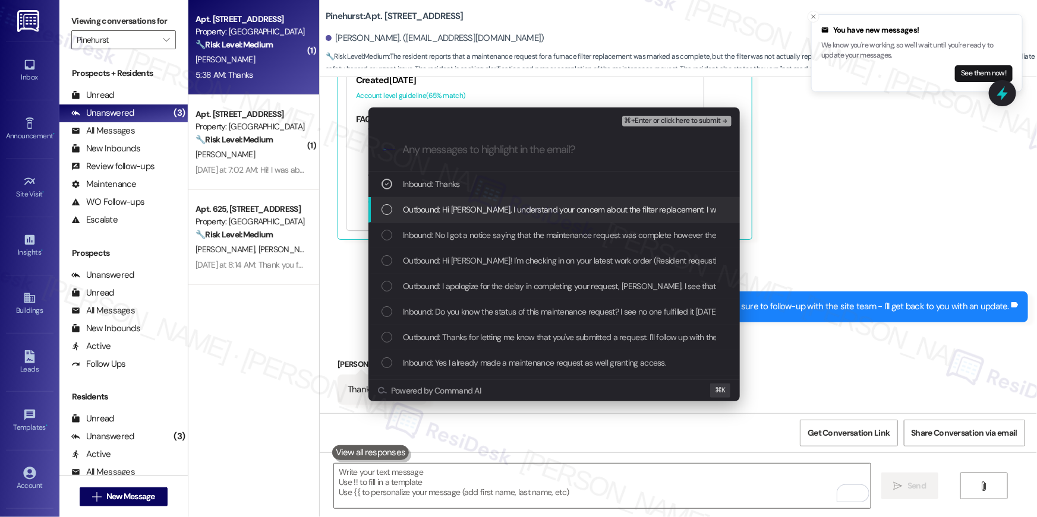
click at [434, 211] on span "Outbound: Hi Kyle, I understand your concern about the filter replacement. I wi…" at bounding box center [696, 209] width 587 height 13
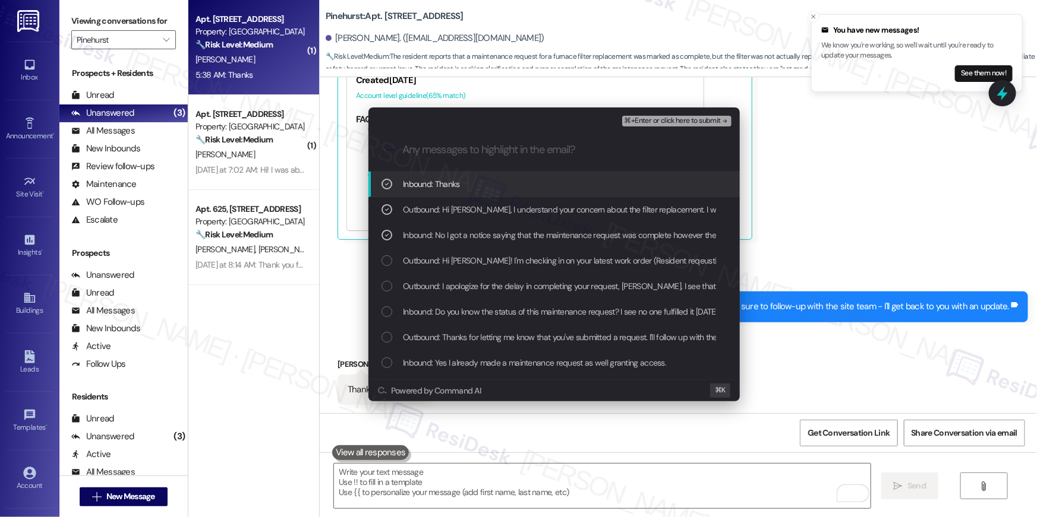
click at [662, 122] on span "⌘+Enter or click here to submit" at bounding box center [672, 121] width 96 height 8
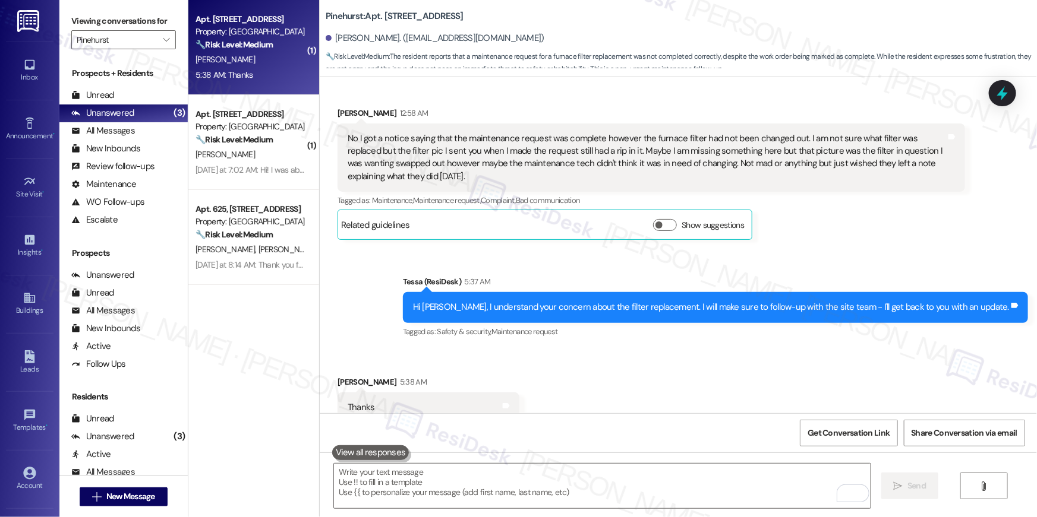
scroll to position [2684, 0]
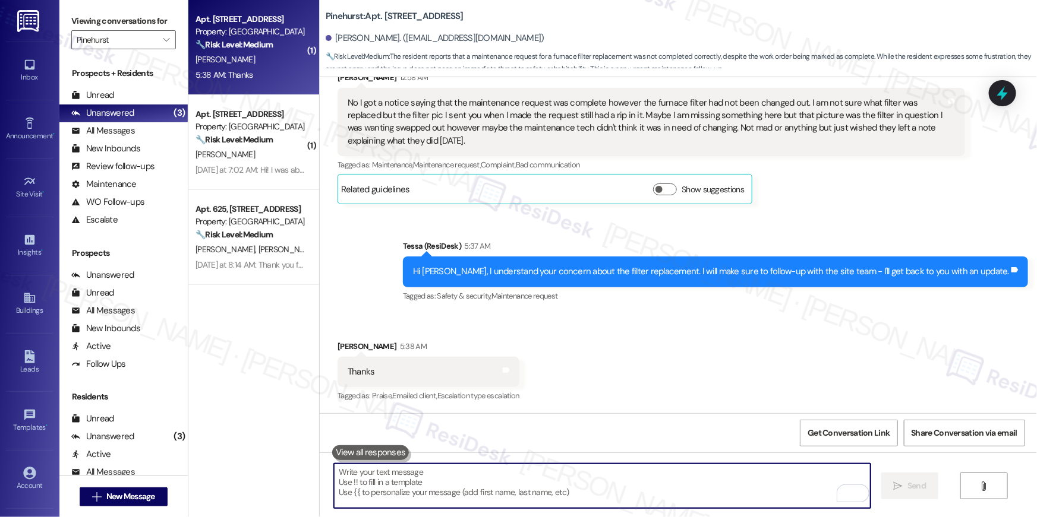
click at [709, 405] on div "Received via SMS Kyle Collins 5:38 AM Thanks Tags and notes Tagged as: Praise ,…" at bounding box center [678, 364] width 717 height 100
click at [696, 500] on textarea "To enrich screen reader interactions, please activate Accessibility in Grammarl…" at bounding box center [602, 486] width 536 height 45
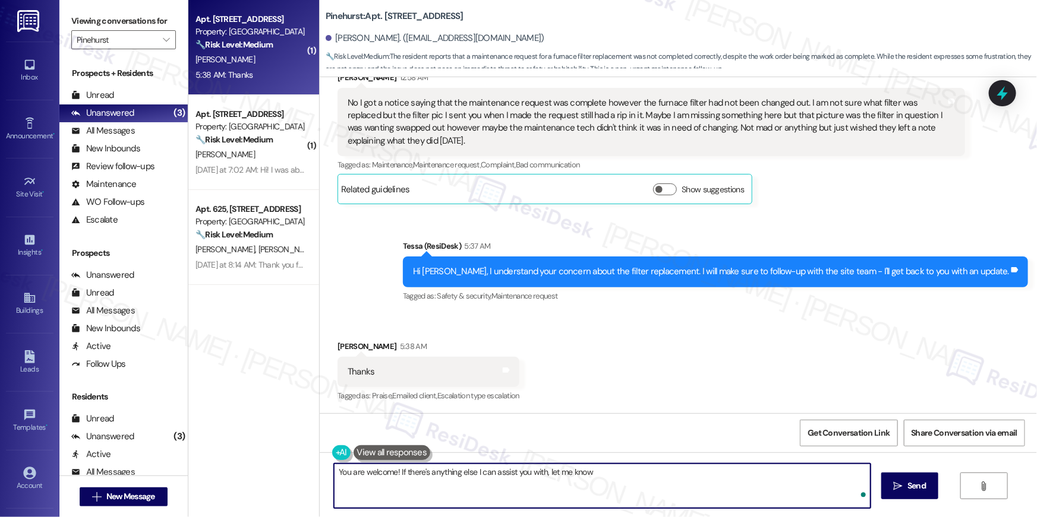
type textarea "You are welcome! If there's anything else I can assist you with, let me know!"
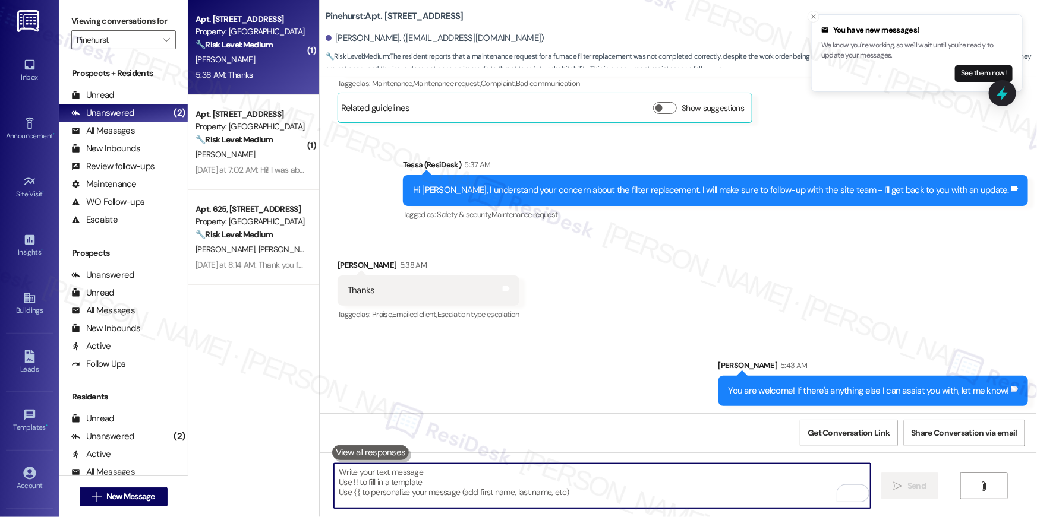
scroll to position [2767, 0]
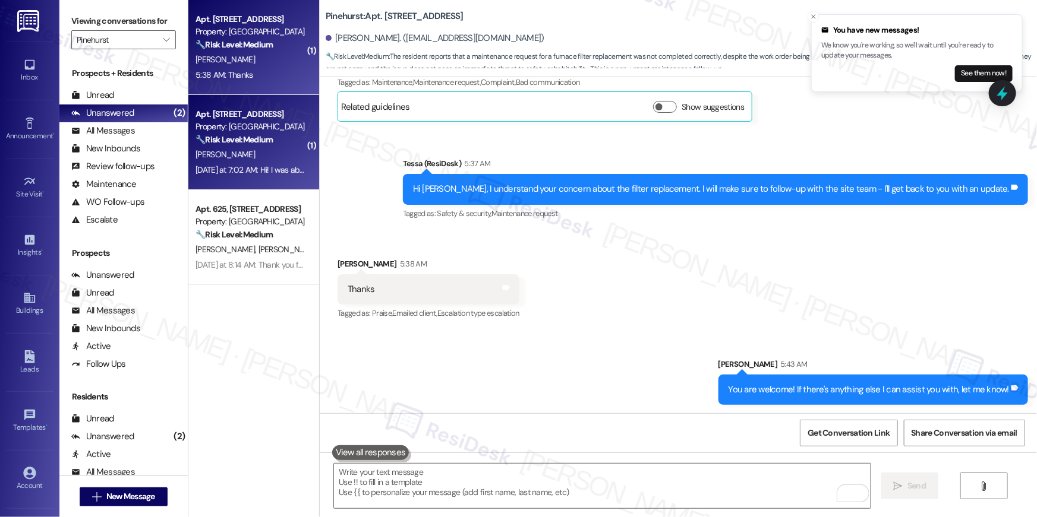
click at [282, 161] on div "D. Absher" at bounding box center [250, 154] width 112 height 15
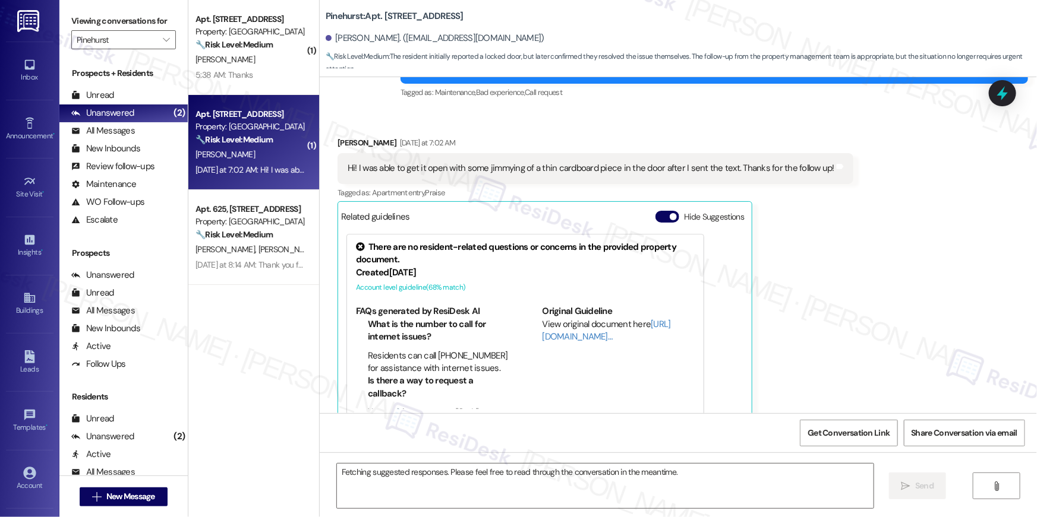
scroll to position [764, 0]
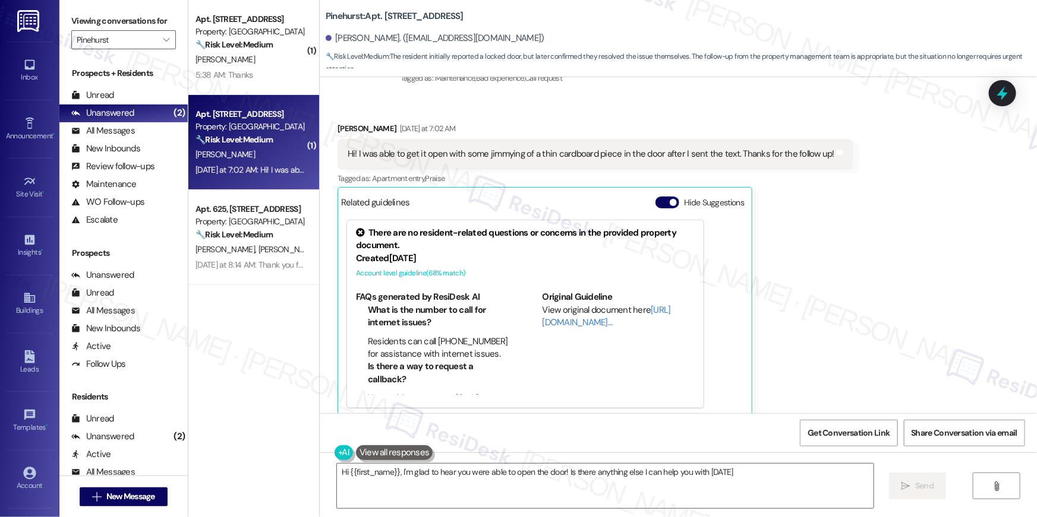
type textarea "Hi {{first_name}}, I'm glad to hear you were able to open the door! Is there an…"
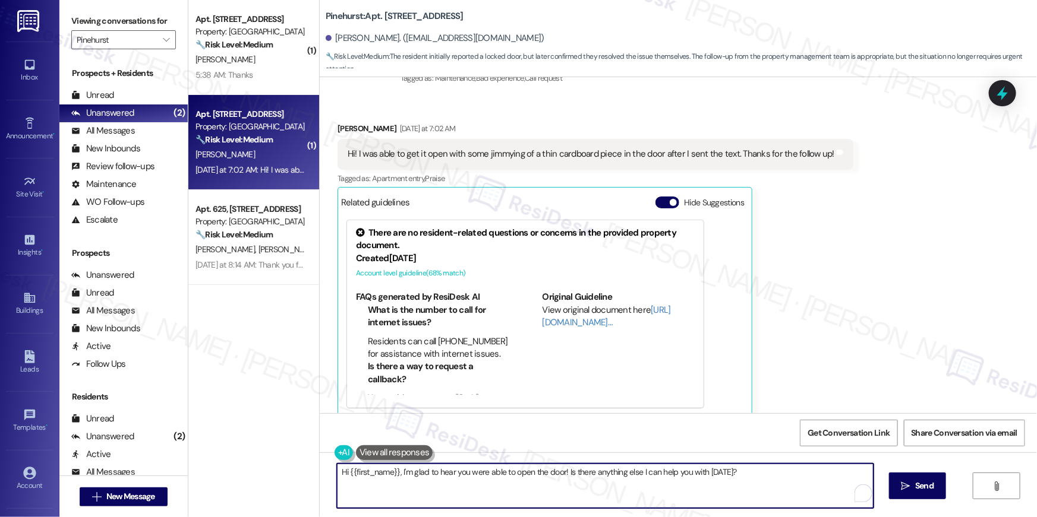
click at [773, 485] on textarea "Hi {{first_name}}, I'm glad to hear you were able to open the door! Is there an…" at bounding box center [605, 486] width 536 height 45
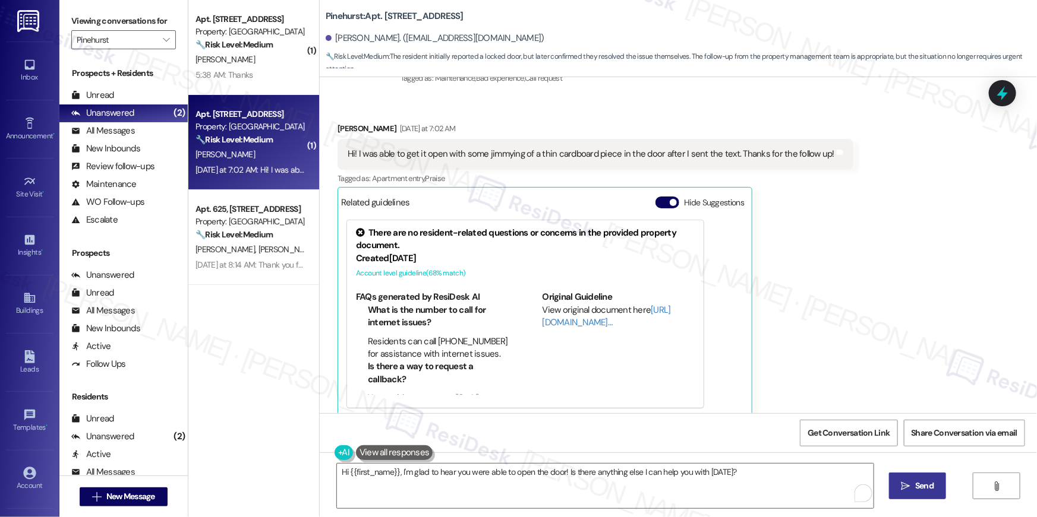
click at [906, 483] on icon "" at bounding box center [905, 487] width 9 height 10
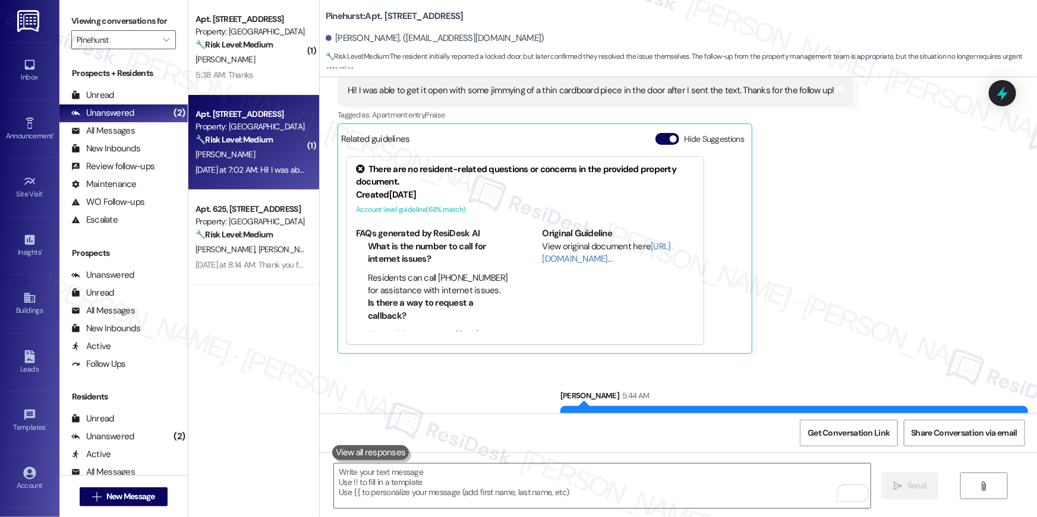
scroll to position [847, 0]
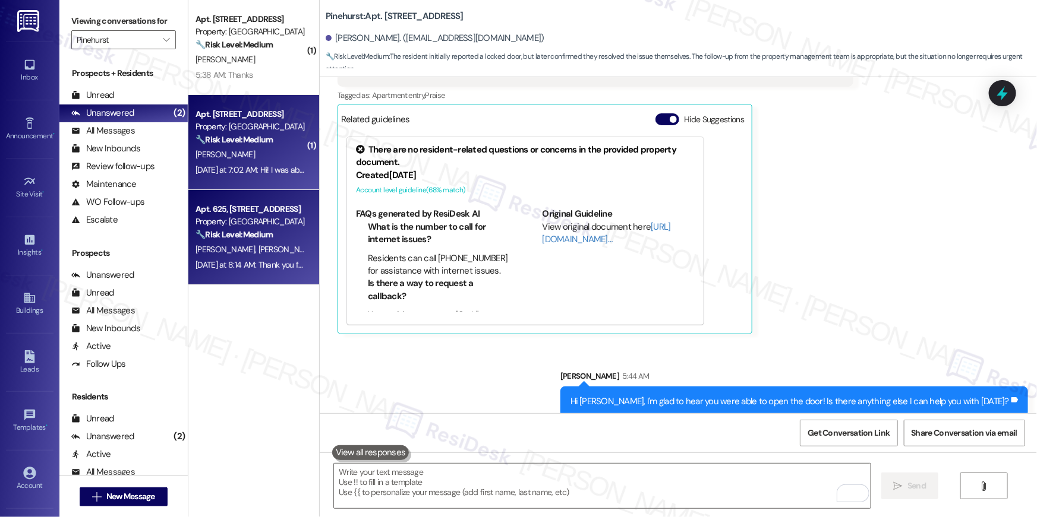
click at [285, 267] on div "Yesterday at 8:14 AM: Thank you for your message. Our offices are currently clo…" at bounding box center [525, 265] width 660 height 11
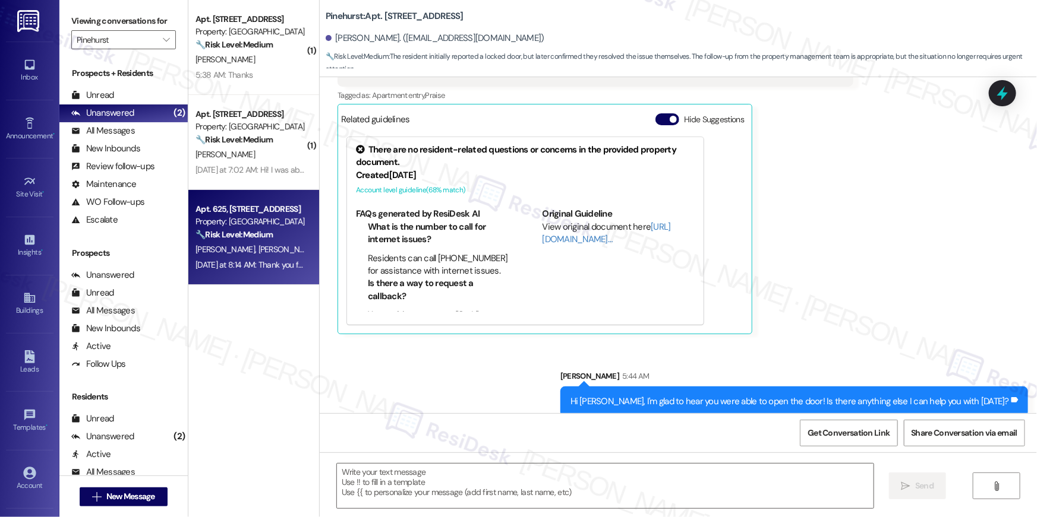
type textarea "Fetching suggested responses. Please feel free to read through the conversation…"
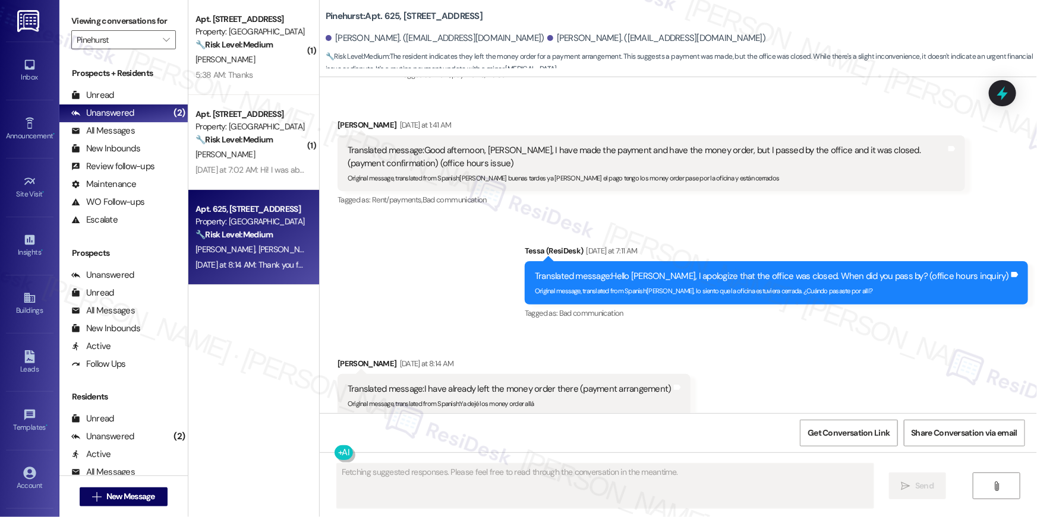
scroll to position [957, 0]
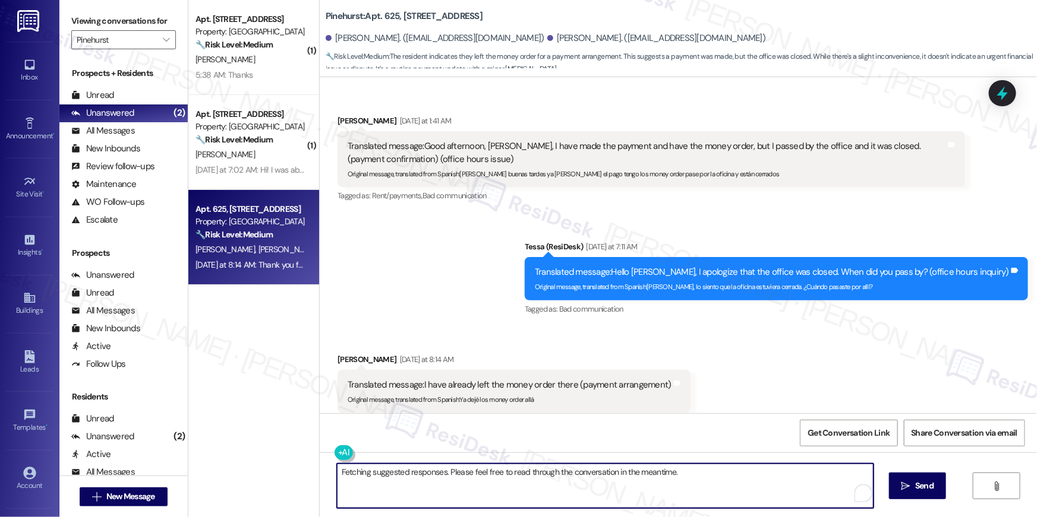
click at [693, 480] on textarea "Fetching suggested responses. Please feel free to read through the conversation…" at bounding box center [605, 486] width 536 height 45
type textarea "Thanks for the update, Mariana. We appreciate your payment."
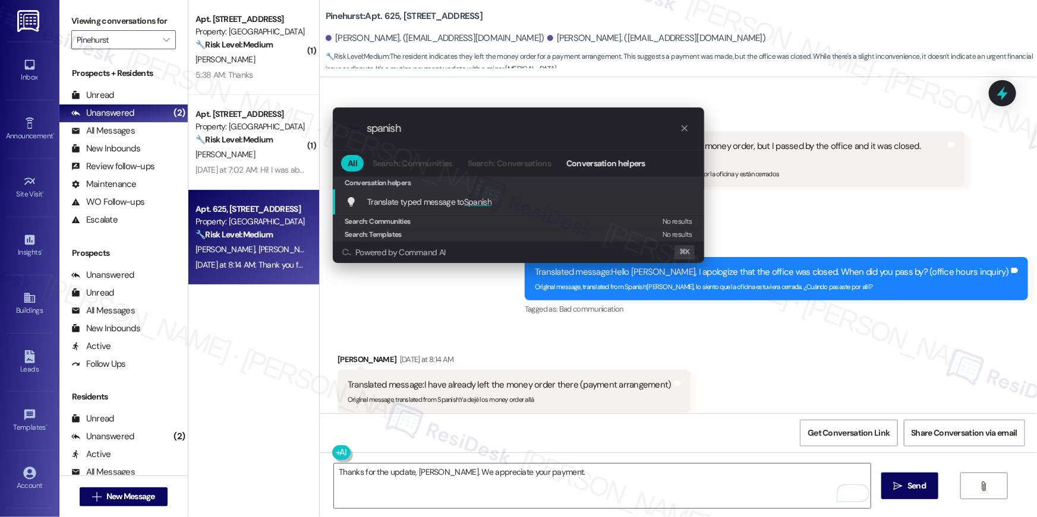
type input "spanish"
click at [501, 201] on div "Translate typed message to Spanish Add shortcut" at bounding box center [519, 201] width 347 height 13
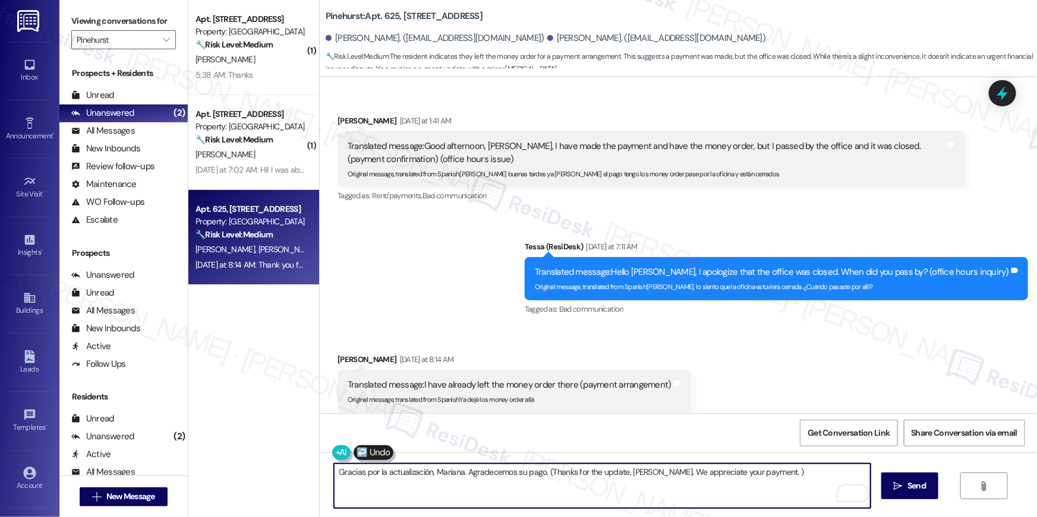
click at [781, 481] on textarea "Gracias por la actualización, Mariana. Agradecemos su pago. (Thanks for the upd…" at bounding box center [602, 486] width 536 height 45
click at [536, 471] on textarea "Gracias por la actualización, Mariana. Agradecemos su pago. (Thanks for the upd…" at bounding box center [602, 486] width 536 height 45
type textarea "Gracias por la actualización, Mariana. Agradecemos su pago."
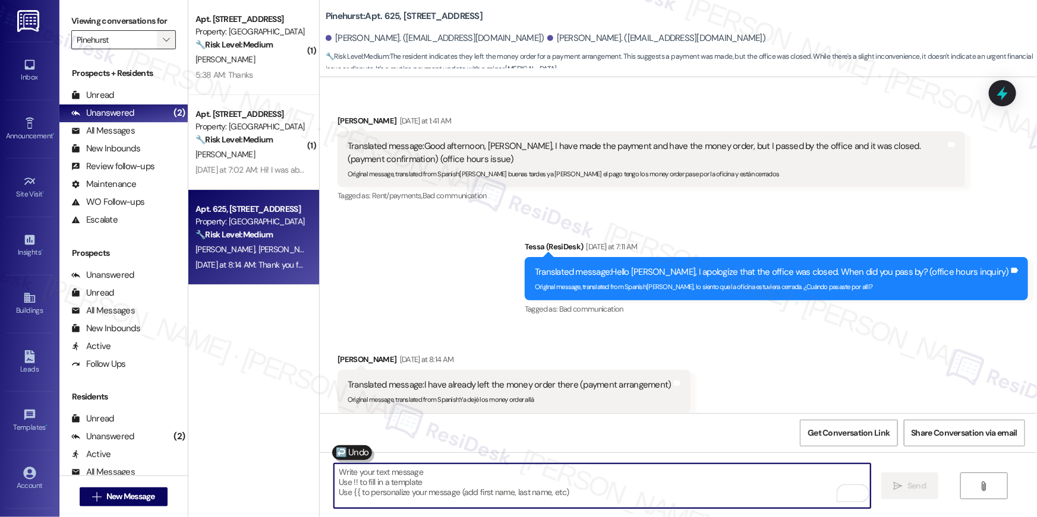
click at [163, 42] on icon "" at bounding box center [166, 40] width 7 height 10
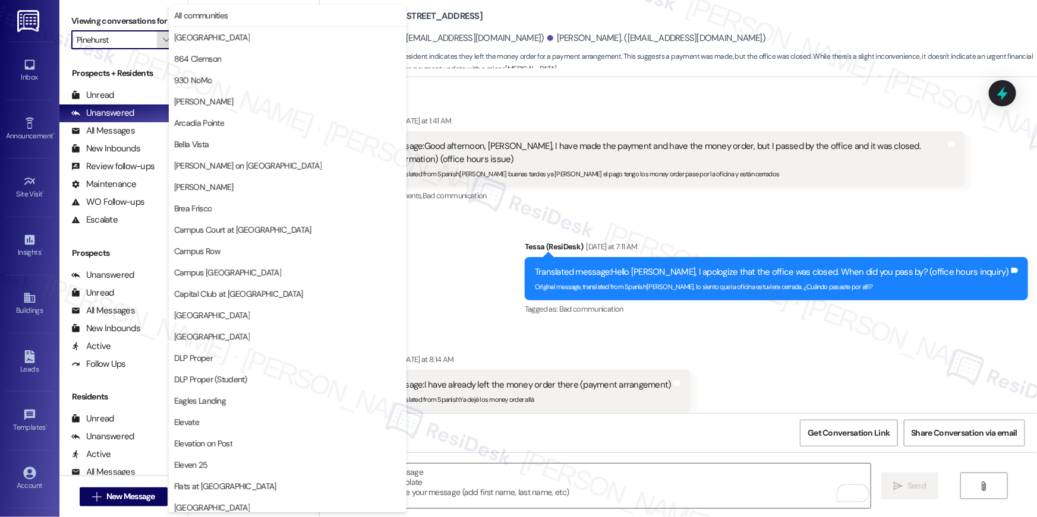
click at [163, 42] on icon "" at bounding box center [166, 40] width 7 height 10
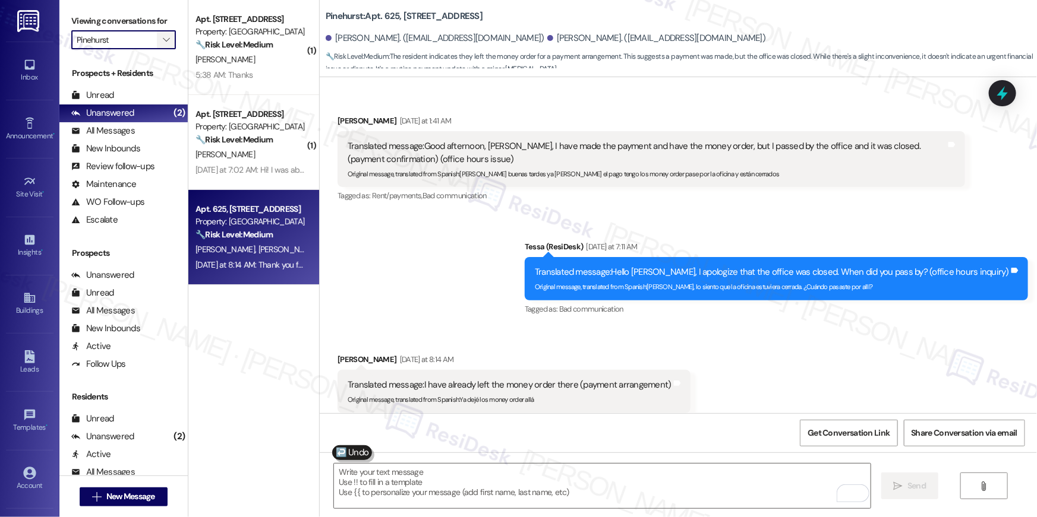
click at [163, 39] on icon "" at bounding box center [166, 40] width 7 height 10
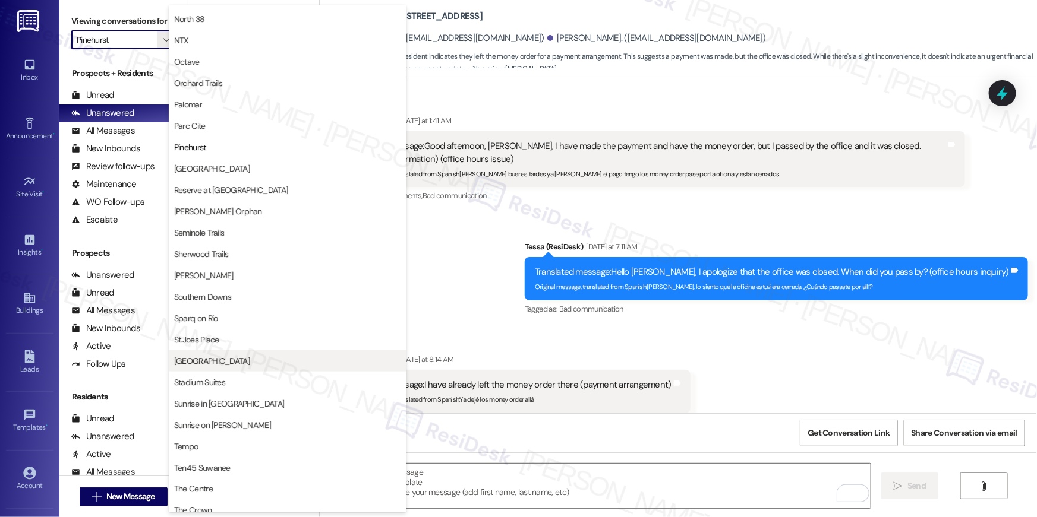
scroll to position [899, 0]
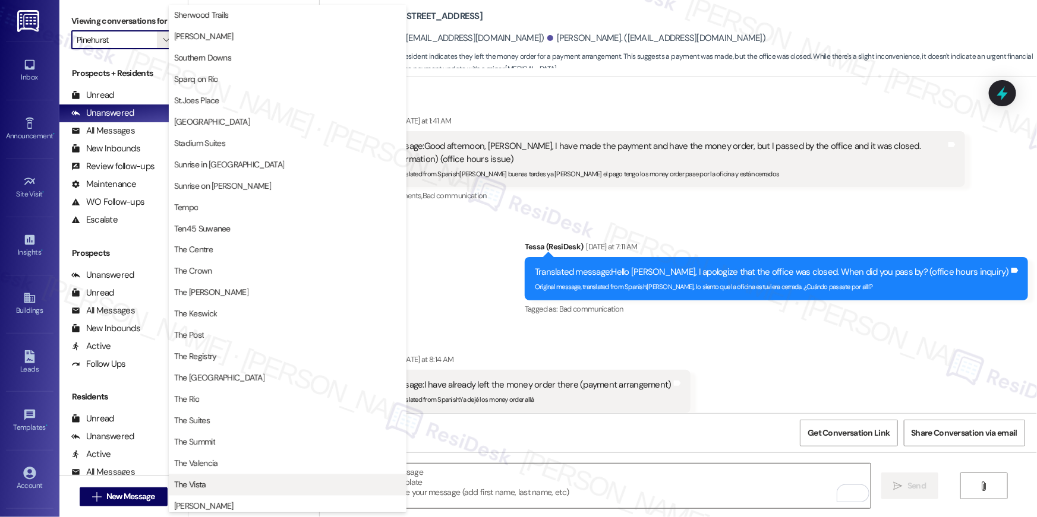
click at [242, 480] on span "The Vista" at bounding box center [287, 485] width 227 height 12
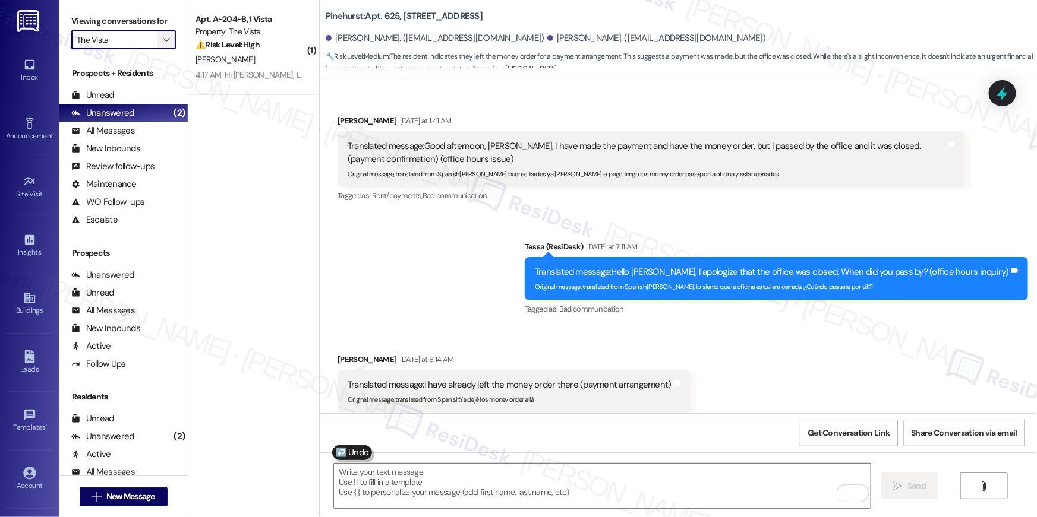
click at [163, 36] on icon "" at bounding box center [166, 40] width 7 height 10
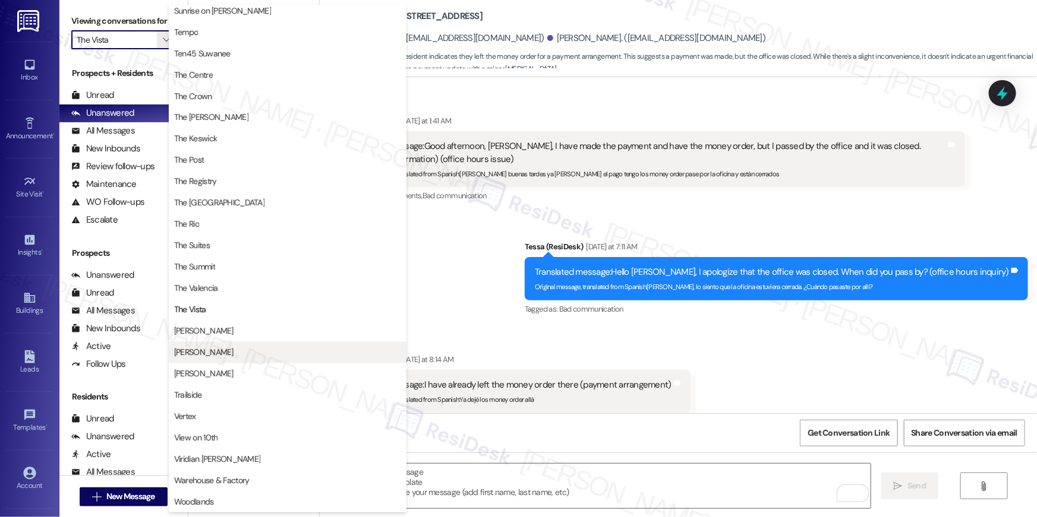
scroll to position [1075, 0]
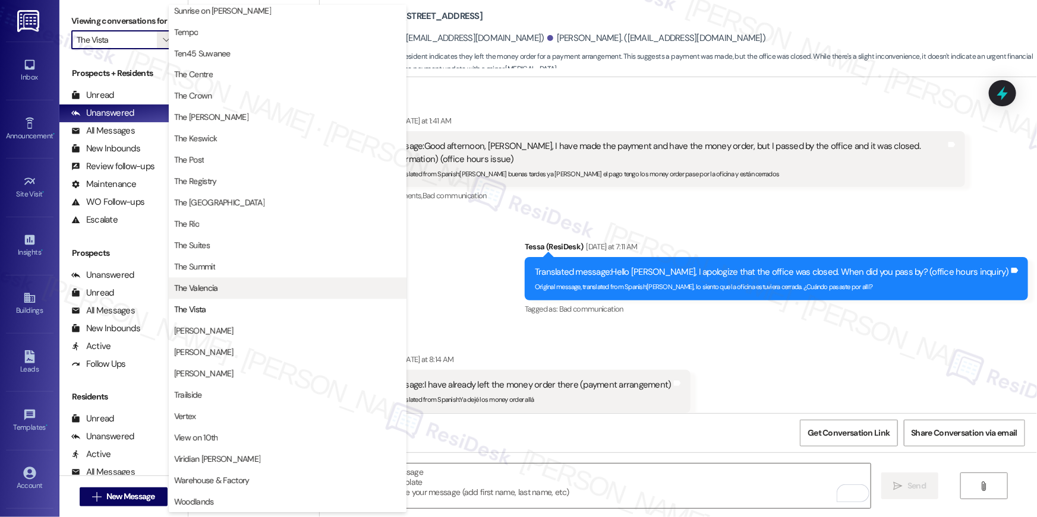
click at [222, 287] on span "The Valencia" at bounding box center [287, 289] width 227 height 12
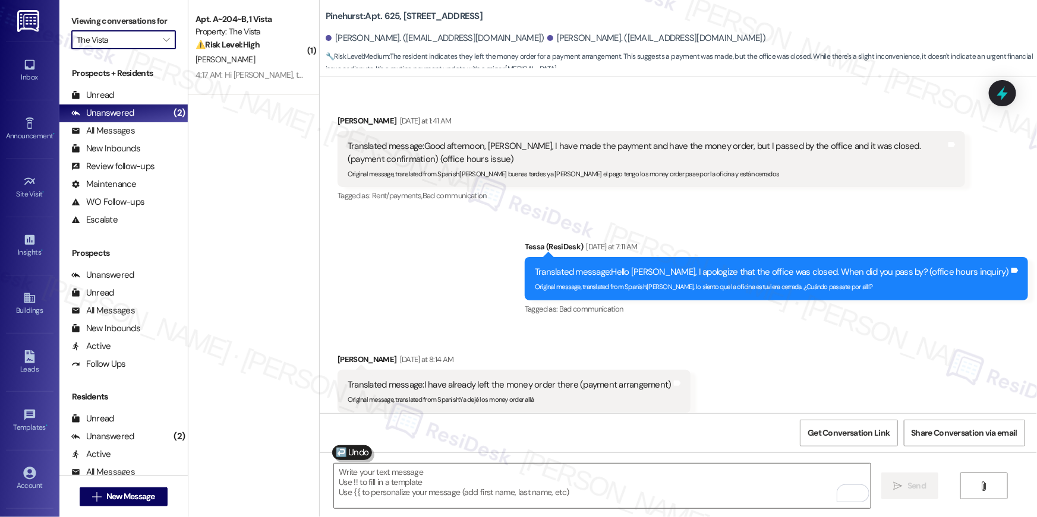
type input "The Valencia"
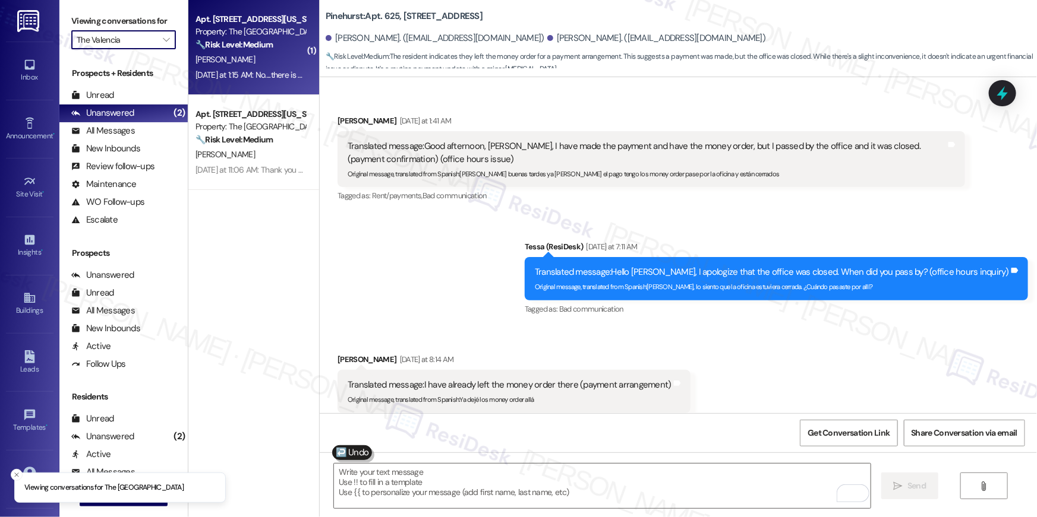
click at [258, 67] on div "D. Ebanks" at bounding box center [250, 59] width 112 height 15
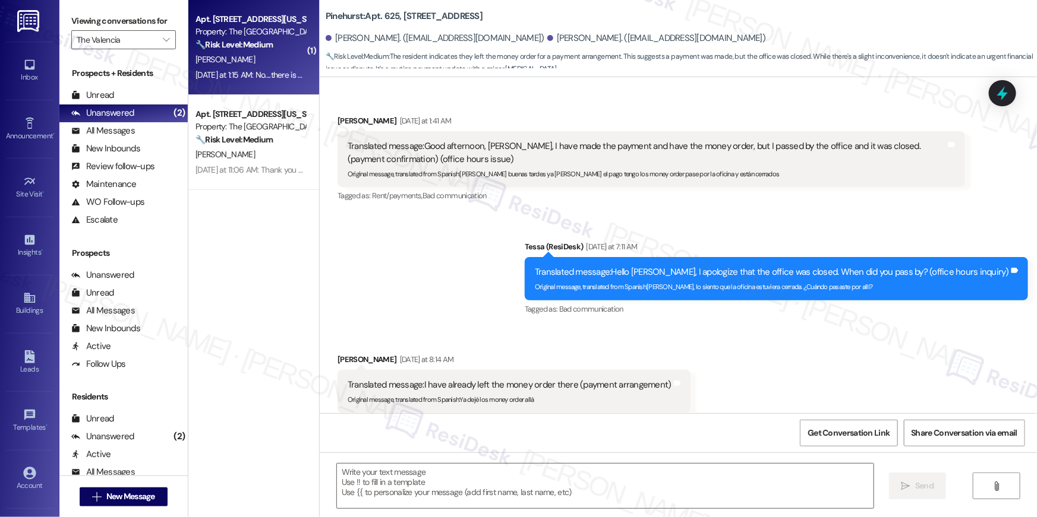
type textarea "Fetching suggested responses. Please feel free to read through the conversation…"
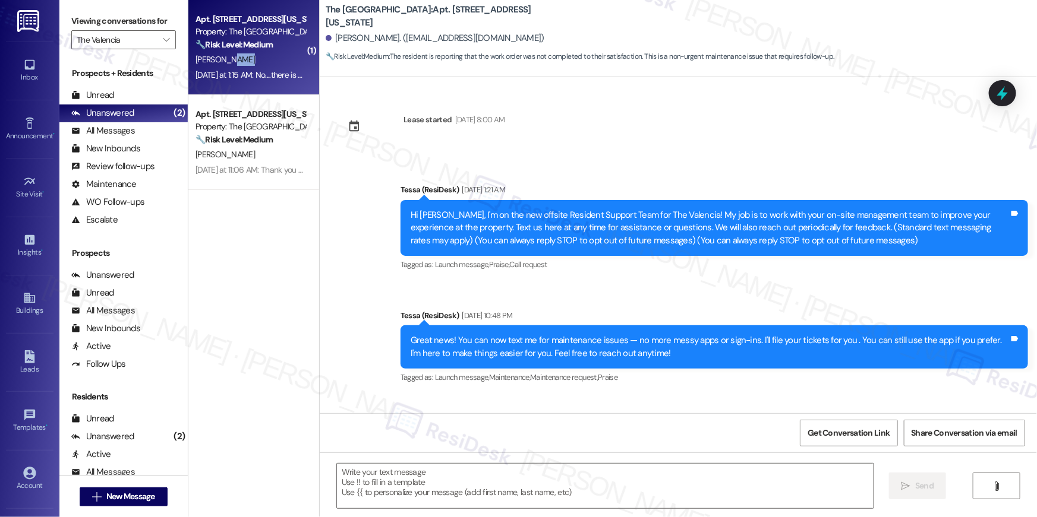
click at [258, 67] on div "D. Ebanks" at bounding box center [250, 59] width 112 height 15
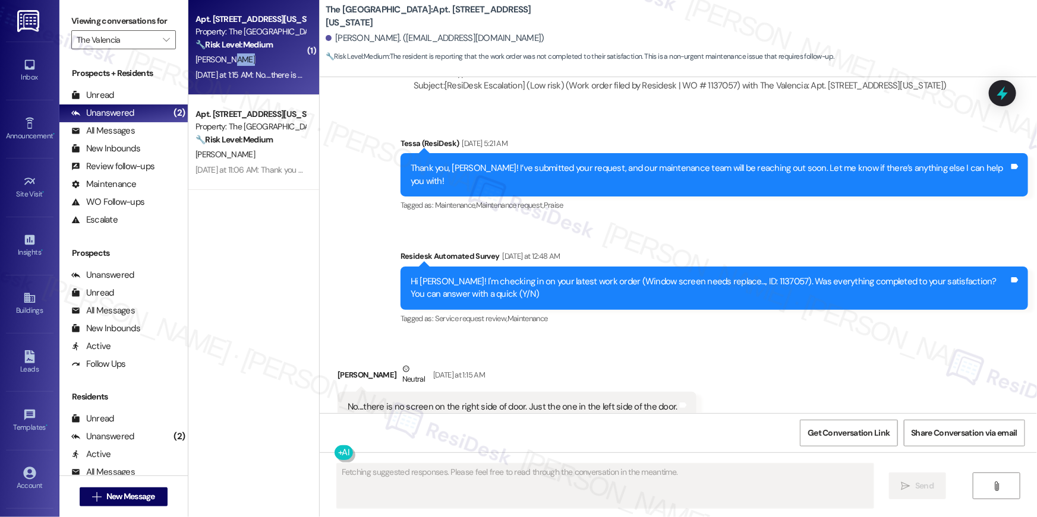
scroll to position [1244, 0]
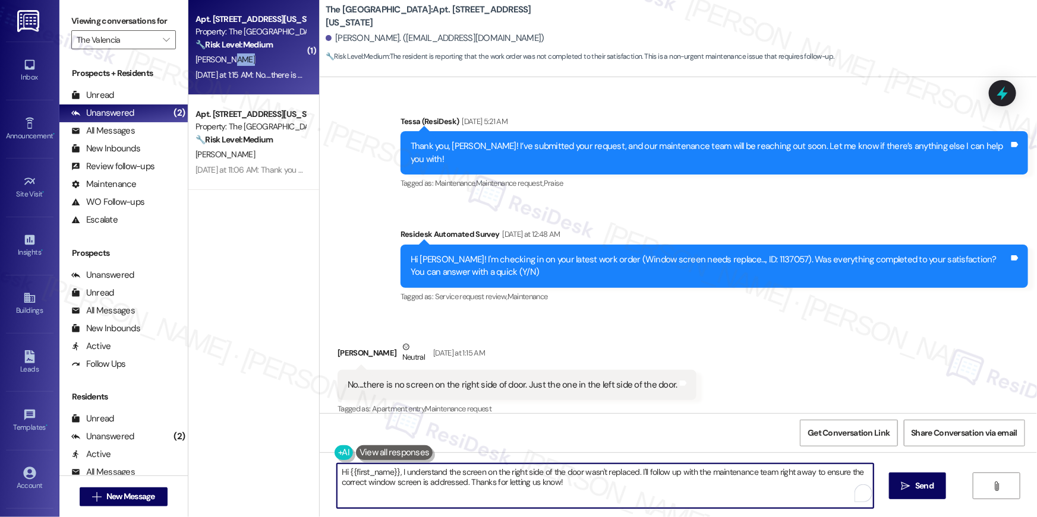
drag, startPoint x: 406, startPoint y: 479, endPoint x: 391, endPoint y: 472, distance: 16.2
click at [406, 479] on textarea "Hi {{first_name}}, I understand the screen on the right side of the door wasn't…" at bounding box center [605, 486] width 536 height 45
drag, startPoint x: 393, startPoint y: 472, endPoint x: 426, endPoint y: 514, distance: 53.6
click at [426, 514] on div "Hi {{first_name}}, I understand the screen on the right side of the door wasn't…" at bounding box center [678, 497] width 717 height 89
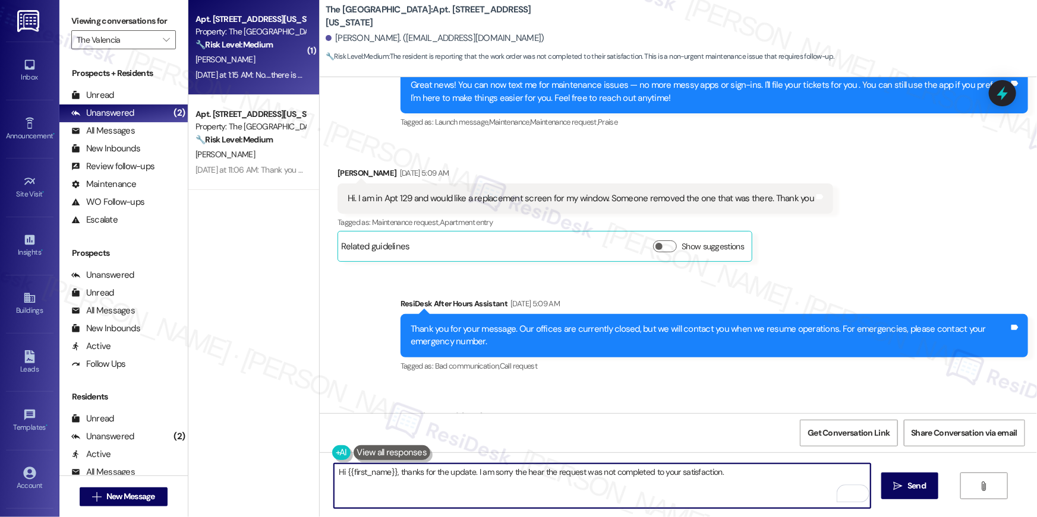
scroll to position [0, 0]
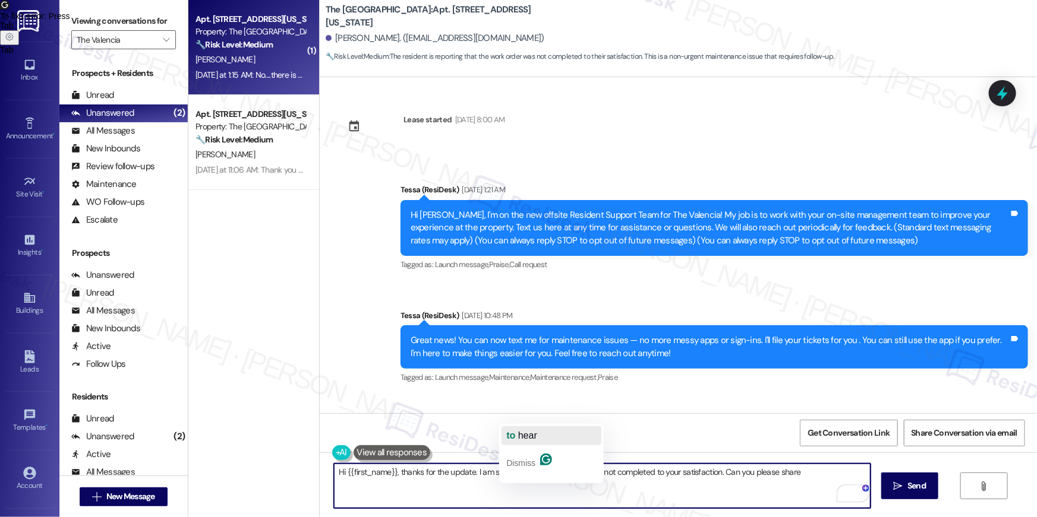
click at [516, 431] on span "button" at bounding box center [516, 436] width 2 height 10
click at [804, 476] on textarea "Hi {{first_name}}, thanks for the update. I am sorry to hear the request was no…" at bounding box center [602, 486] width 536 height 45
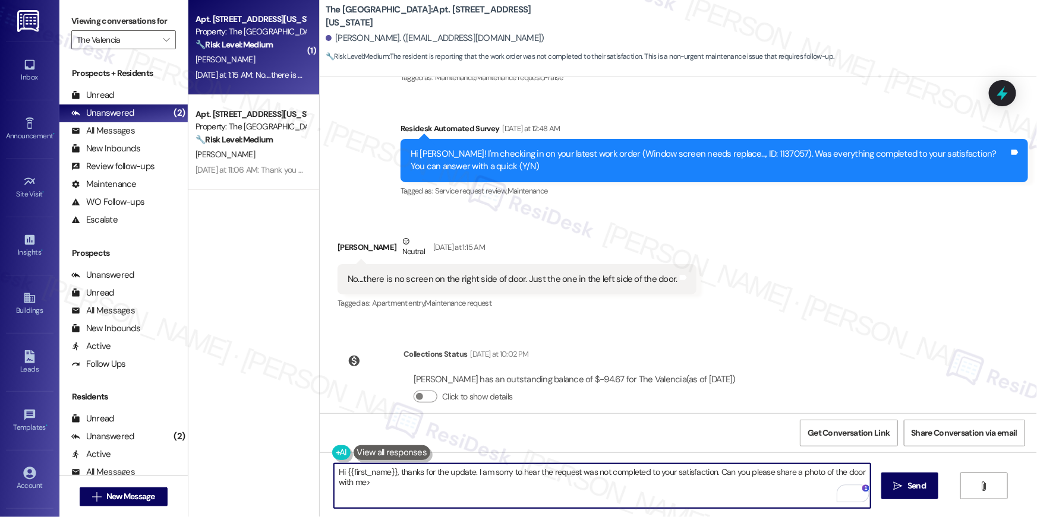
scroll to position [1354, 0]
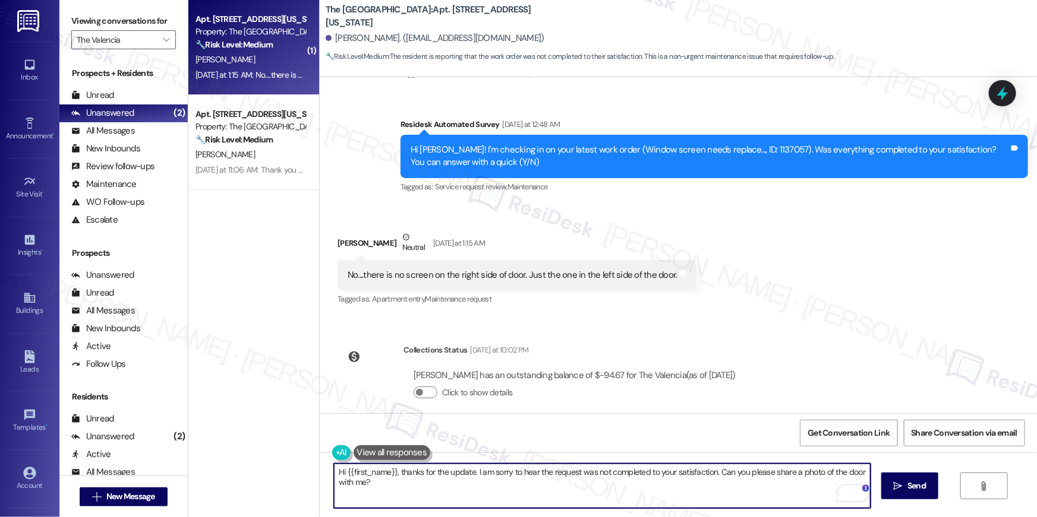
type textarea "Hi {{first_name}}, thanks for the update. I am sorry to hear the request was no…"
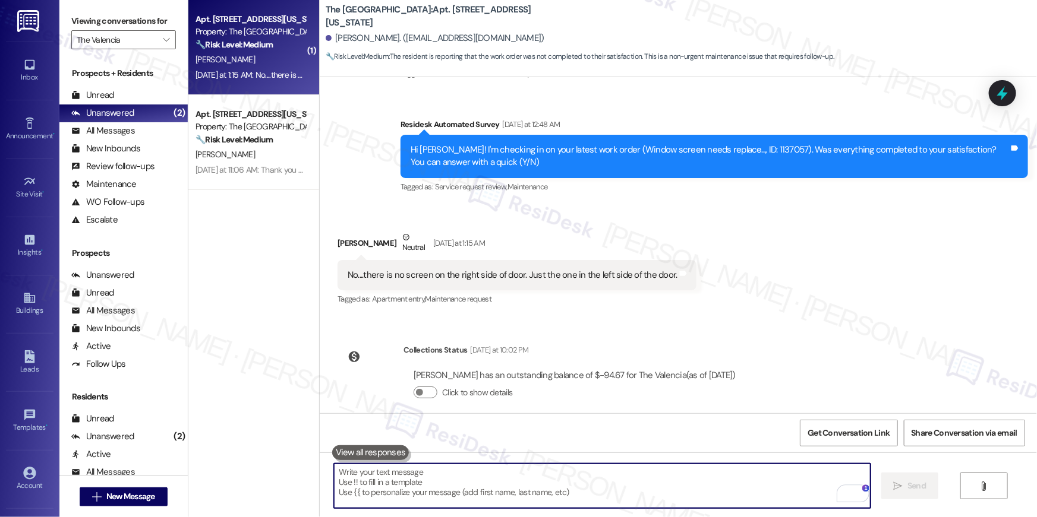
scroll to position [1244, 0]
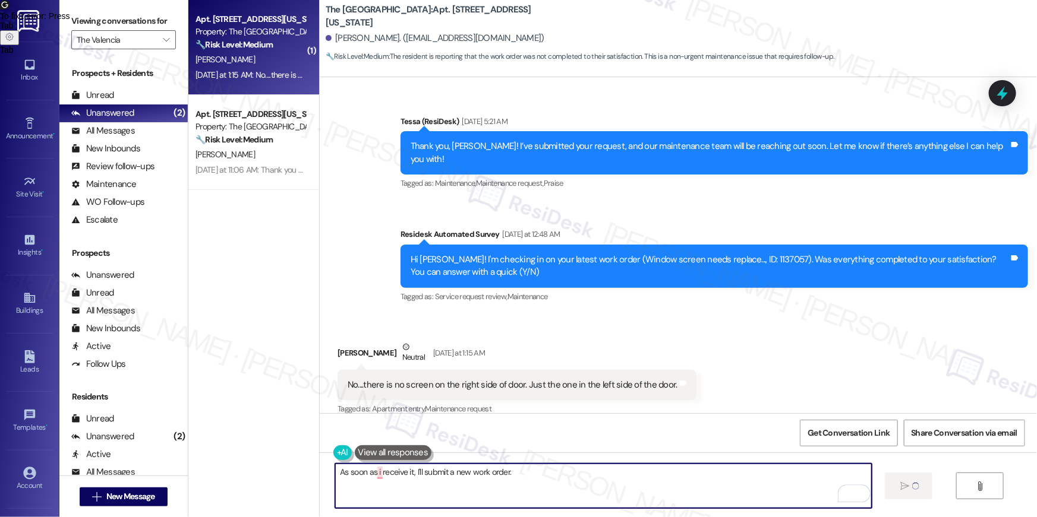
type textarea "As soon as i receive it, I'll submit a new work order. T"
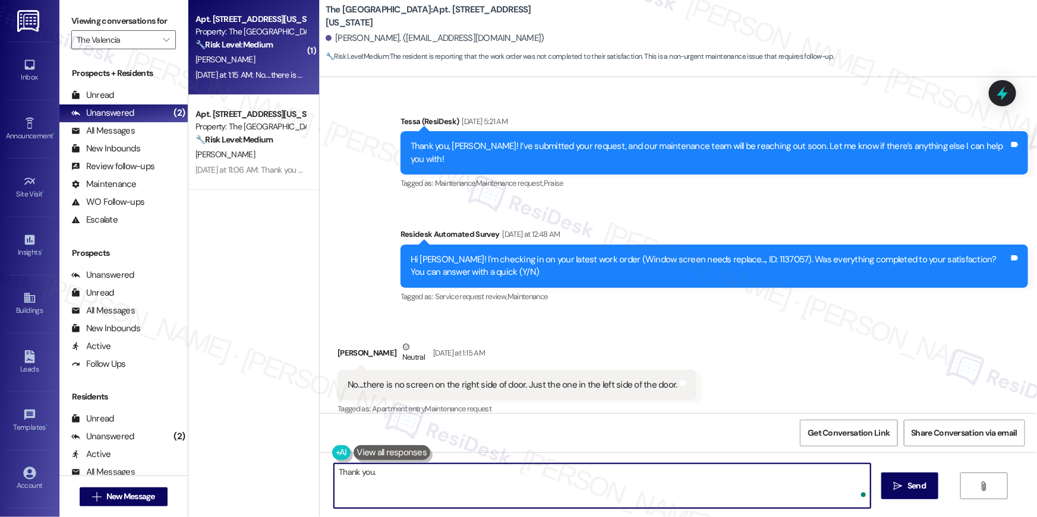
type textarea "Thank you."
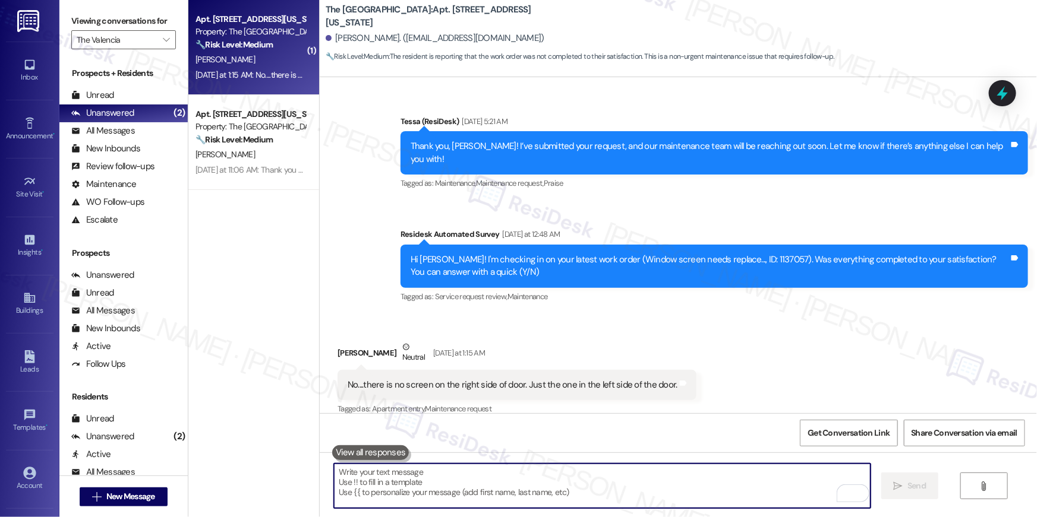
scroll to position [1602, 0]
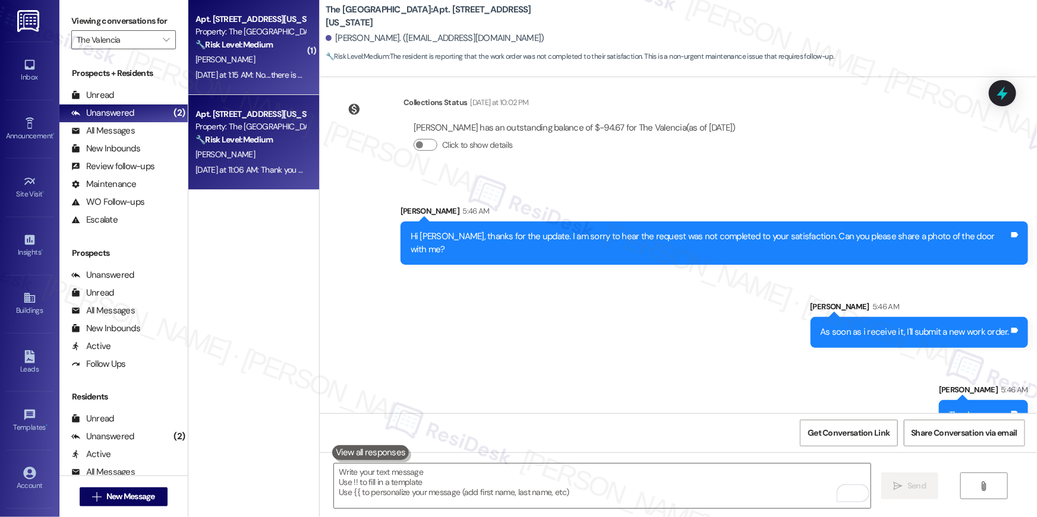
click at [238, 116] on div "Apt. 104, 3450 W Missouri Ave" at bounding box center [250, 114] width 110 height 12
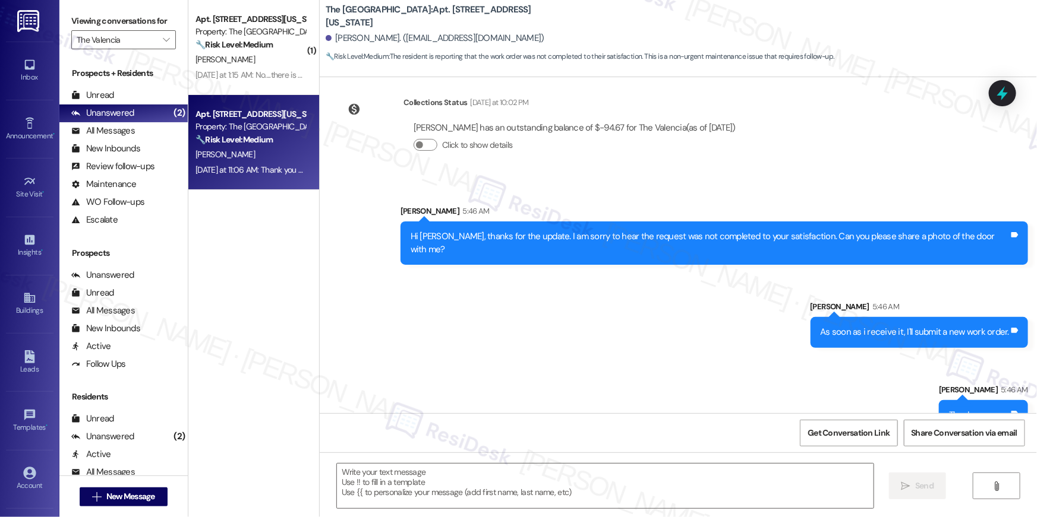
type textarea "Fetching suggested responses. Please feel free to read through the conversation…"
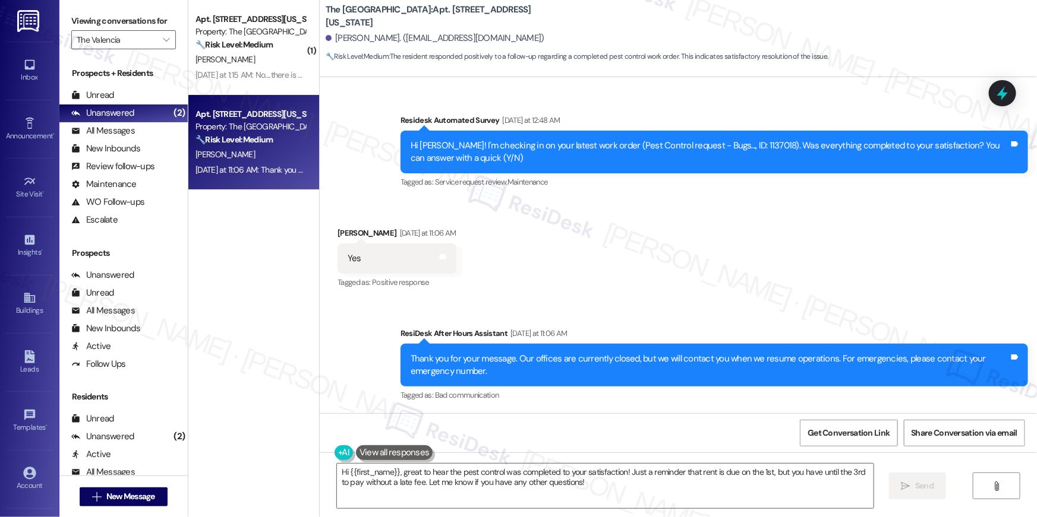
scroll to position [1910, 0]
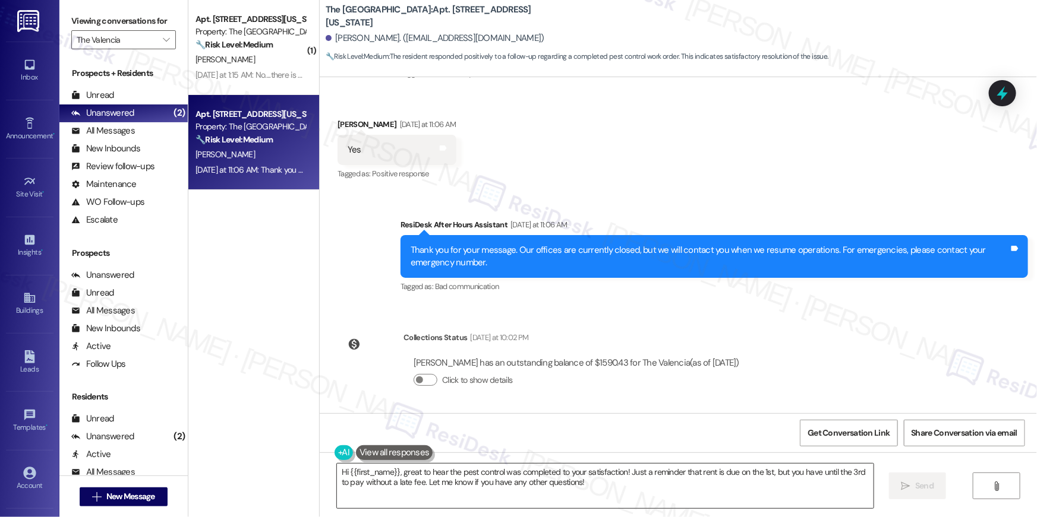
click at [703, 492] on textarea "Hi {{first_name}}, great to hear the pest control was completed to your satisfa…" at bounding box center [605, 486] width 536 height 45
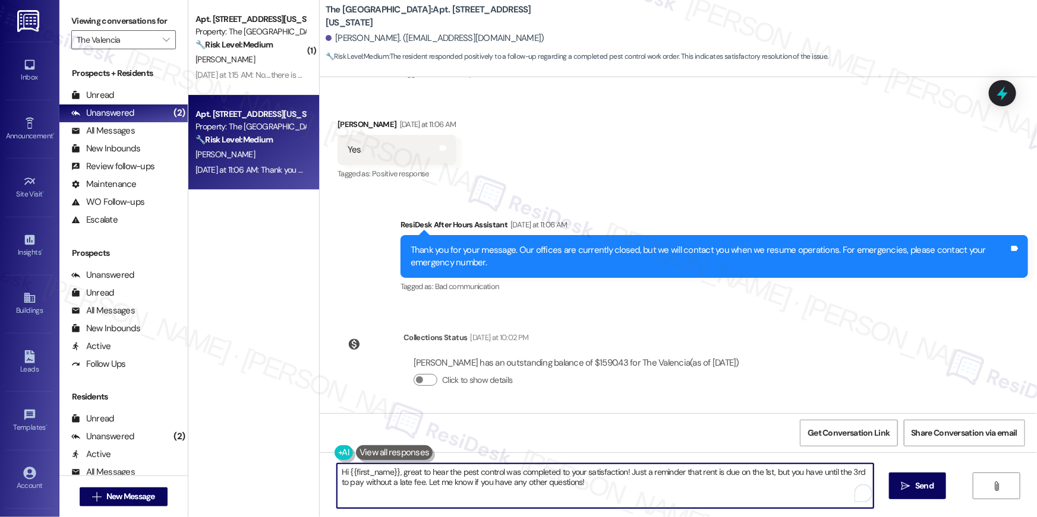
paste textarea "I’m glad to hear your work order has been completed! If anything else comes up …"
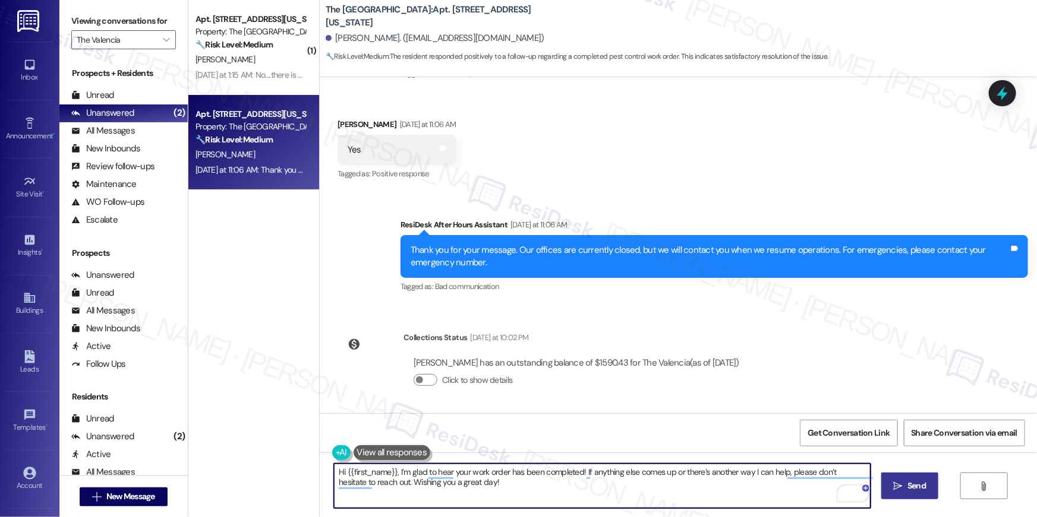
type textarea "Hi {{first_name}}, I’m glad to hear your work order has been completed! If anyt…"
click at [918, 488] on span "Send" at bounding box center [916, 486] width 18 height 12
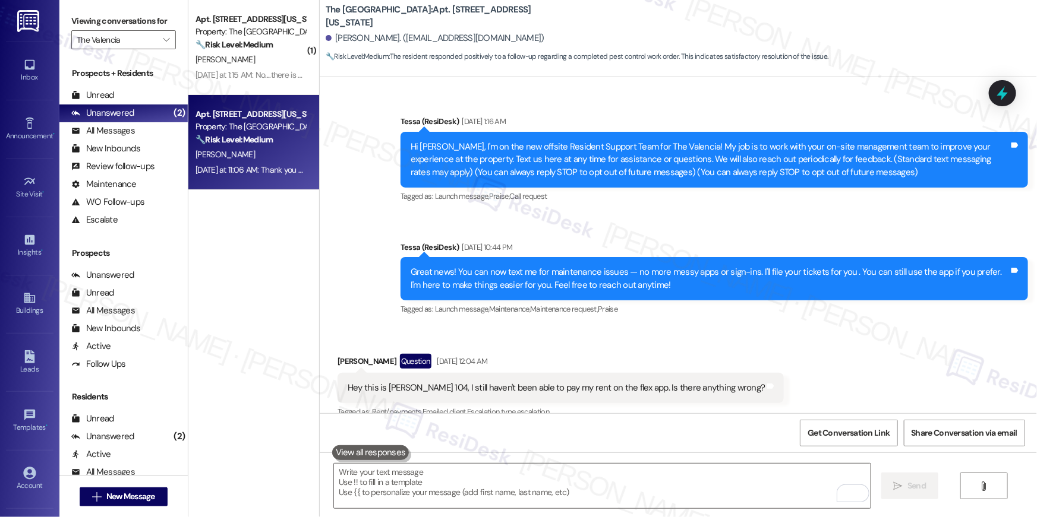
scroll to position [0, 0]
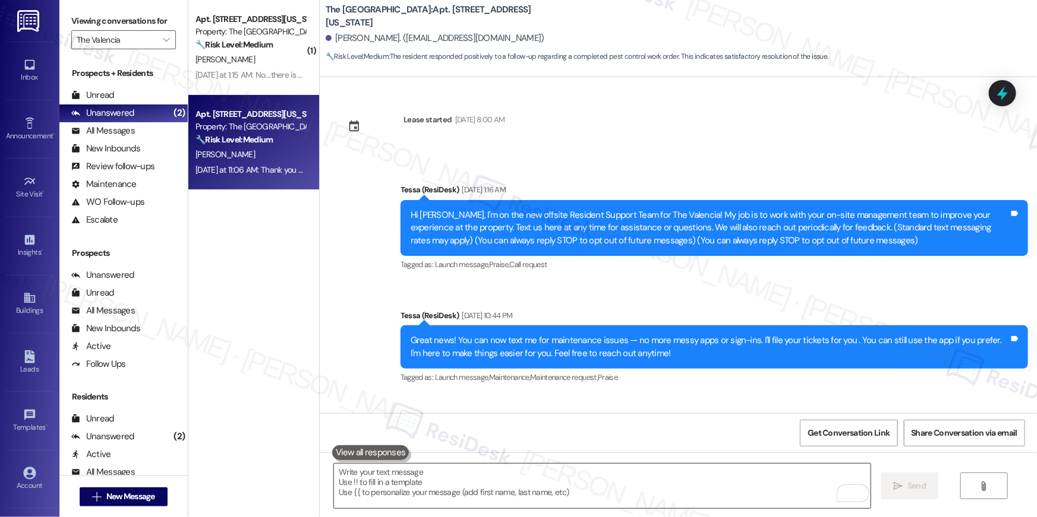
click at [674, 485] on textarea "To enrich screen reader interactions, please activate Accessibility in Grammarl…" at bounding box center [602, 486] width 536 height 45
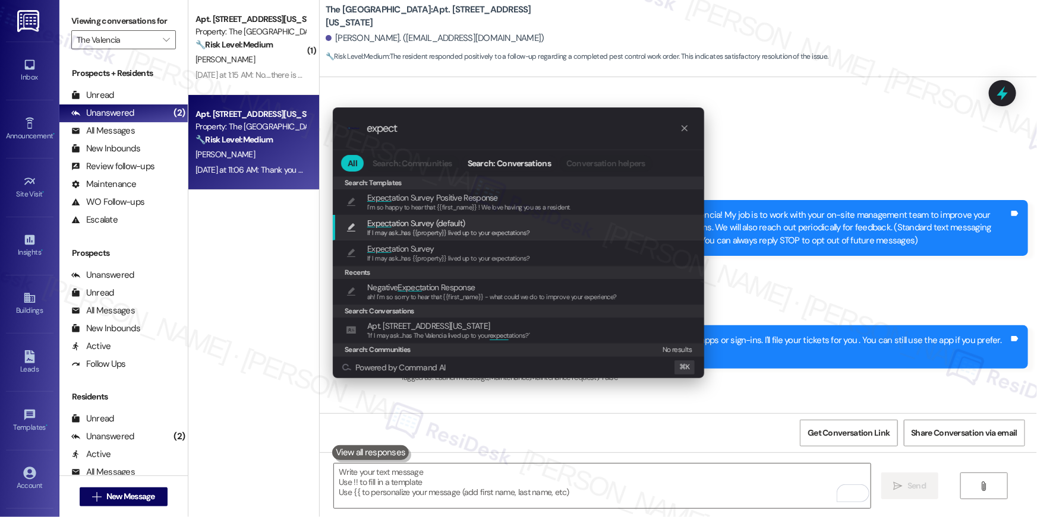
type input "expect"
click at [601, 225] on div "Expect ation Survey (default) If I may ask...has {{property}} lived up to your …" at bounding box center [519, 228] width 347 height 22
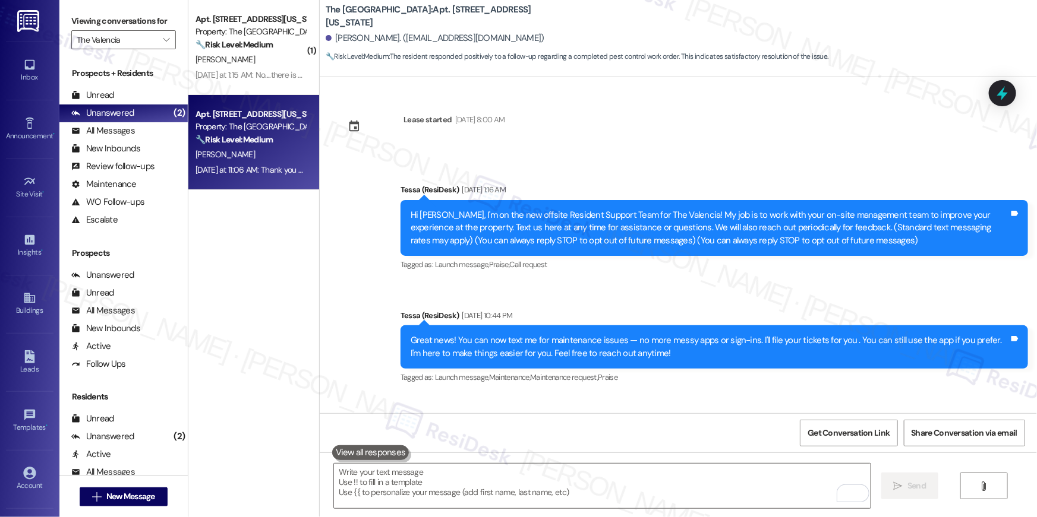
type textarea "If I may ask...has {{property}} lived up to your expectations?"
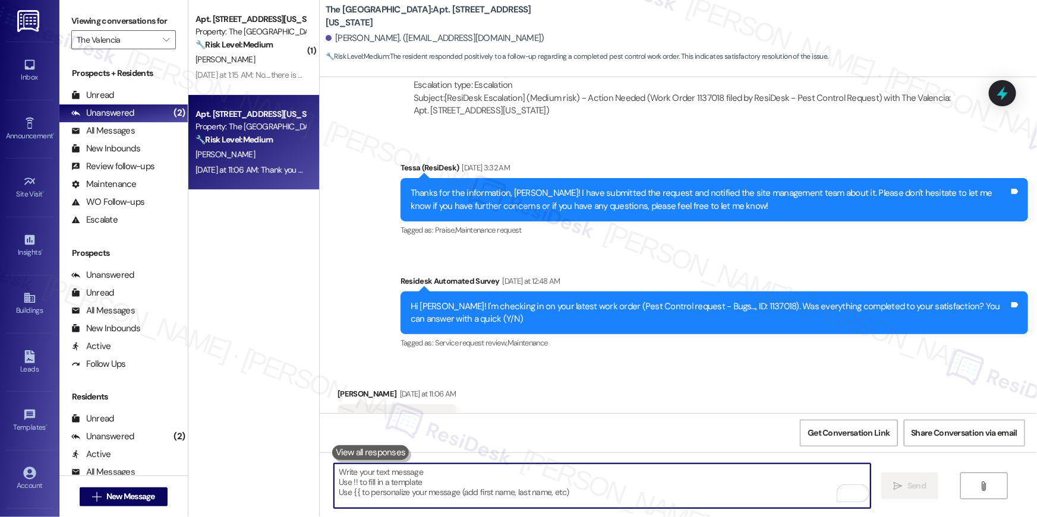
scroll to position [1688, 0]
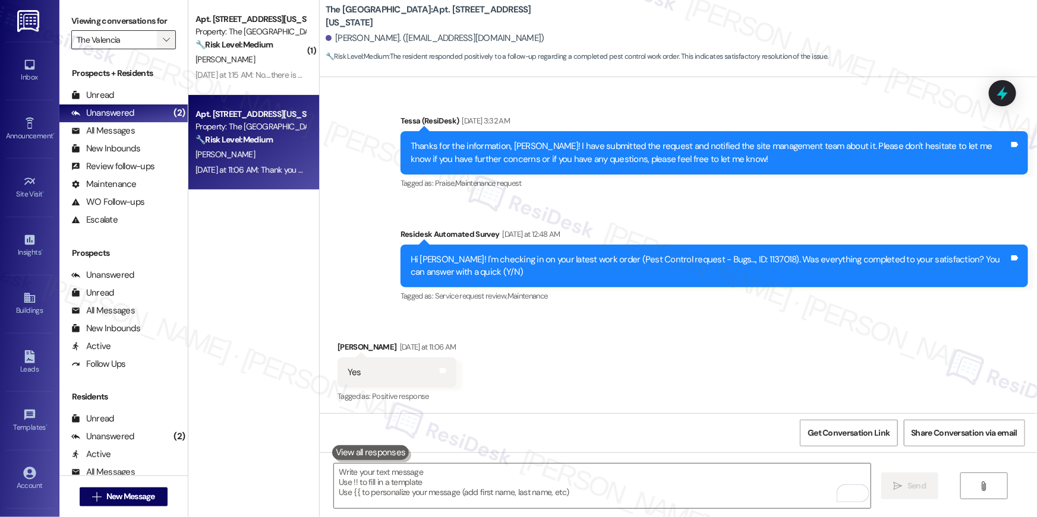
click at [163, 42] on icon "" at bounding box center [166, 40] width 7 height 10
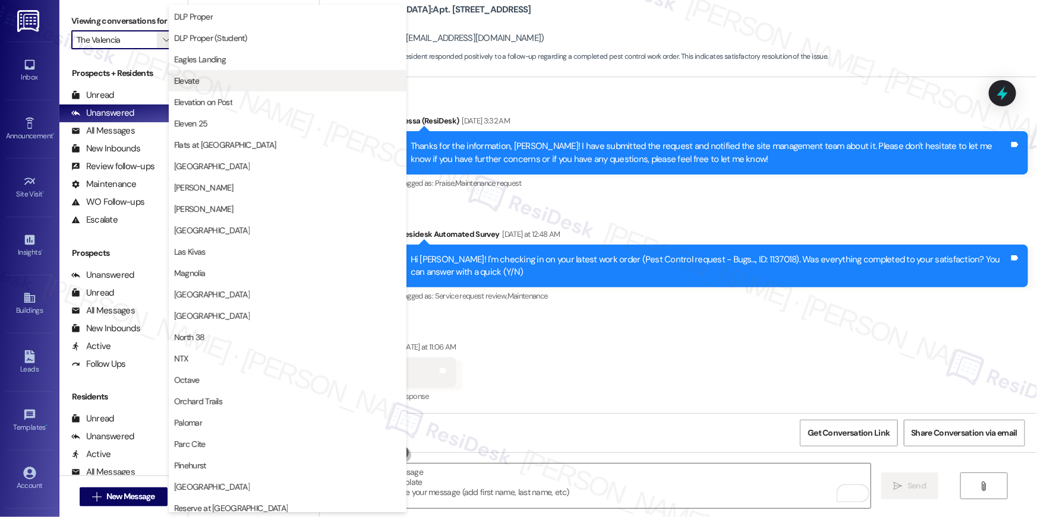
scroll to position [0, 0]
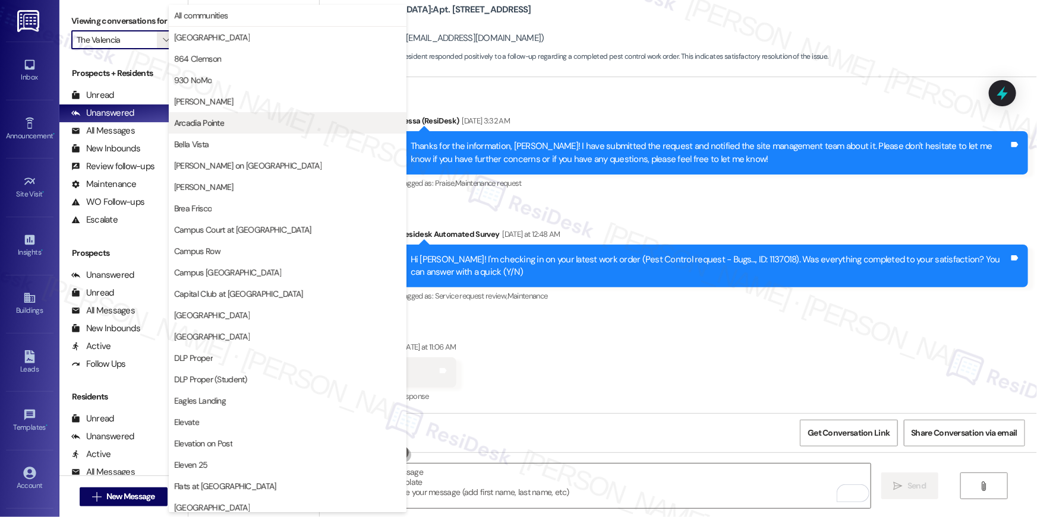
click at [215, 125] on span "Arcadia Pointe" at bounding box center [199, 123] width 50 height 12
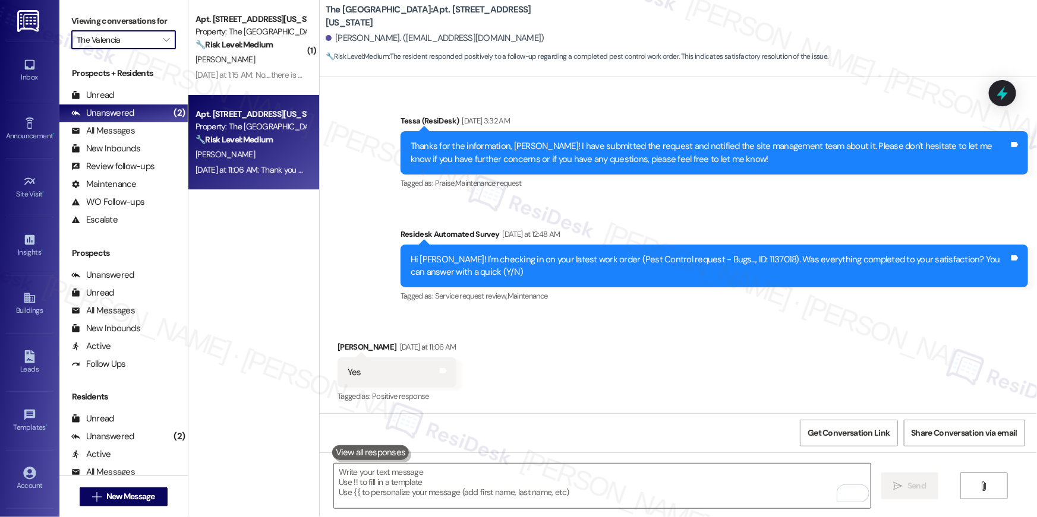
type input "Arcadia Pointe"
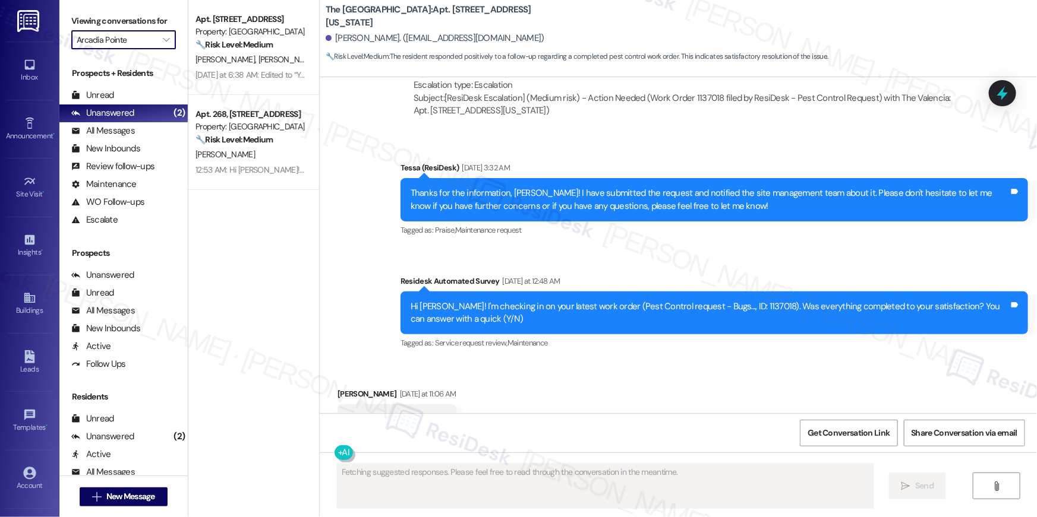
scroll to position [1688, 0]
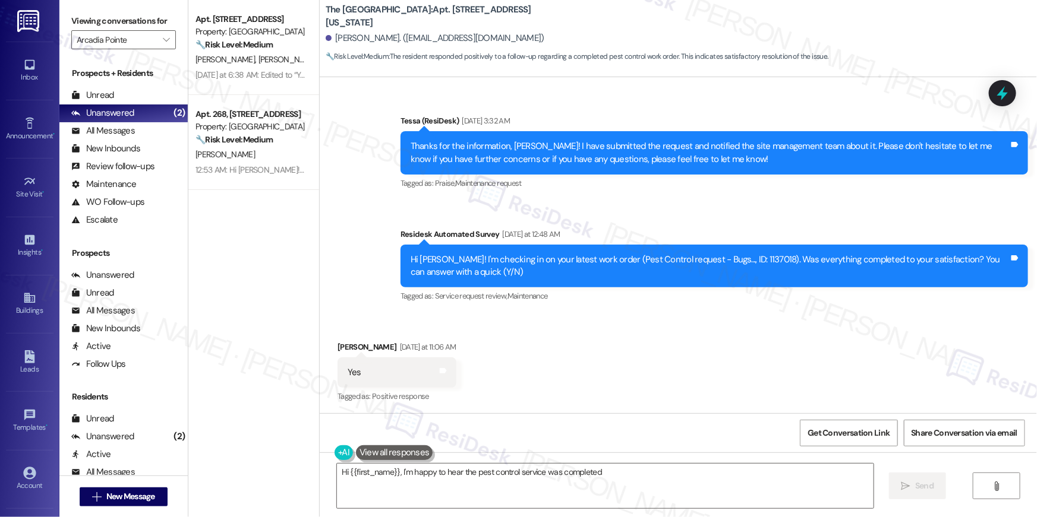
click at [683, 368] on div "Received via SMS Jeffrey Johnson Yesterday at 11:06 AM Yes Tags and notes Tagge…" at bounding box center [678, 364] width 717 height 100
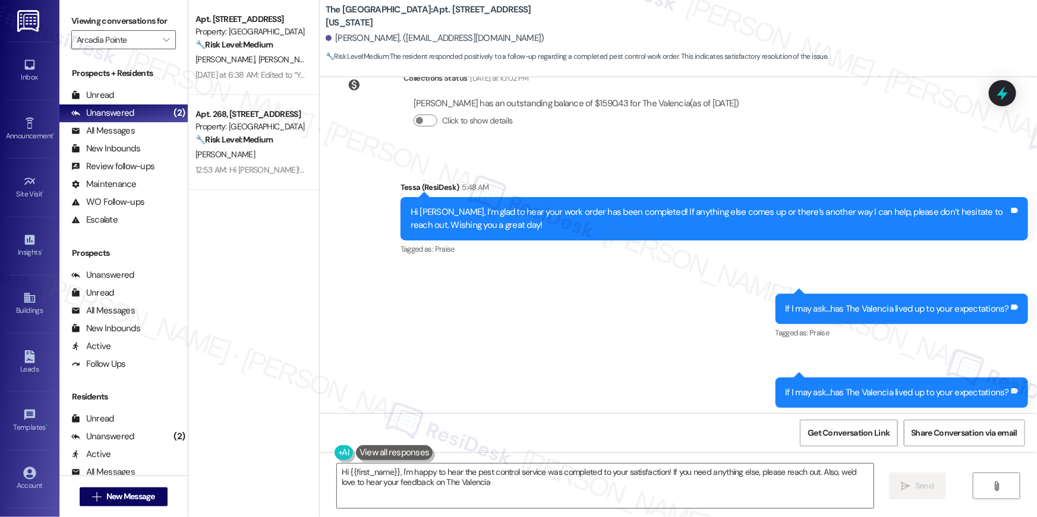
type textarea "Hi {{first_name}}, I'm happy to hear the pest control service was completed to …"
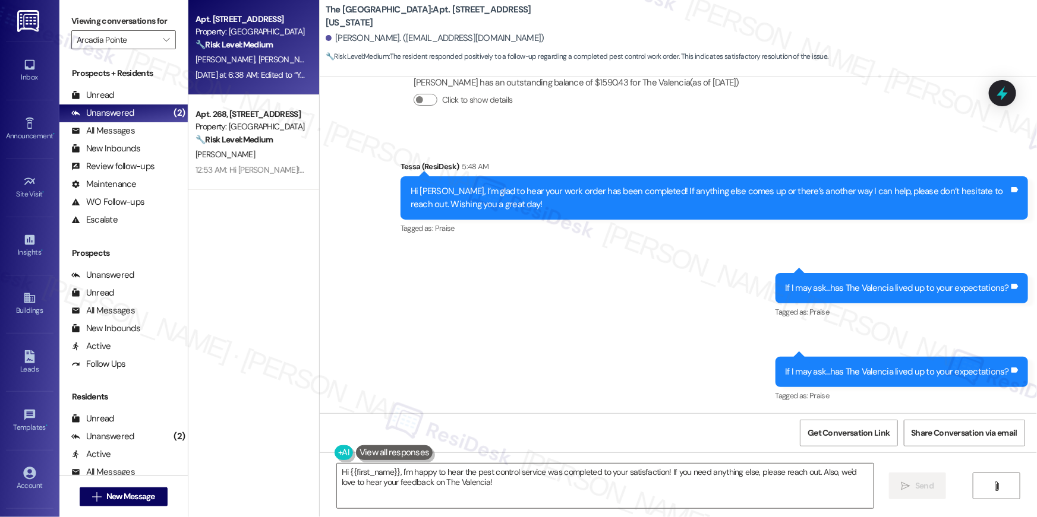
click at [258, 59] on span "D. Longmore" at bounding box center [287, 59] width 59 height 11
type textarea "Fetching suggested responses. Please feel free to read through the conversation…"
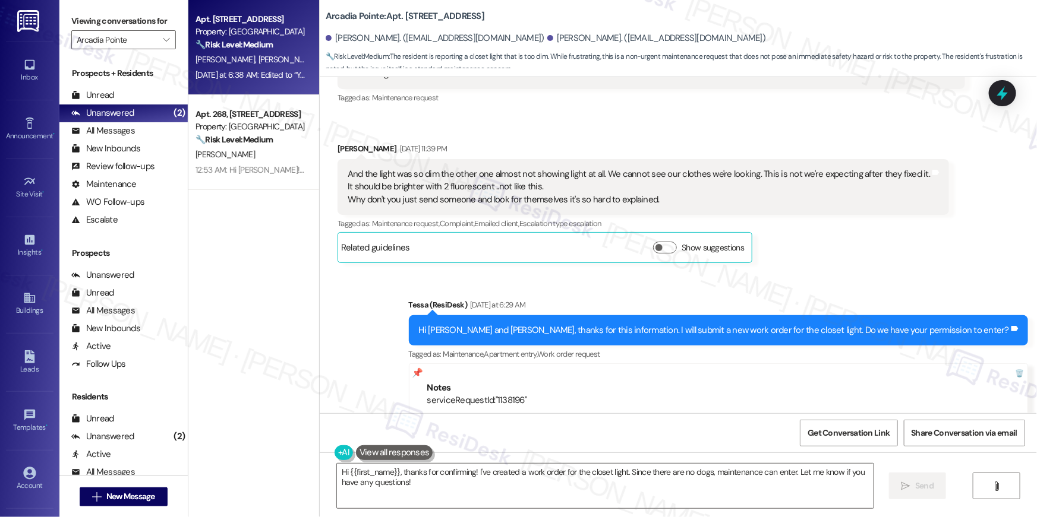
scroll to position [3195, 0]
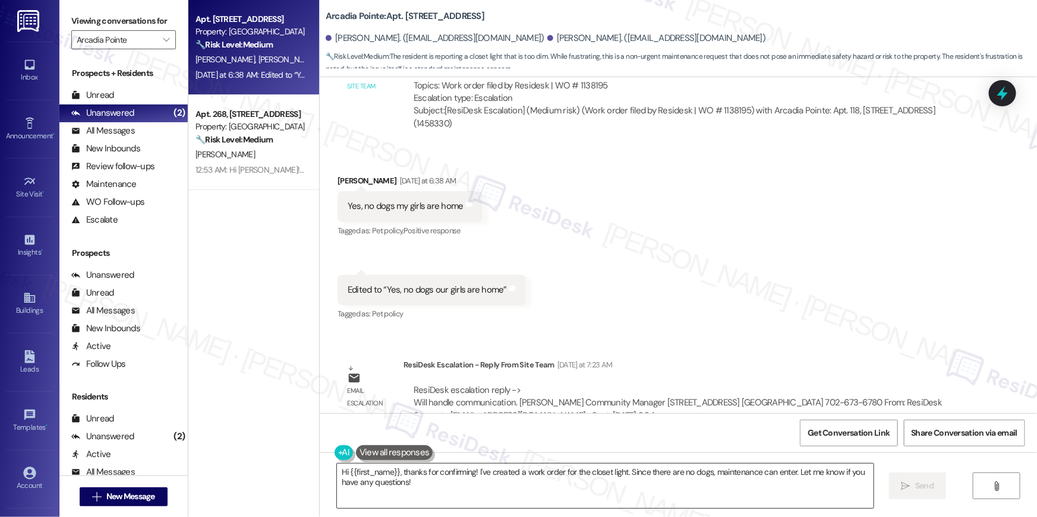
click at [441, 484] on textarea "Hi {{first_name}}, thanks for confirming! I've created a work order for the clo…" at bounding box center [605, 486] width 536 height 45
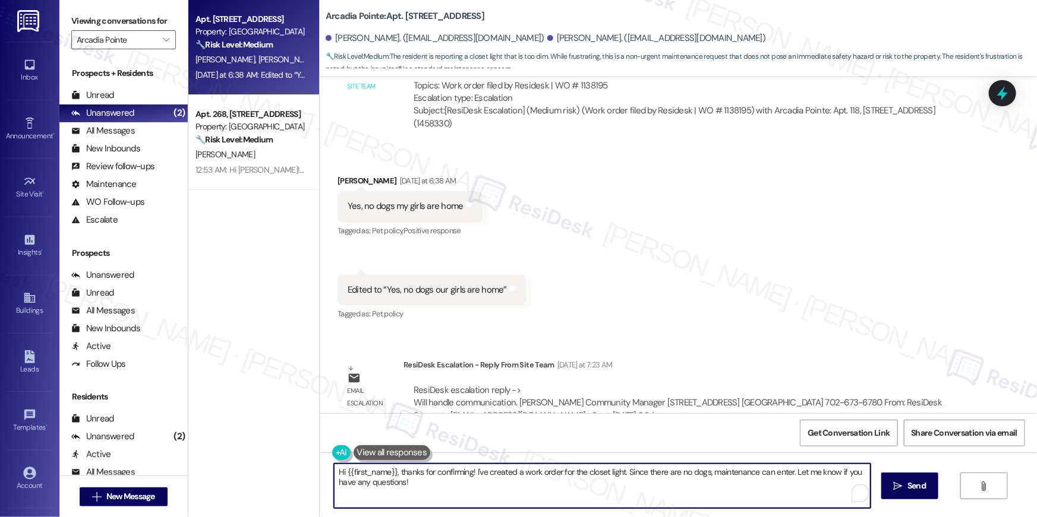
drag, startPoint x: 485, startPoint y: 485, endPoint x: 477, endPoint y: 473, distance: 14.2
click at [477, 473] on textarea "Hi {{first_name}}, thanks for confirming! I've created a work order for the clo…" at bounding box center [602, 486] width 536 height 45
click at [496, 491] on textarea "Hi {{first_name}}, thanks for confirming! I've created a work order for the clo…" at bounding box center [602, 486] width 536 height 45
drag, startPoint x: 494, startPoint y: 491, endPoint x: 395, endPoint y: 470, distance: 100.6
click at [395, 470] on textarea "Hi {{first_name}}, thanks for confirming! I've created a work order for the clo…" at bounding box center [602, 486] width 536 height 45
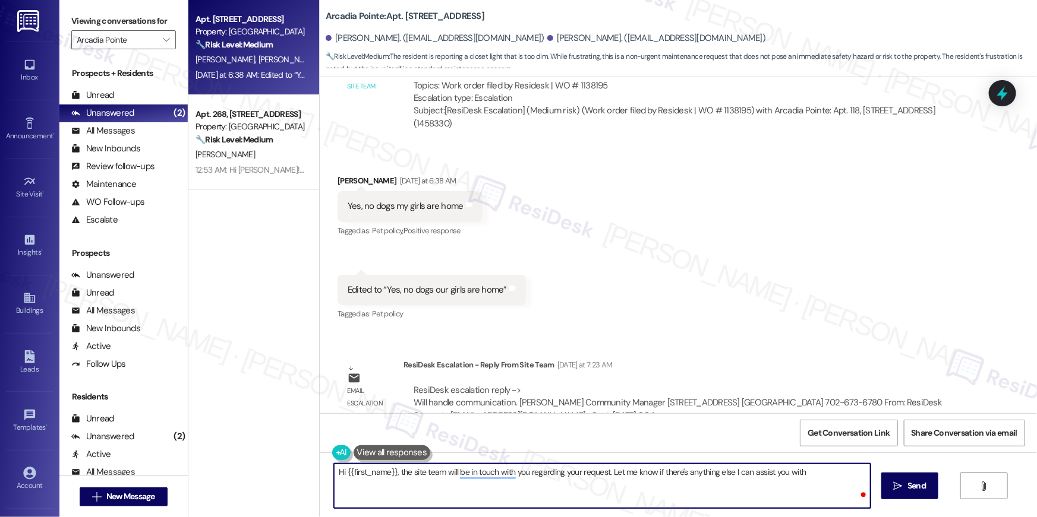
type textarea "Hi {{first_name}}, the site team will be in touch with you regarding your reque…"
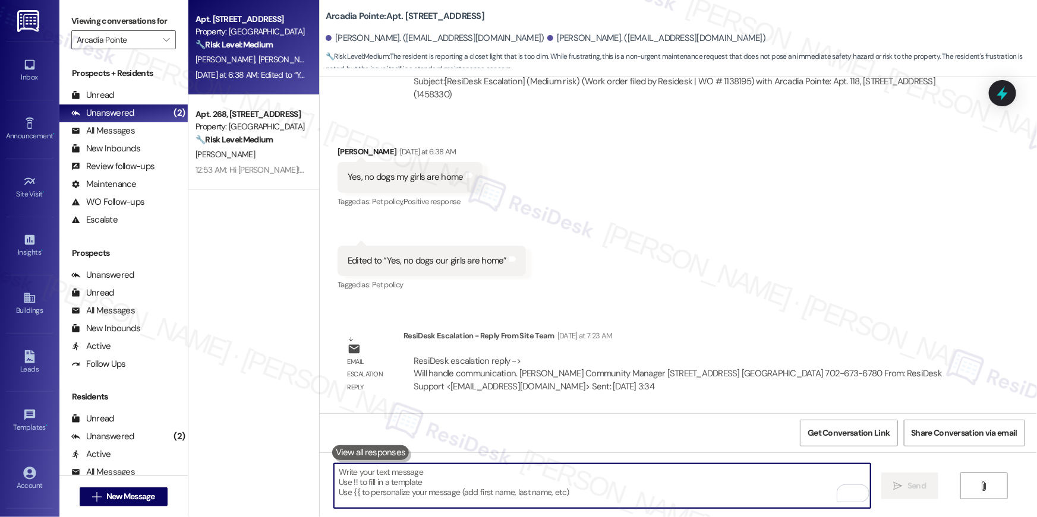
scroll to position [3278, 0]
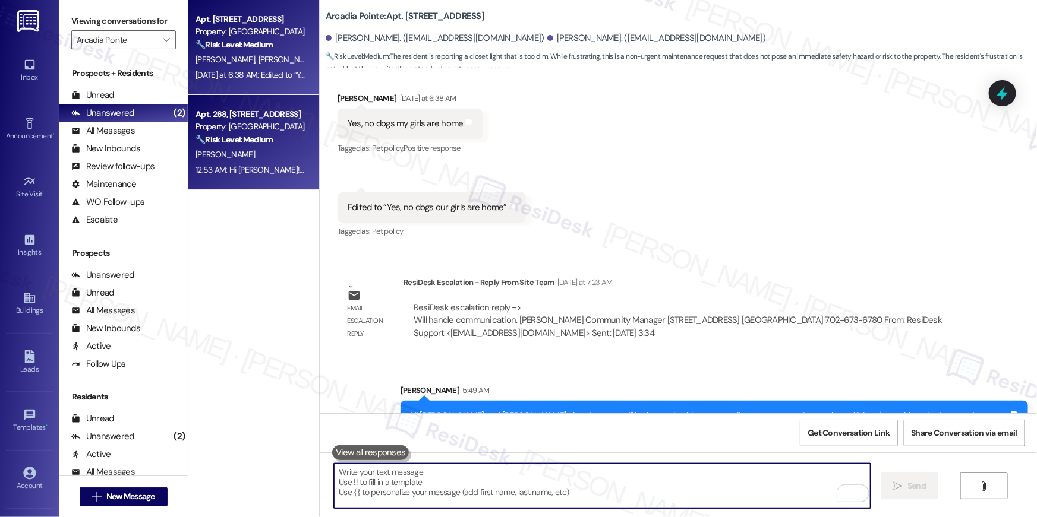
click at [270, 153] on div "S. Yanez" at bounding box center [250, 154] width 112 height 15
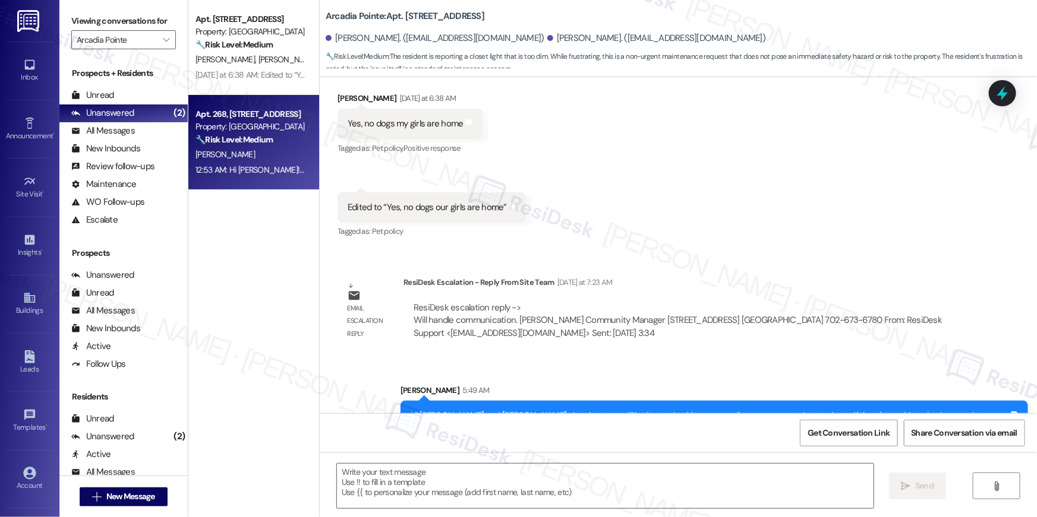
type textarea "Fetching suggested responses. Please feel free to read through the conversation…"
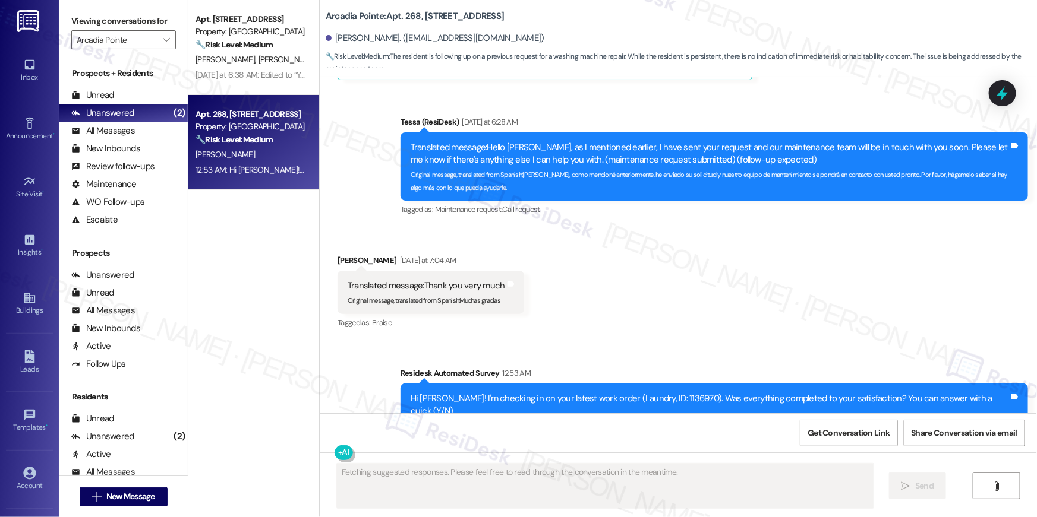
scroll to position [1925, 0]
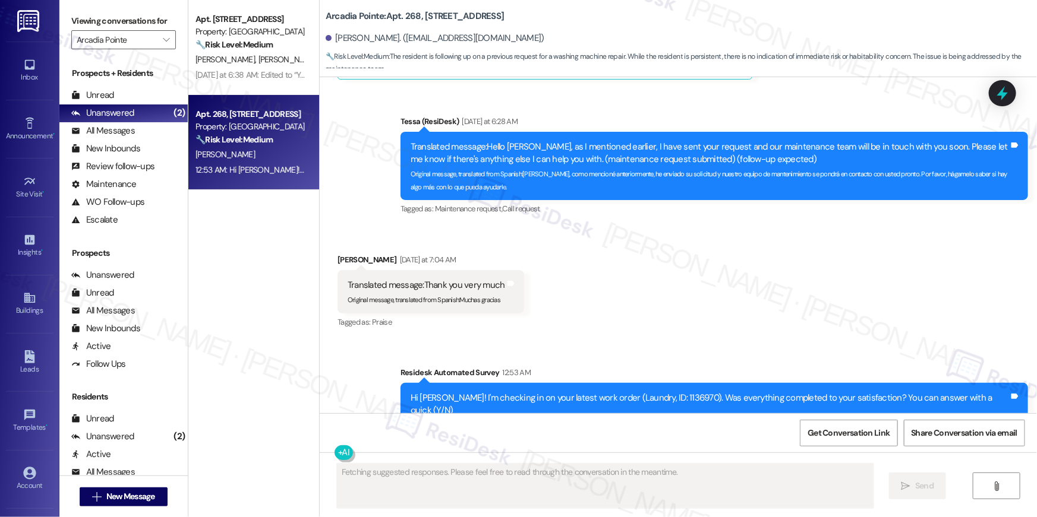
click at [788, 392] on div "Hi Sonia! I'm checking in on your latest work order (Laundry, ID: 1136970). Was…" at bounding box center [709, 405] width 598 height 26
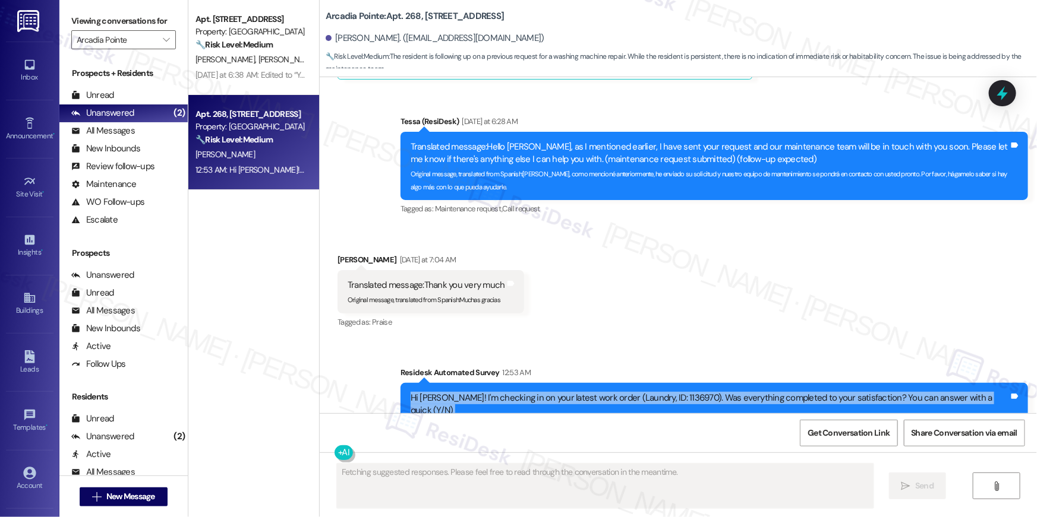
click at [788, 392] on div "Hi Sonia! I'm checking in on your latest work order (Laundry, ID: 1136970). Was…" at bounding box center [709, 405] width 598 height 26
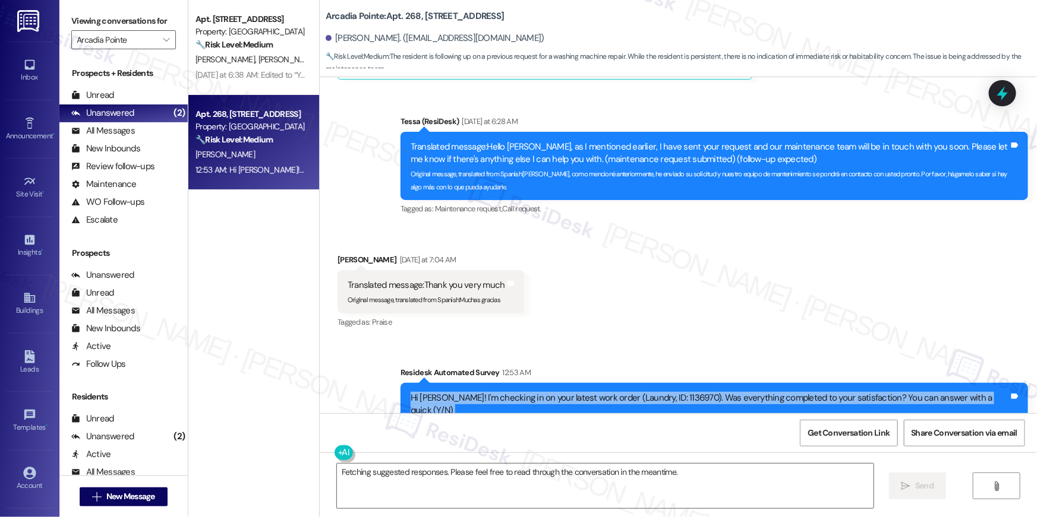
copy div "Hi Sonia! I'm checking in on your latest work order (Laundry, ID: 1136970). Was…"
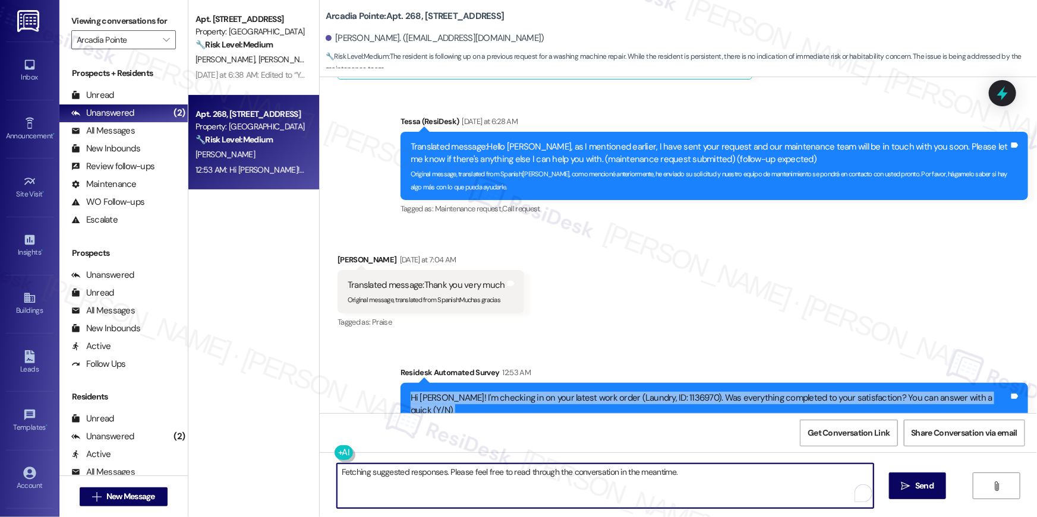
click at [677, 483] on textarea "Fetching suggested responses. Please feel free to read through the conversation…" at bounding box center [605, 486] width 536 height 45
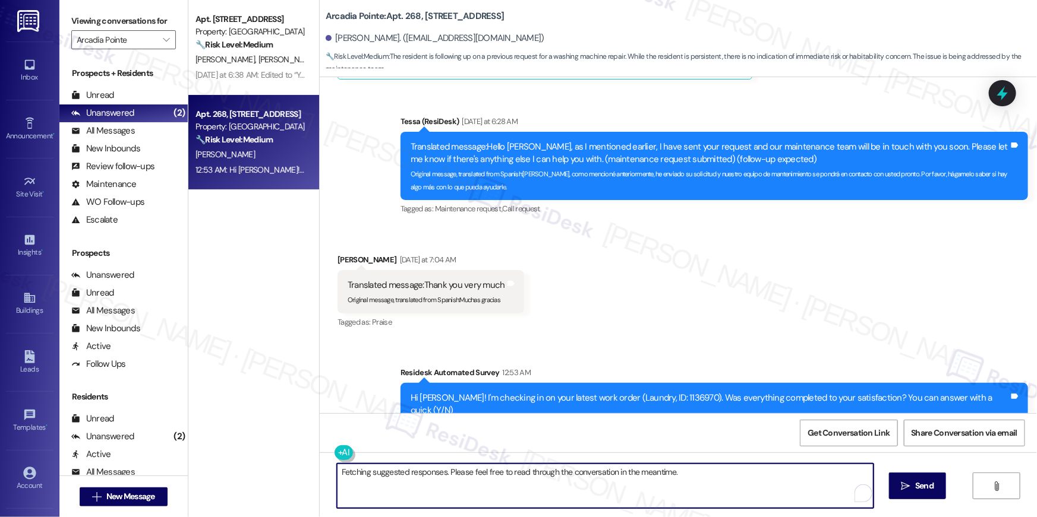
paste textarea "Hi Sonia! I'm checking in on your latest work order (Laundry, ID: 1136970). Was…"
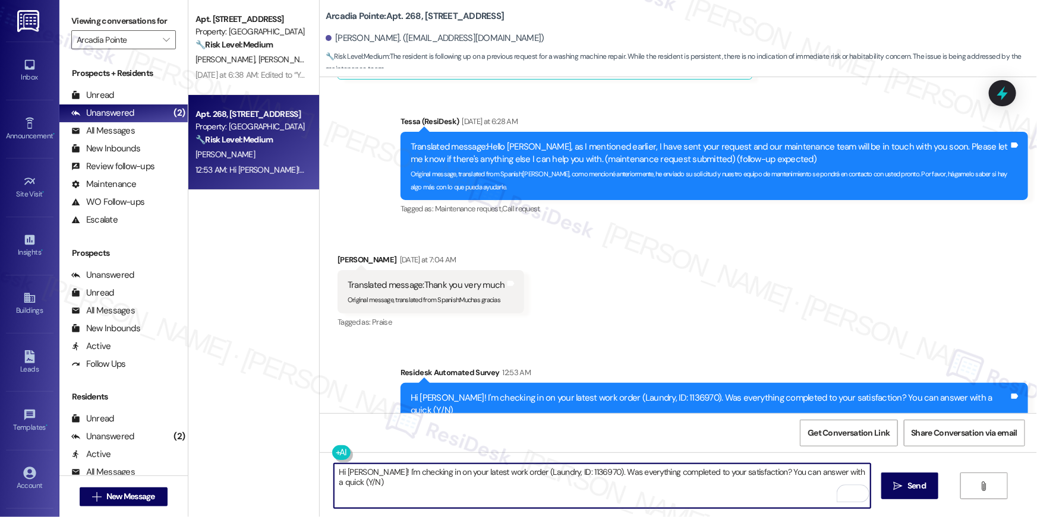
type textarea "Hi Sonia! I'm checking in on your latest work order (Laundry, ID: 1136970). Was…"
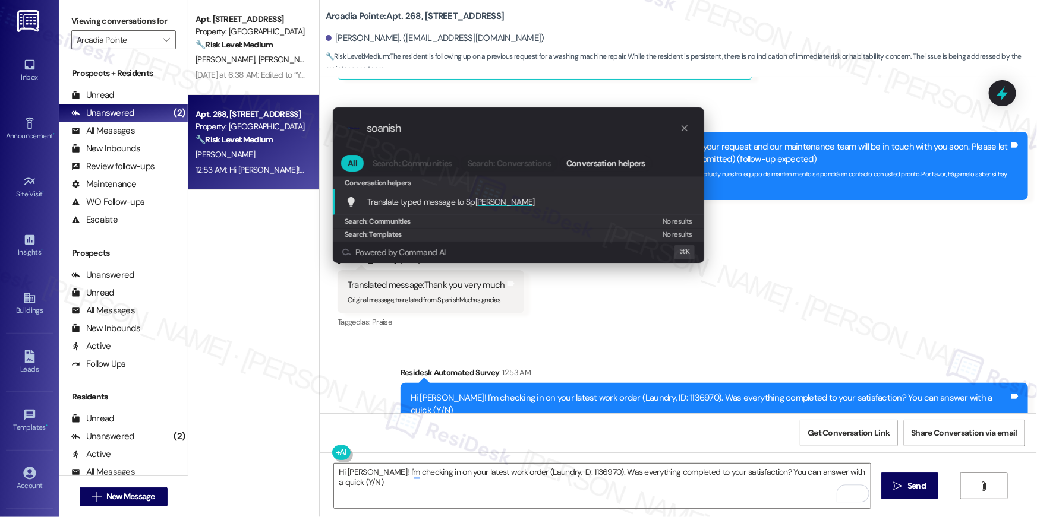
type input "soanish"
click at [475, 206] on span "anish" at bounding box center [504, 202] width 59 height 11
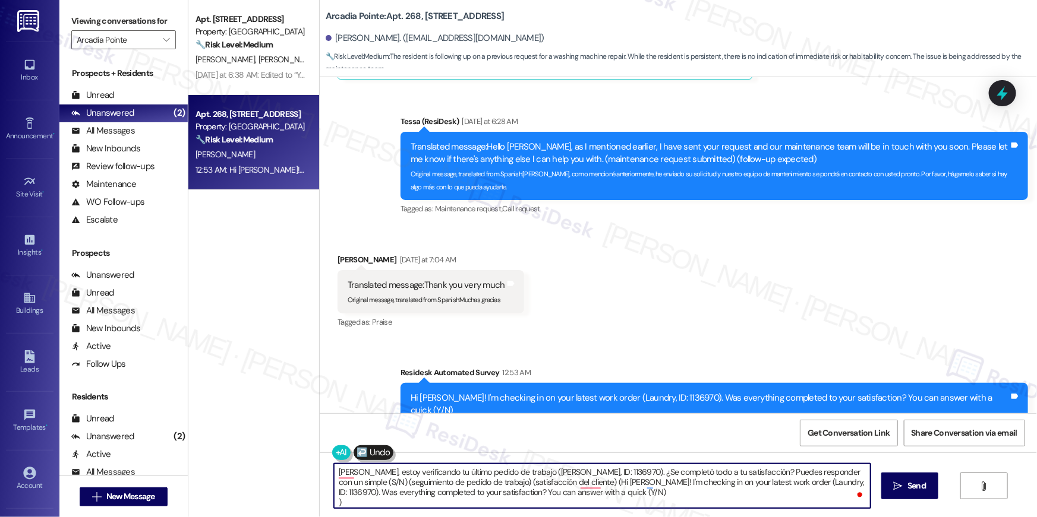
click at [598, 503] on textarea "Hola Sonia, estoy verificando tu último pedido de trabajo (Lavandería, ID: 1136…" at bounding box center [602, 486] width 536 height 45
click at [350, 484] on textarea "Hola Sonia, estoy verificando tu último pedido de trabajo (Lavandería, ID: 1136…" at bounding box center [602, 486] width 536 height 45
type textarea "Hola Sonia, estoy verificando tu último pedido de trabajo (Lavandería, ID: 1136…"
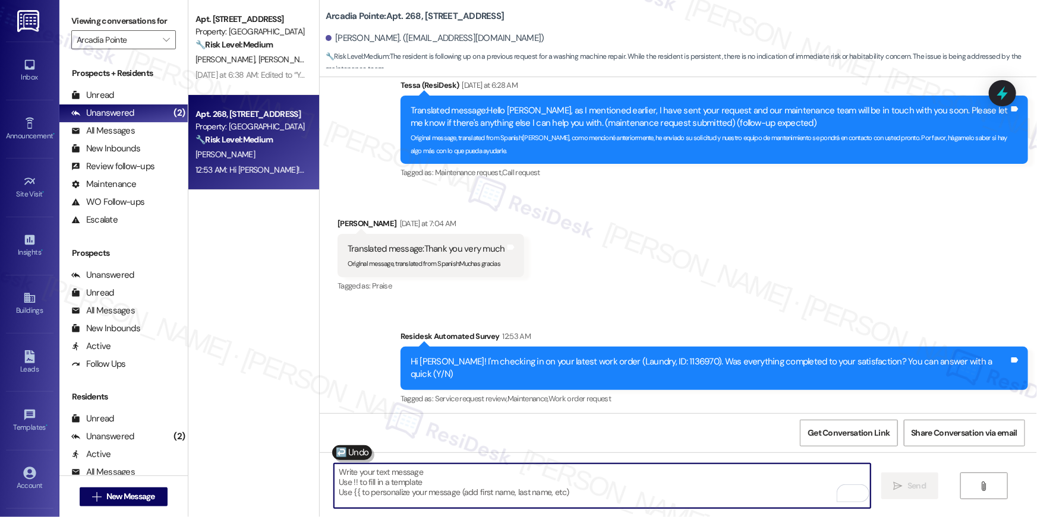
scroll to position [2008, 0]
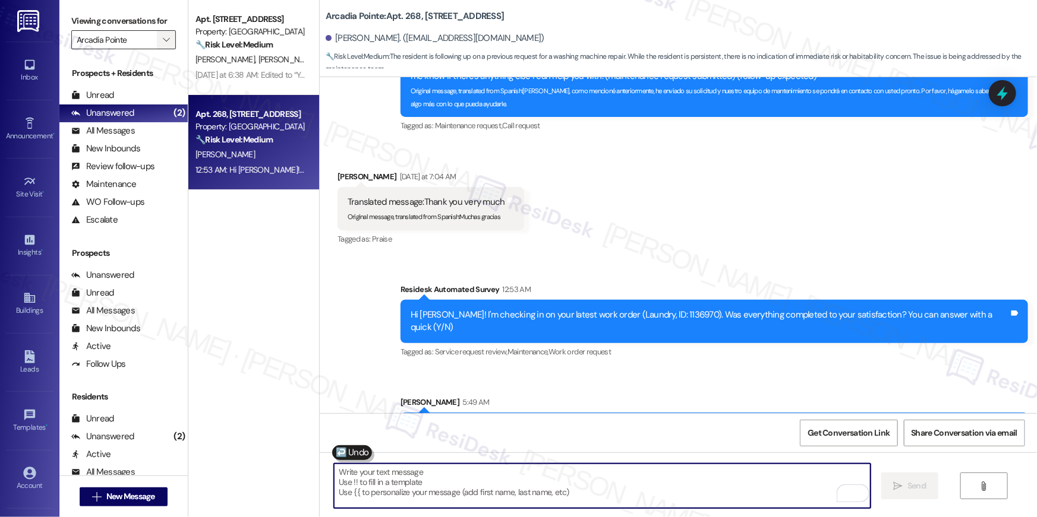
click at [163, 45] on icon "" at bounding box center [166, 40] width 7 height 10
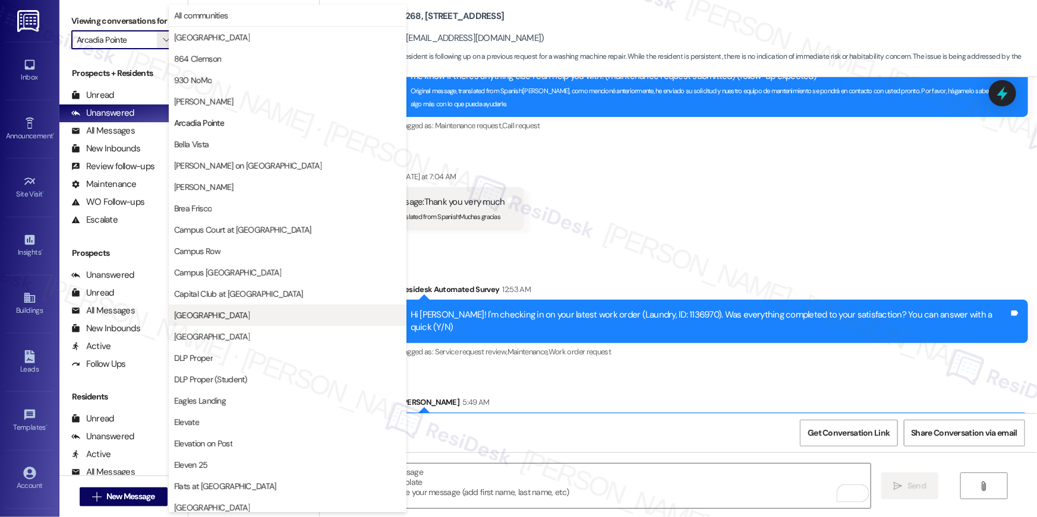
click at [213, 315] on span "[GEOGRAPHIC_DATA]" at bounding box center [211, 315] width 75 height 12
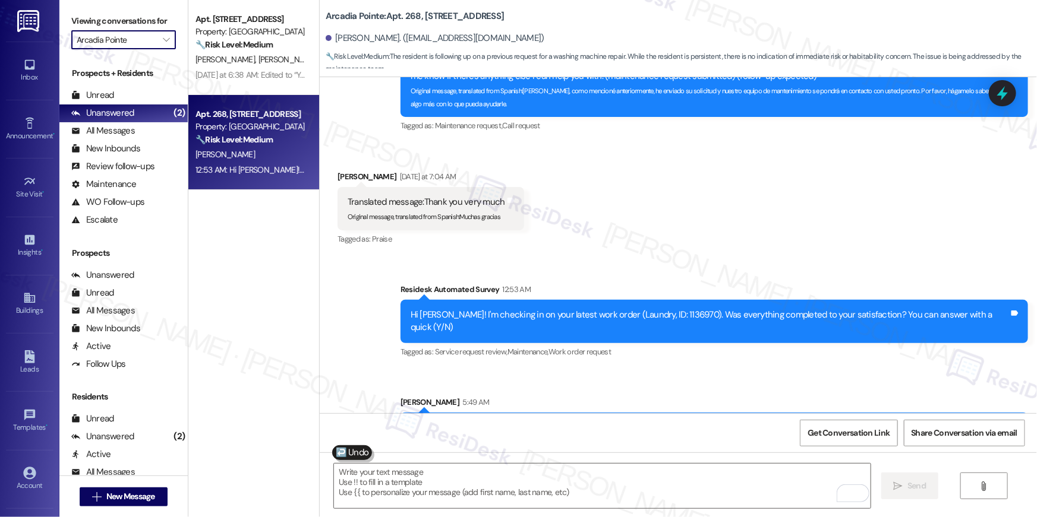
type input "[GEOGRAPHIC_DATA]"
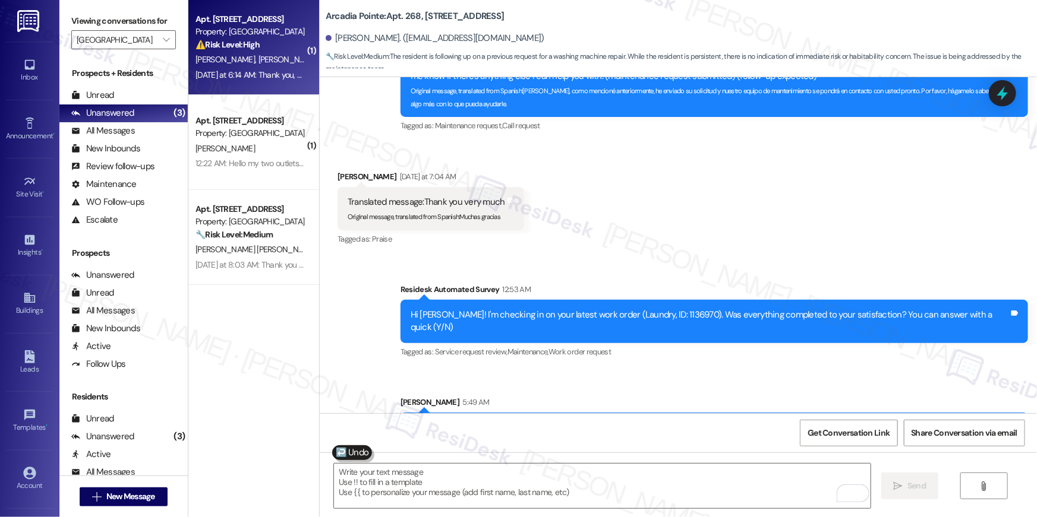
click at [235, 39] on strong "⚠️ Risk Level: High" at bounding box center [227, 44] width 64 height 11
type textarea "Fetching suggested responses. Please feel free to read through the conversation…"
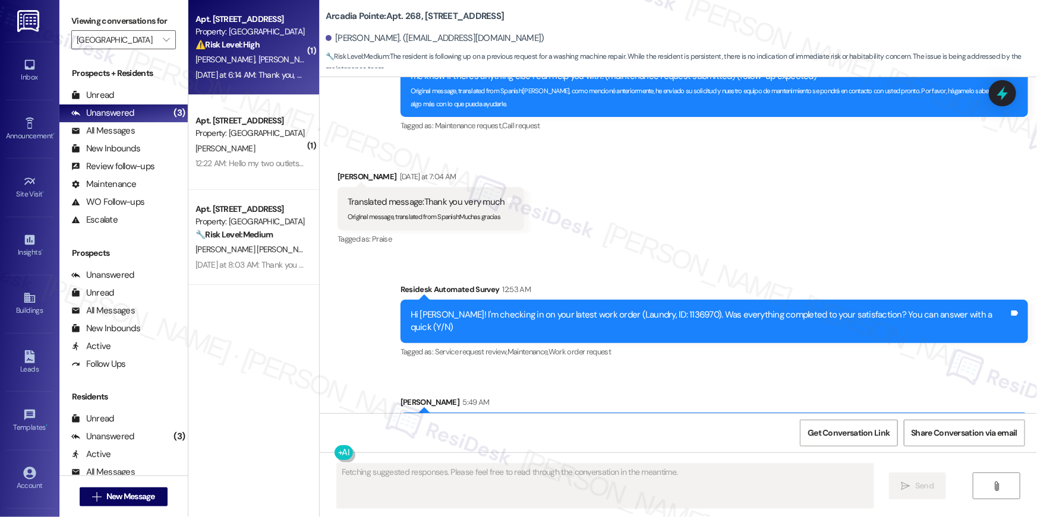
click at [235, 39] on strong "⚠️ Risk Level: High" at bounding box center [227, 44] width 64 height 11
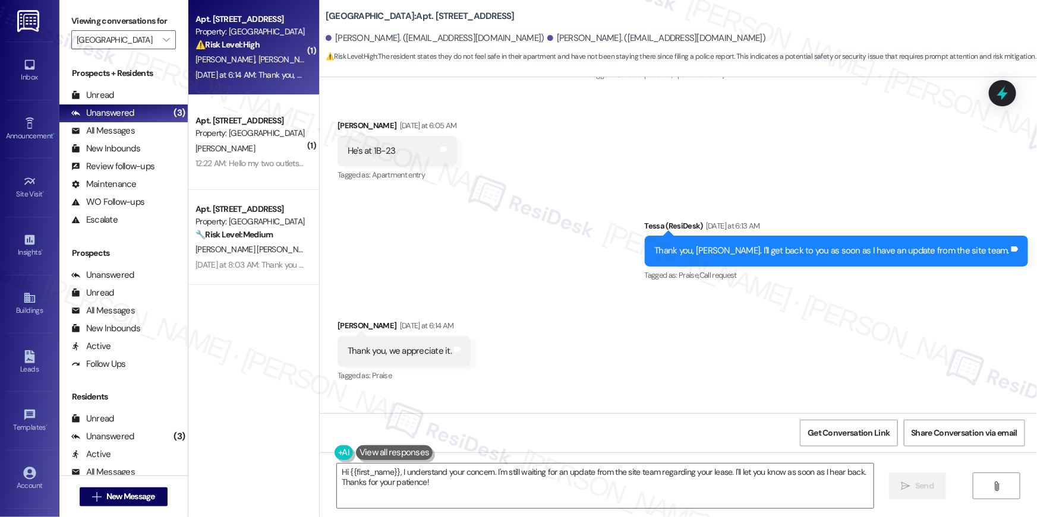
scroll to position [2081, 0]
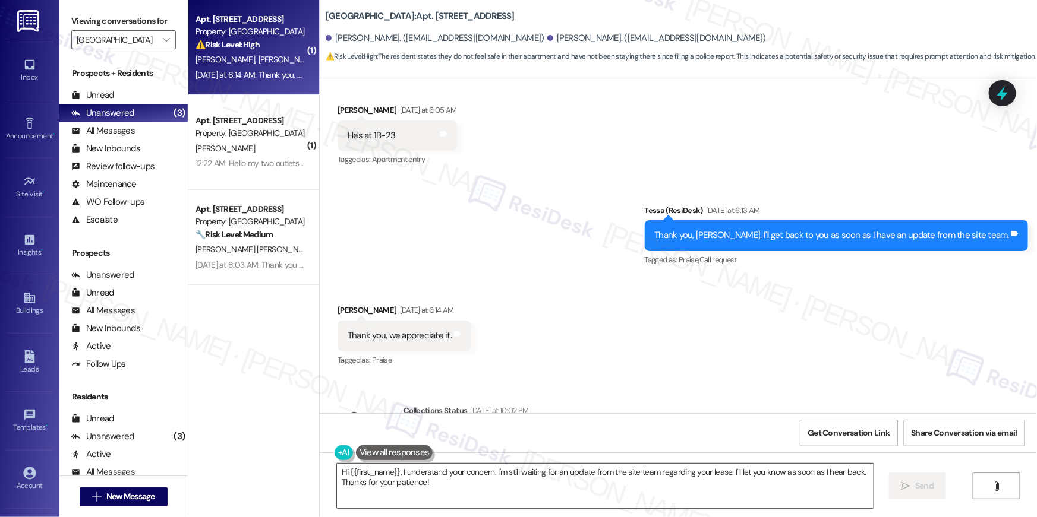
click at [500, 475] on textarea "Hi {{first_name}}, I understand your concern. I'm still waiting for an update f…" at bounding box center [605, 486] width 536 height 45
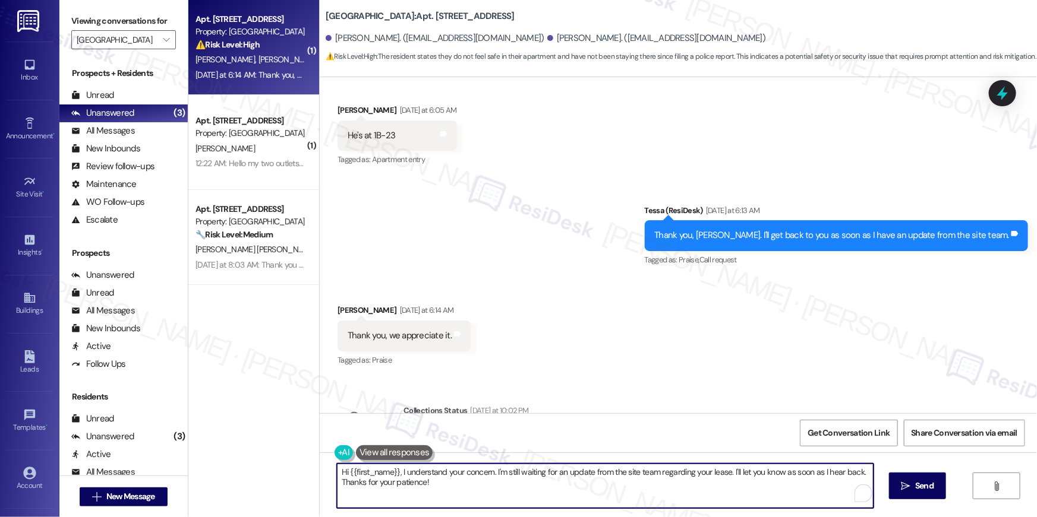
click at [500, 475] on textarea "Hi {{first_name}}, I understand your concern. I'm still waiting for an update f…" at bounding box center [605, 486] width 536 height 45
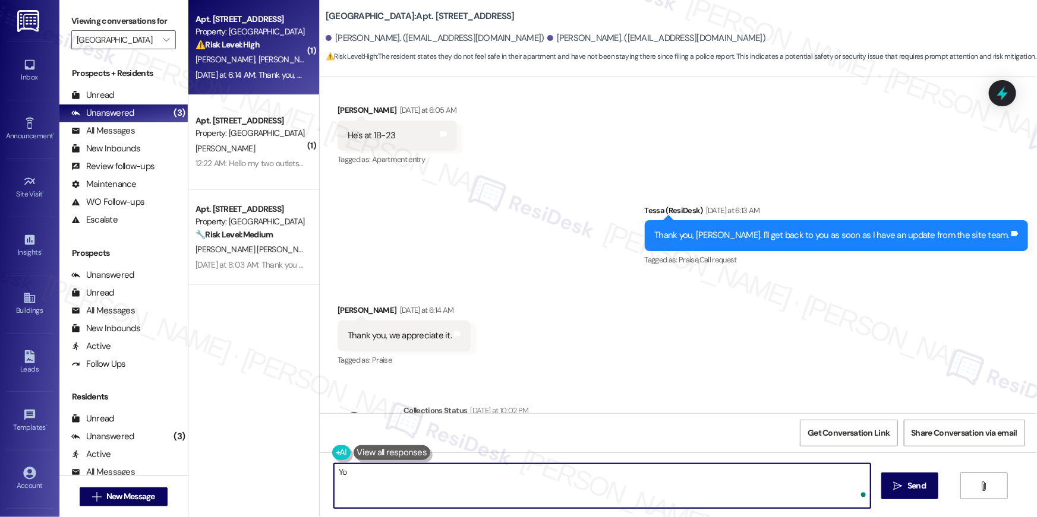
type textarea "Y"
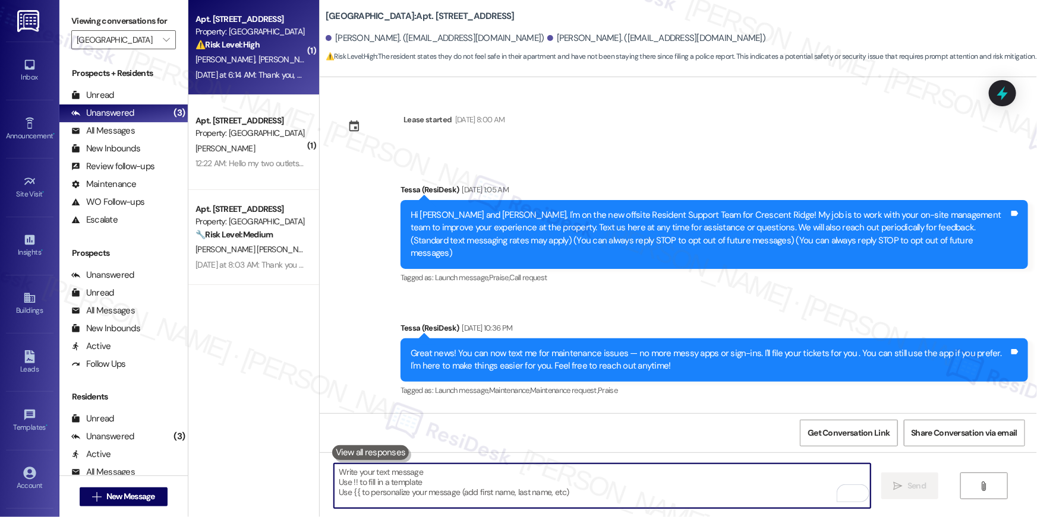
scroll to position [2081, 0]
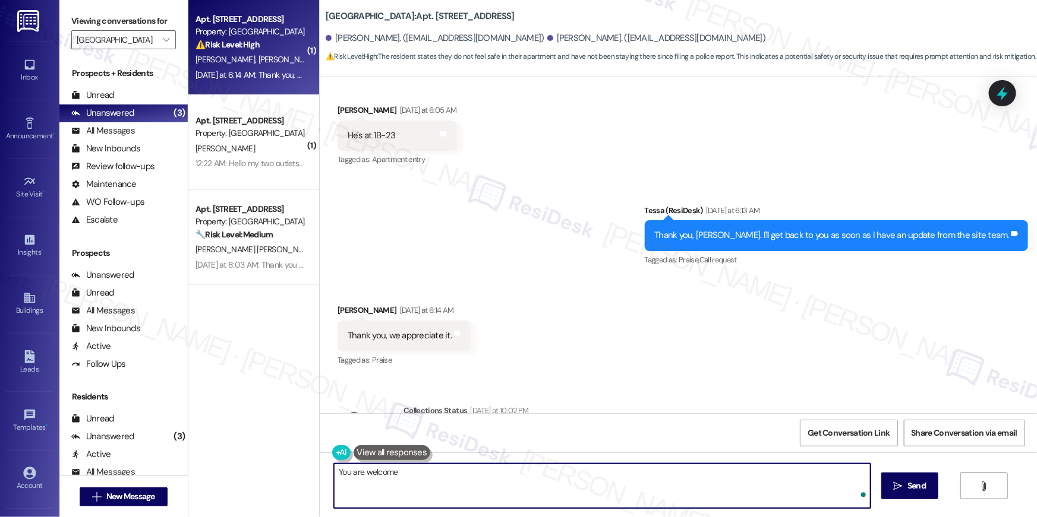
type textarea "You are welcome!"
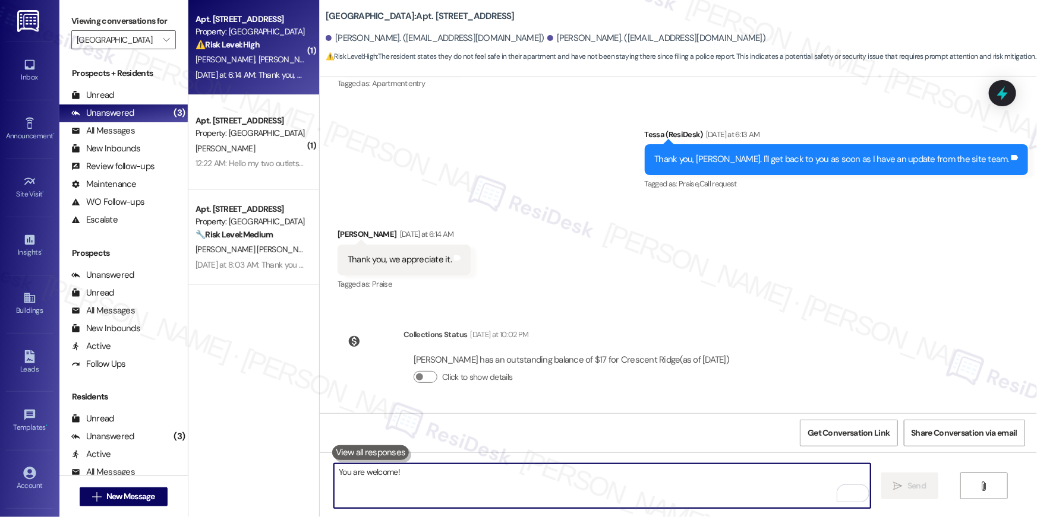
scroll to position [2211, 0]
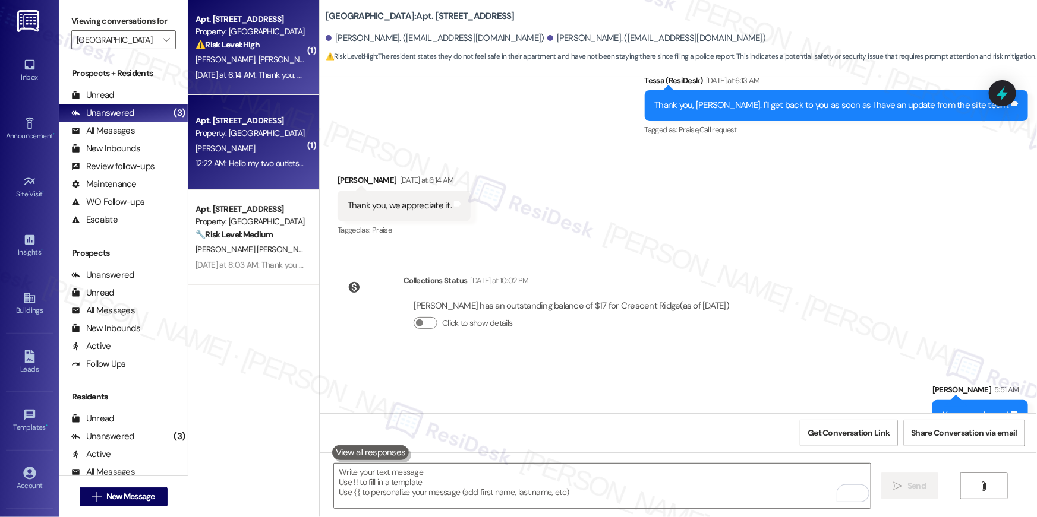
click at [201, 146] on span "[PERSON_NAME]" at bounding box center [224, 148] width 59 height 11
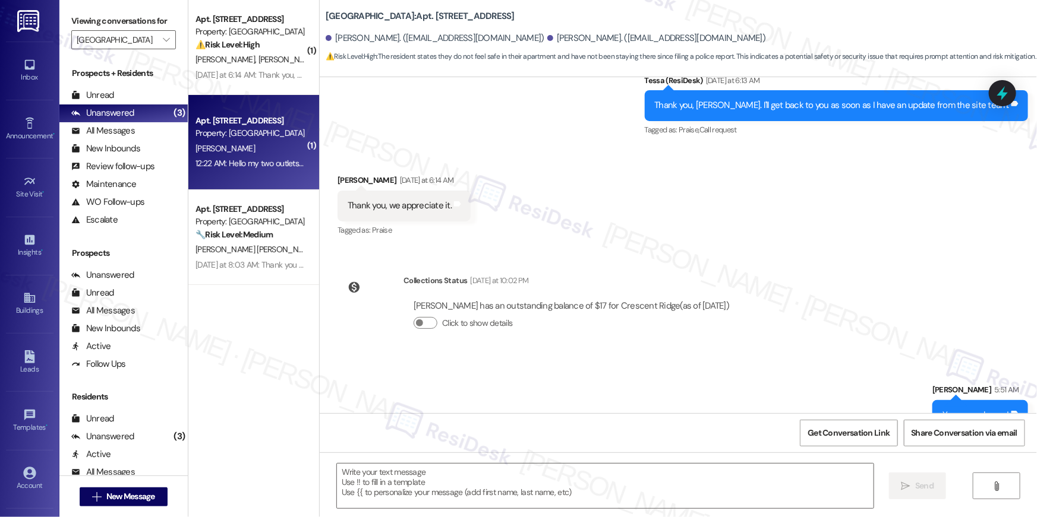
type textarea "Fetching suggested responses. Please feel free to read through the conversation…"
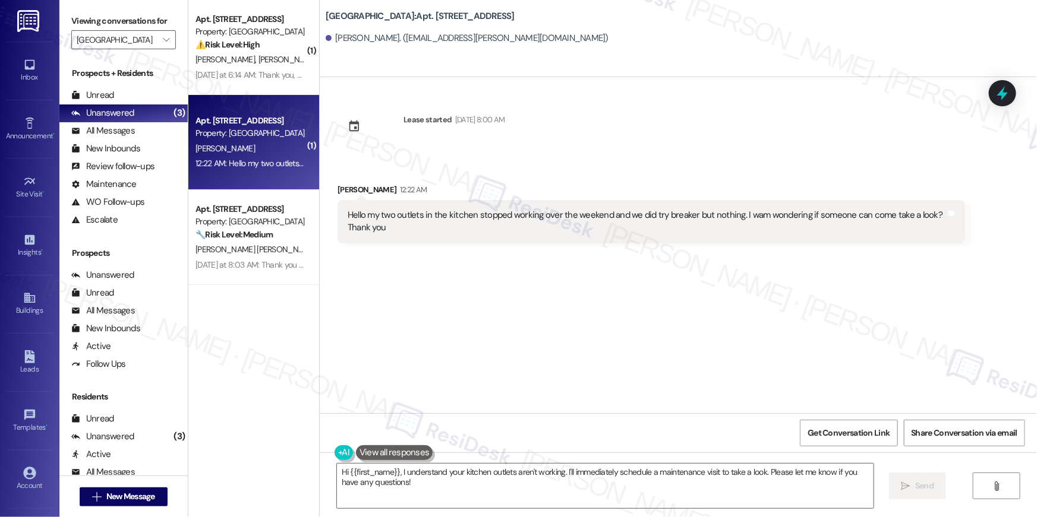
click at [466, 218] on div "Hello my two outlets in the kitchen stopped working over the weekend and we did…" at bounding box center [646, 222] width 598 height 26
click at [447, 486] on textarea "Hi {{first_name}}, I understand your kitchen outlets aren't working. I'll immed…" at bounding box center [605, 486] width 536 height 45
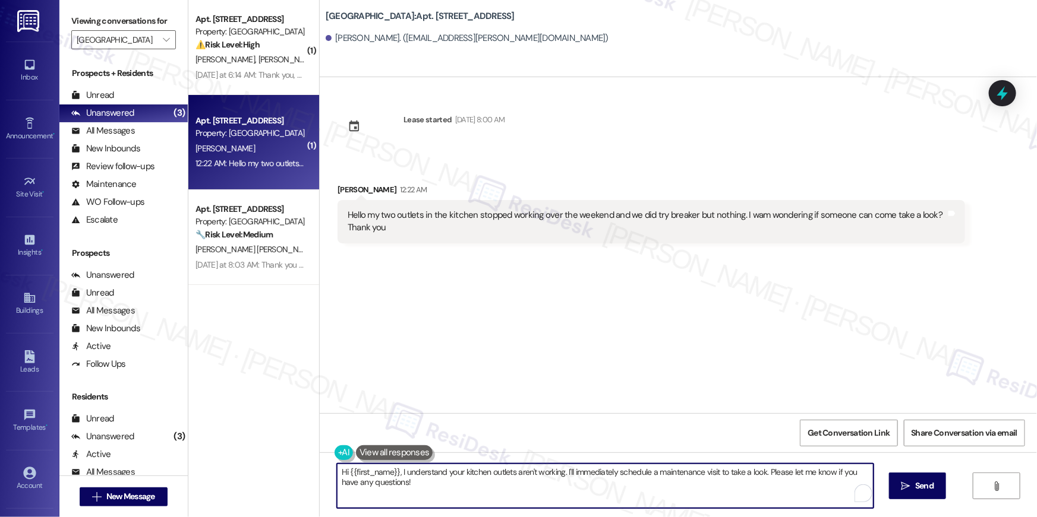
click at [500, 489] on textarea "Hi {{first_name}}, I understand your kitchen outlets aren't working. I'll immed…" at bounding box center [605, 486] width 536 height 45
click at [574, 490] on textarea "Hi {{first_name}}, I understand your kitchen outlets aren't working. I'll immed…" at bounding box center [605, 486] width 536 height 45
click at [716, 492] on textarea "Hi {{first_name}}, I understand your kitchen outlets aren't working. I'll immed…" at bounding box center [602, 486] width 536 height 45
drag, startPoint x: 760, startPoint y: 473, endPoint x: 764, endPoint y: 499, distance: 26.5
click at [764, 499] on textarea "Hi {{first_name}}, I understand your kitchen outlets aren't working. I'll immed…" at bounding box center [602, 486] width 536 height 45
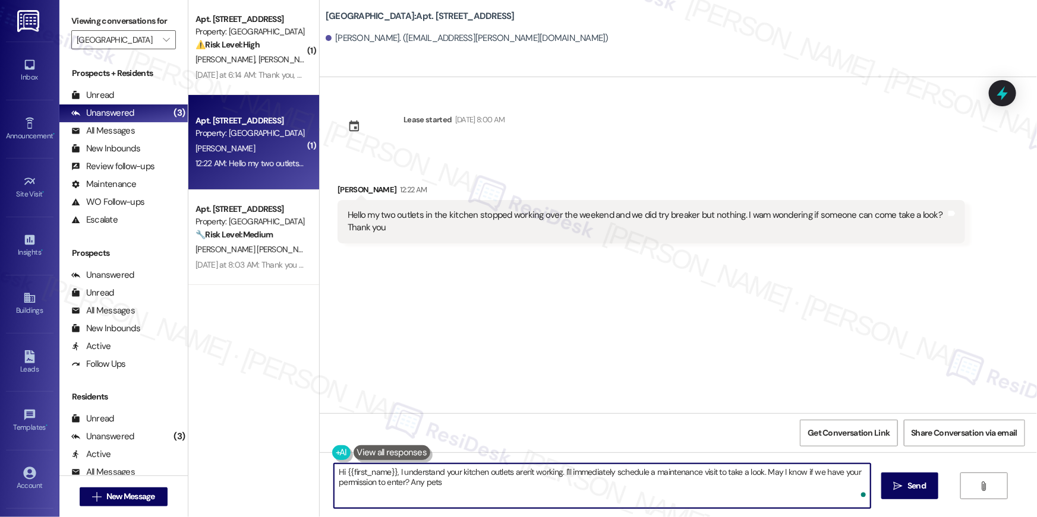
type textarea "Hi {{first_name}}, I understand your kitchen outlets aren't working. I'll immed…"
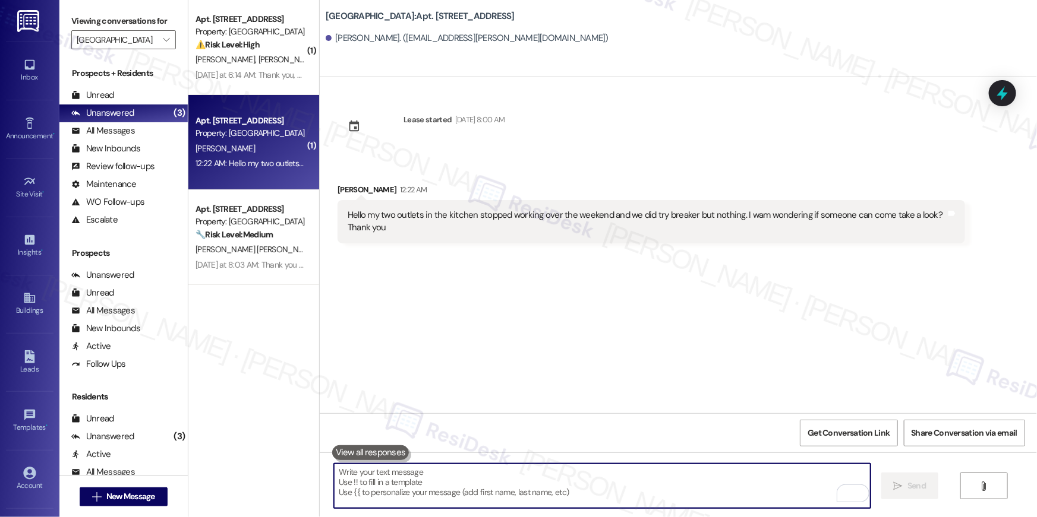
click at [665, 492] on textarea "To enrich screen reader interactions, please activate Accessibility in Grammarl…" at bounding box center [602, 486] width 536 height 45
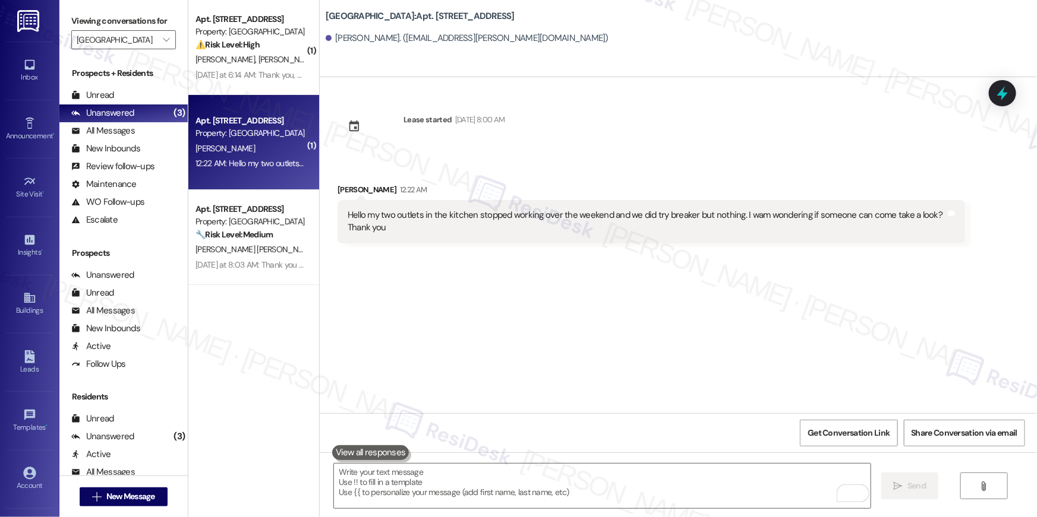
click at [755, 211] on div "Hello my two outlets in the kitchen stopped working over the weekend and we did…" at bounding box center [646, 222] width 598 height 26
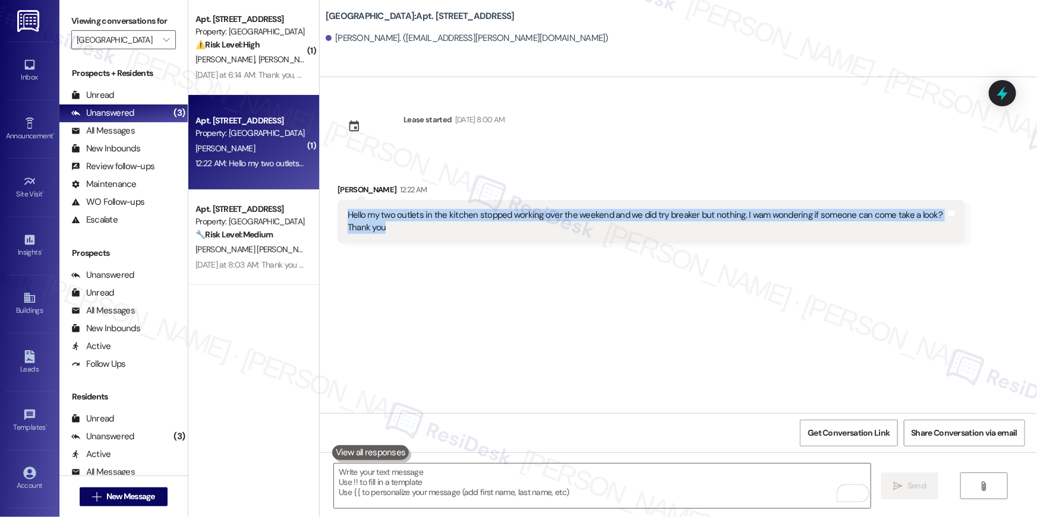
click at [755, 211] on div "Hello my two outlets in the kitchen stopped working over the weekend and we did…" at bounding box center [646, 222] width 598 height 26
copy div "Hello my two outlets in the kitchen stopped working over the weekend and we did…"
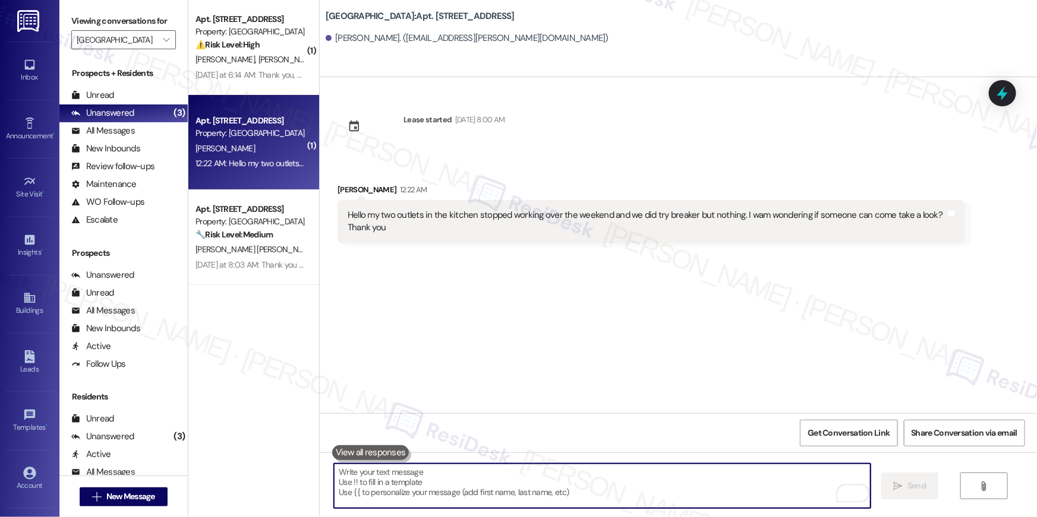
click at [691, 487] on textarea "To enrich screen reader interactions, please activate Accessibility in Grammarl…" at bounding box center [602, 486] width 536 height 45
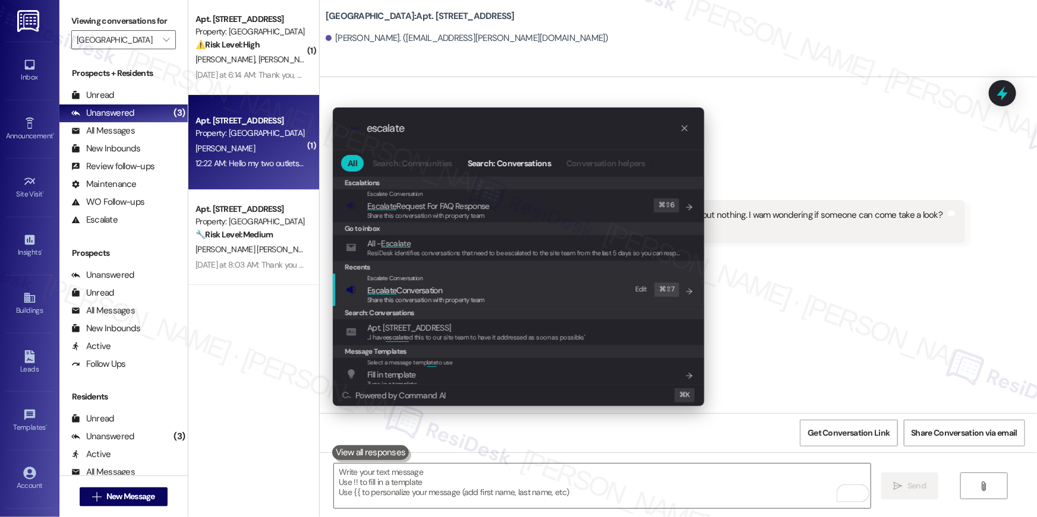
type input "escalate"
click at [573, 293] on div "Escalate Conversation Escalate Conversation Share this conversation with proper…" at bounding box center [519, 290] width 347 height 32
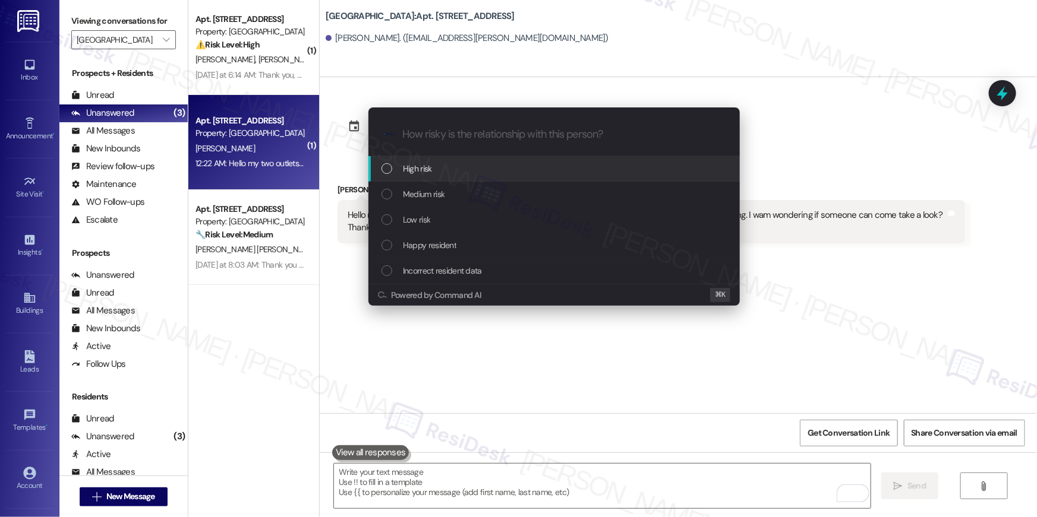
drag, startPoint x: 443, startPoint y: 201, endPoint x: 445, endPoint y: 171, distance: 29.8
click at [445, 171] on div "High risk Medium risk Low risk Happy resident Incorrect resident data" at bounding box center [553, 220] width 371 height 128
click at [445, 171] on div "High risk" at bounding box center [554, 168] width 347 height 13
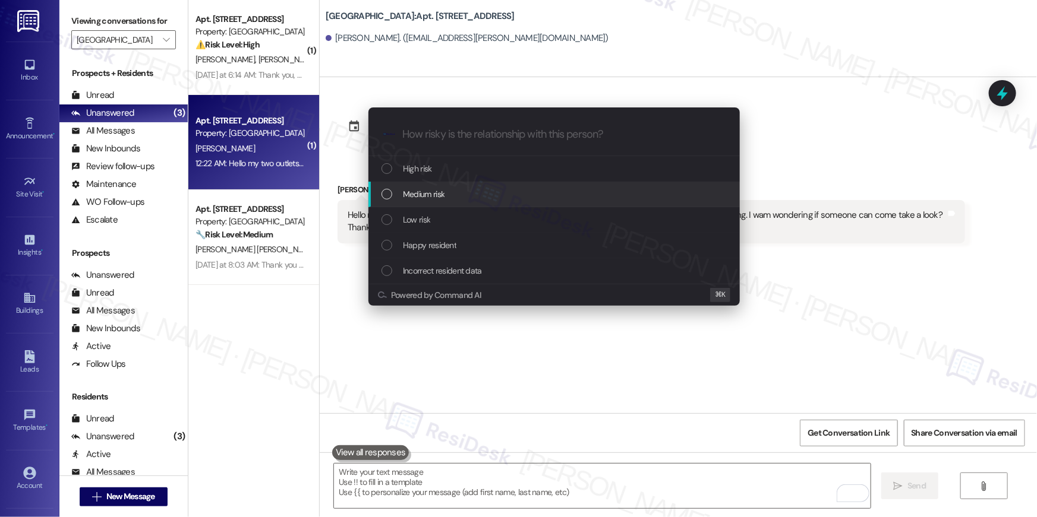
click at [440, 193] on span "Medium risk" at bounding box center [424, 194] width 42 height 13
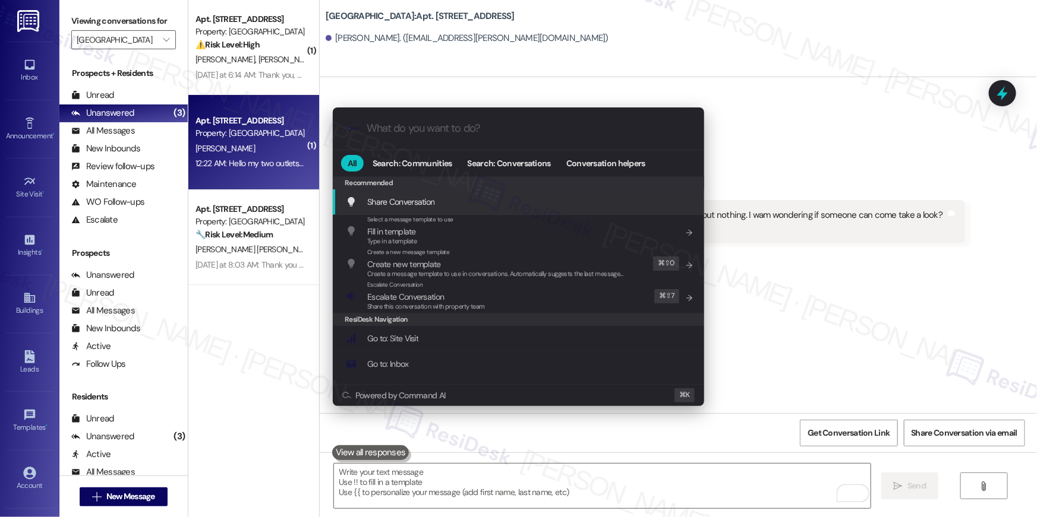
click at [702, 484] on div ".cls-1{fill:#0a055f;}.cls-2{fill:#0cc4c4;} resideskLogoBlueOrange All Search: C…" at bounding box center [518, 258] width 1037 height 517
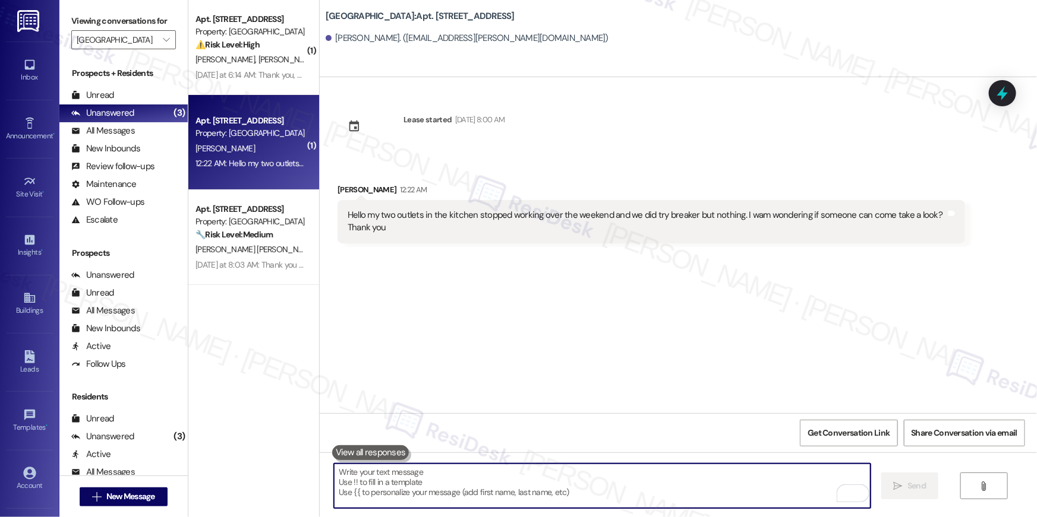
click at [702, 484] on textarea "To enrich screen reader interactions, please activate Accessibility in Grammarl…" at bounding box center [602, 486] width 536 height 45
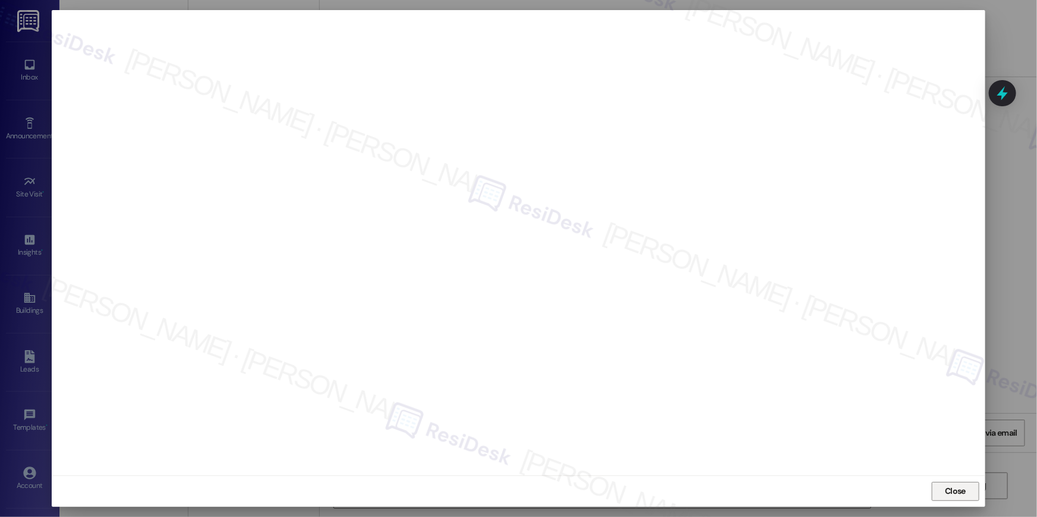
click at [952, 489] on span "Close" at bounding box center [954, 491] width 21 height 12
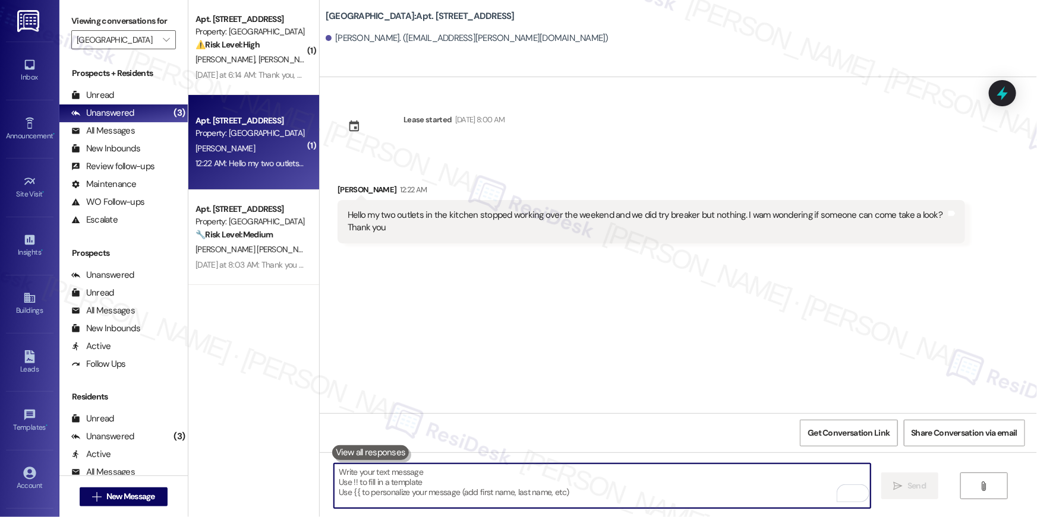
click at [531, 486] on textarea "To enrich screen reader interactions, please activate Accessibility in Grammarl…" at bounding box center [602, 486] width 536 height 45
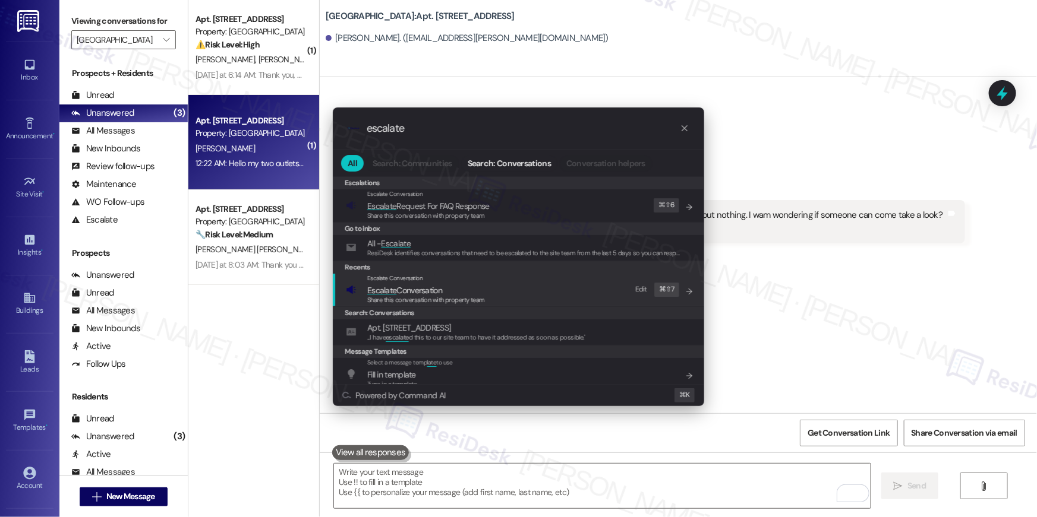
type input "escalate"
click at [454, 287] on span "Escalate Conversation" at bounding box center [426, 290] width 118 height 13
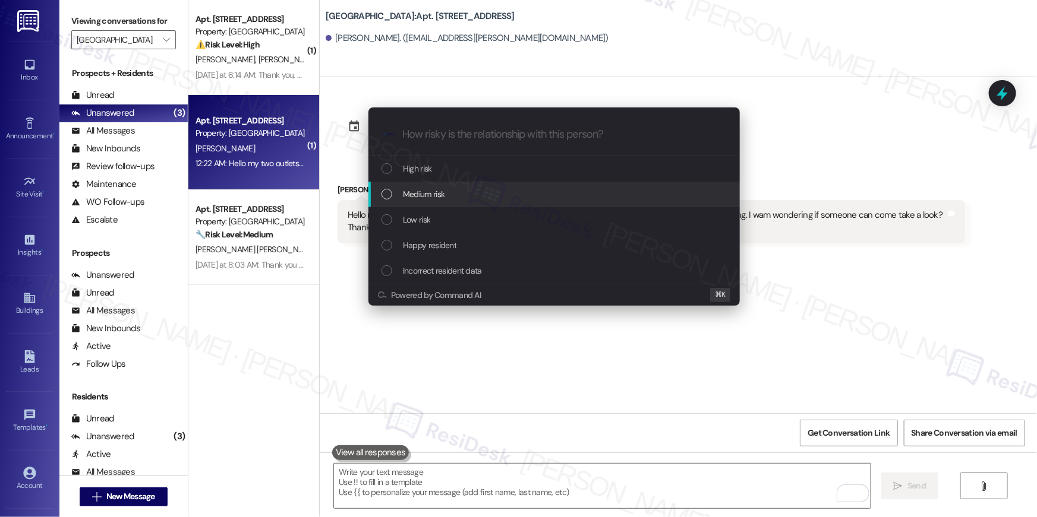
click at [431, 204] on div "Medium risk" at bounding box center [553, 195] width 371 height 26
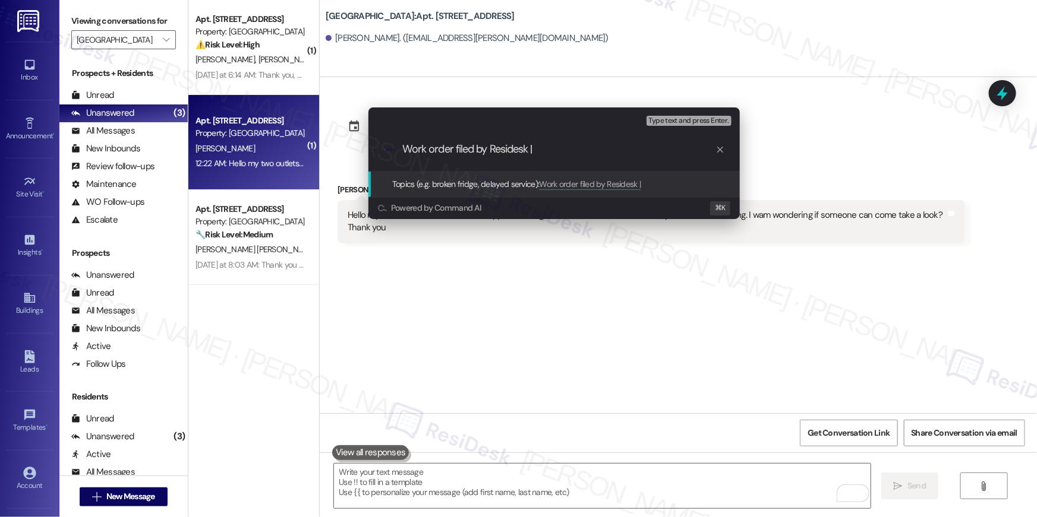
paste input "serviceRequestId:"1138628""
click at [570, 148] on input "Work order filed by Residesk | serviceRequestId:"1138628"" at bounding box center [558, 149] width 313 height 12
type input "Work order filed by Residesk | WO #: "1138628""
drag, startPoint x: 384, startPoint y: 184, endPoint x: 443, endPoint y: 170, distance: 61.0
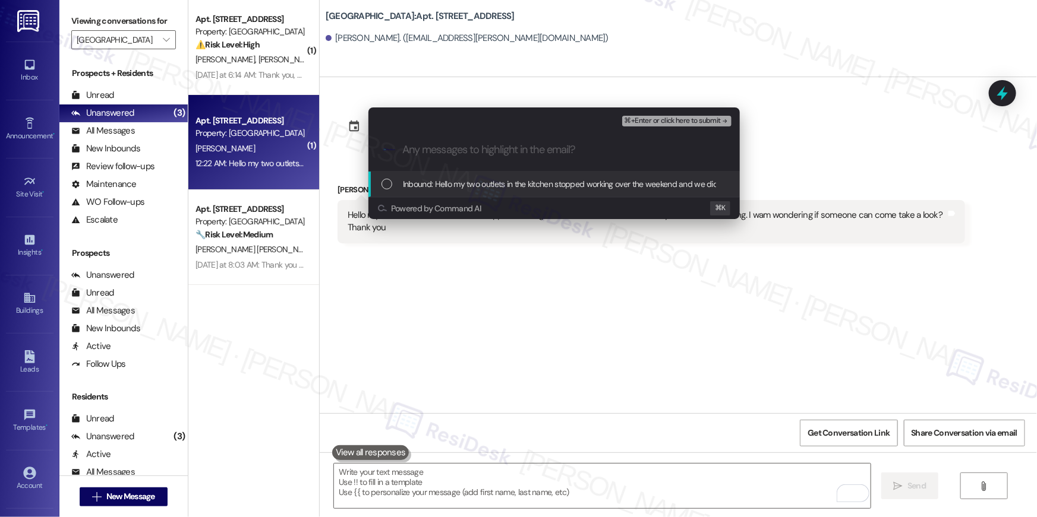
click at [384, 184] on div "List of options" at bounding box center [386, 184] width 11 height 11
click at [700, 122] on span "⌘+Enter or click here to submit" at bounding box center [672, 121] width 96 height 8
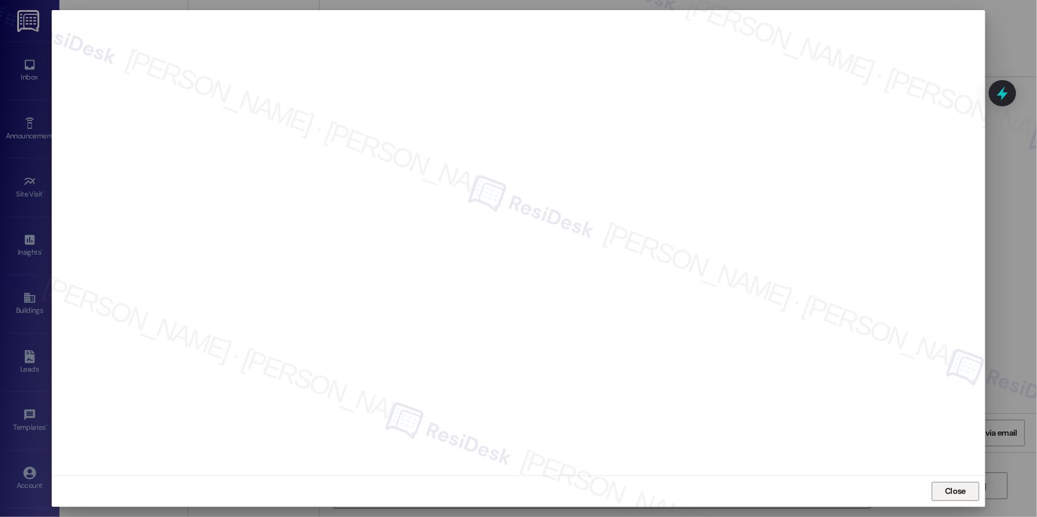
click at [952, 493] on span "Close" at bounding box center [954, 491] width 21 height 12
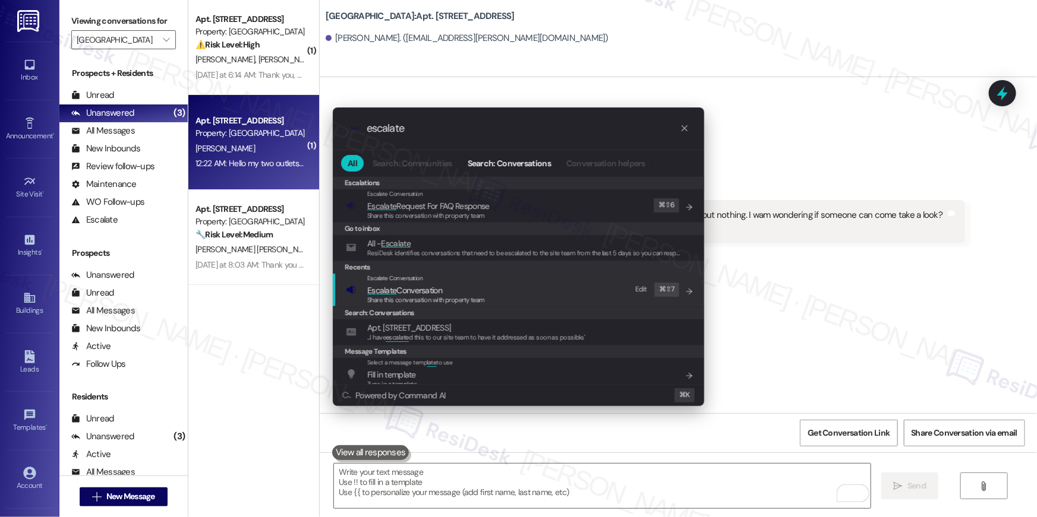
type input "escalate"
click at [456, 286] on span "Escalate Conversation" at bounding box center [426, 290] width 118 height 13
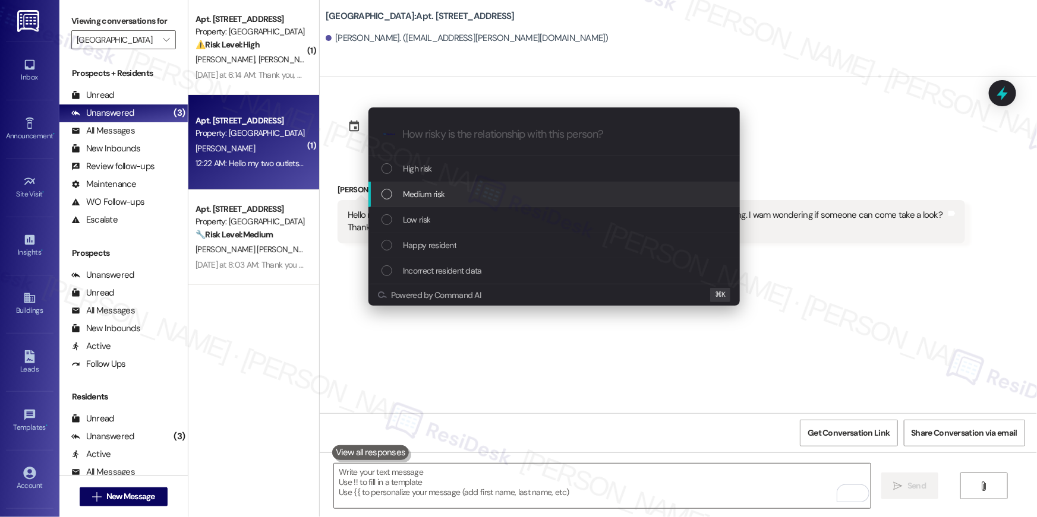
click at [403, 203] on div "Medium risk" at bounding box center [553, 195] width 371 height 26
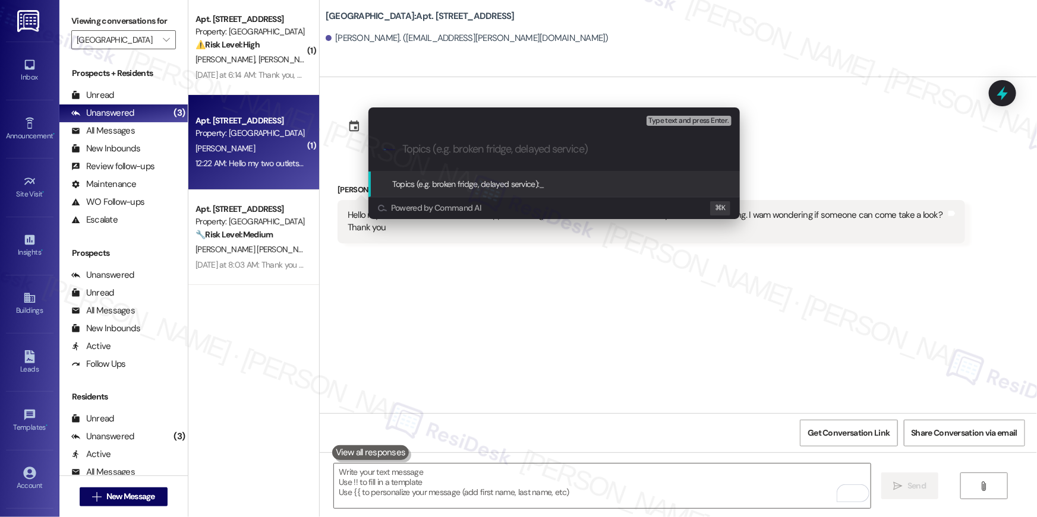
paste input "Work order filed by Residesk | WO #: "1138628""
type input "Work order filed by Residesk | WO #: "1138628""
drag, startPoint x: 388, startPoint y: 185, endPoint x: 415, endPoint y: 181, distance: 26.5
click at [388, 185] on div "List of options" at bounding box center [386, 184] width 11 height 11
click at [661, 124] on span "⌘+Enter or click here to submit" at bounding box center [672, 121] width 96 height 8
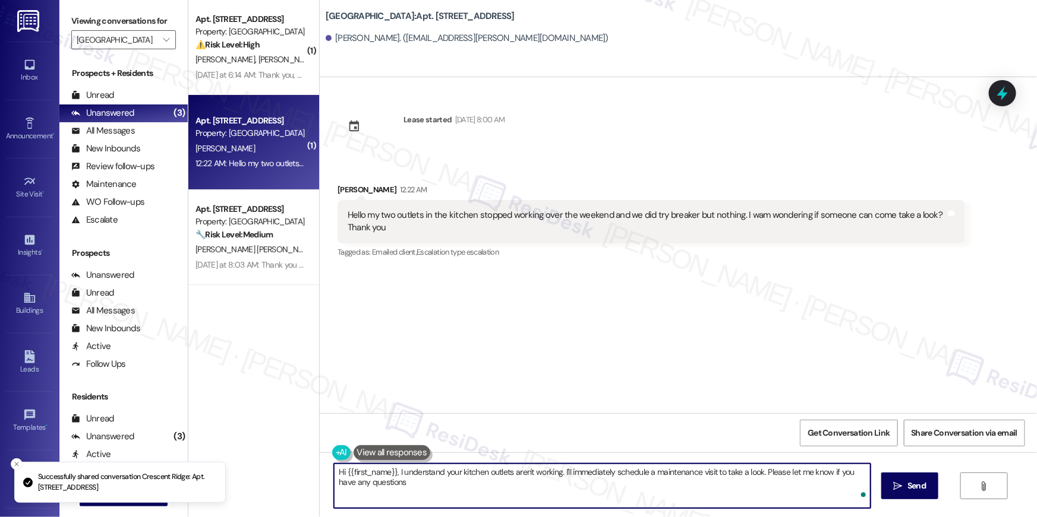
type textarea "Hi {{first_name}}, I understand your kitchen outlets aren't working. I'll immed…"
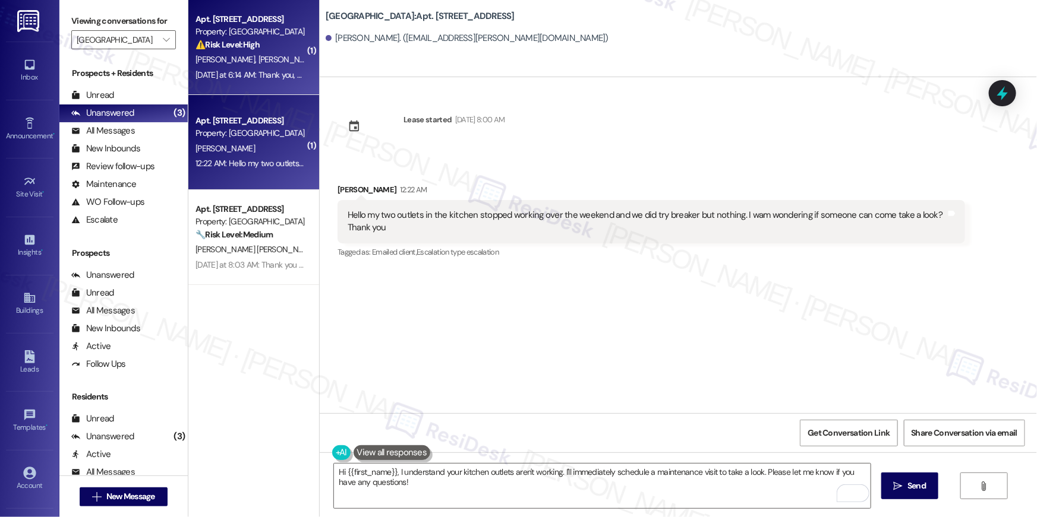
click at [248, 86] on div "Apt. [STREET_ADDRESS] Property: [GEOGRAPHIC_DATA] ⚠️ Risk Level: High The resid…" at bounding box center [253, 47] width 131 height 95
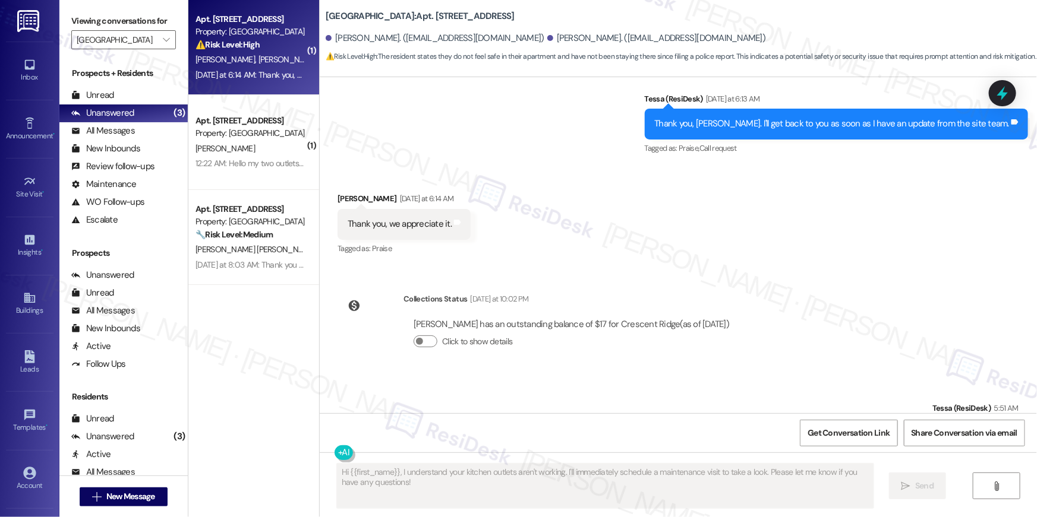
scroll to position [2228, 0]
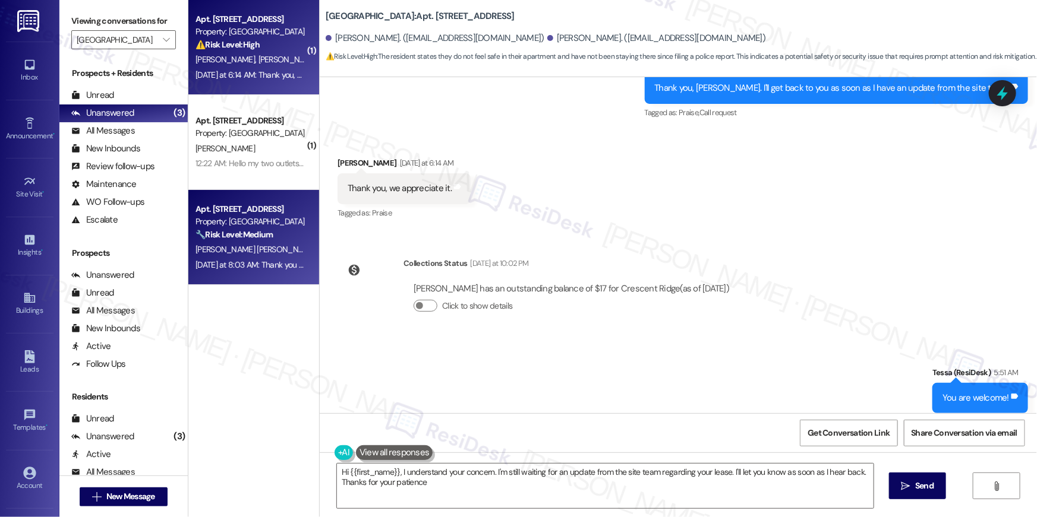
type textarea "Hi {{first_name}}, I understand your concern. I'm still waiting for an update f…"
click at [274, 232] on div "🔧 Risk Level: Medium The resident is reporting a malfunctioning stove. While in…" at bounding box center [250, 235] width 110 height 12
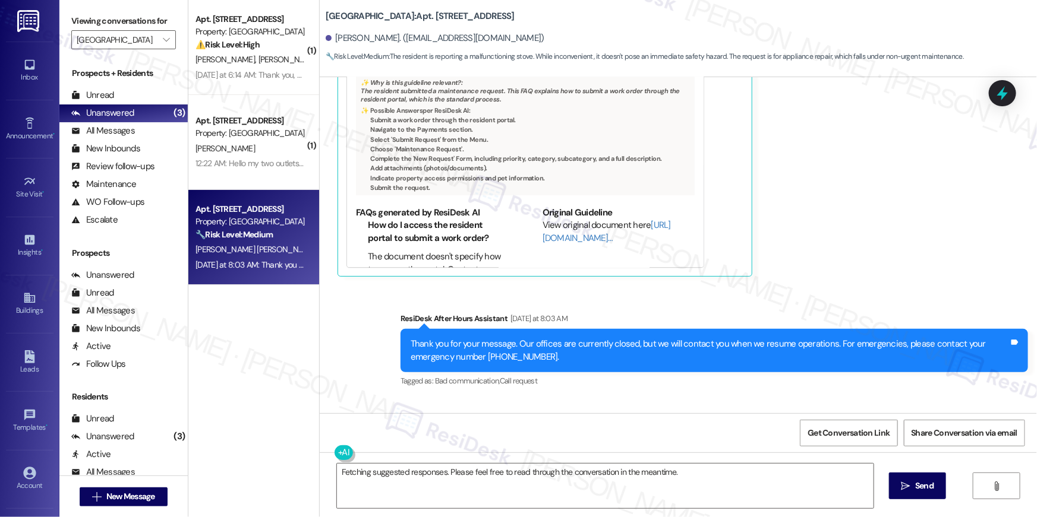
scroll to position [115, 0]
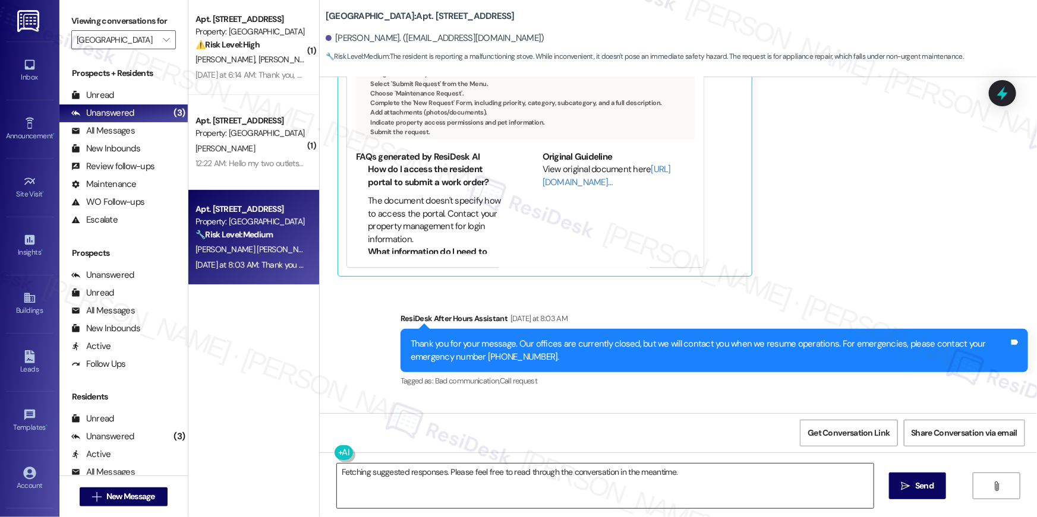
click at [524, 481] on textarea "Fetching suggested responses. Please feel free to read through the conversation…" at bounding box center [605, 486] width 536 height 45
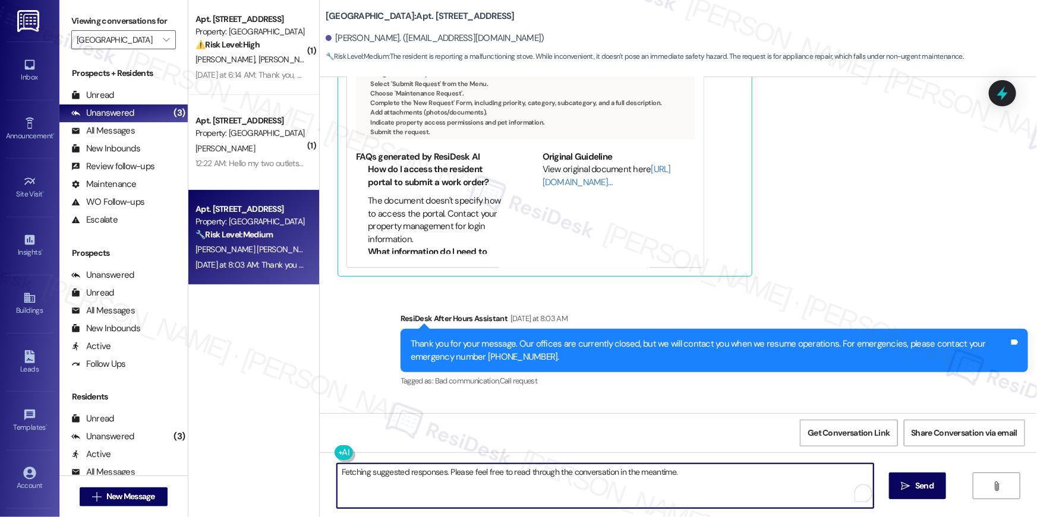
drag, startPoint x: 524, startPoint y: 481, endPoint x: 527, endPoint y: 466, distance: 15.3
click at [524, 481] on textarea "Fetching suggested responses. Please feel free to read through the conversation…" at bounding box center [605, 486] width 536 height 45
type textarea "Hi [PERSON_NAME], just checking in to see if the maintennce team has been there…"
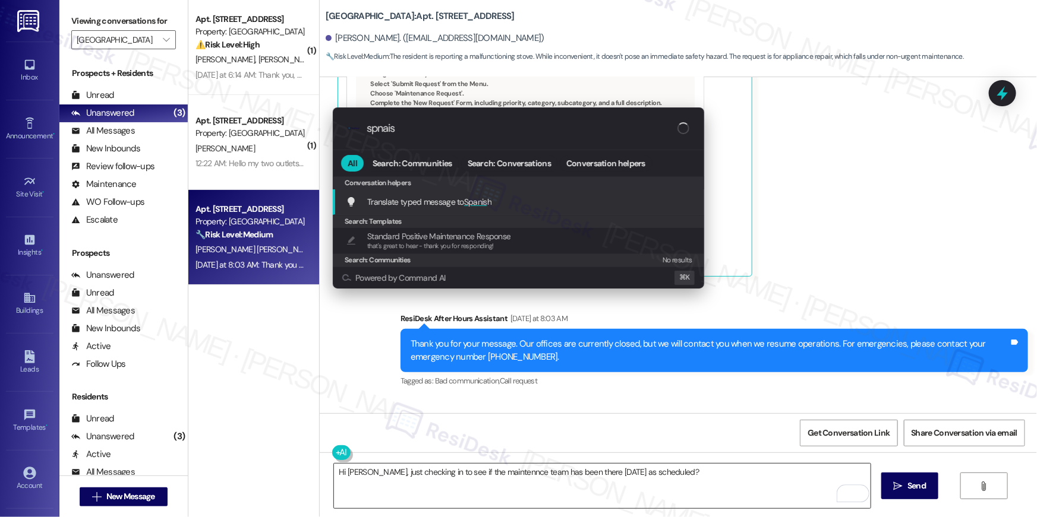
type input "spnaish"
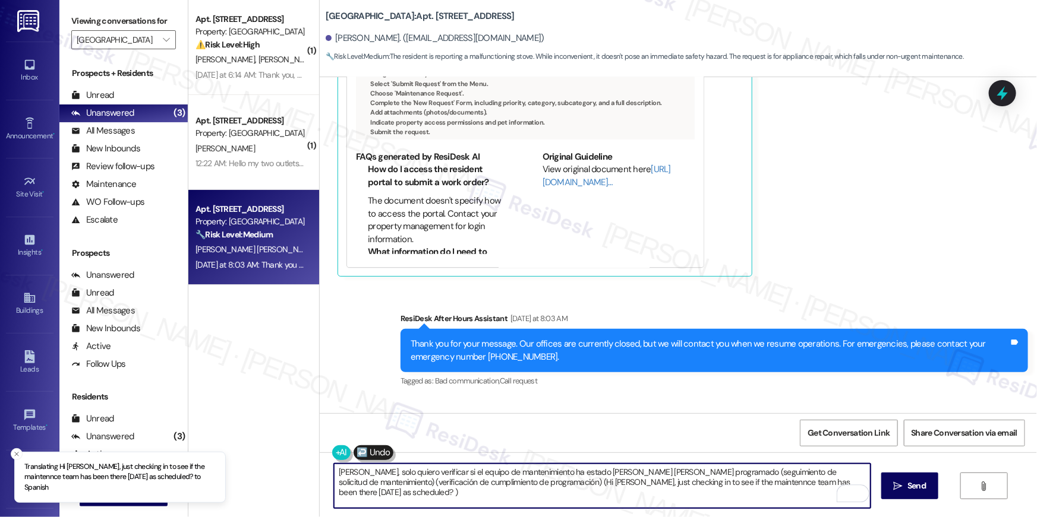
click at [673, 468] on textarea "[PERSON_NAME], solo quiero verificar si el equipo de mantenimiento ha estado [P…" at bounding box center [602, 486] width 536 height 45
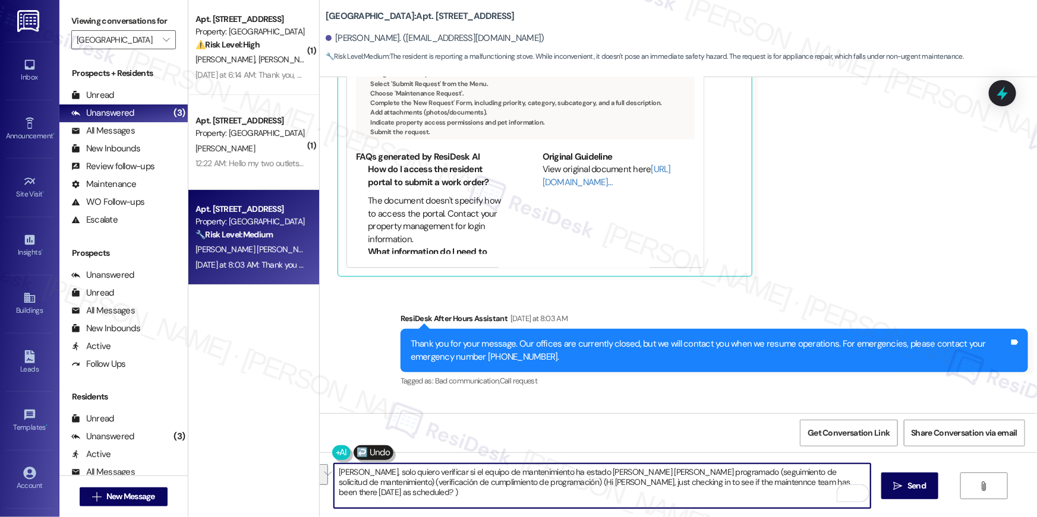
drag, startPoint x: 682, startPoint y: 472, endPoint x: 691, endPoint y: 501, distance: 29.9
click at [691, 501] on textarea "[PERSON_NAME], solo quiero verificar si el equipo de mantenimiento ha estado [P…" at bounding box center [602, 486] width 536 height 45
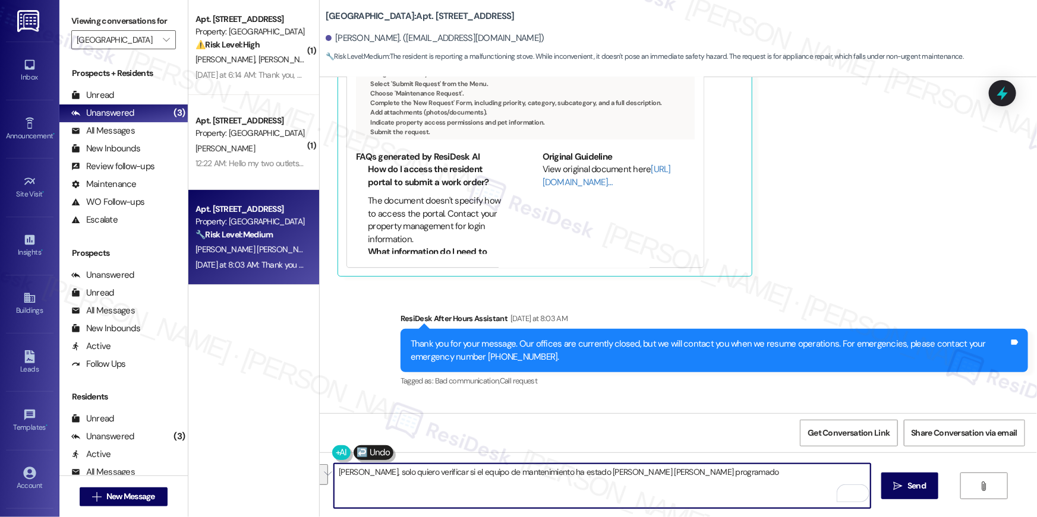
type textarea "[PERSON_NAME], solo quiero verificar si el equipo de mantenimiento ha estado [P…"
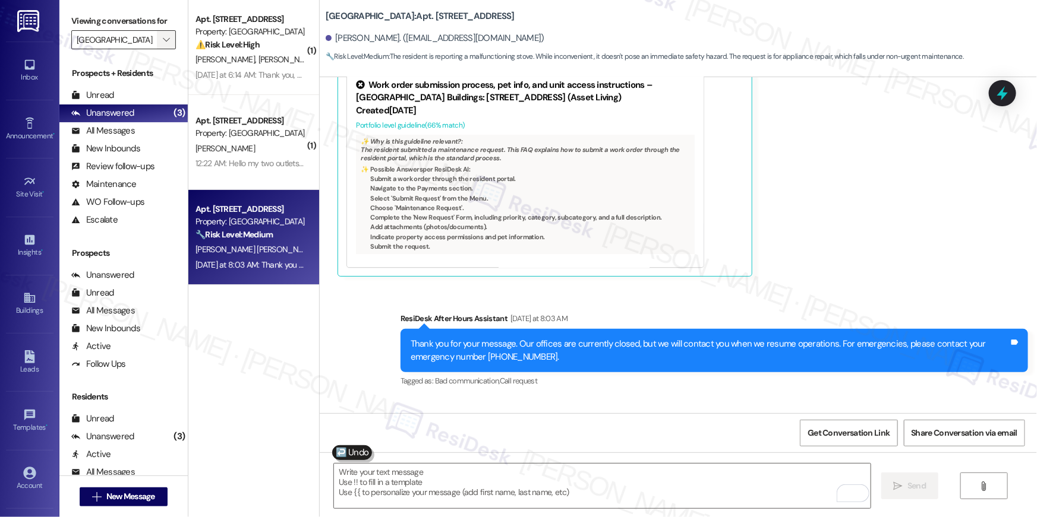
click at [160, 42] on span "" at bounding box center [165, 39] width 11 height 19
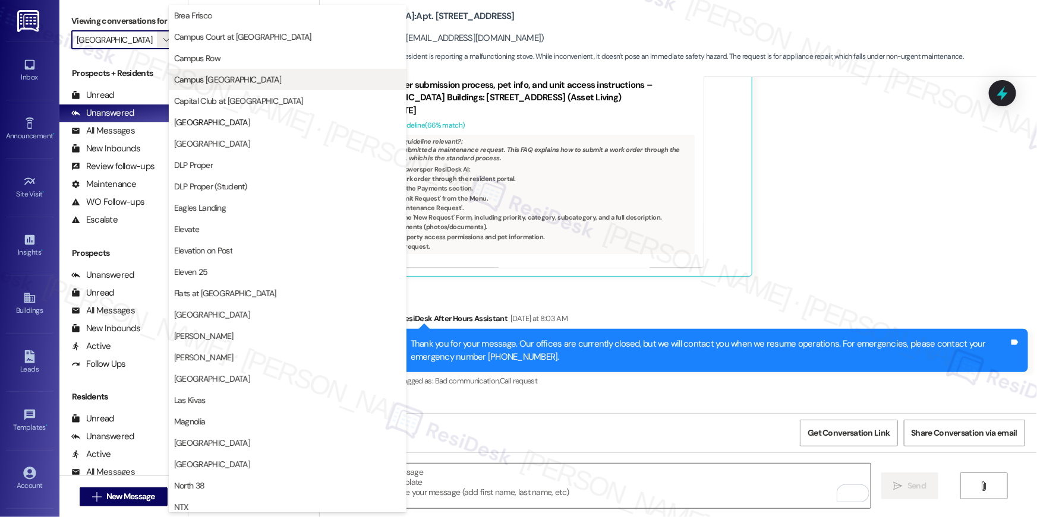
scroll to position [0, 0]
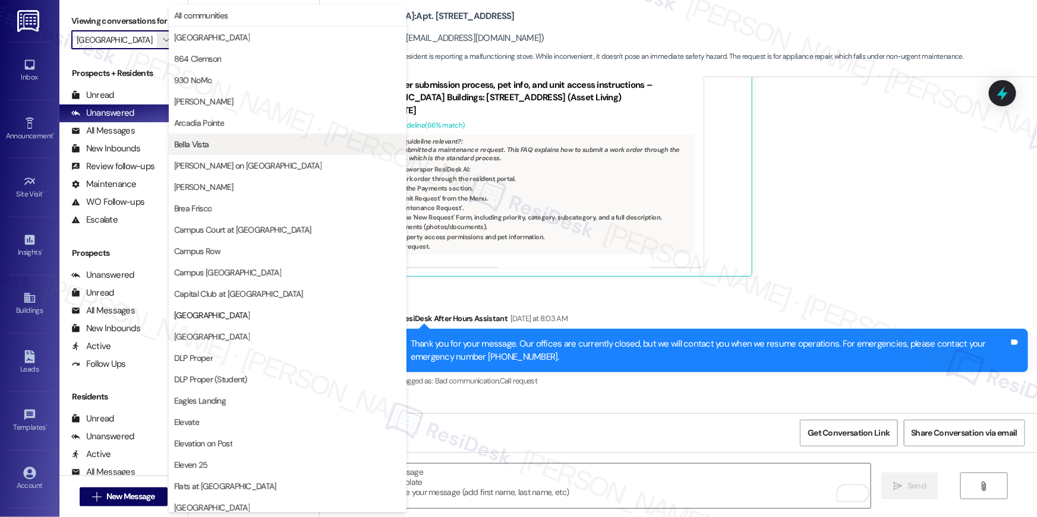
click at [203, 135] on button "Bella Vista" at bounding box center [288, 144] width 238 height 21
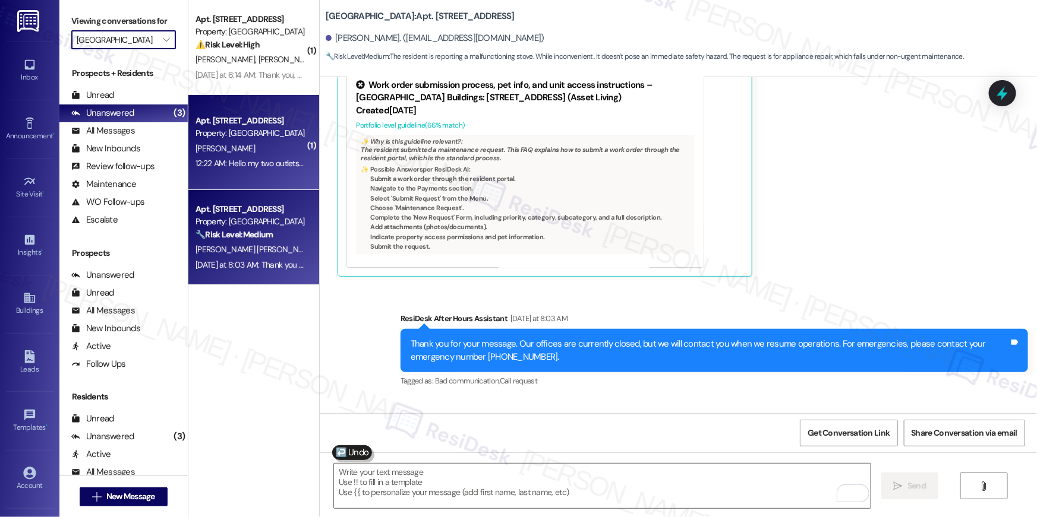
type input "Bella Vista"
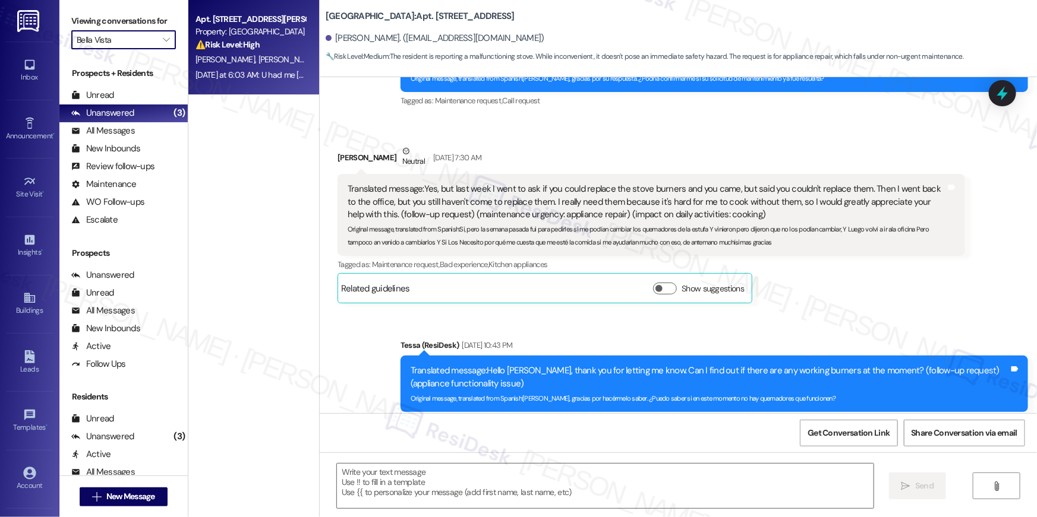
type textarea "Fetching suggested responses. Please feel free to read through the conversation…"
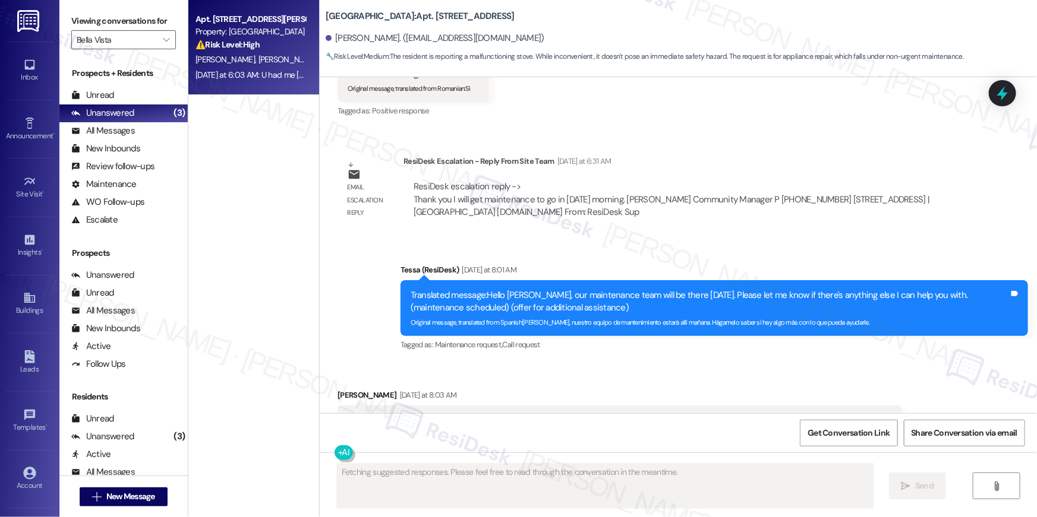
click at [239, 62] on span "[PERSON_NAME]" at bounding box center [226, 59] width 63 height 11
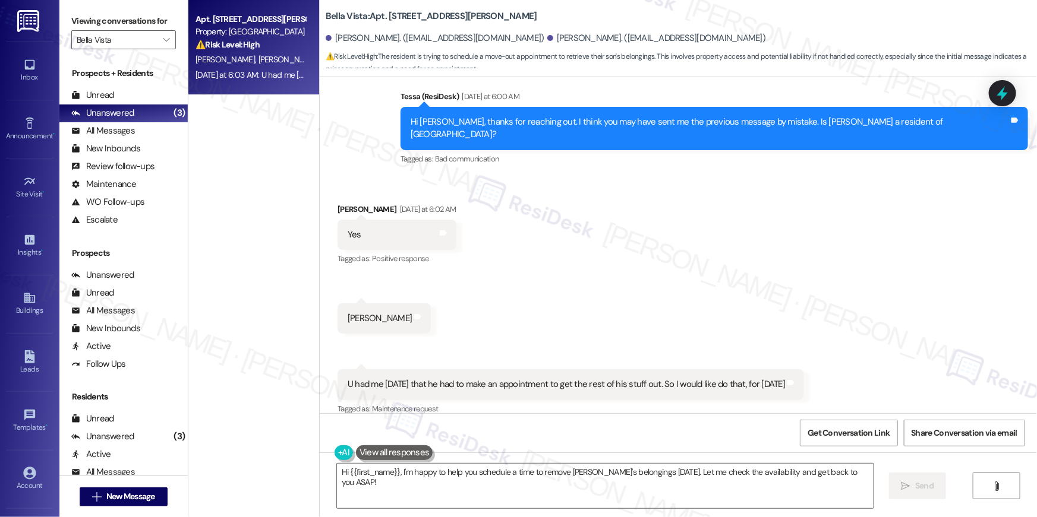
scroll to position [1141, 0]
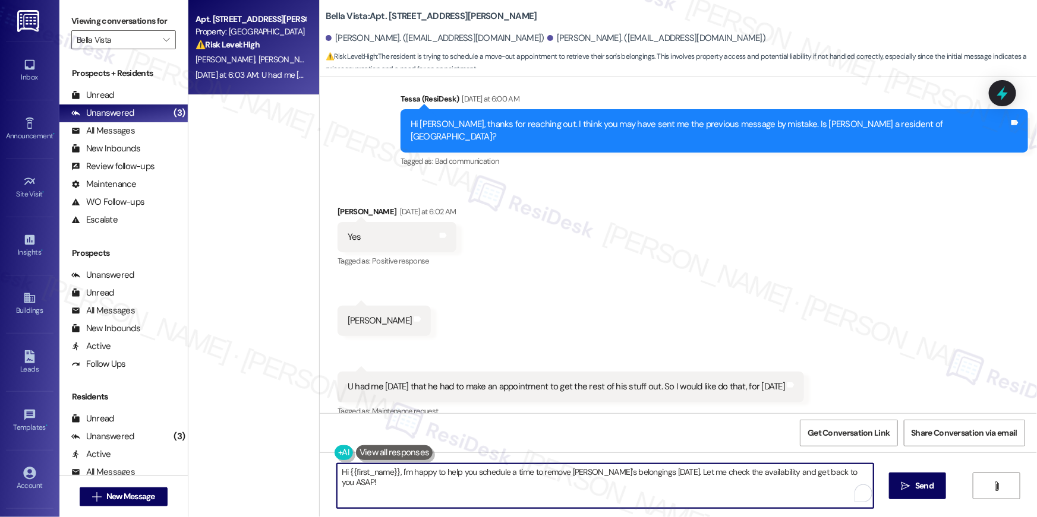
click at [511, 498] on textarea "Hi {{first_name}}, I'm happy to help you schedule a time to remove [PERSON_NAME…" at bounding box center [605, 486] width 536 height 45
click at [410, 478] on textarea "Hi {{first_name}}, I'm happy to help you schedule a time to remove [PERSON_NAME…" at bounding box center [602, 486] width 536 height 45
drag, startPoint x: 393, startPoint y: 471, endPoint x: 405, endPoint y: 491, distance: 22.9
click at [405, 491] on textarea "Hi {{first_name}}, I'm happy to help you schedule a time to remove [PERSON_NAME…" at bounding box center [602, 486] width 536 height 45
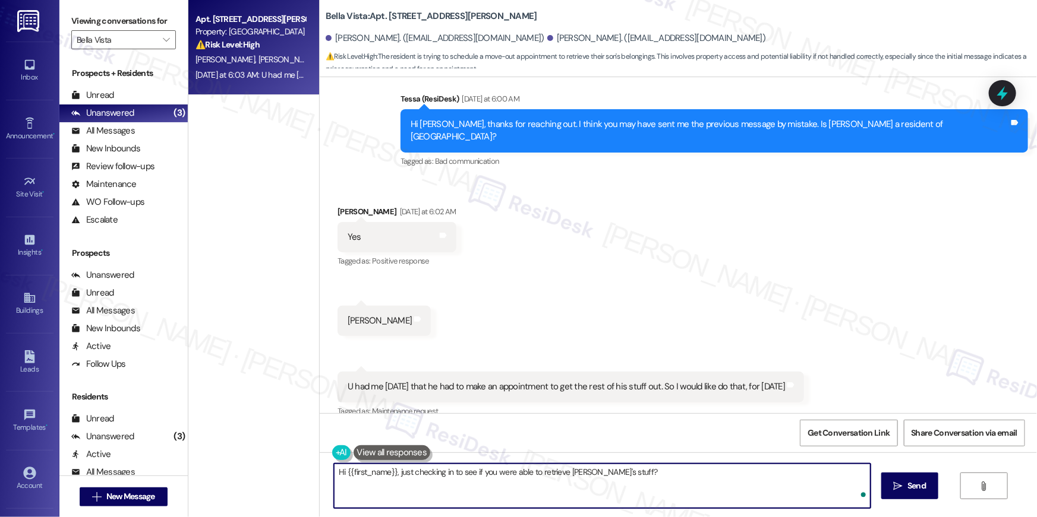
type textarea "Hi {{first_name}}, just checking in to see if you were able to retrieve [PERSON…"
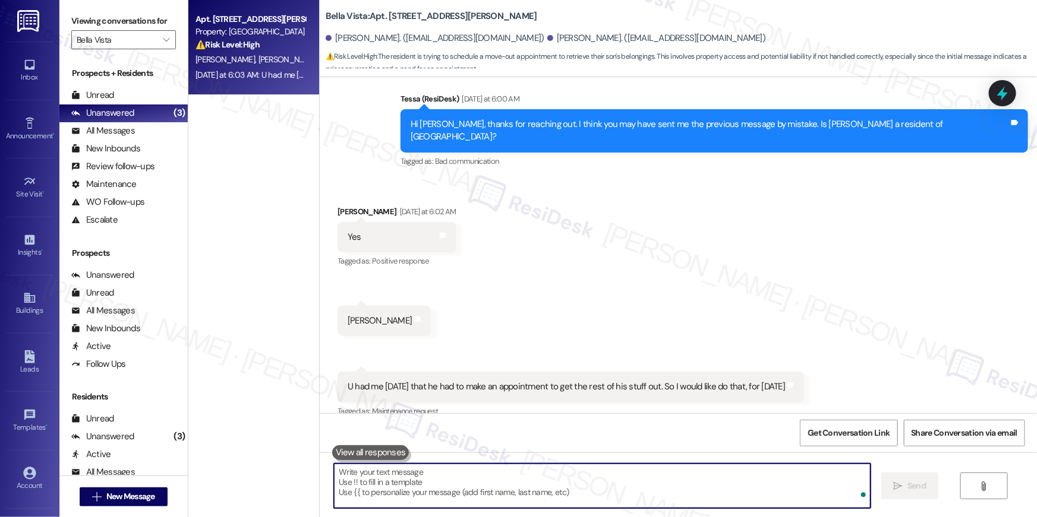
scroll to position [1143, 0]
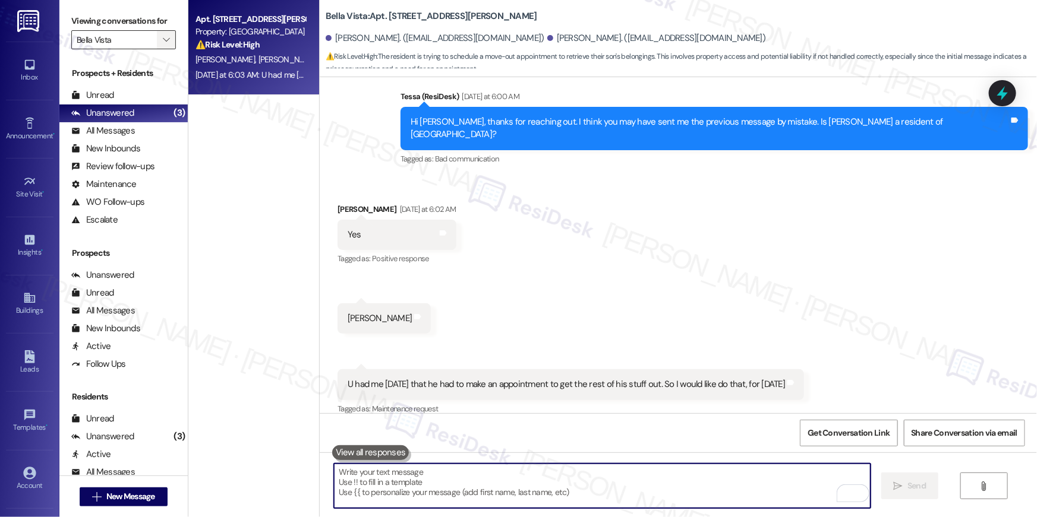
click at [161, 49] on span "" at bounding box center [165, 39] width 11 height 19
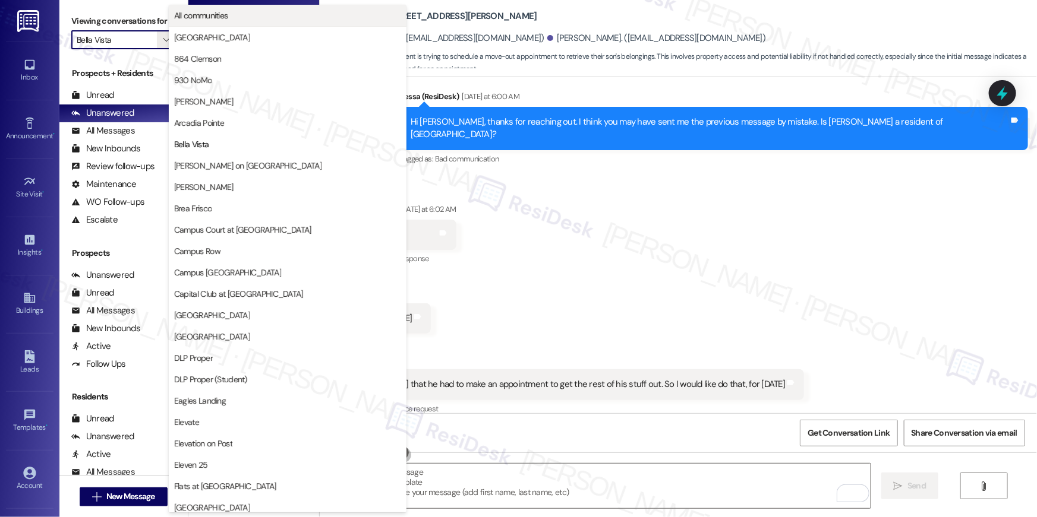
click at [213, 20] on span "All communities" at bounding box center [201, 16] width 54 height 12
